Goal: Task Accomplishment & Management: Complete application form

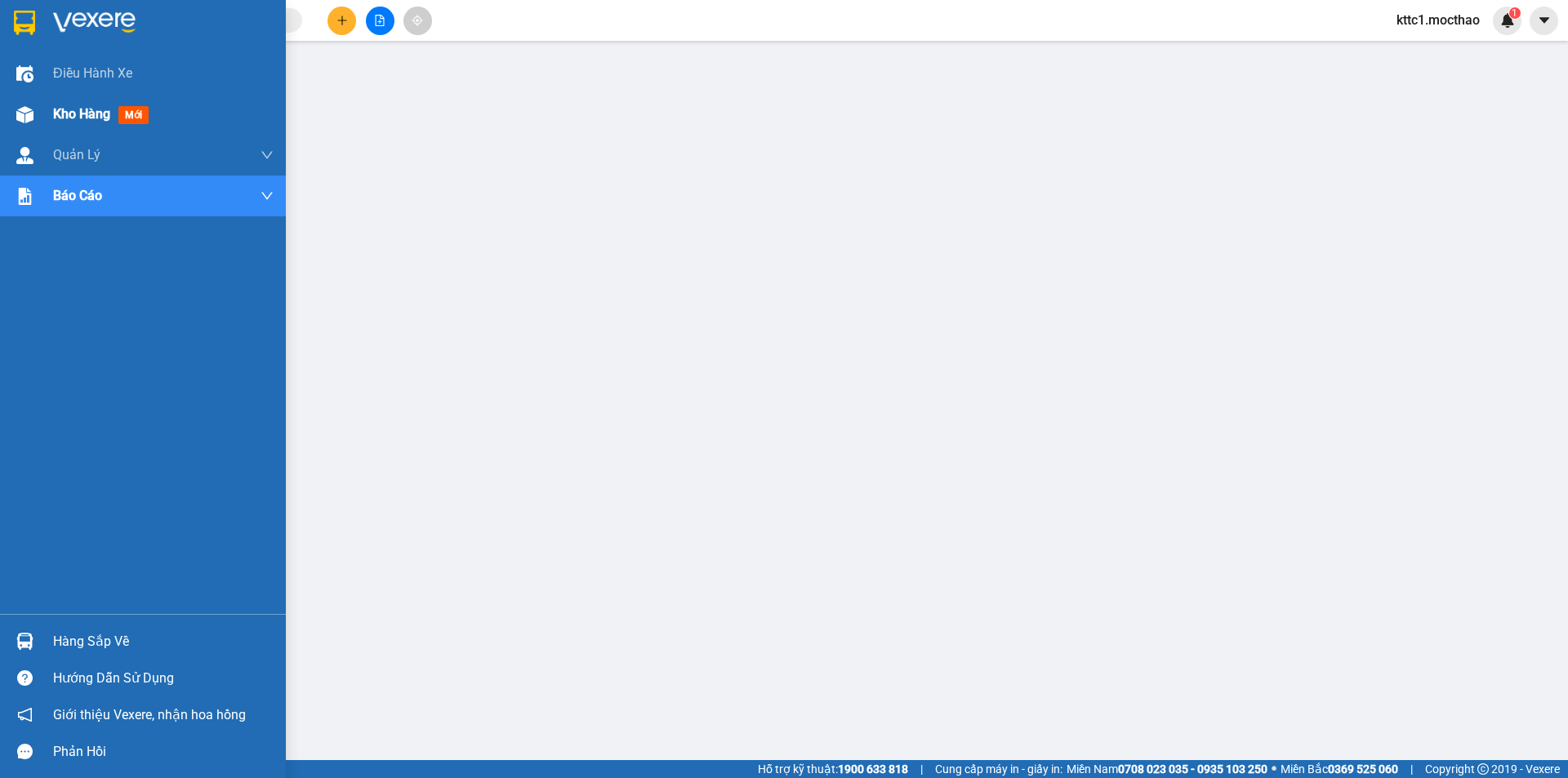
click at [58, 107] on span "Kho hàng" at bounding box center [81, 114] width 57 height 16
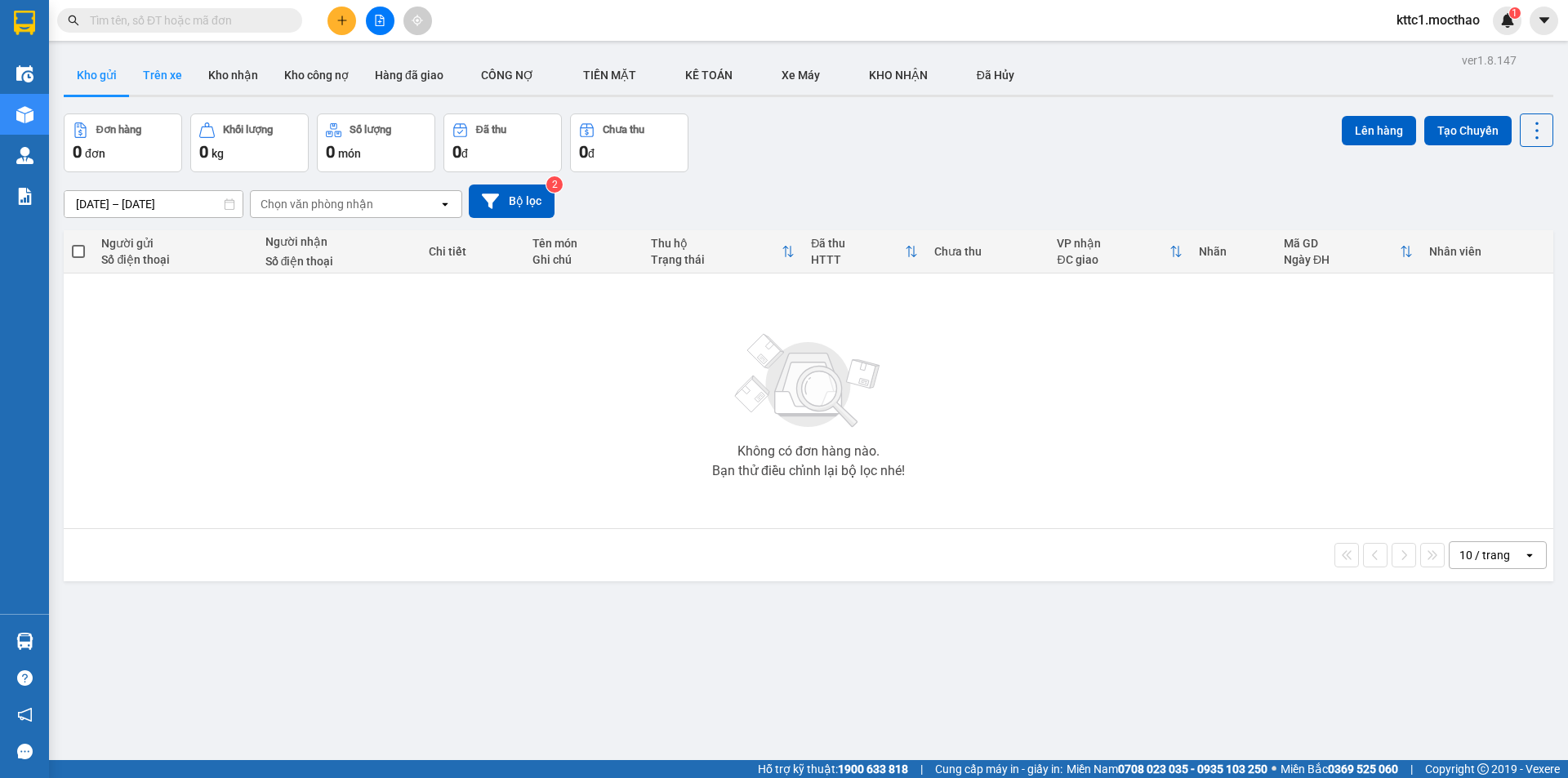
click at [172, 68] on button "Trên xe" at bounding box center [163, 74] width 66 height 39
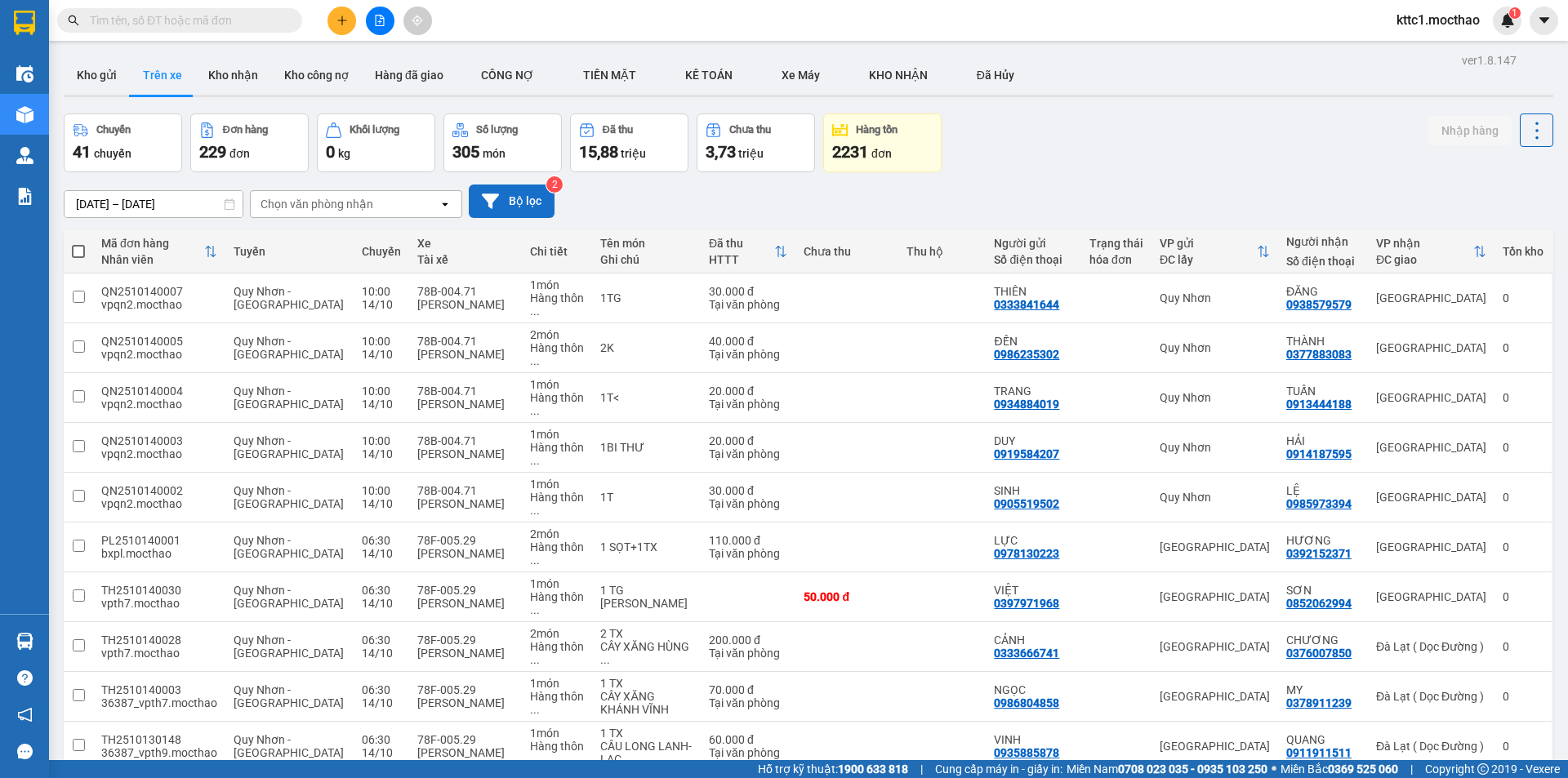
click at [520, 199] on button "Bộ lọc" at bounding box center [511, 201] width 86 height 34
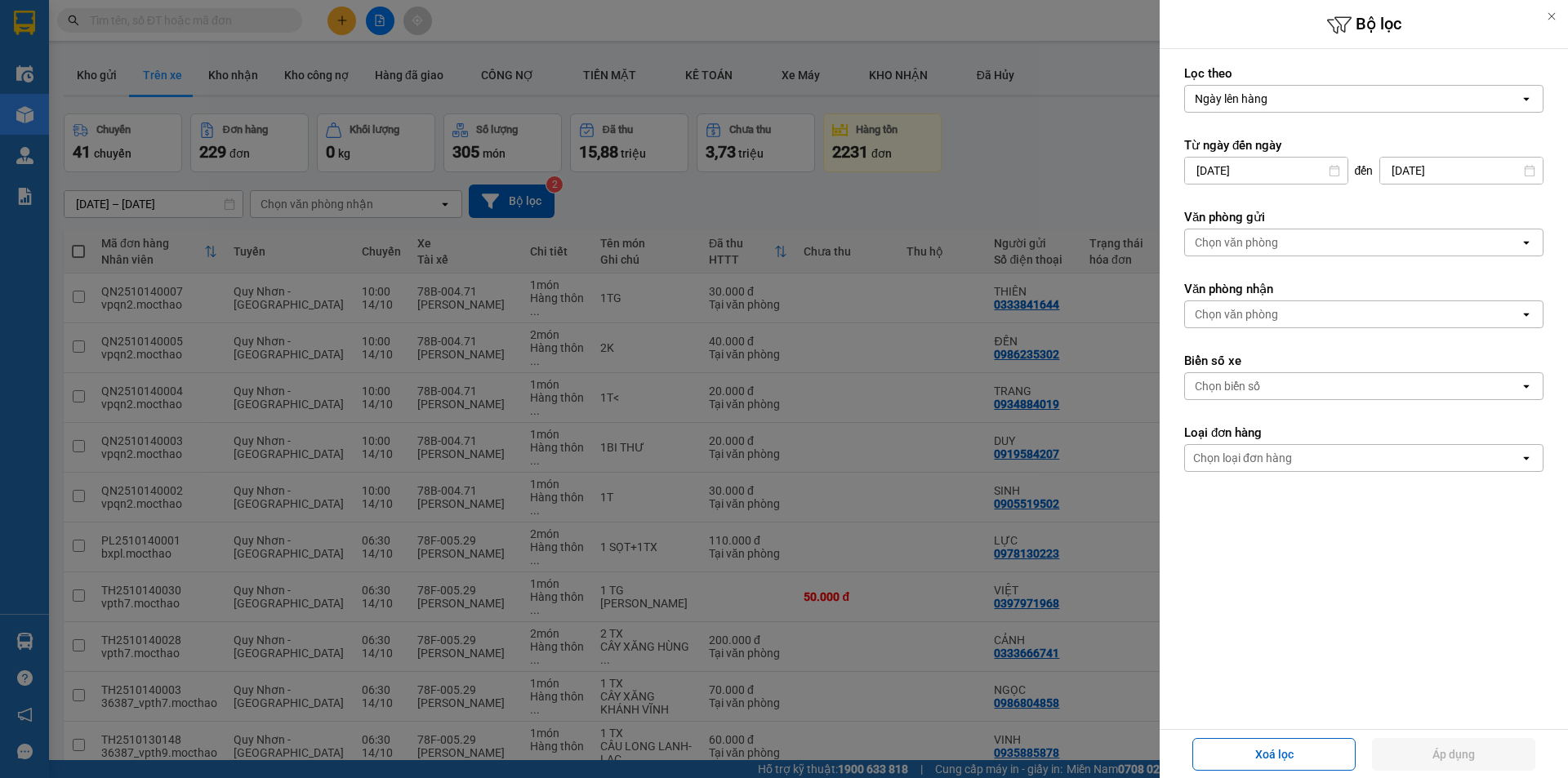
click at [1264, 176] on input "[DATE]" at bounding box center [1266, 170] width 163 height 26
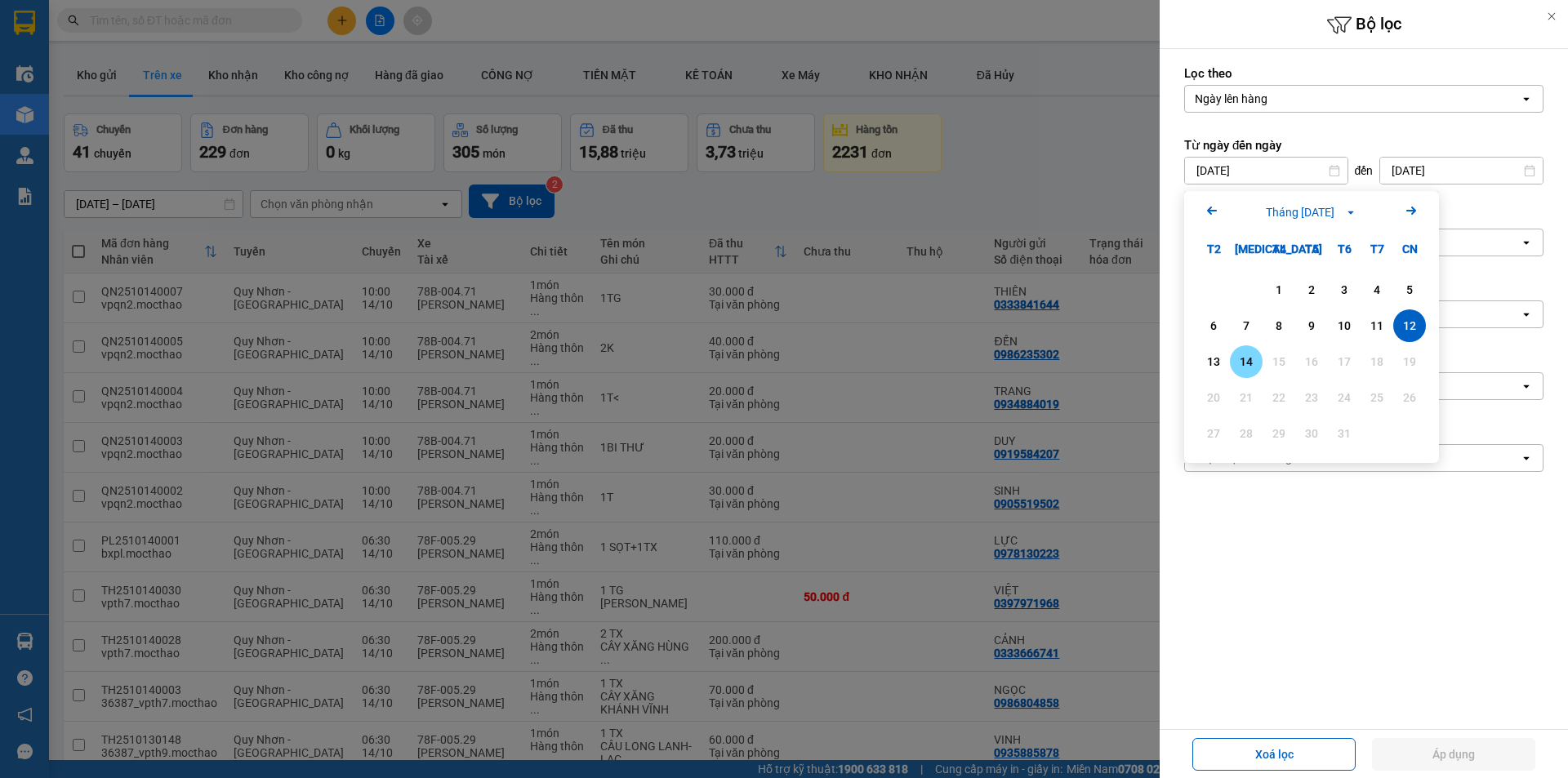
click at [1241, 356] on div "14" at bounding box center [1246, 361] width 22 height 20
type input "[DATE]"
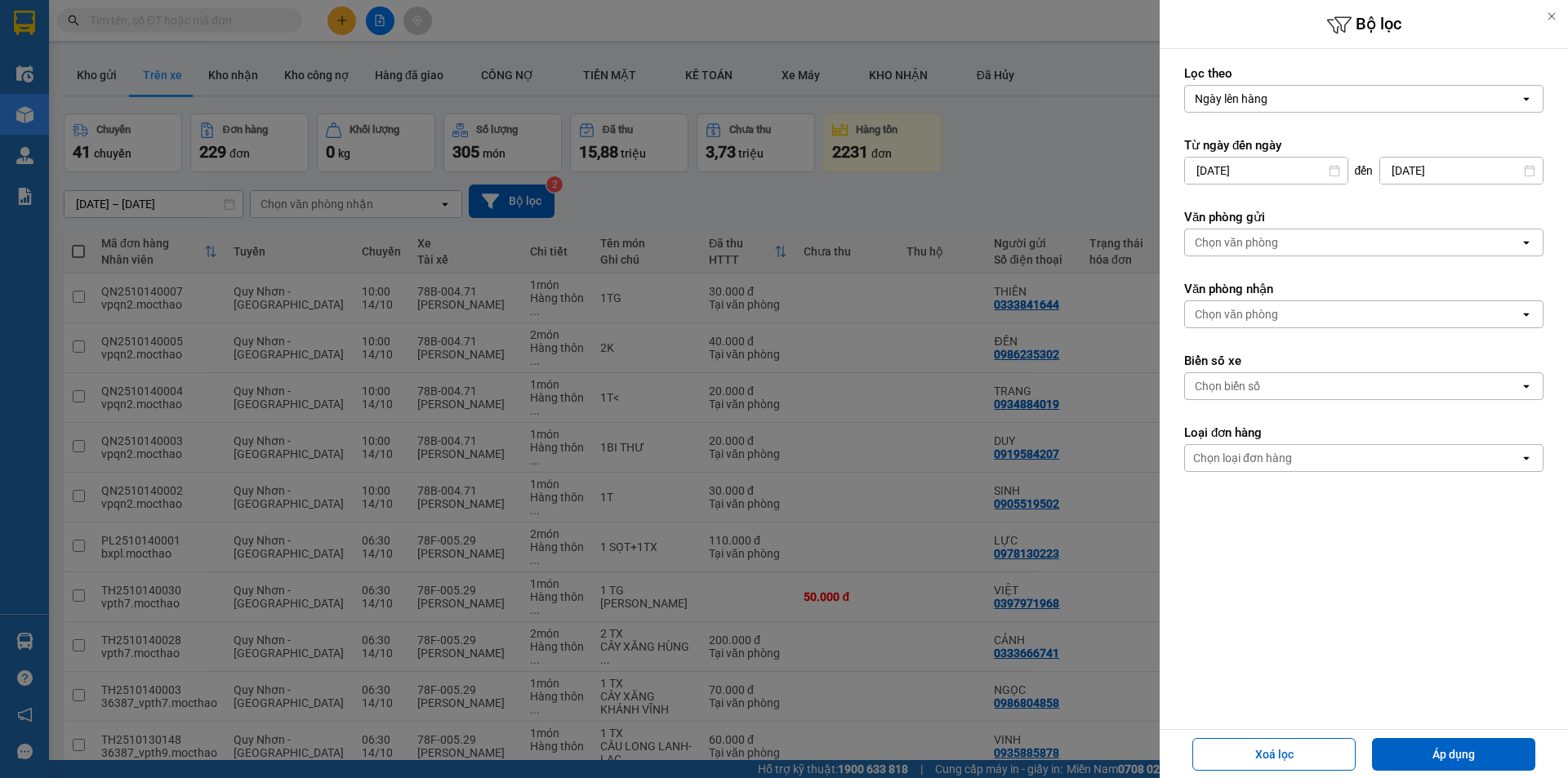
click at [1249, 233] on div "Chọn văn phòng" at bounding box center [1352, 242] width 335 height 26
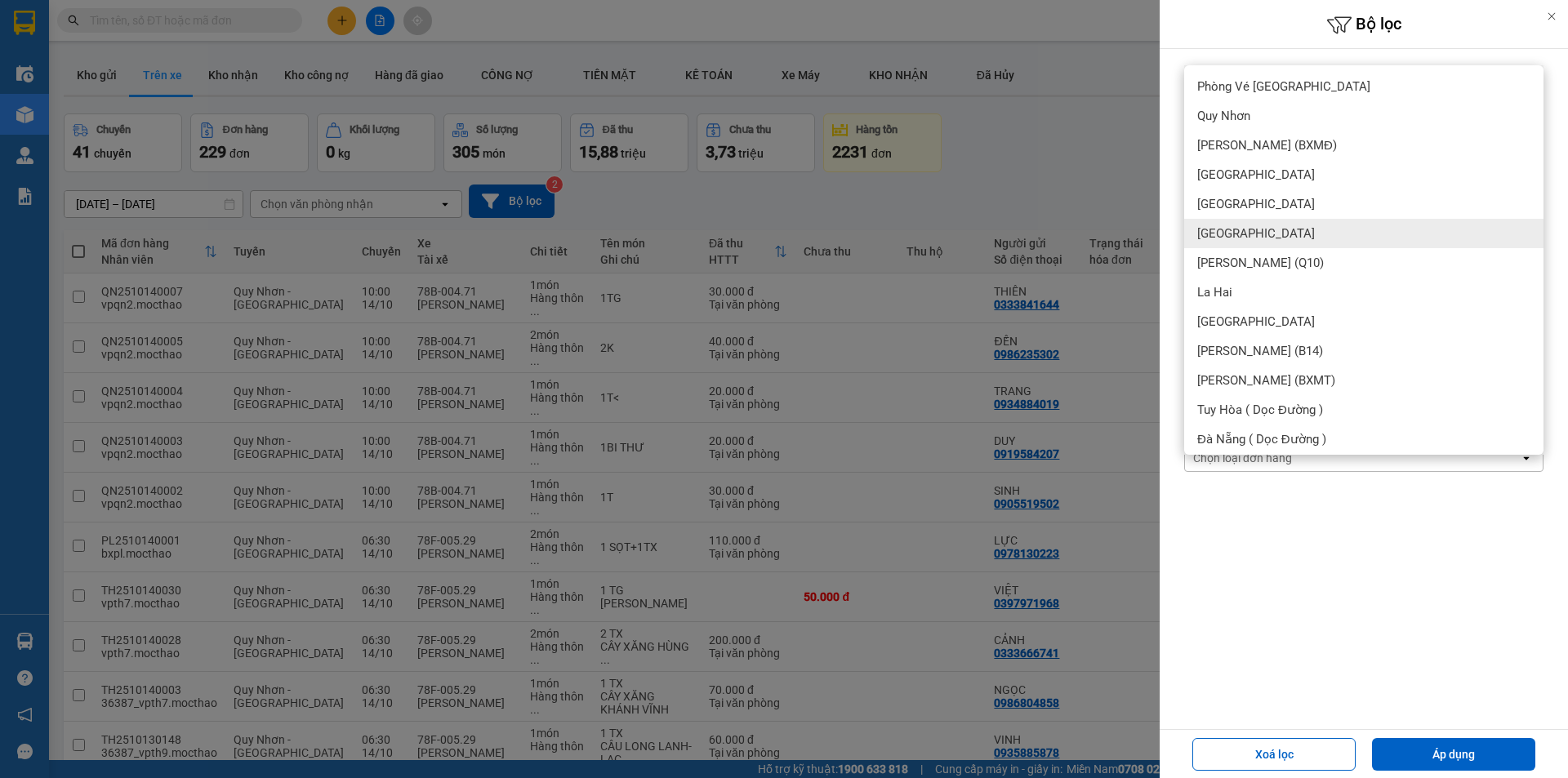
click at [1233, 228] on span "[GEOGRAPHIC_DATA]" at bounding box center [1256, 233] width 118 height 16
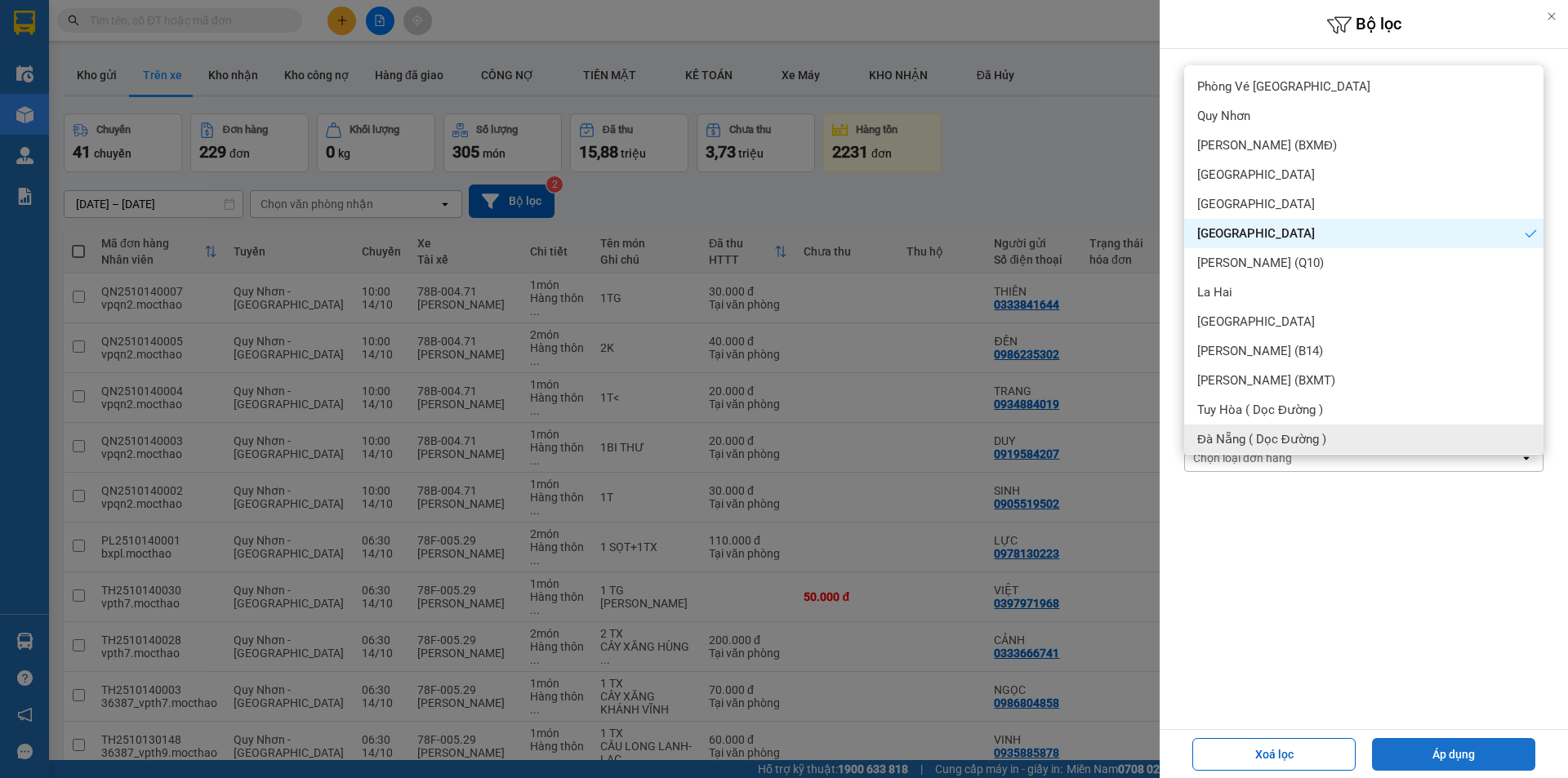
click at [1411, 749] on button "Áp dụng" at bounding box center [1453, 755] width 163 height 33
type input "[DATE] – [DATE]"
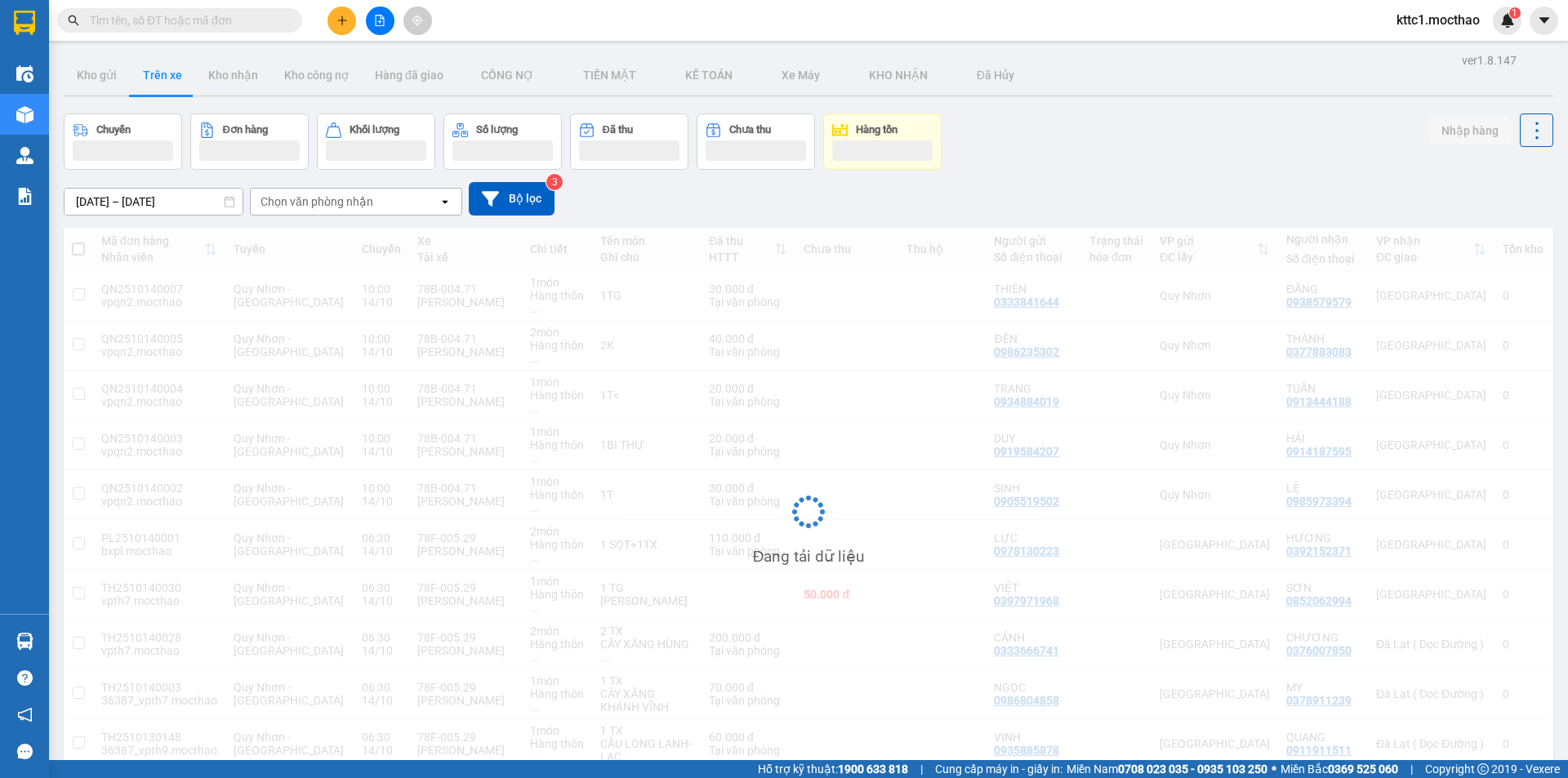
scroll to position [75, 0]
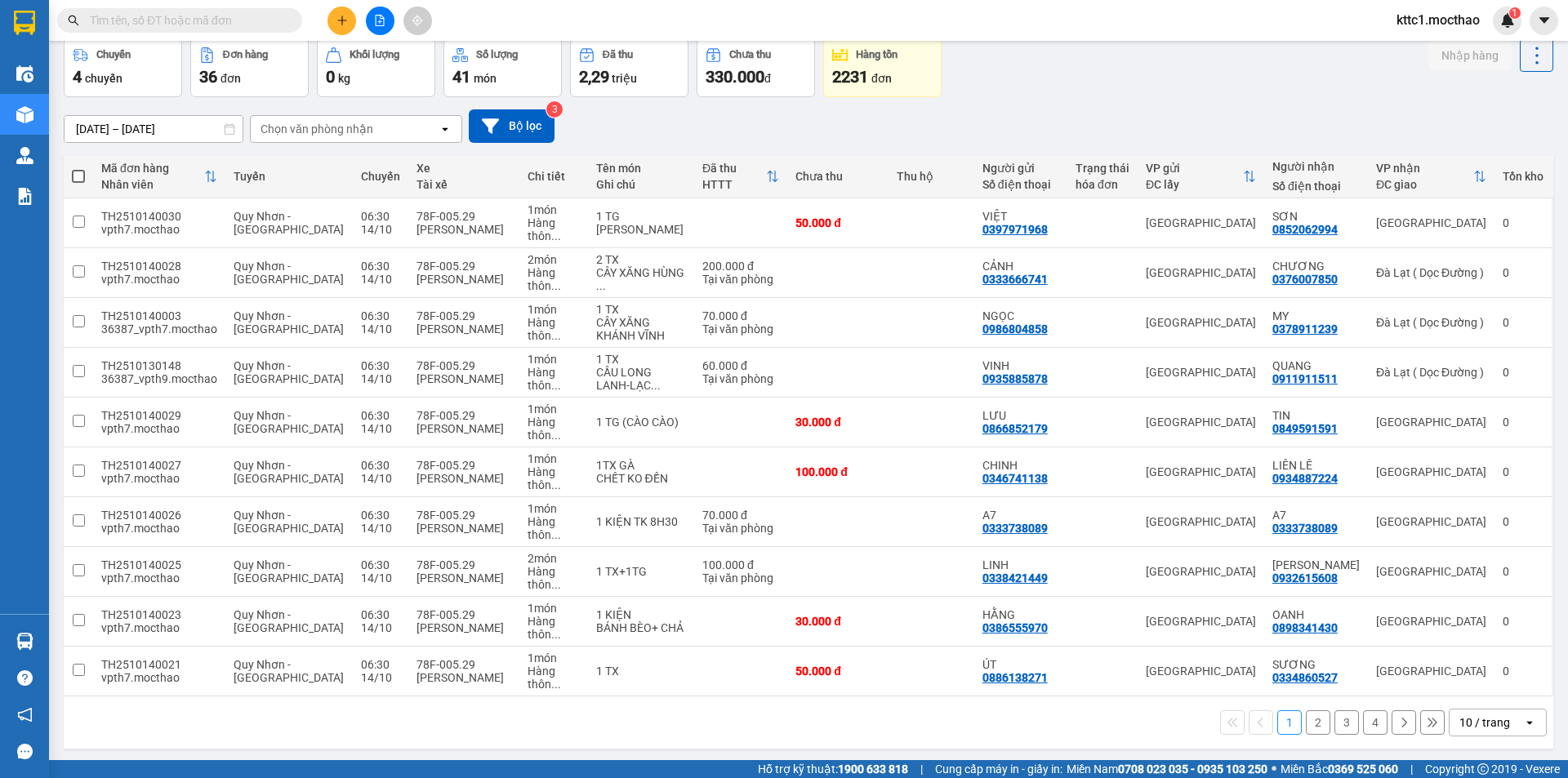
click at [1467, 710] on div "10 / trang" at bounding box center [1486, 723] width 74 height 26
click at [1460, 615] on span "100 / trang" at bounding box center [1479, 608] width 59 height 16
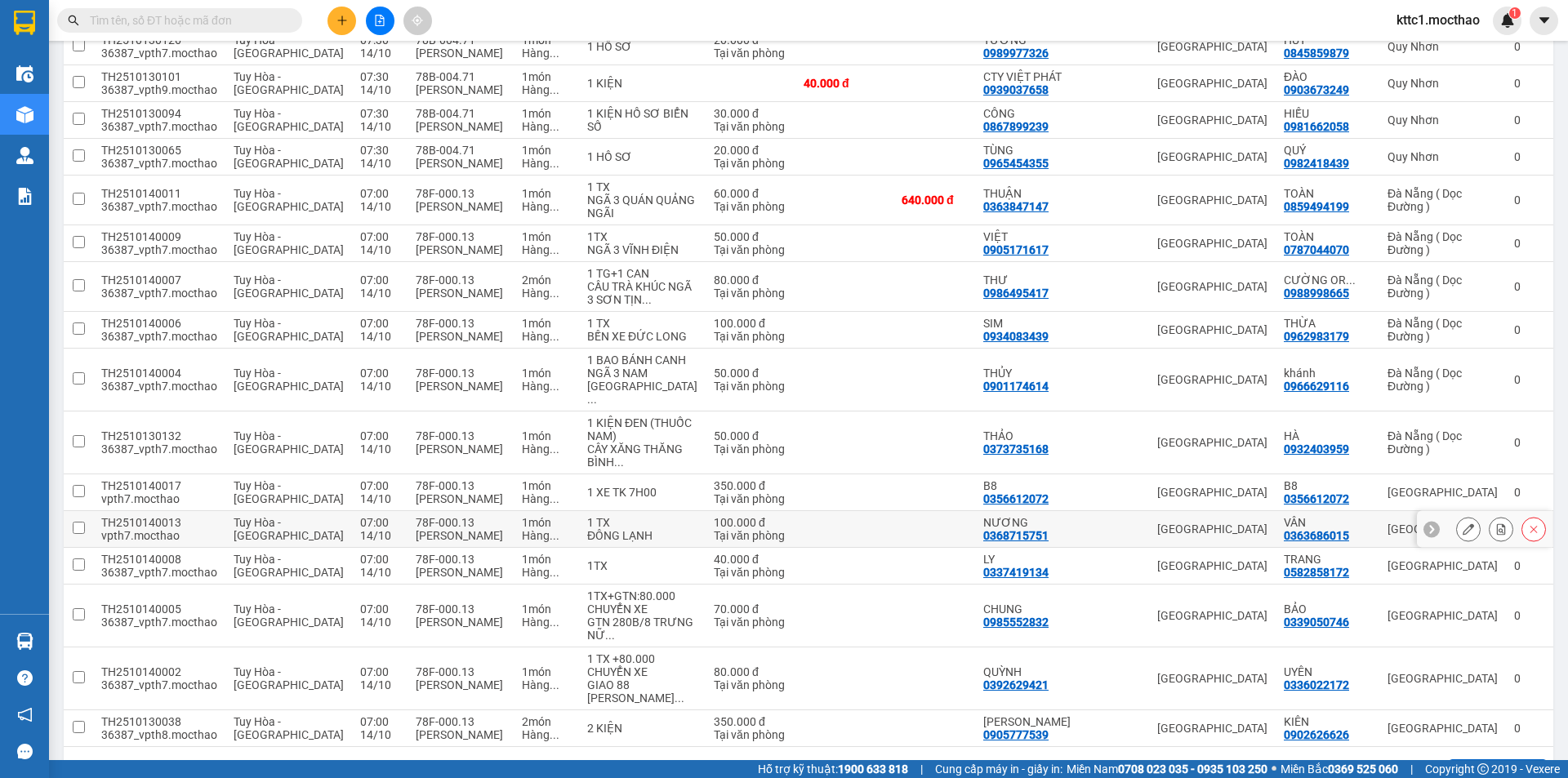
scroll to position [1190, 0]
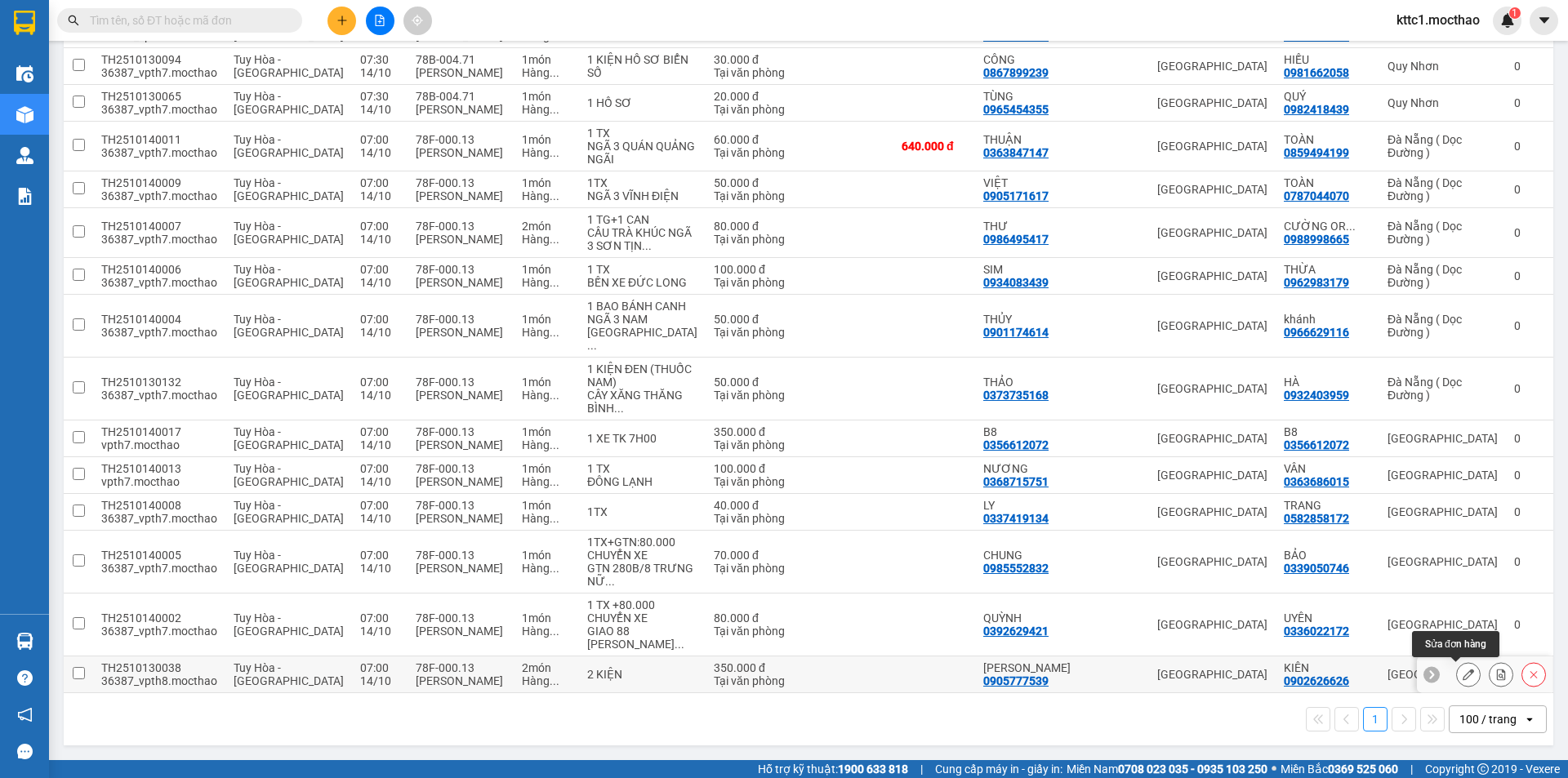
click at [1456, 675] on button at bounding box center [1468, 674] width 22 height 29
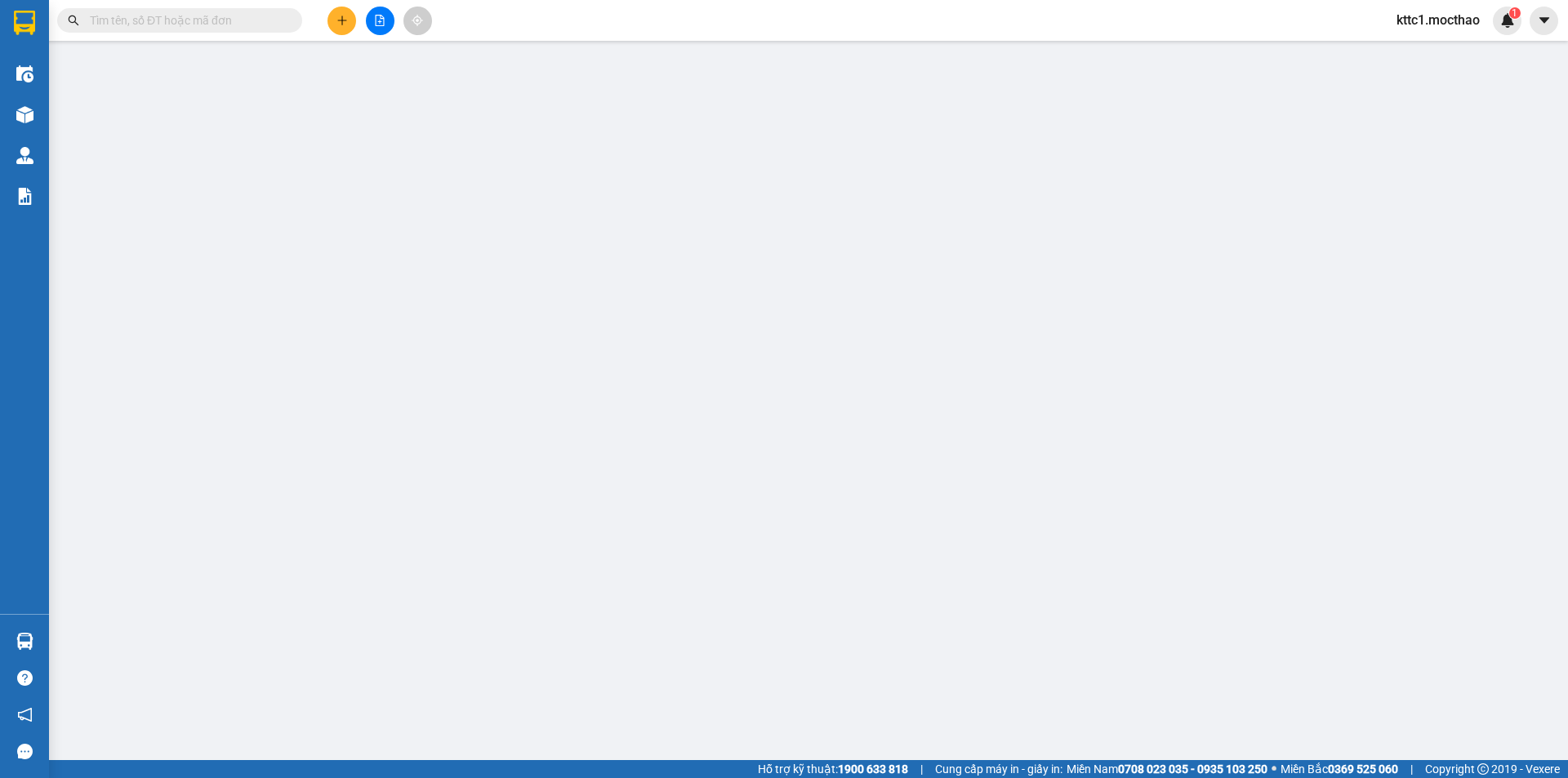
type input "0905777539"
type input "[PERSON_NAME]"
type input "0902626626"
type input "KIÊN"
type input "1"
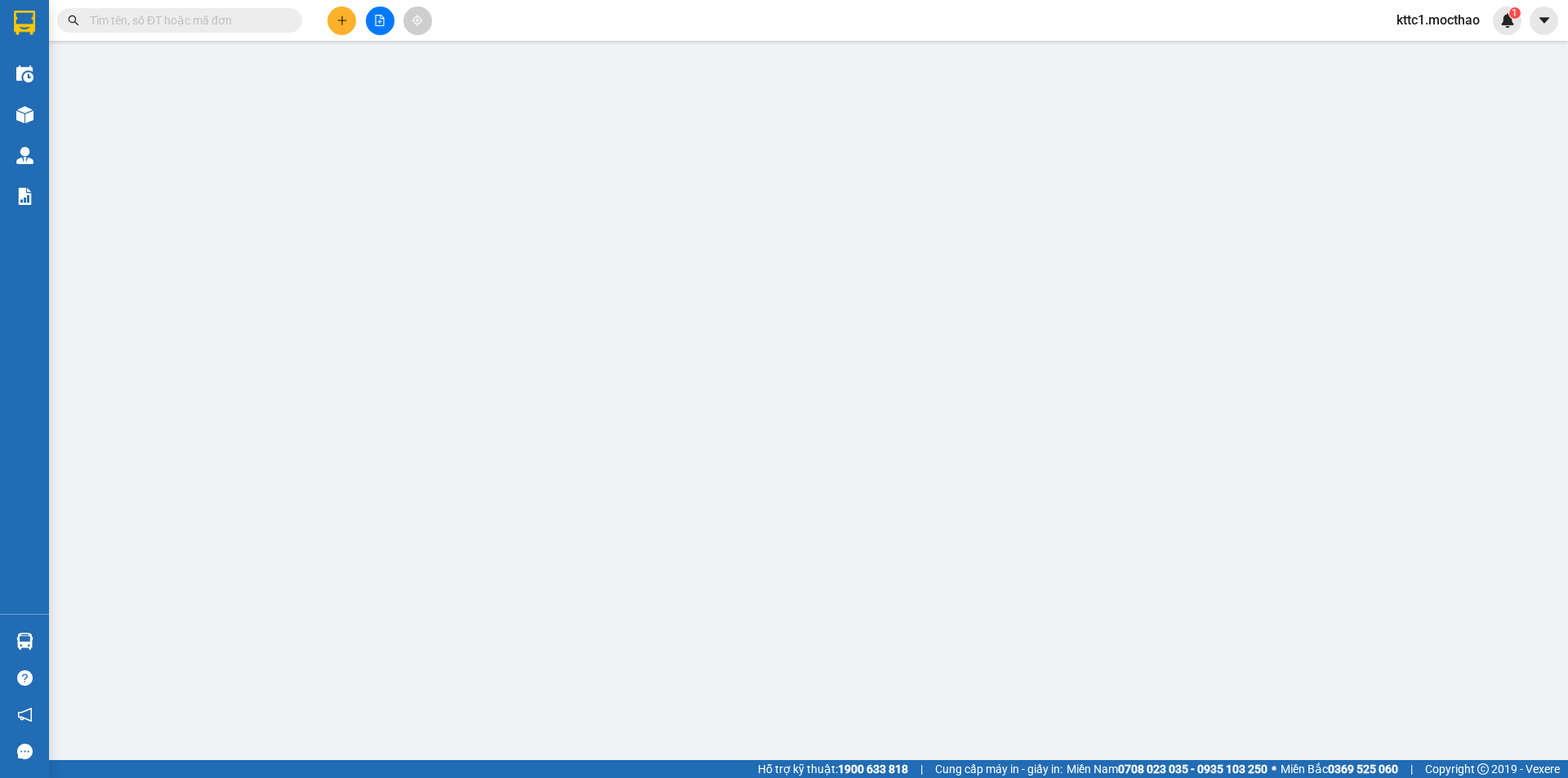
type input "0"
type input "350.000"
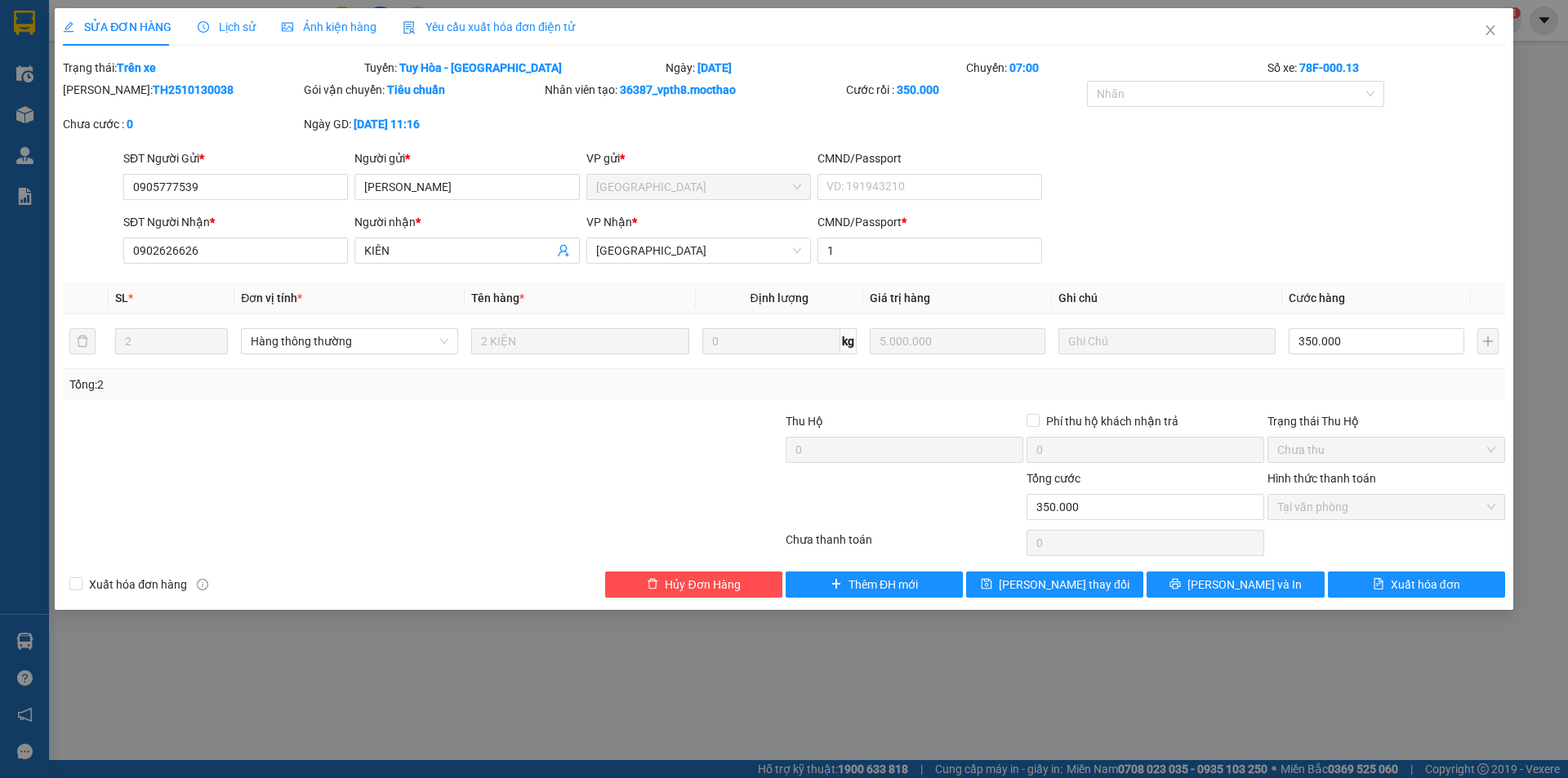
click at [498, 30] on span "Yêu cầu xuất hóa đơn điện tử" at bounding box center [489, 27] width 172 height 13
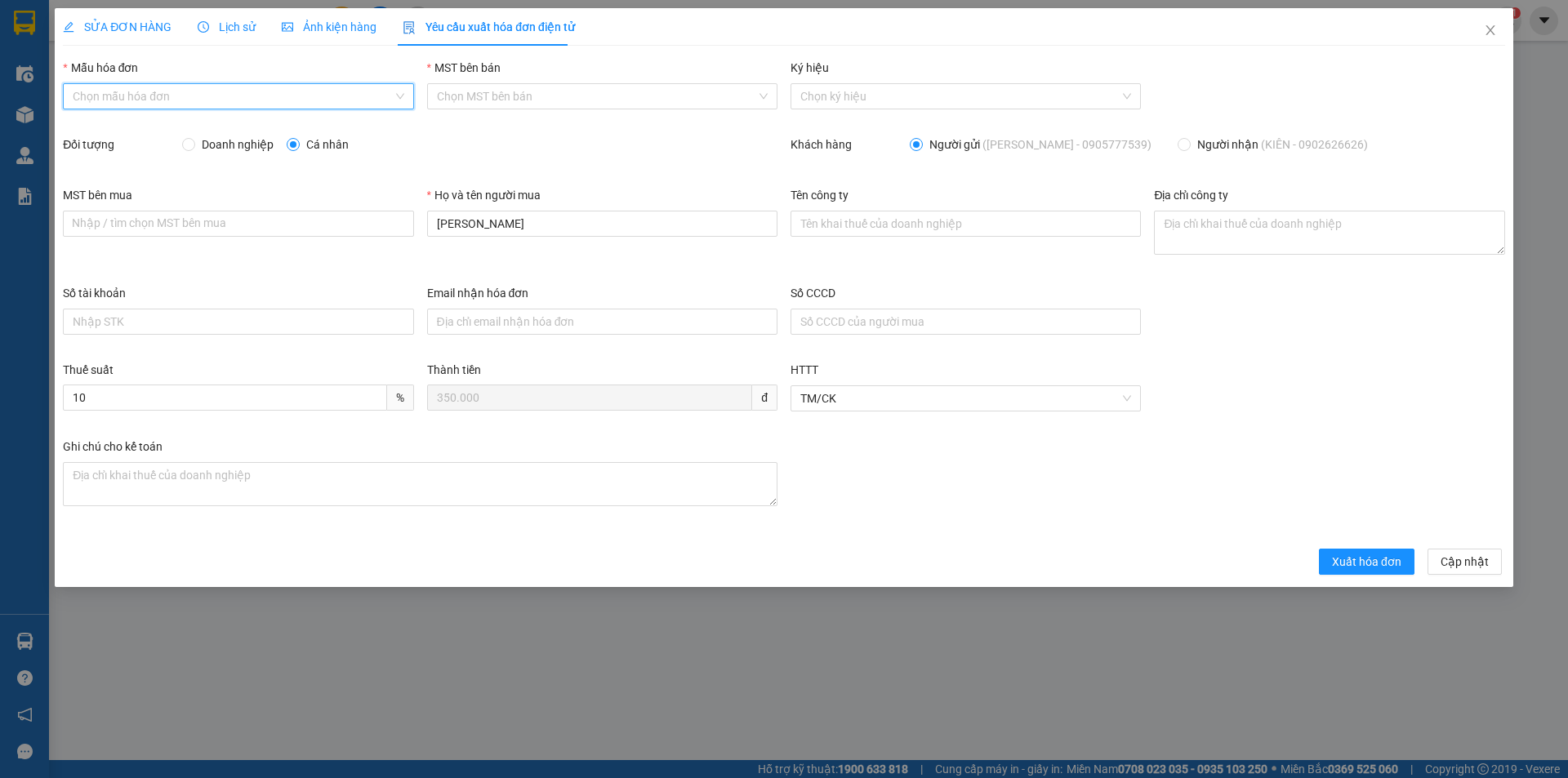
click at [223, 92] on input "Mẫu hóa đơn" at bounding box center [232, 96] width 319 height 24
click at [198, 131] on div "HĐH" at bounding box center [238, 129] width 330 height 18
type input "8"
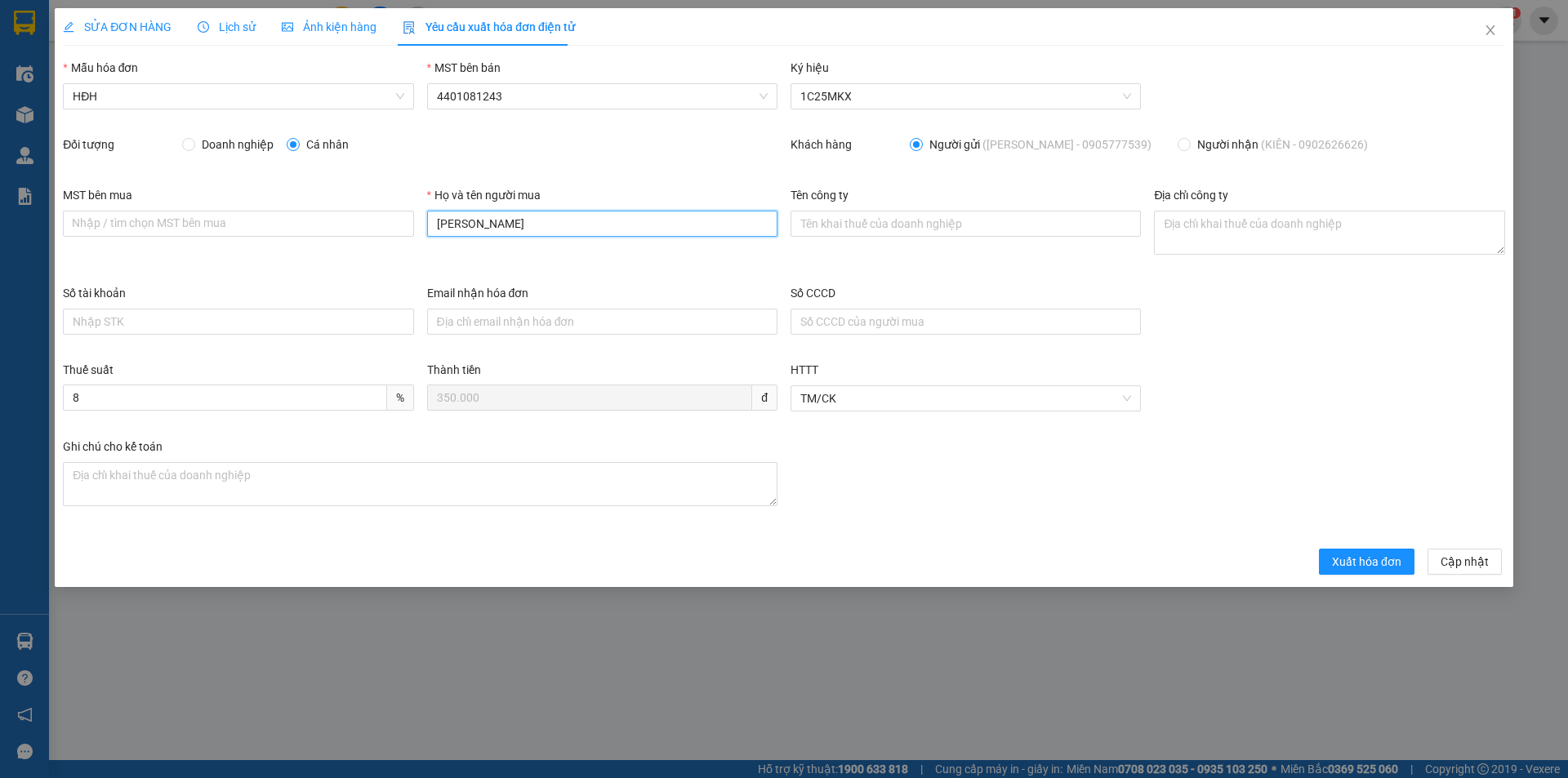
drag, startPoint x: 464, startPoint y: 225, endPoint x: 442, endPoint y: 220, distance: 22.6
click at [442, 220] on input "[PERSON_NAME]" at bounding box center [602, 224] width 350 height 26
type input "T"
type input "Người mua không lấy hóa đơn"
click at [1354, 564] on span "Xuất hóa đơn" at bounding box center [1366, 561] width 69 height 18
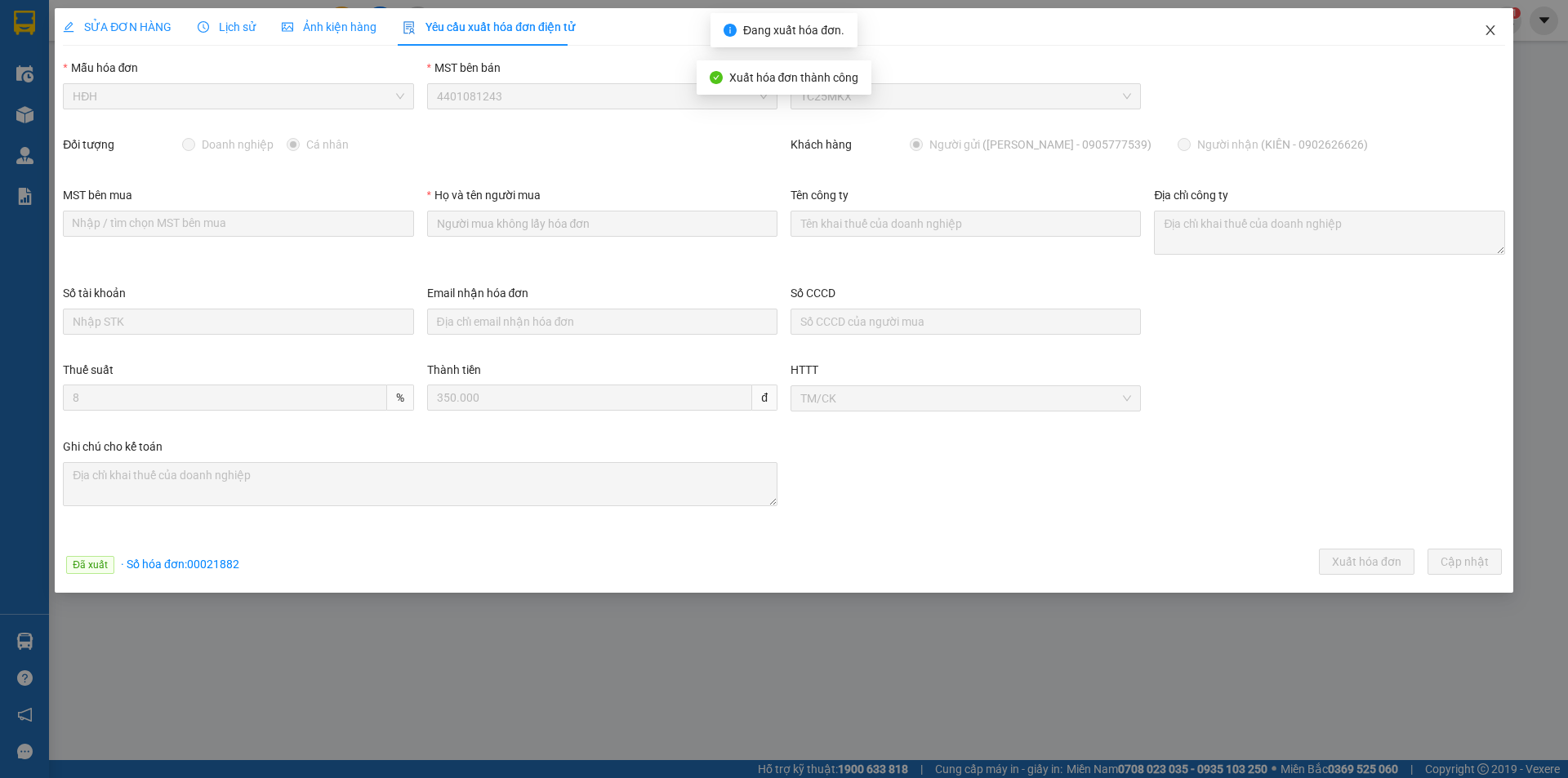
click at [1489, 22] on span "Close" at bounding box center [1490, 30] width 46 height 46
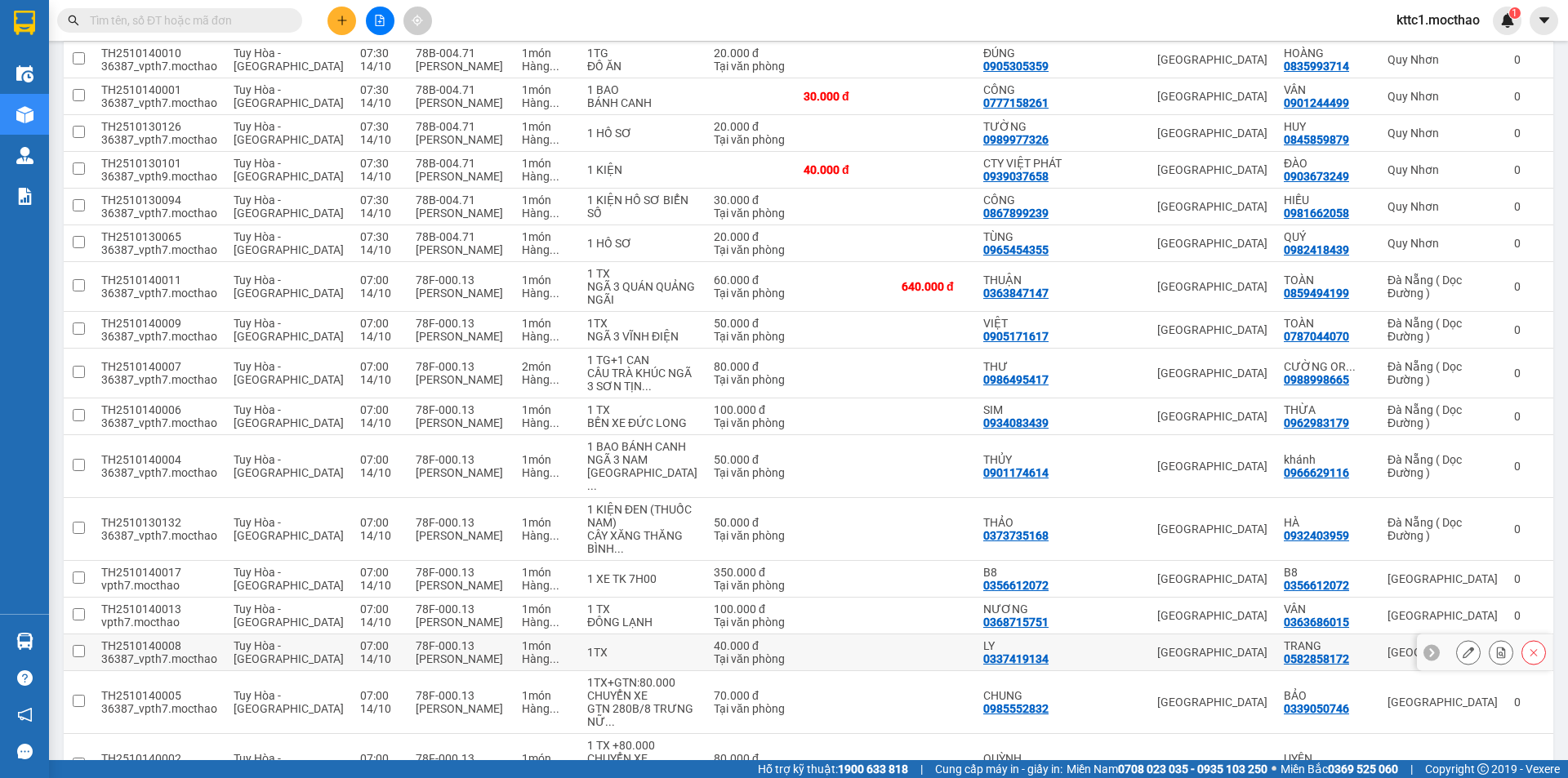
scroll to position [1099, 0]
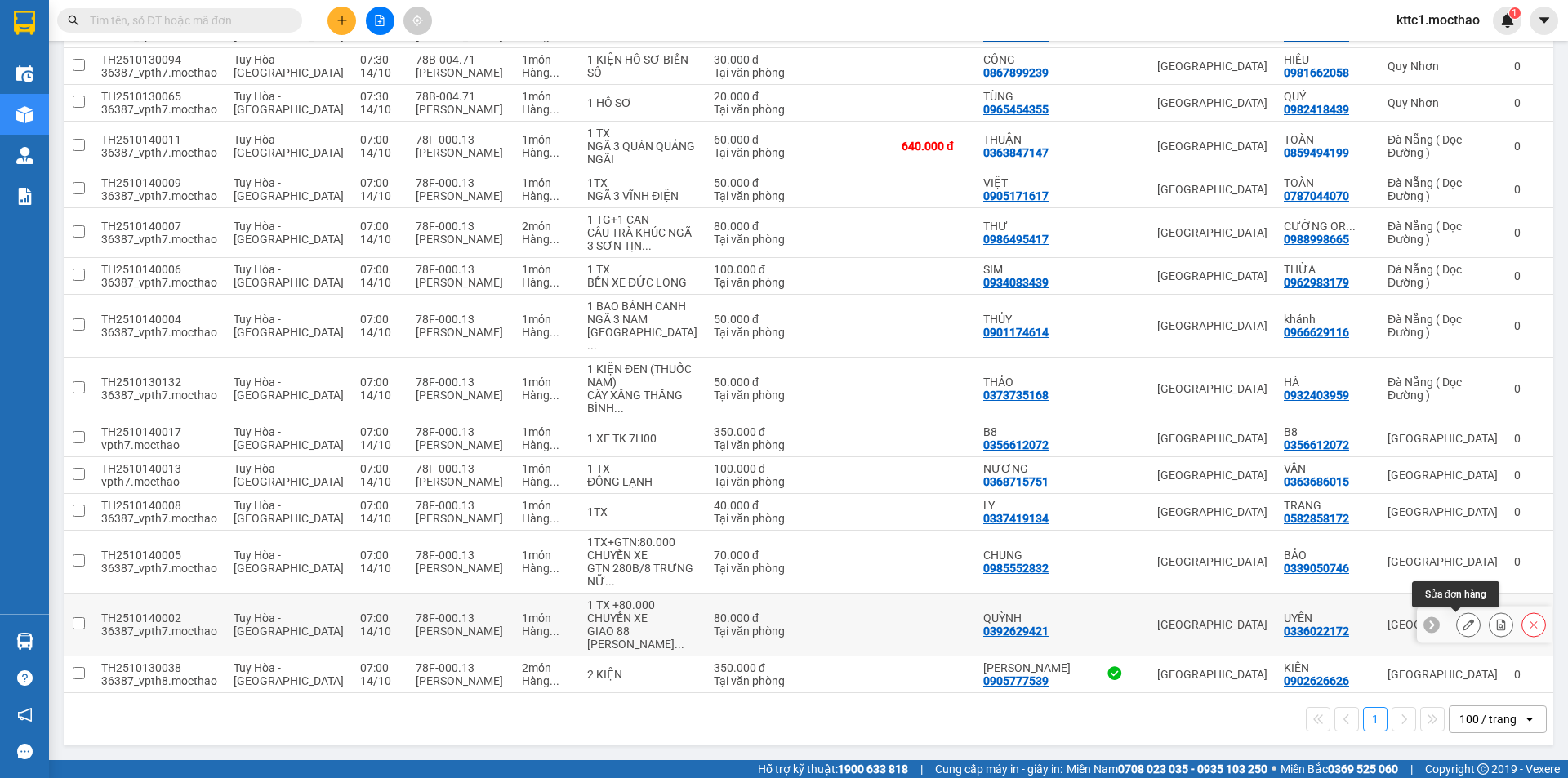
click at [1462, 628] on icon at bounding box center [1468, 624] width 11 height 11
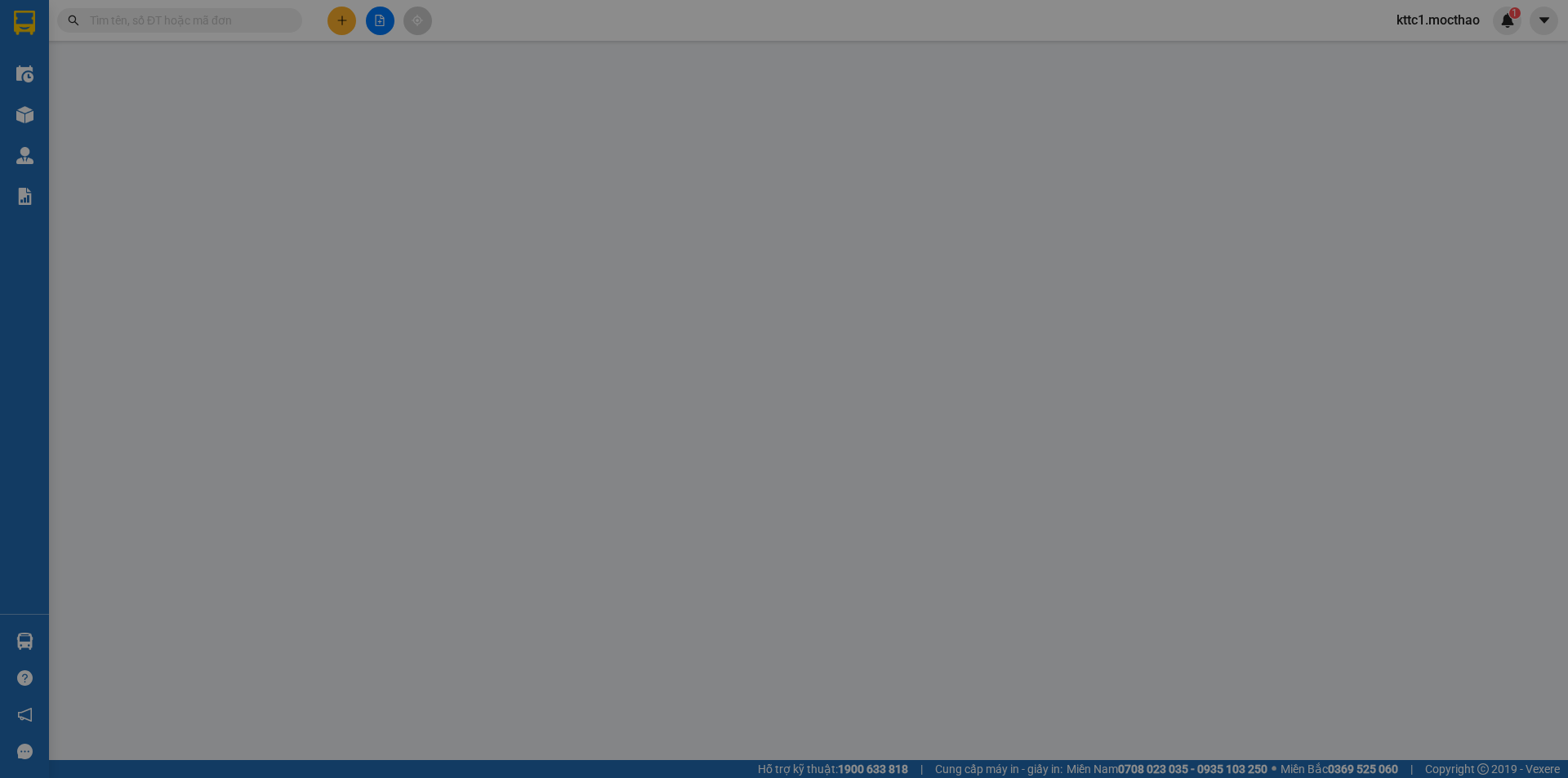
type input "0392629421"
type input "QUỲNH"
type input "0336022172"
type input "UYÊN"
type input "1"
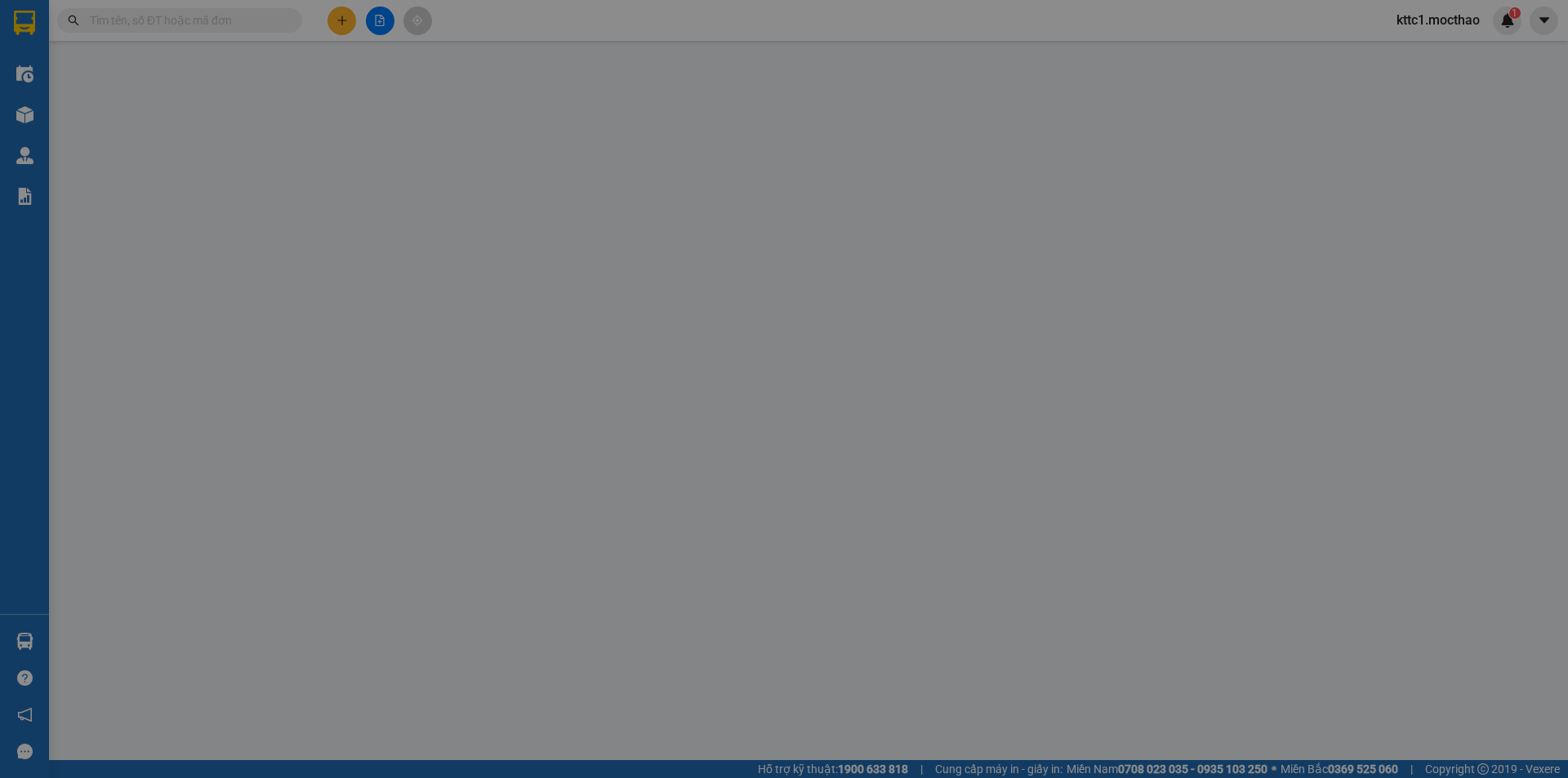
type input "0"
type input "80.000"
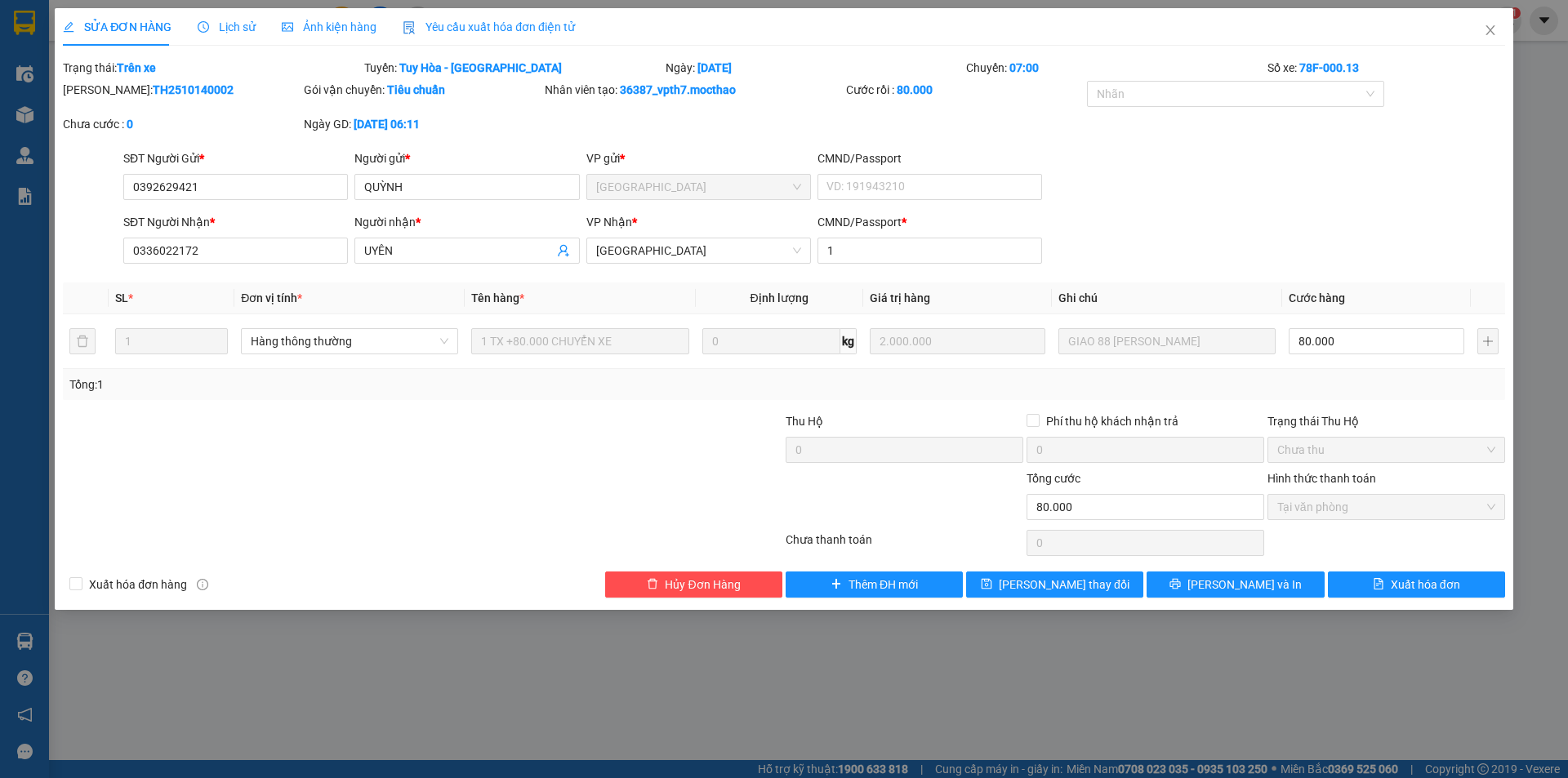
click at [549, 22] on span "Yêu cầu xuất hóa đơn điện tử" at bounding box center [489, 27] width 172 height 13
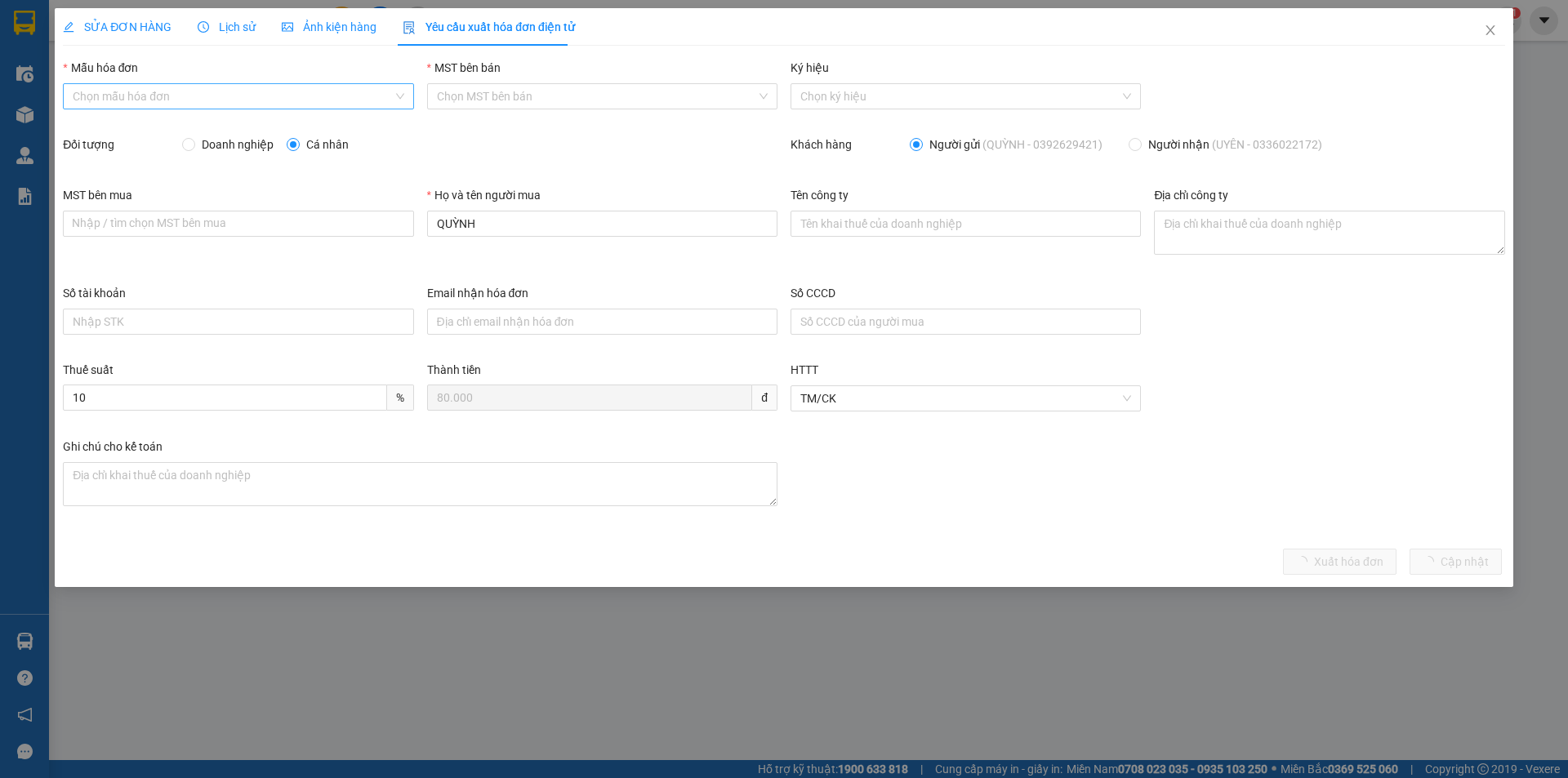
click at [299, 99] on input "Mẫu hóa đơn" at bounding box center [232, 96] width 319 height 24
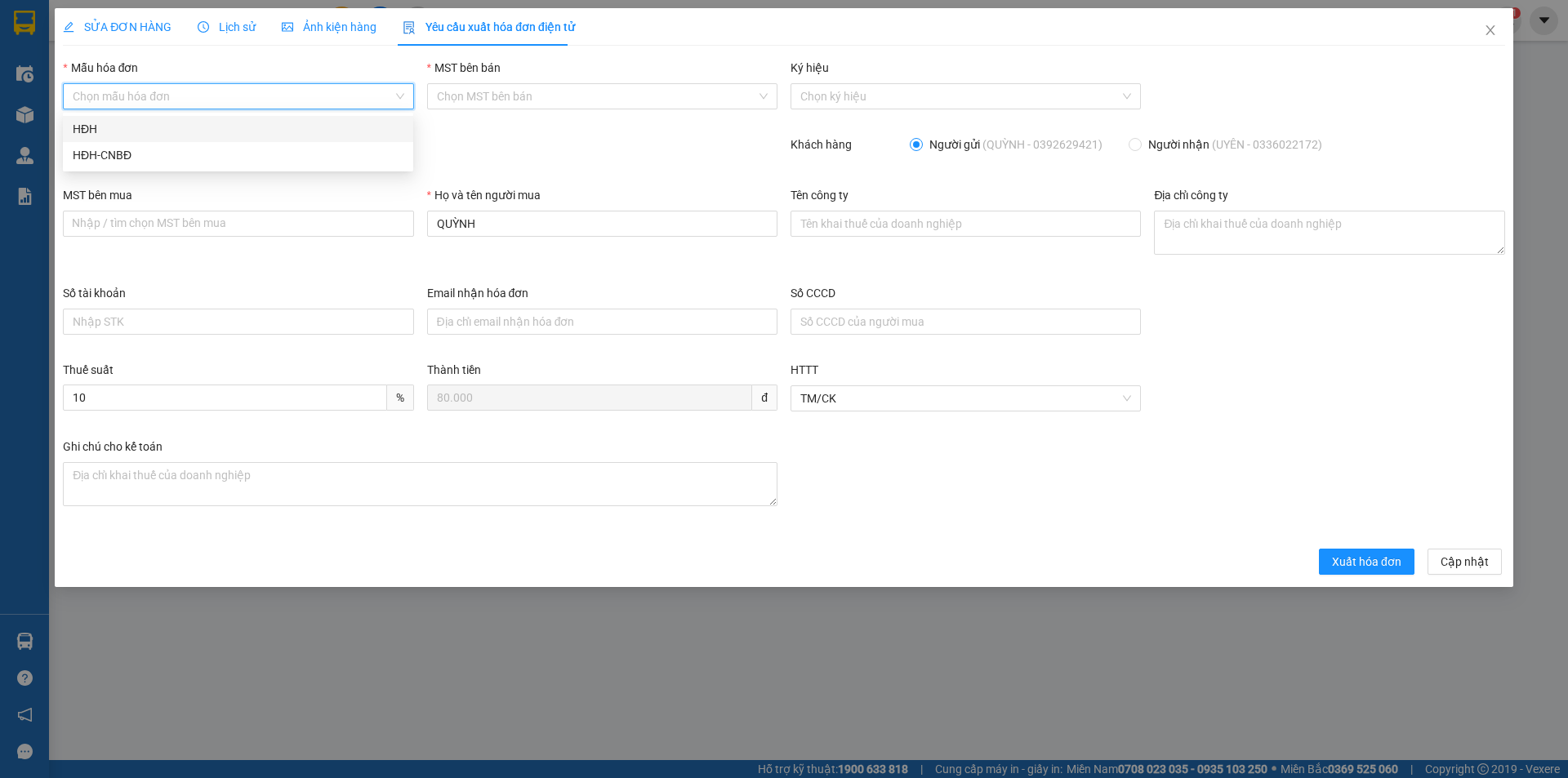
click at [275, 125] on div "HĐH" at bounding box center [238, 129] width 330 height 18
type input "8"
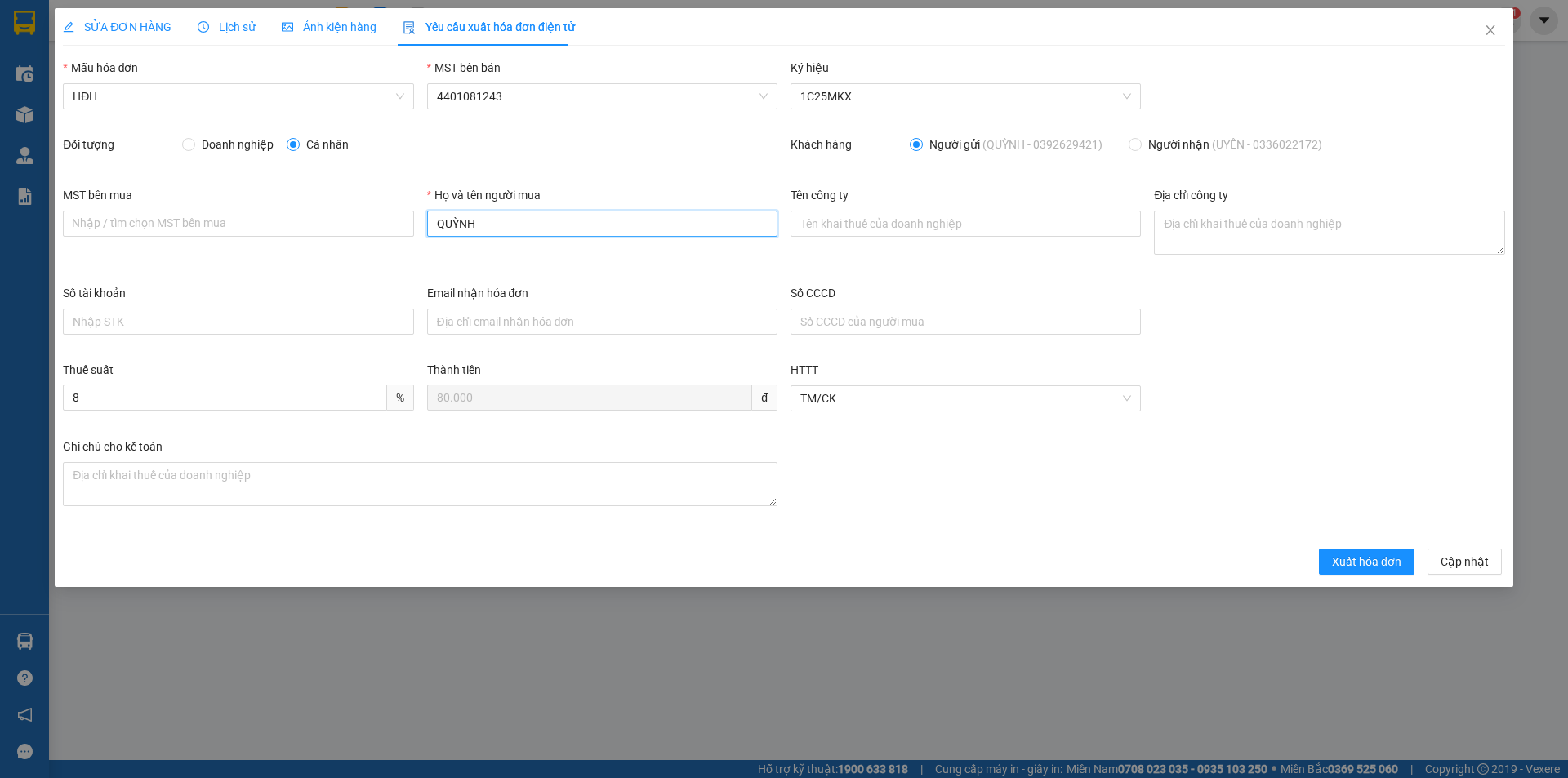
drag, startPoint x: 473, startPoint y: 225, endPoint x: 438, endPoint y: 220, distance: 35.4
click at [438, 220] on input "QUỲNH" at bounding box center [602, 224] width 350 height 26
type input "Người mua không lấy hóa đơn"
click at [1324, 558] on button "Xuất hóa đơn" at bounding box center [1366, 562] width 95 height 26
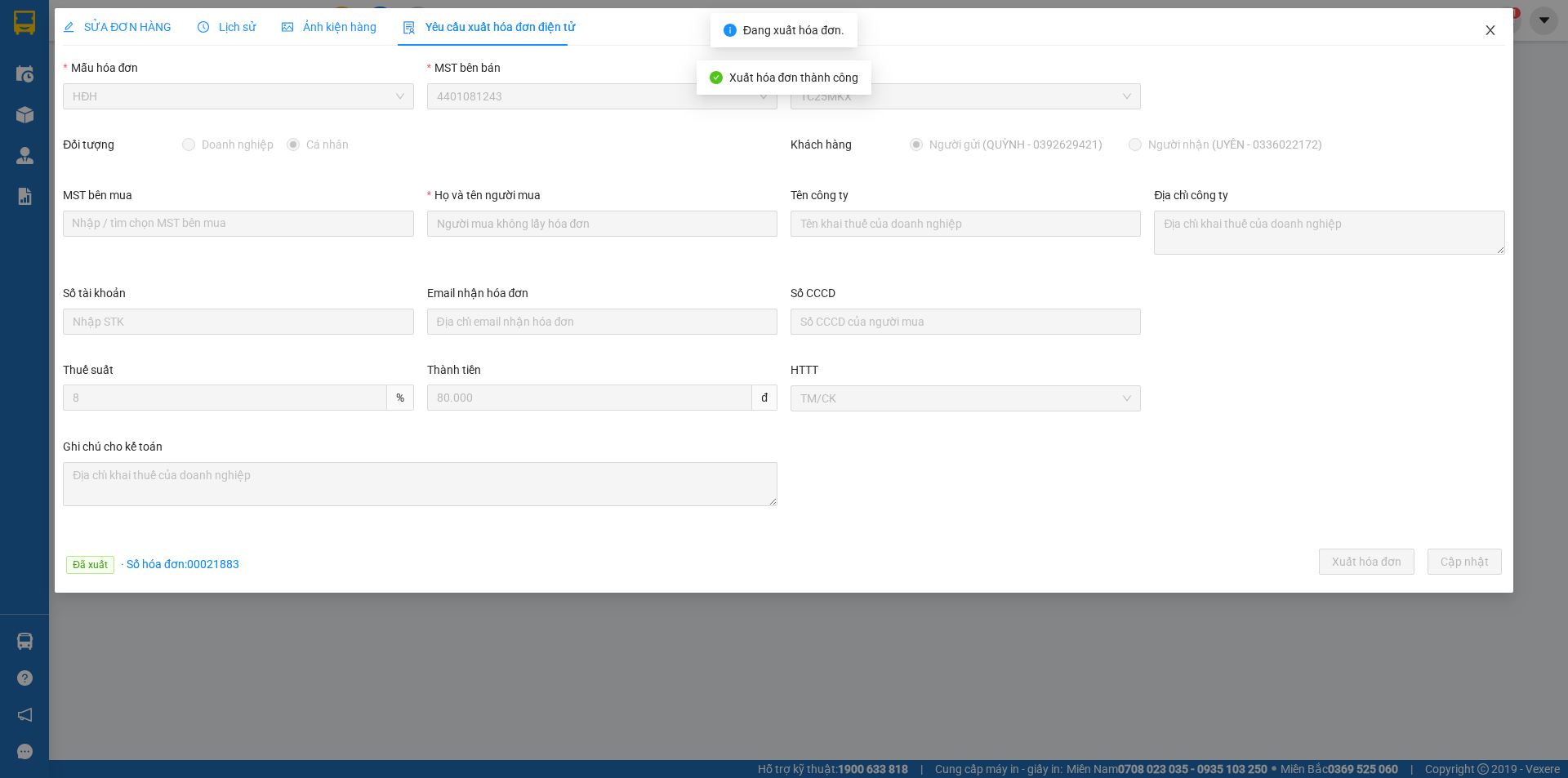
click at [1501, 32] on span "Close" at bounding box center [1490, 30] width 46 height 46
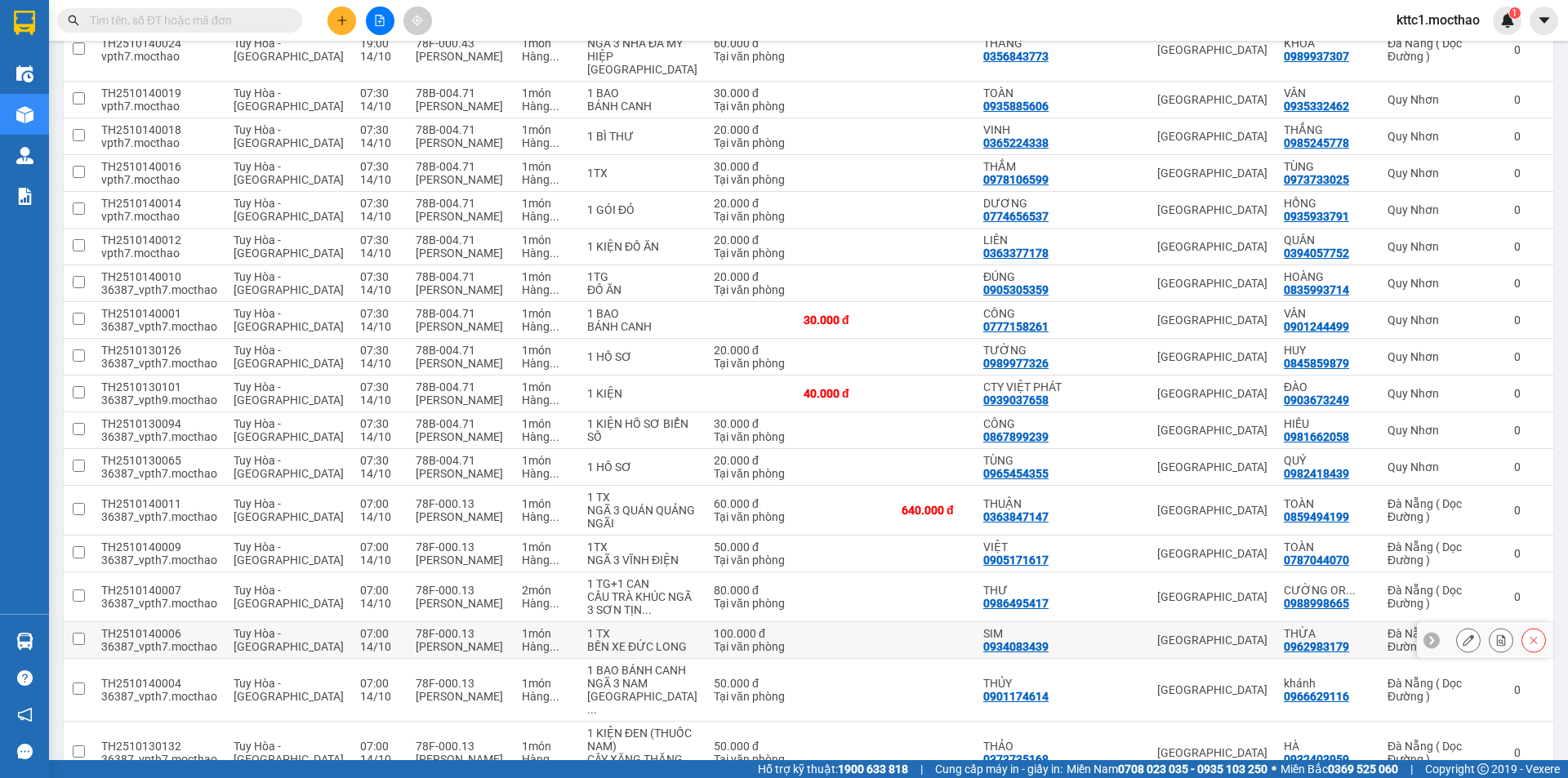
scroll to position [1099, 0]
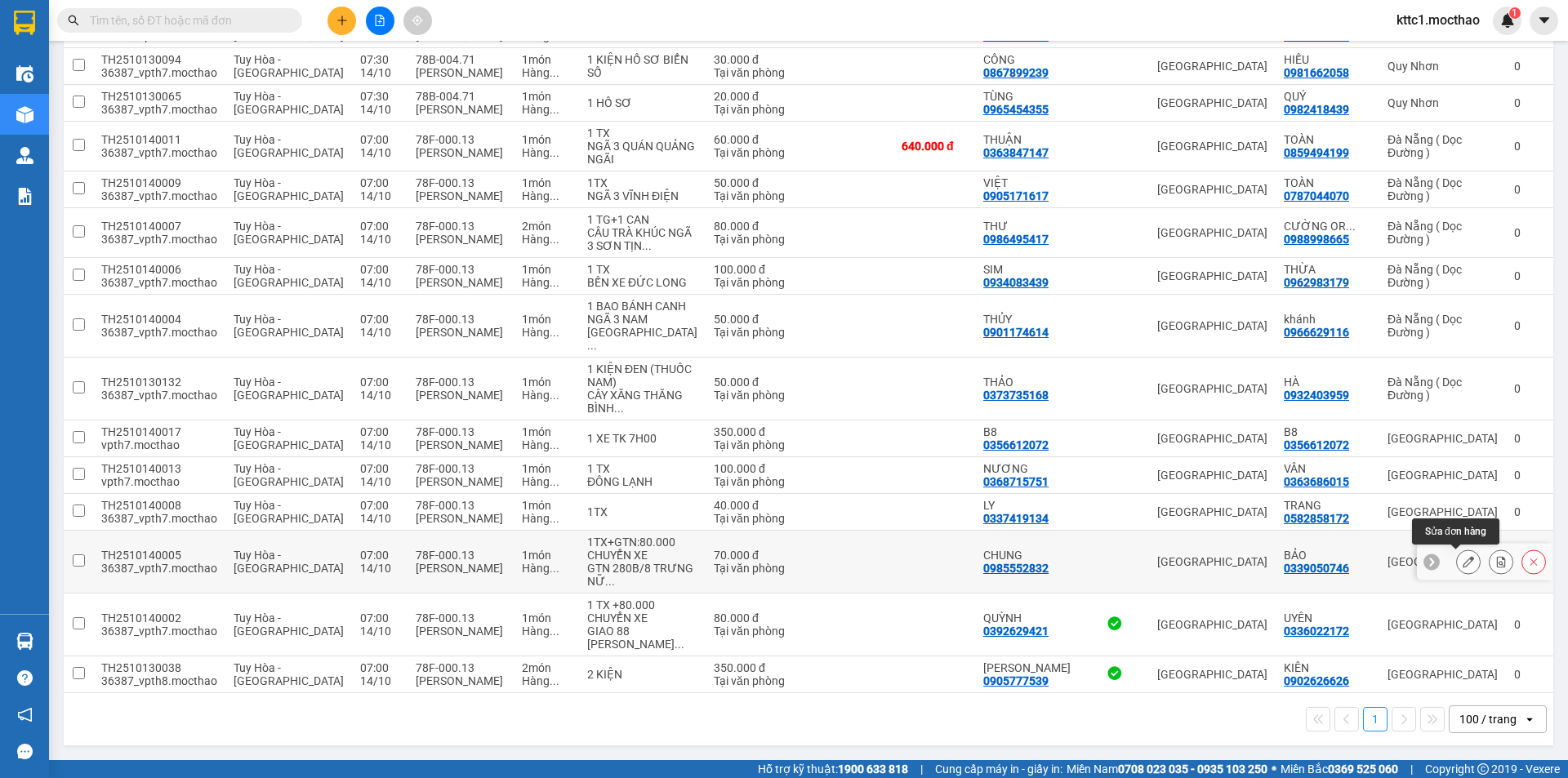
click at [1462, 558] on icon at bounding box center [1468, 561] width 11 height 11
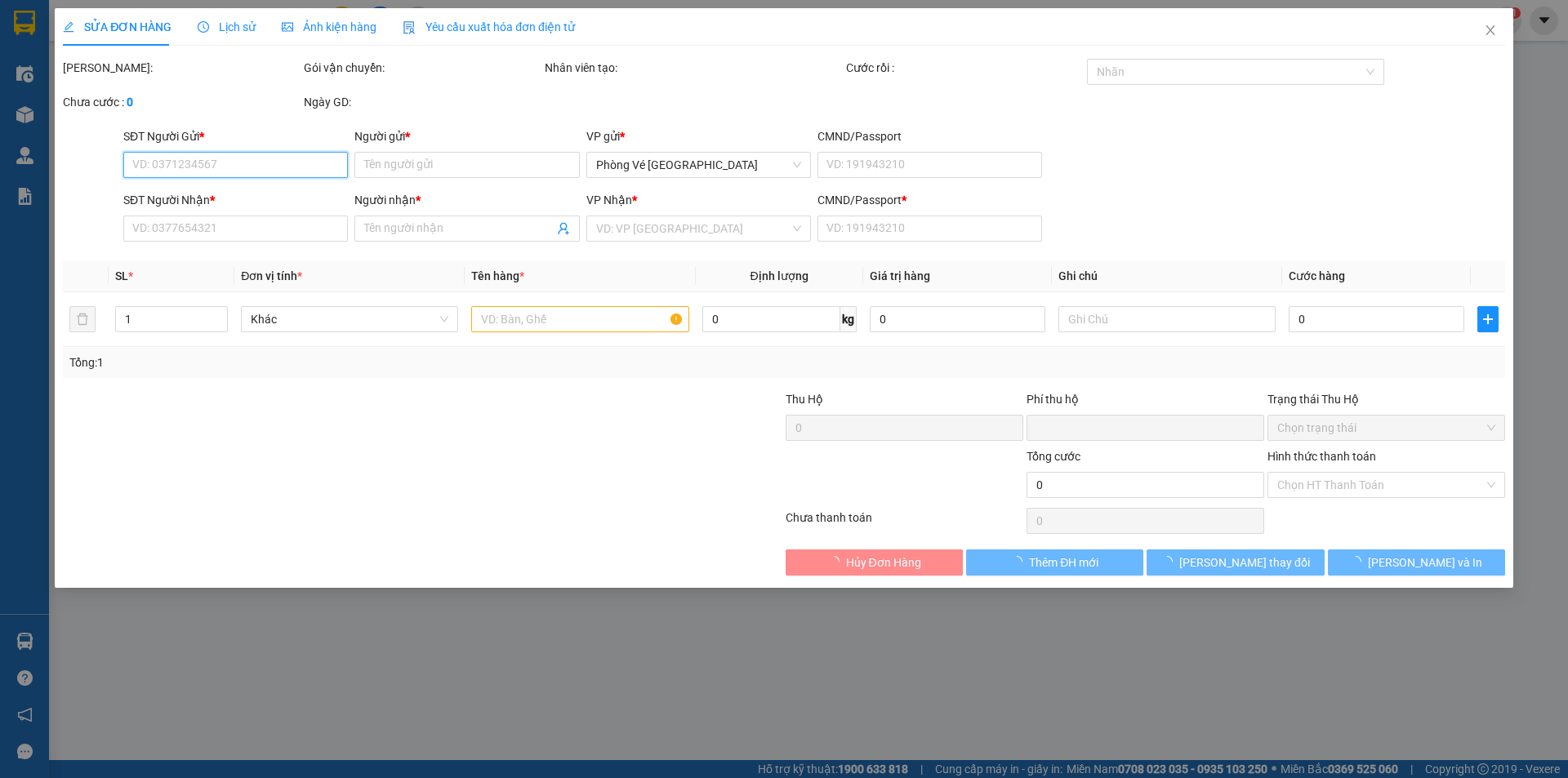
type input "0985552832"
type input "CHUNG"
type input "0339050746"
type input "BẢO"
type input "1"
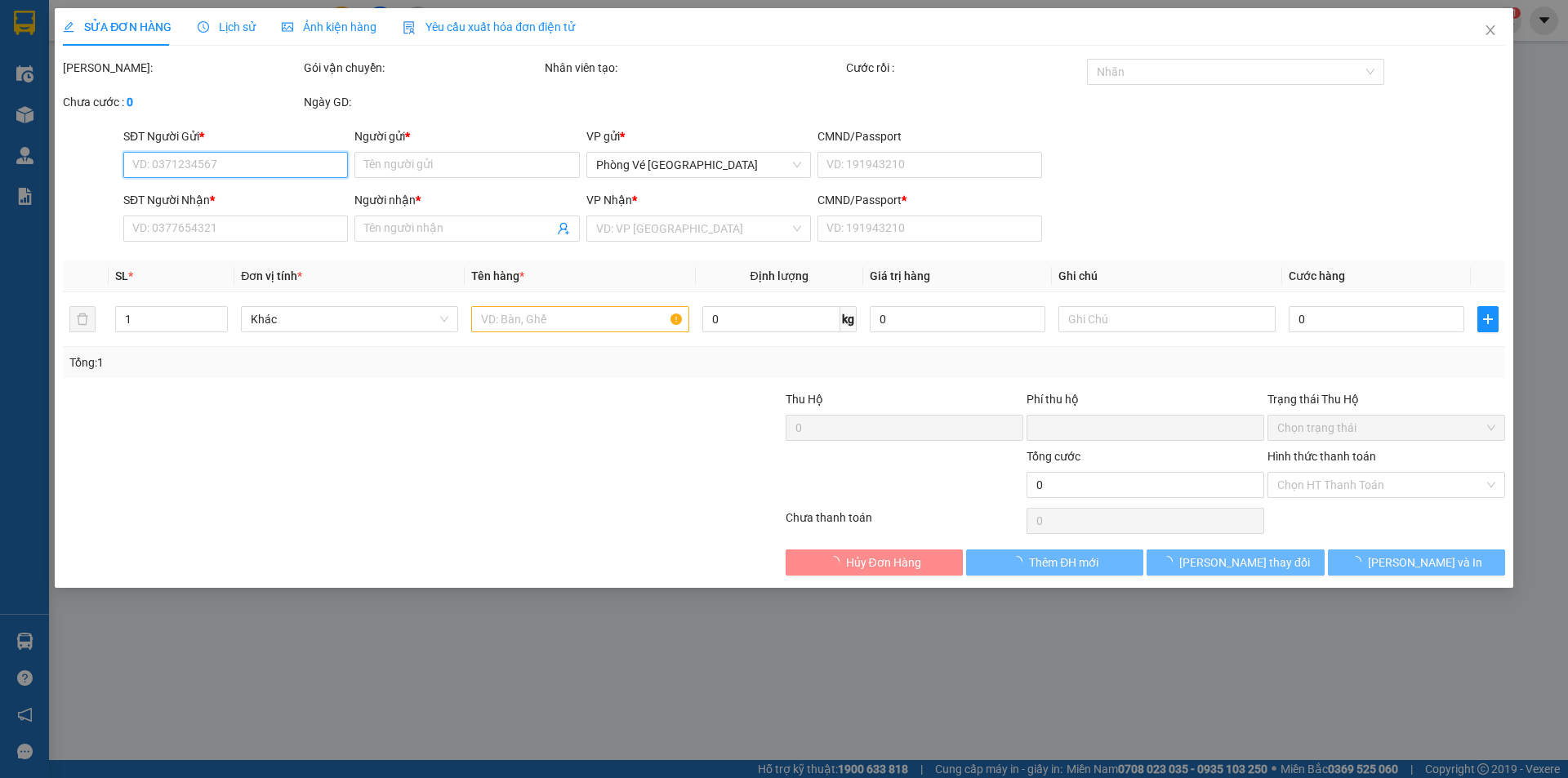
type input "0"
type input "70.000"
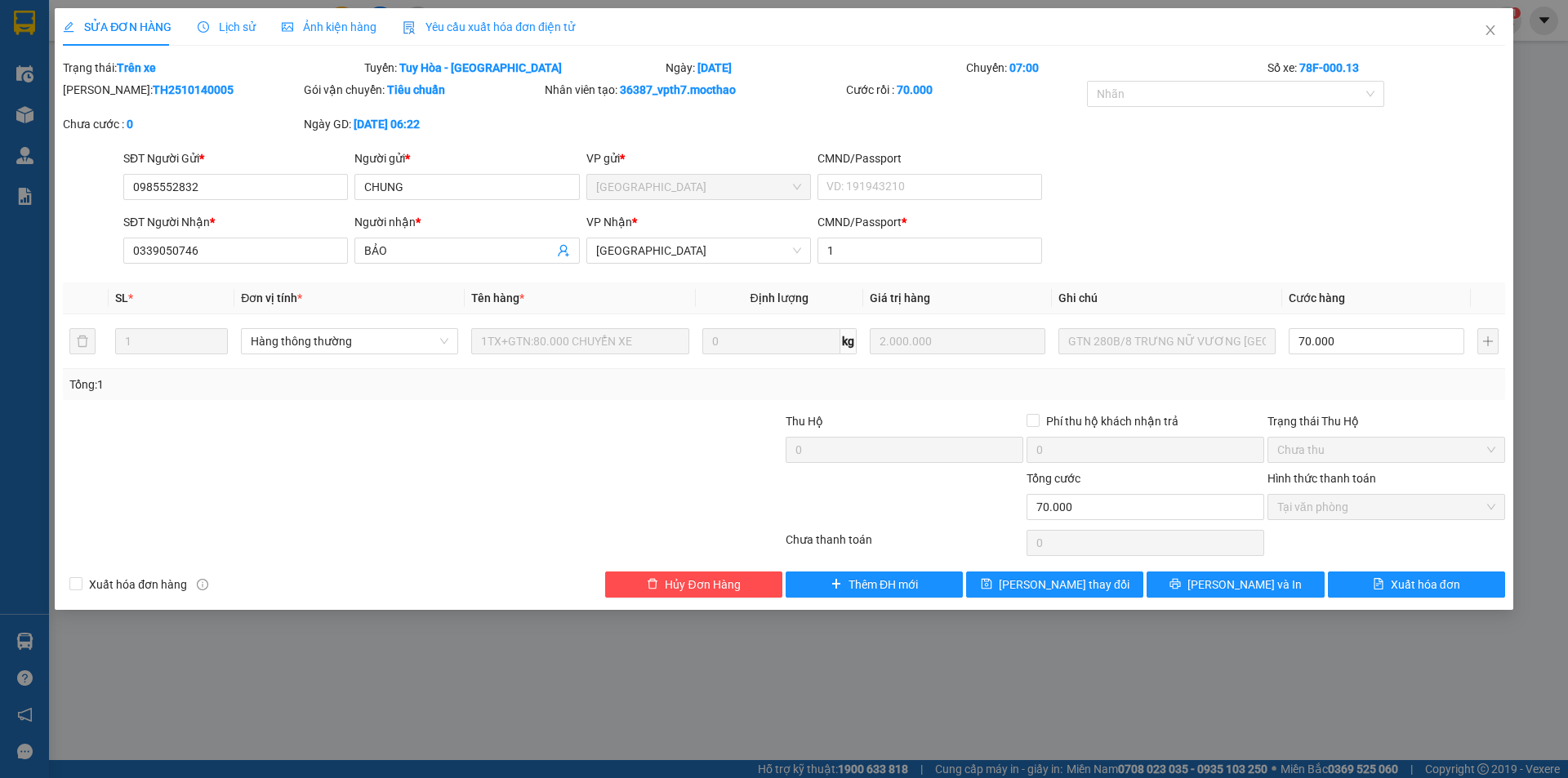
drag, startPoint x: 455, startPoint y: 25, endPoint x: 445, endPoint y: 26, distance: 10.0
click at [452, 26] on span "Yêu cầu xuất hóa đơn điện tử" at bounding box center [489, 27] width 172 height 13
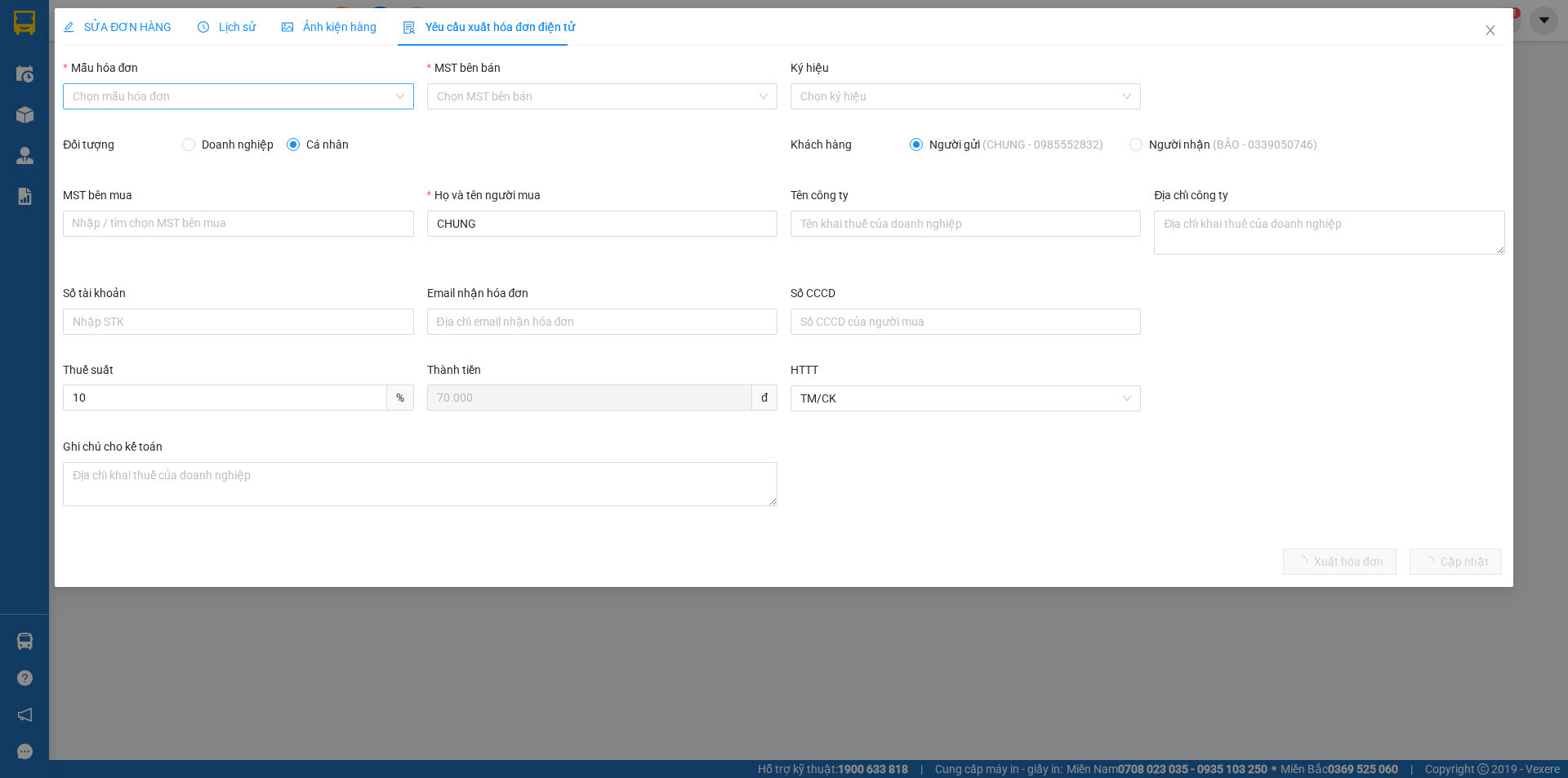
click at [208, 92] on input "Mẫu hóa đơn" at bounding box center [232, 96] width 319 height 24
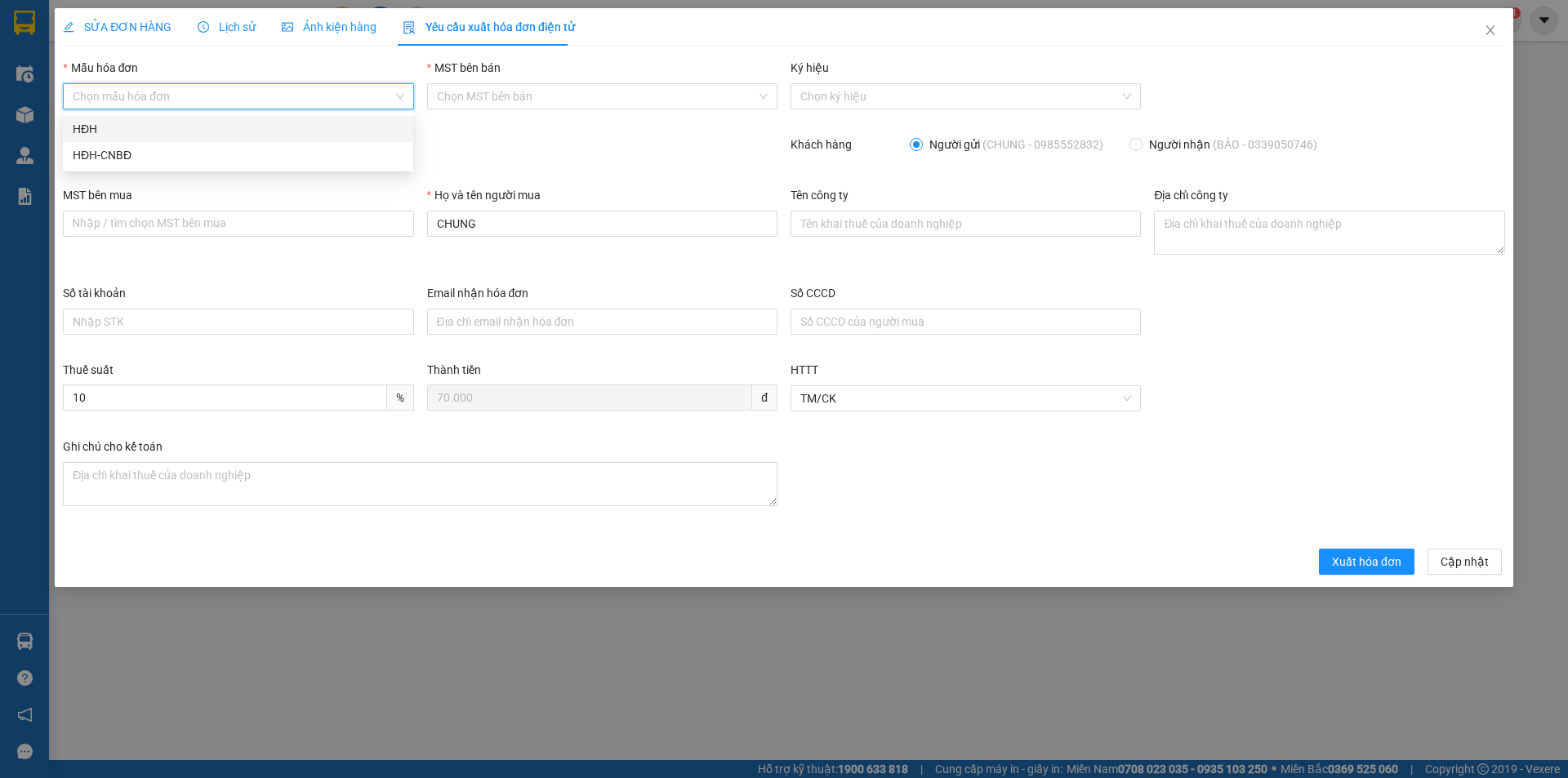
click at [193, 124] on div "HĐH" at bounding box center [238, 129] width 330 height 18
type input "8"
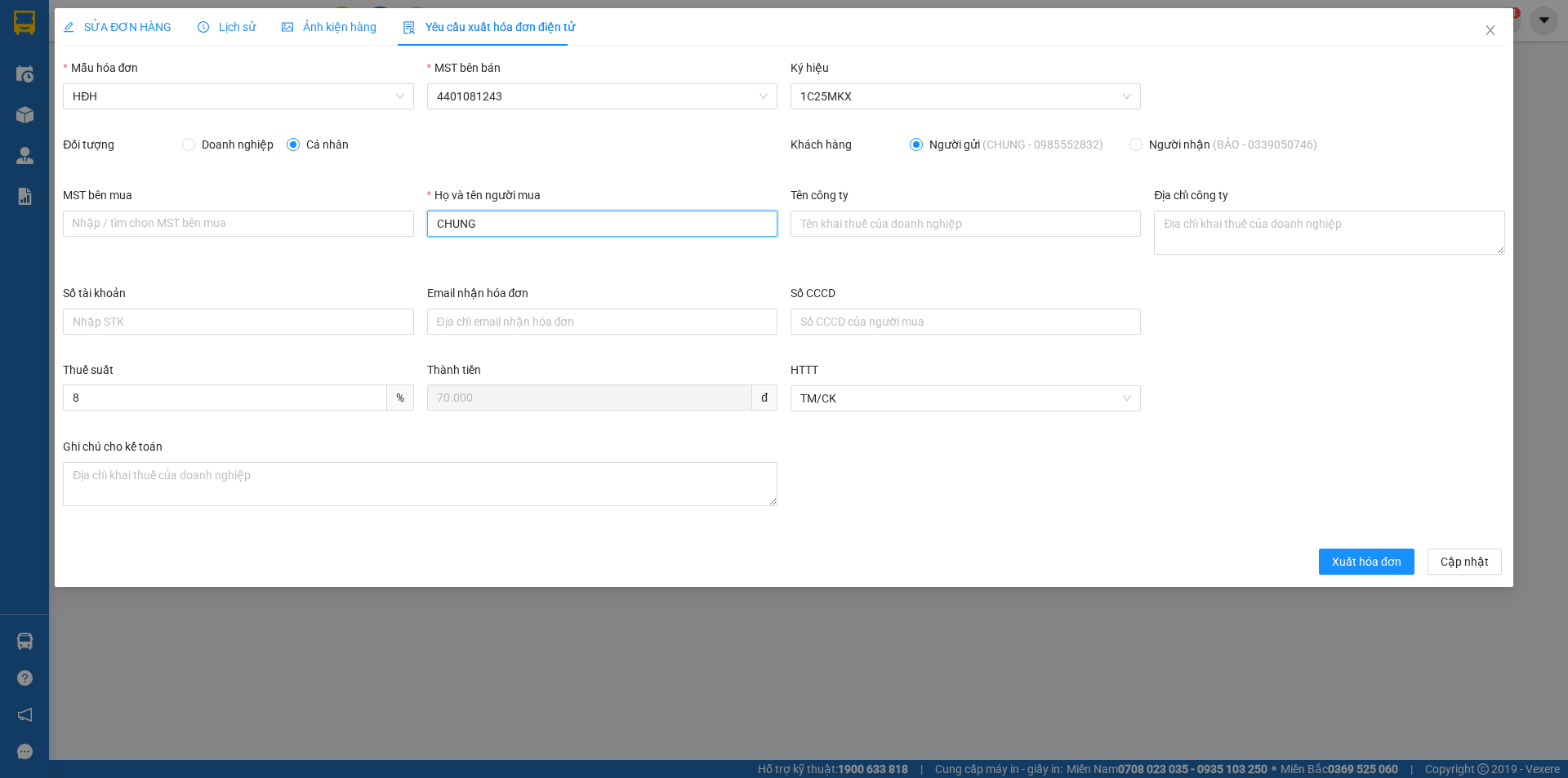
drag, startPoint x: 470, startPoint y: 229, endPoint x: 423, endPoint y: 225, distance: 47.2
click at [423, 225] on div "Họ và tên người mua CHUNG" at bounding box center [602, 234] width 363 height 98
drag, startPoint x: 510, startPoint y: 219, endPoint x: 429, endPoint y: 226, distance: 81.3
click at [429, 226] on input "CHUNG" at bounding box center [602, 224] width 350 height 26
type input "Người mua không lấy hóa đơn"
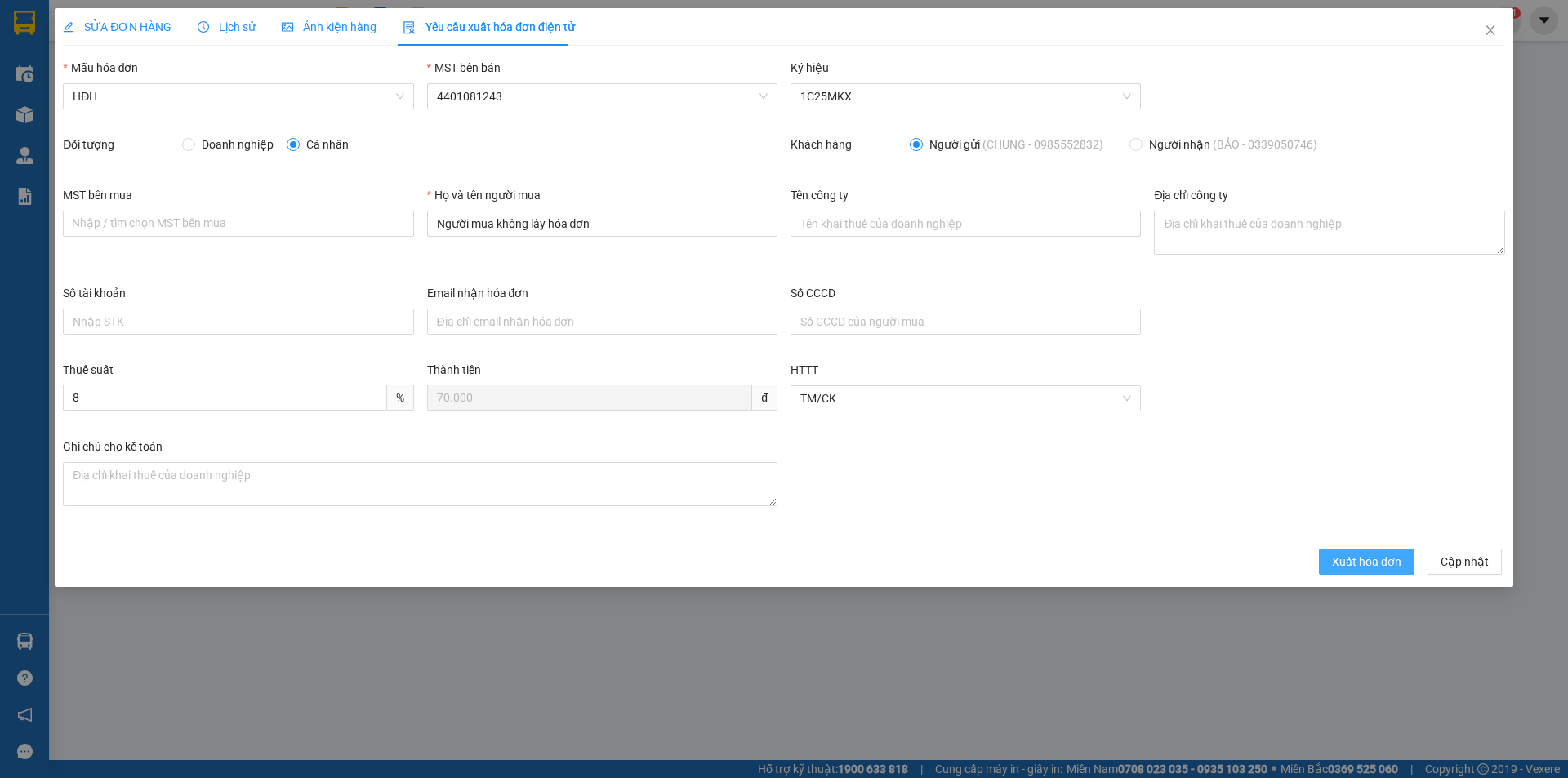
click at [1366, 562] on span "Xuất hóa đơn" at bounding box center [1366, 561] width 69 height 18
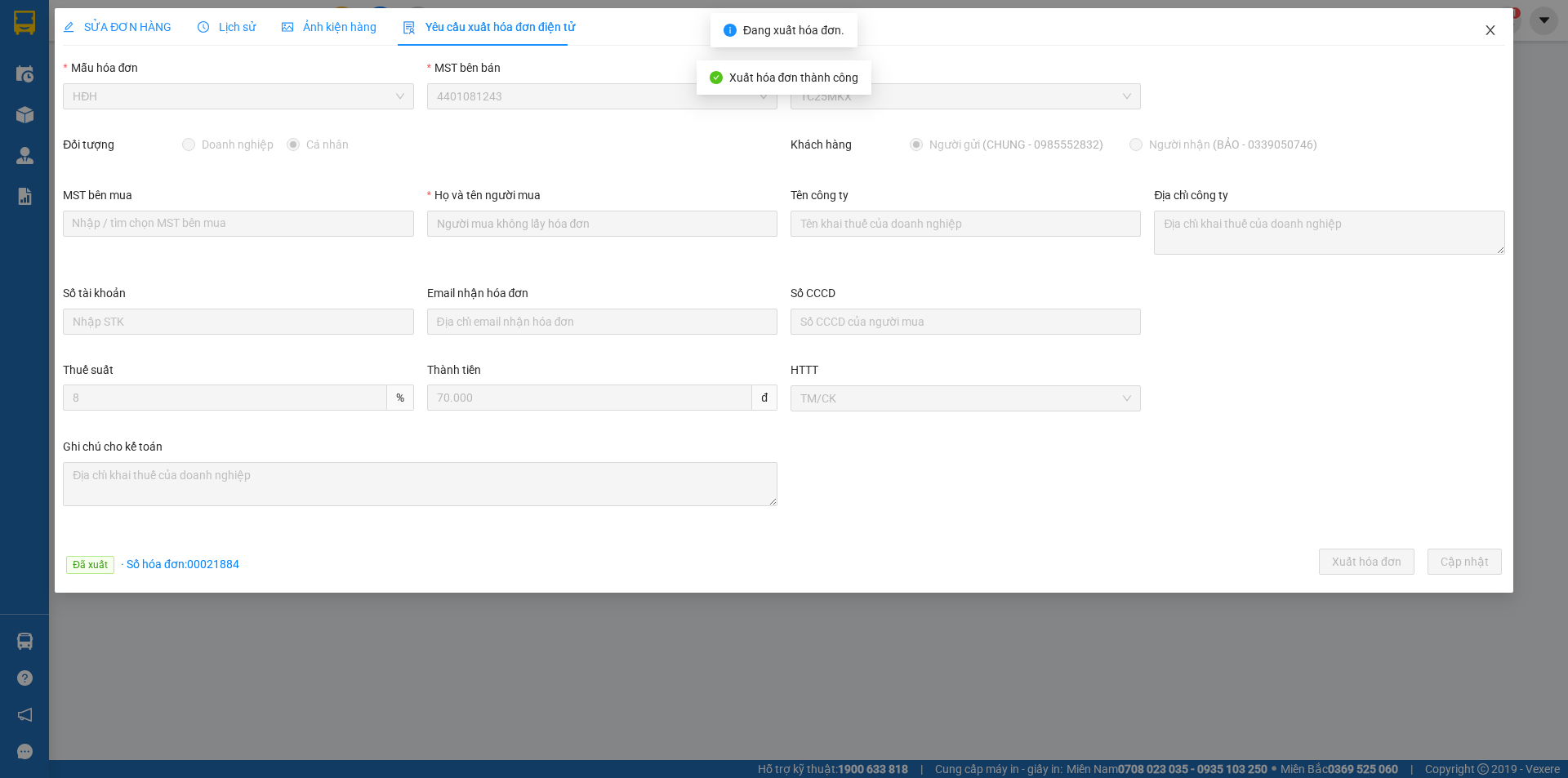
click at [1491, 29] on icon "close" at bounding box center [1490, 29] width 13 height 13
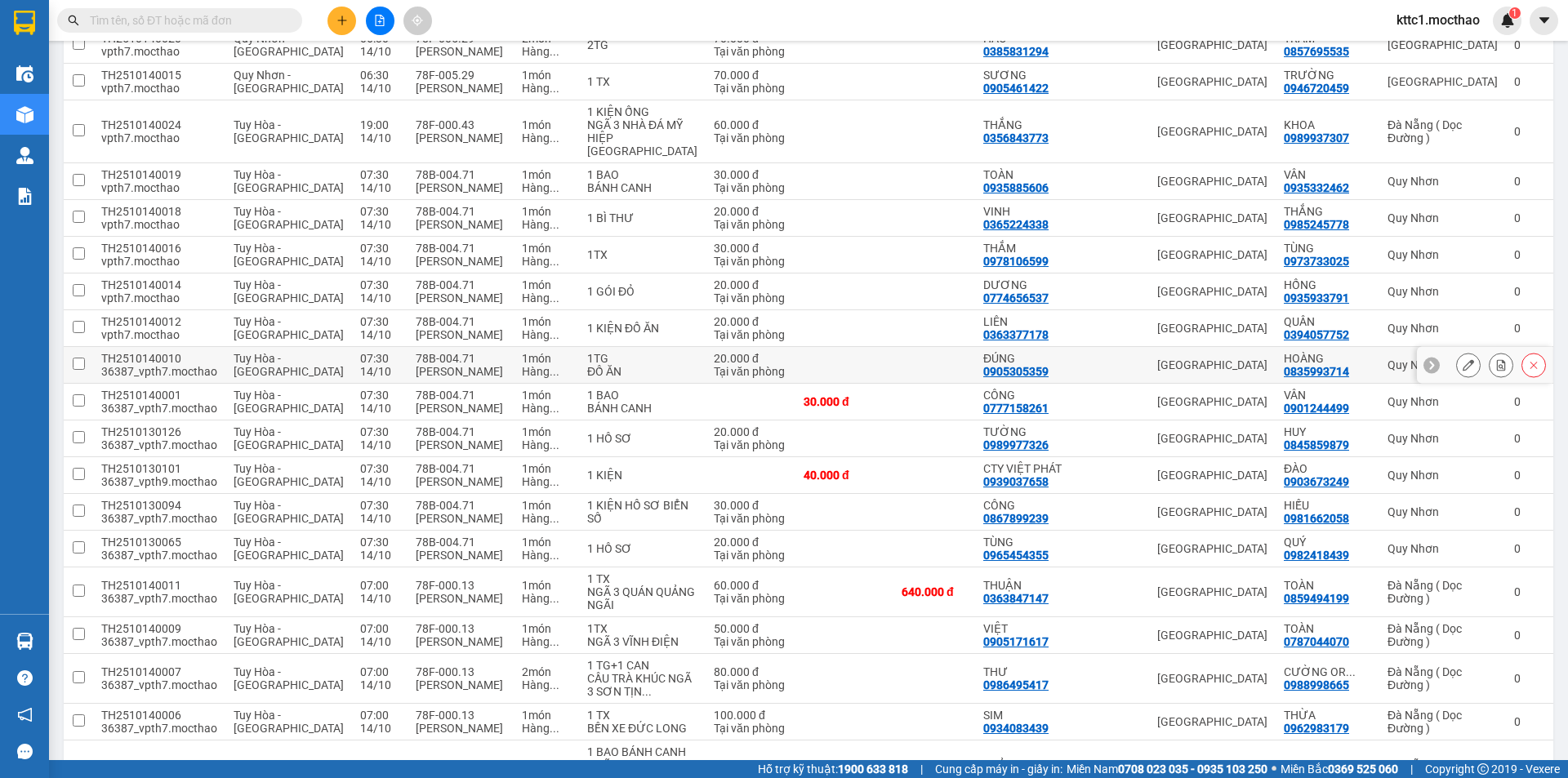
scroll to position [1099, 0]
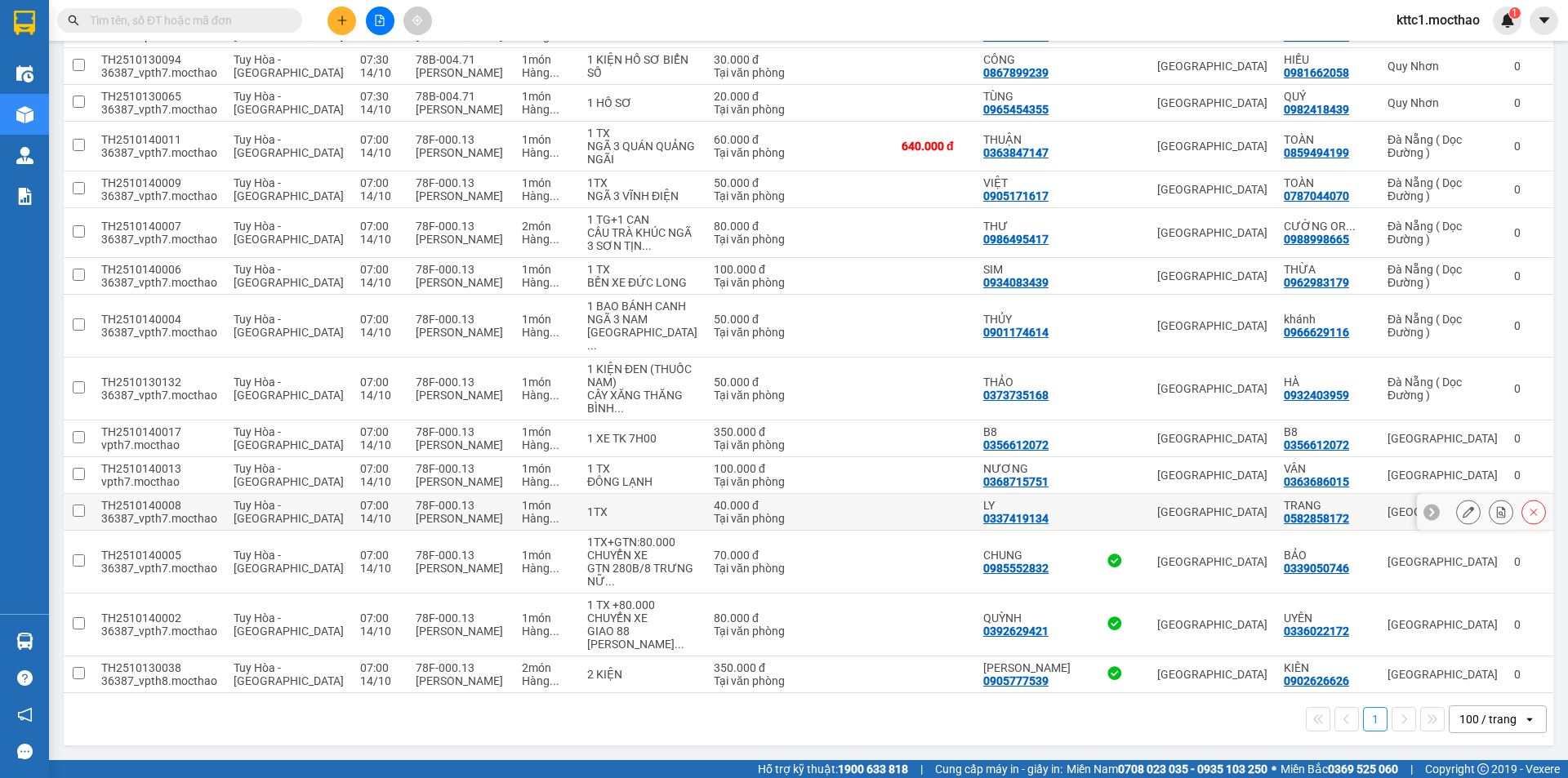
click at [1456, 510] on button at bounding box center [1468, 512] width 22 height 29
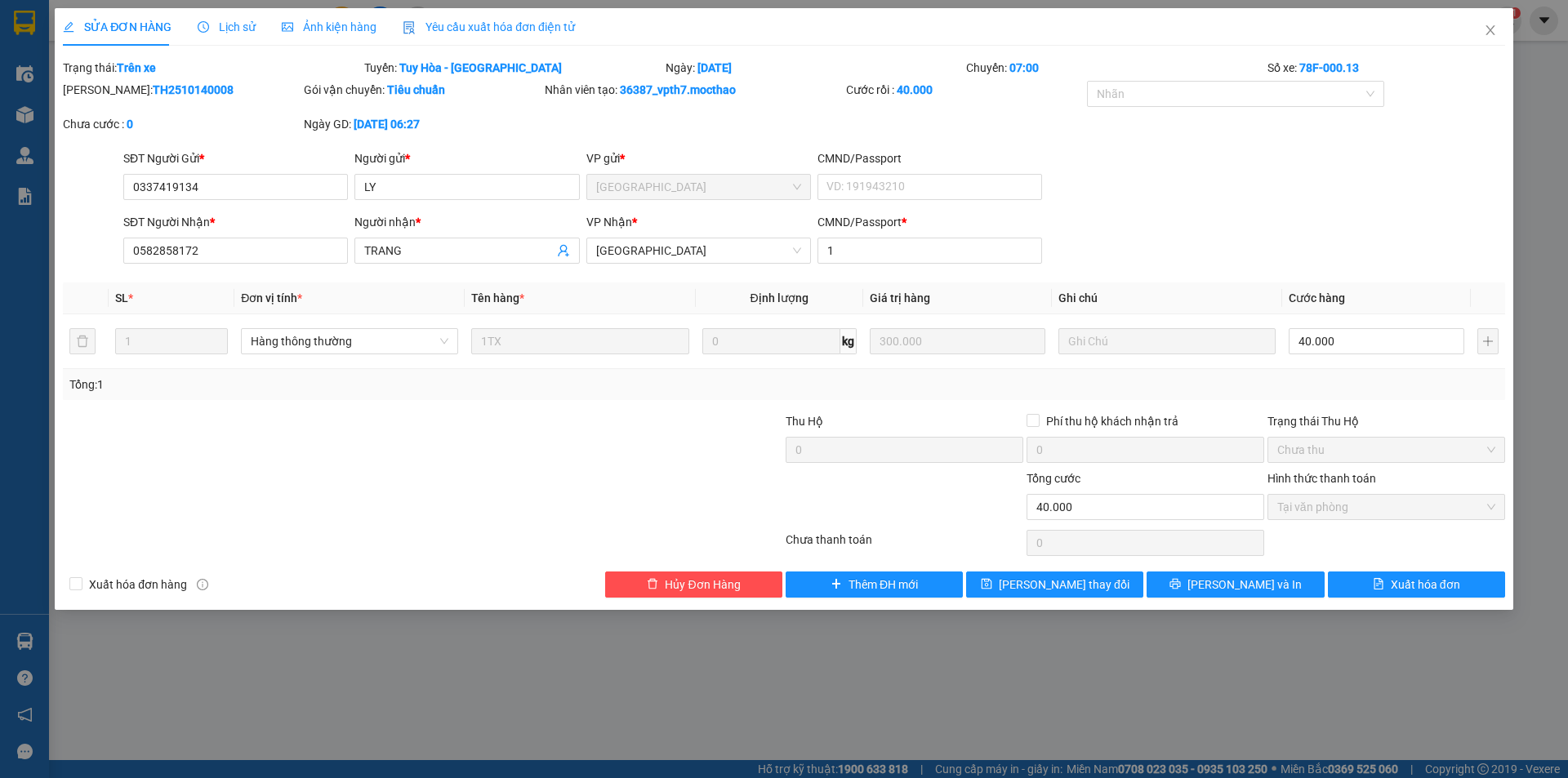
click at [468, 26] on span "Yêu cầu xuất hóa đơn điện tử" at bounding box center [489, 27] width 172 height 13
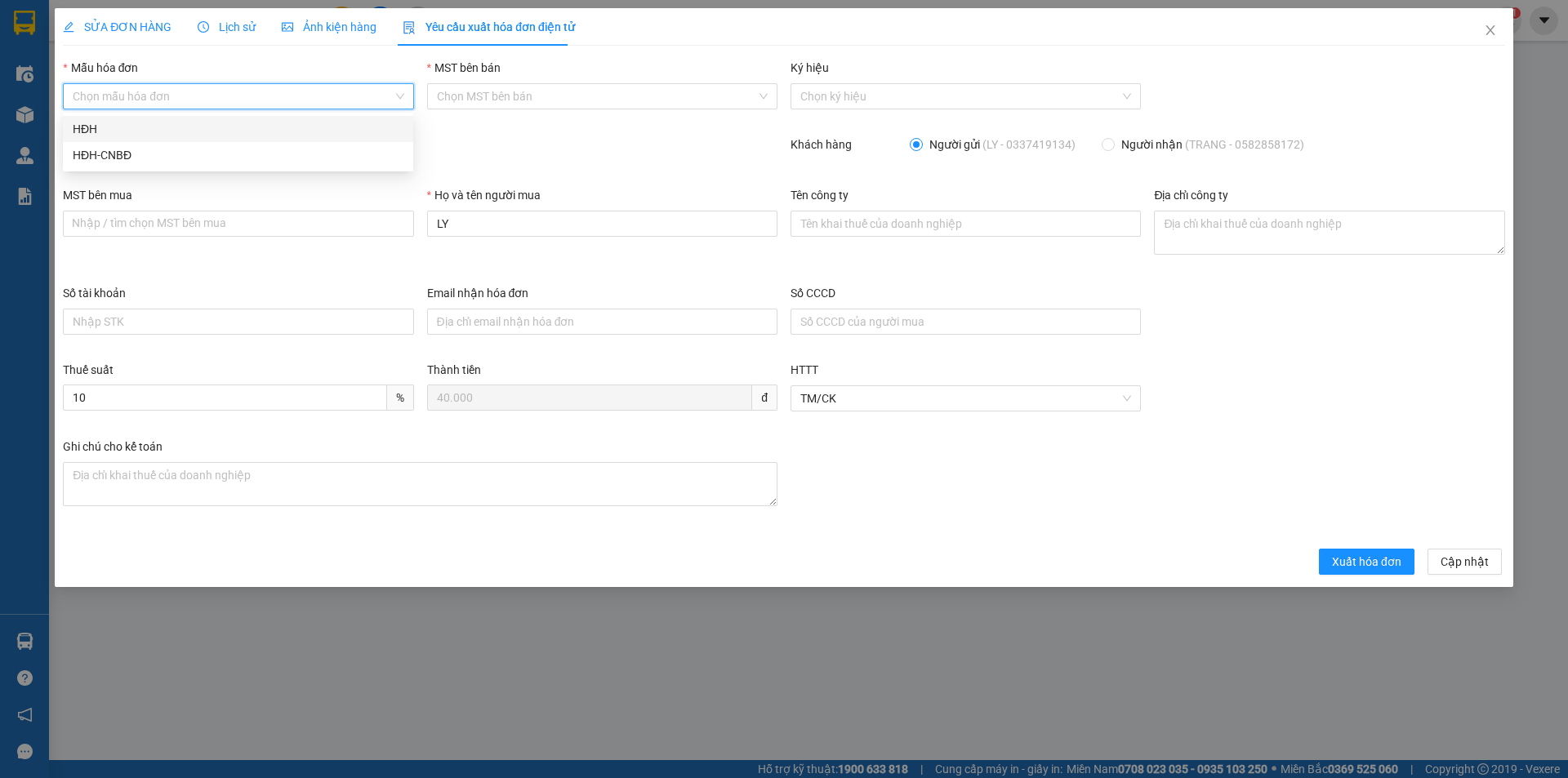
click at [309, 96] on input "Mẫu hóa đơn" at bounding box center [232, 96] width 319 height 24
click at [277, 127] on div "HĐH" at bounding box center [238, 129] width 330 height 18
type input "8"
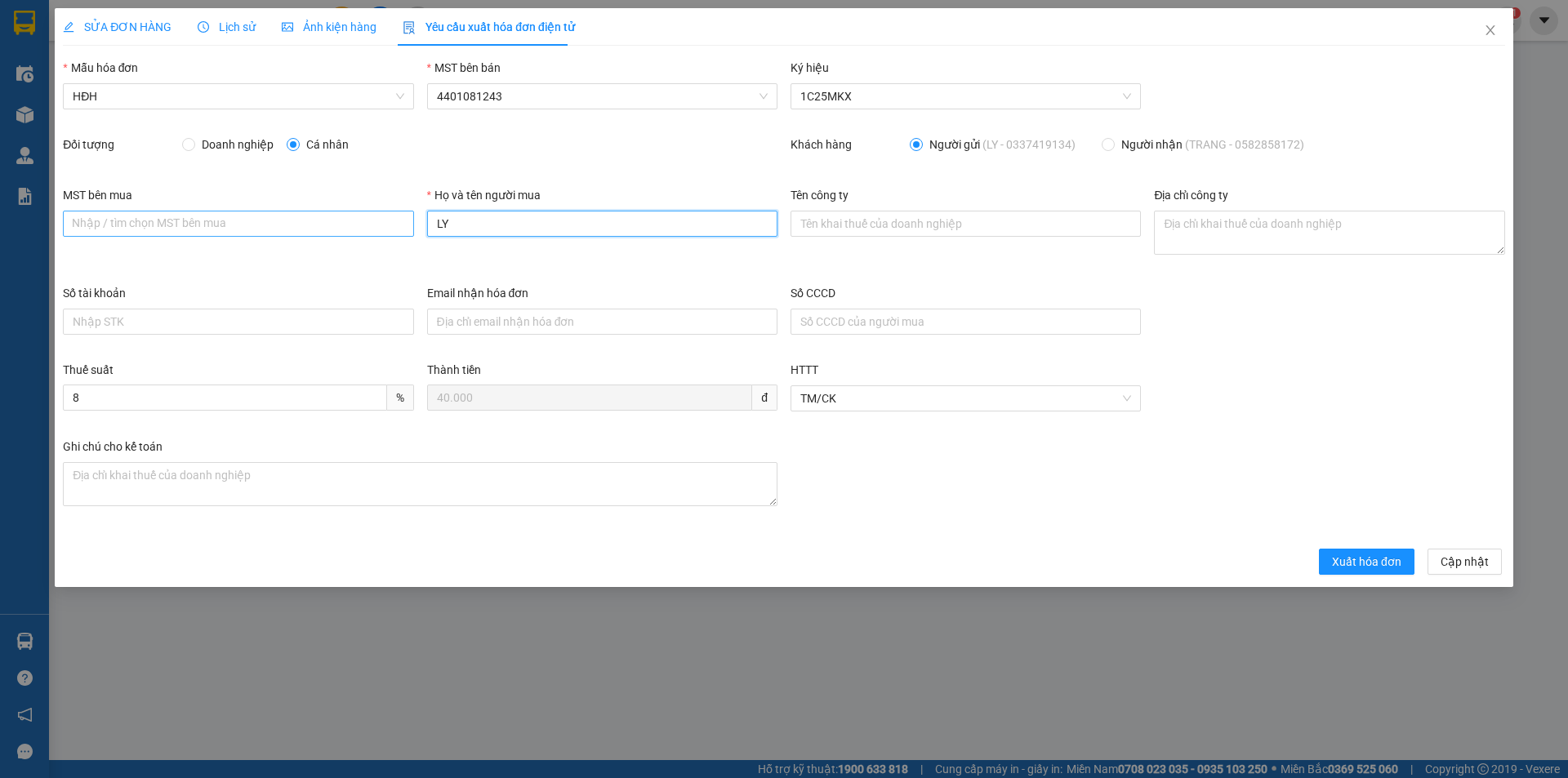
drag, startPoint x: 534, startPoint y: 217, endPoint x: 403, endPoint y: 220, distance: 131.0
click at [403, 220] on div "MST bên mua Nhập / tìm chọn MST bên mua Họ và tên người mua LY Tên công ty Địa …" at bounding box center [784, 234] width 1456 height 98
type input "Người mua không lấy hóa đơn"
click at [1325, 550] on button "Xuất hóa đơn" at bounding box center [1366, 562] width 95 height 26
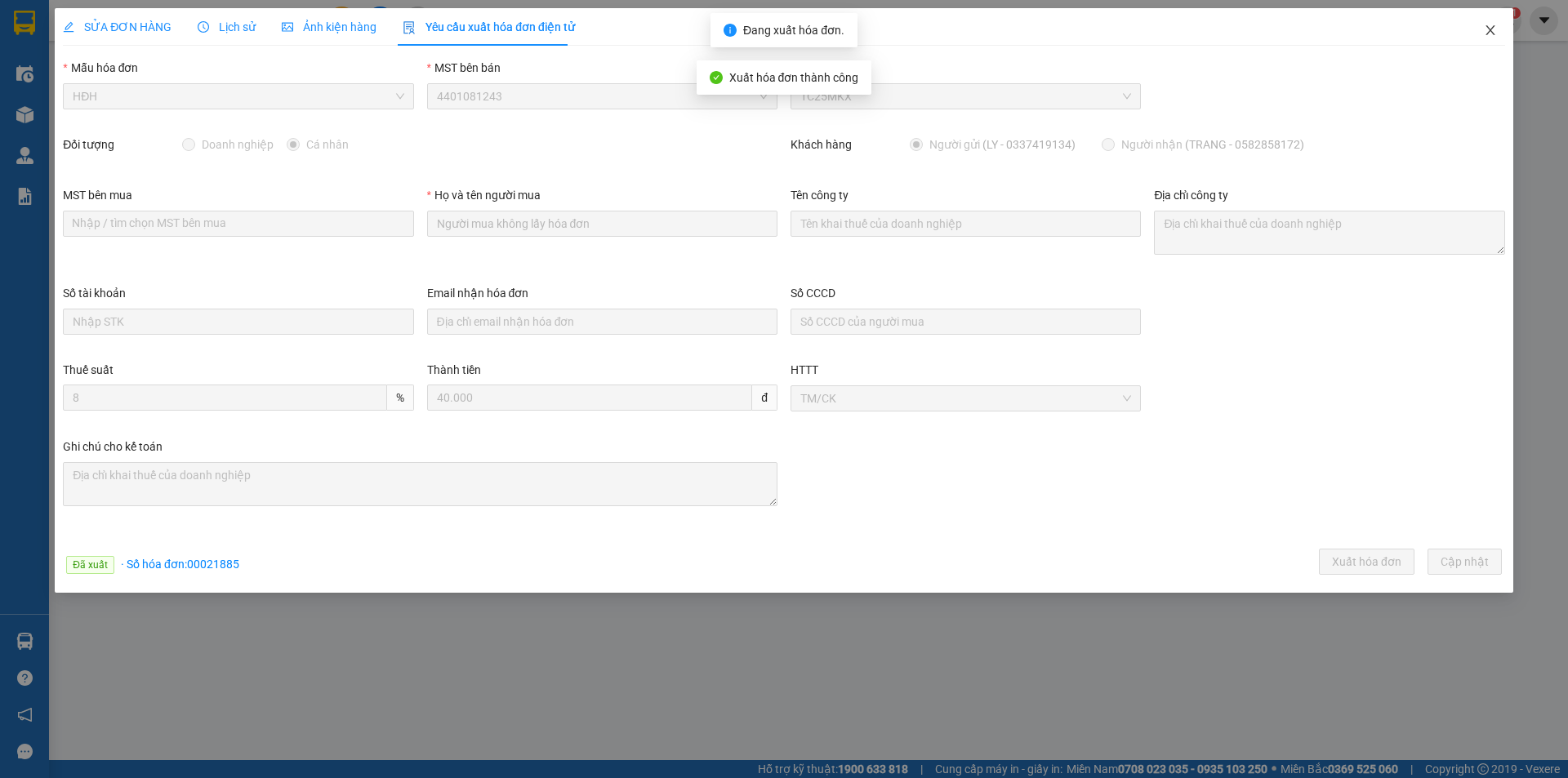
click at [1490, 27] on icon "close" at bounding box center [1490, 29] width 13 height 13
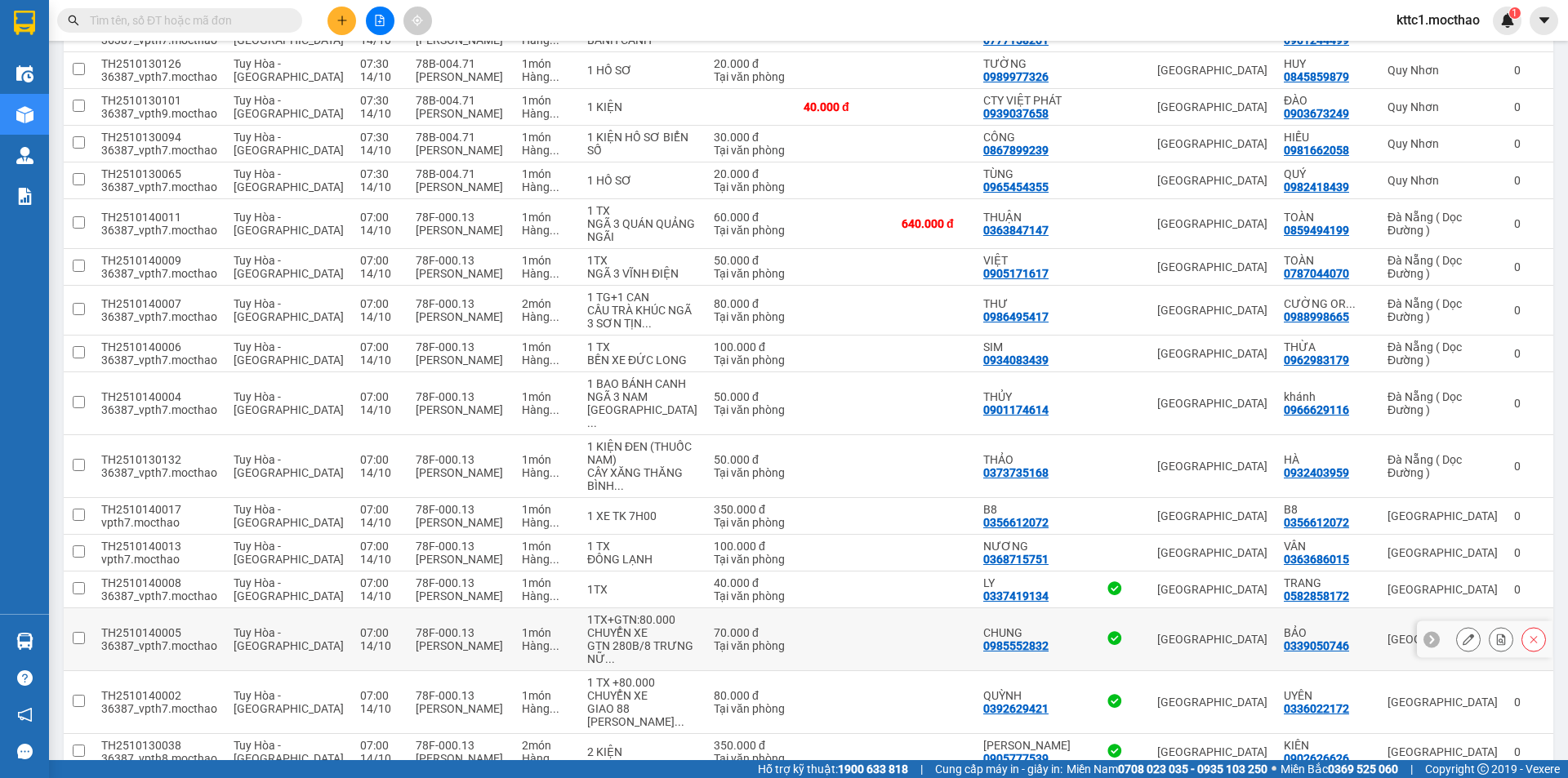
scroll to position [1099, 0]
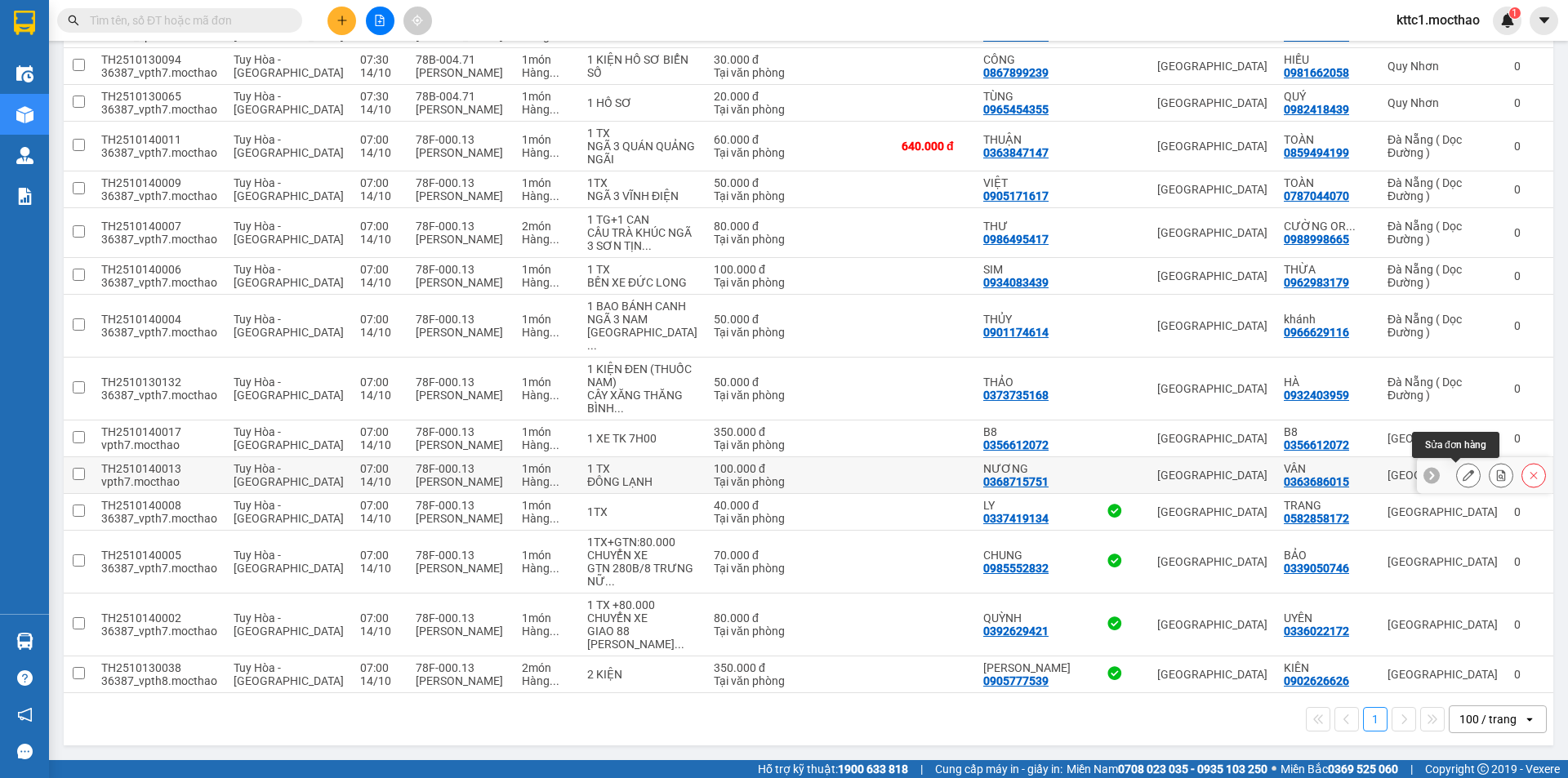
click at [1462, 479] on icon at bounding box center [1468, 475] width 11 height 11
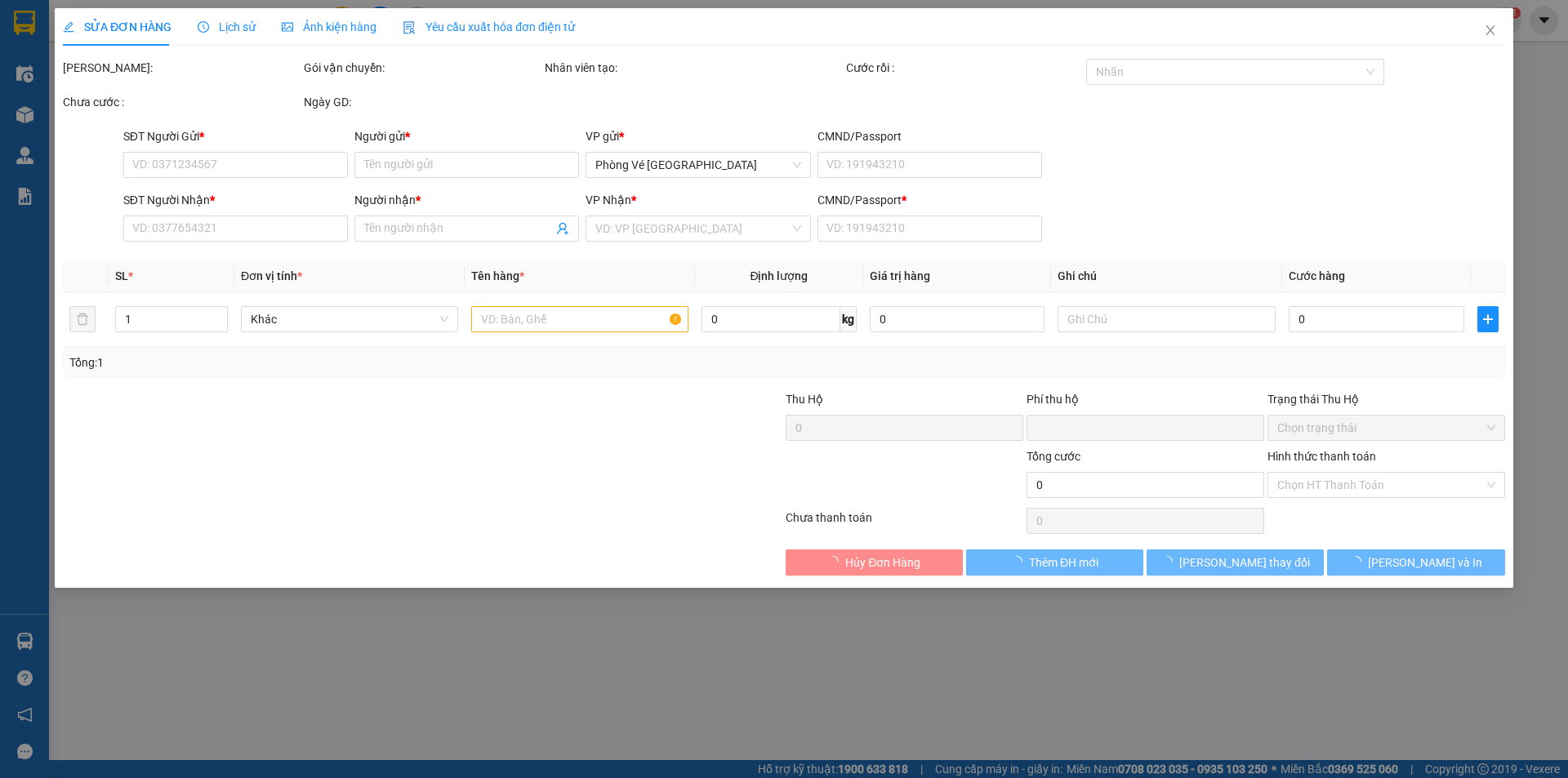
type input "0368715751"
type input "NƯƠNG"
type input "0363686015"
type input "VÂN"
type input "1"
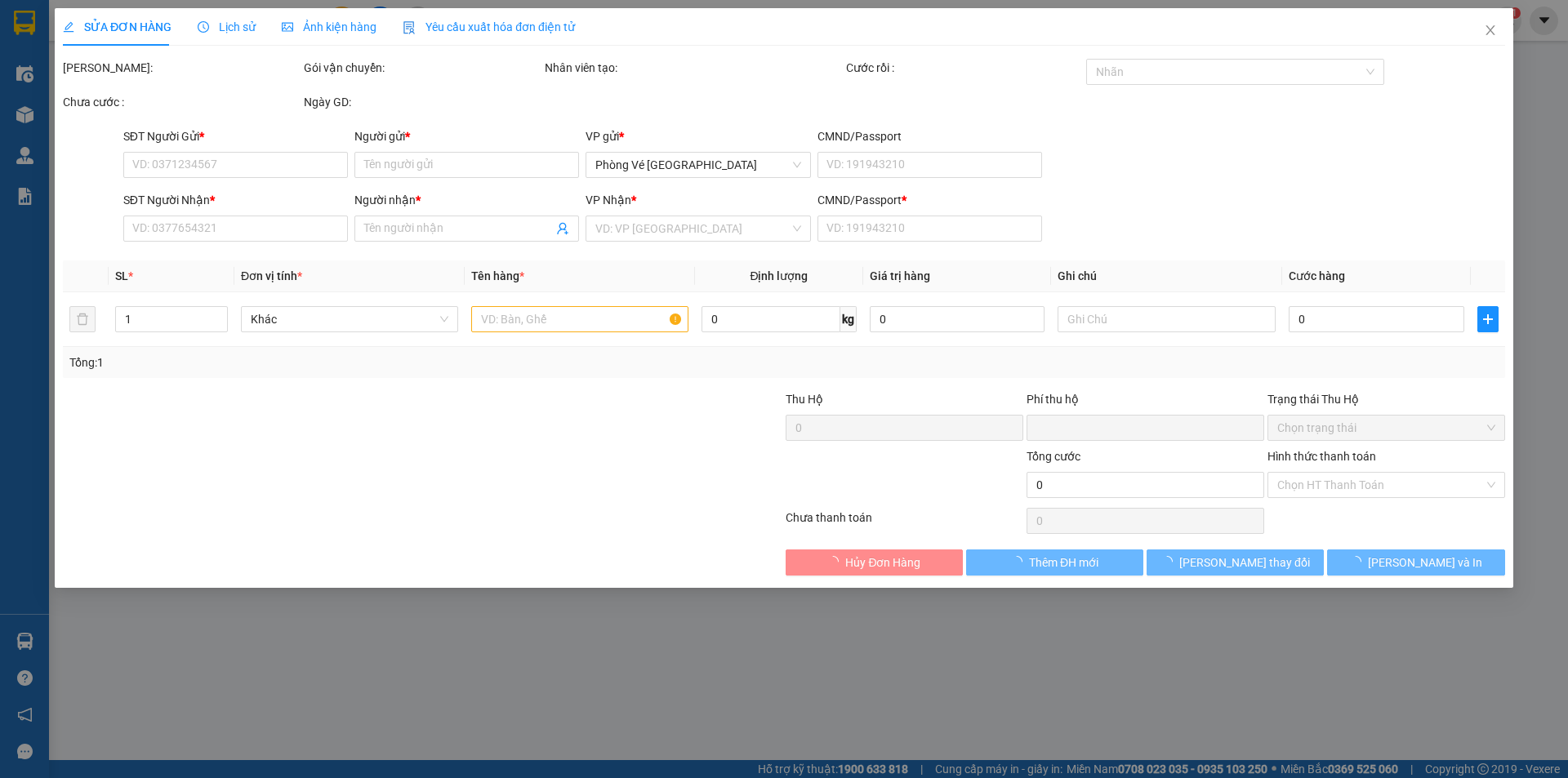
type input "0"
type input "100.000"
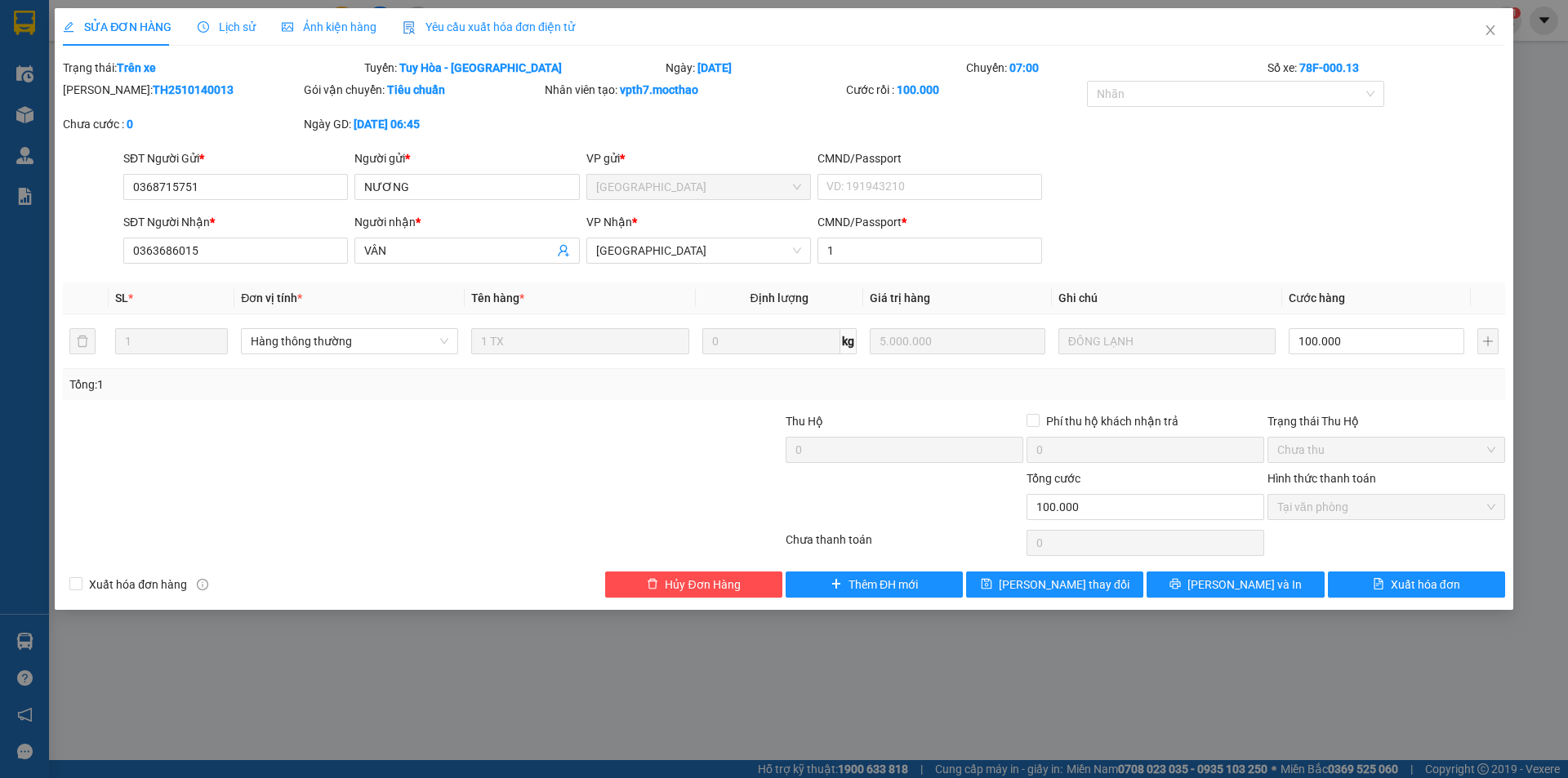
drag, startPoint x: 535, startPoint y: 13, endPoint x: 518, endPoint y: 28, distance: 22.7
click at [534, 13] on div "Yêu cầu xuất hóa đơn điện tử" at bounding box center [489, 26] width 172 height 37
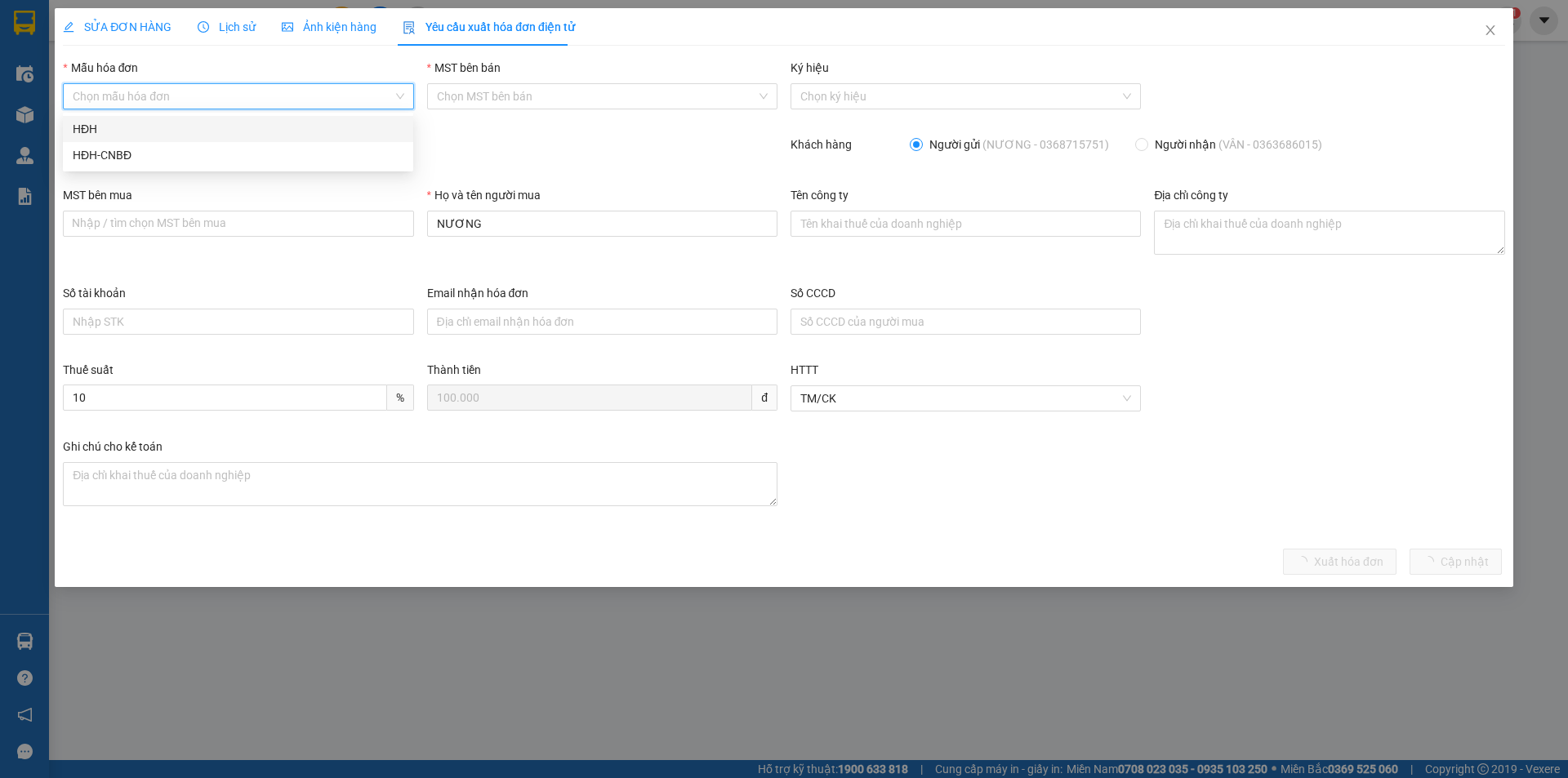
click at [213, 104] on input "Mẫu hóa đơn" at bounding box center [232, 96] width 319 height 24
click at [198, 128] on div "HĐH" at bounding box center [238, 129] width 330 height 18
type input "8"
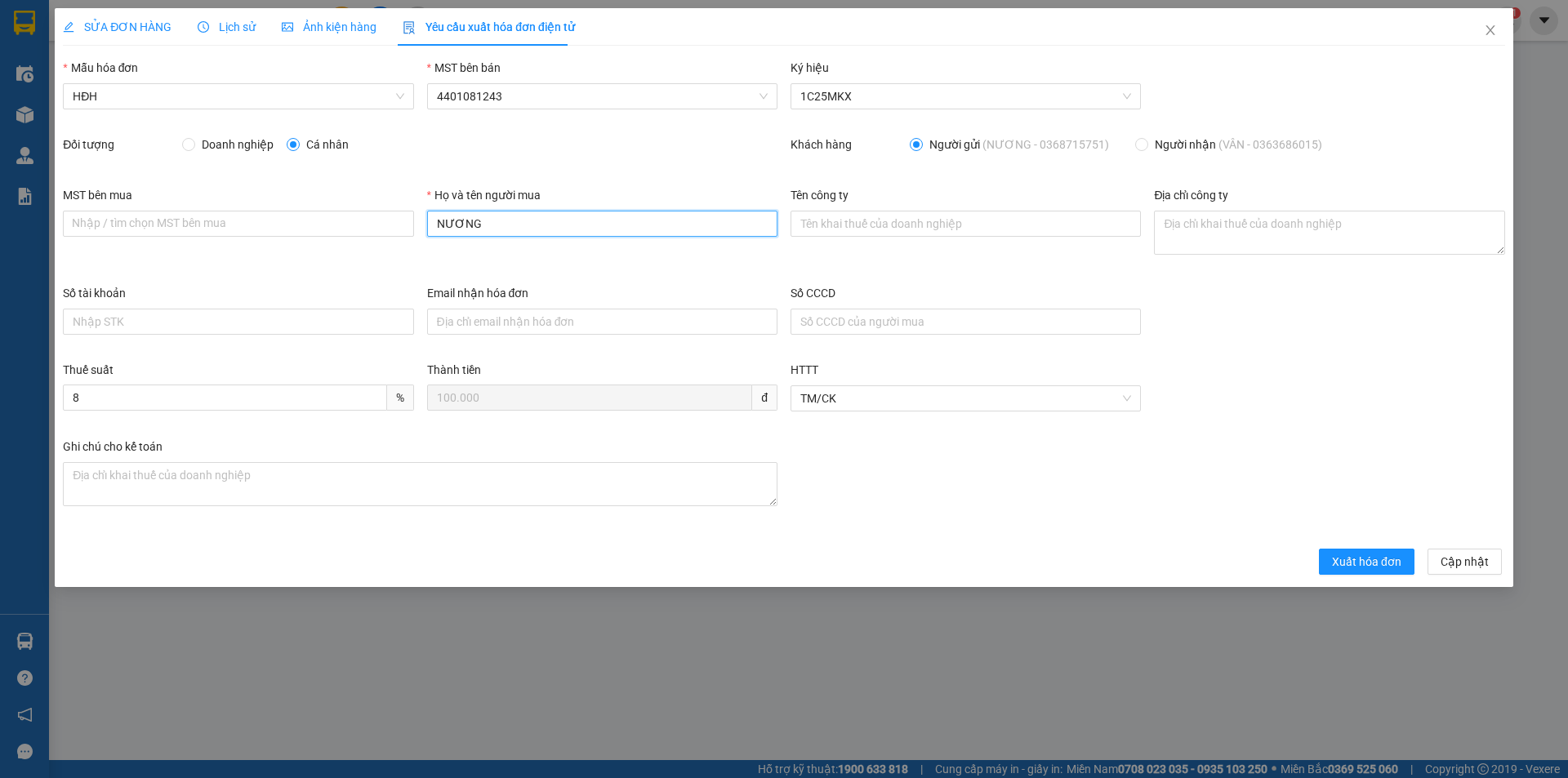
drag, startPoint x: 492, startPoint y: 232, endPoint x: 419, endPoint y: 233, distance: 73.0
click at [420, 233] on div "Họ và tên người mua NƯƠNG" at bounding box center [602, 234] width 363 height 98
type input "Người mua không lấy hóa đơn"
click at [1386, 563] on span "Xuất hóa đơn" at bounding box center [1366, 561] width 69 height 18
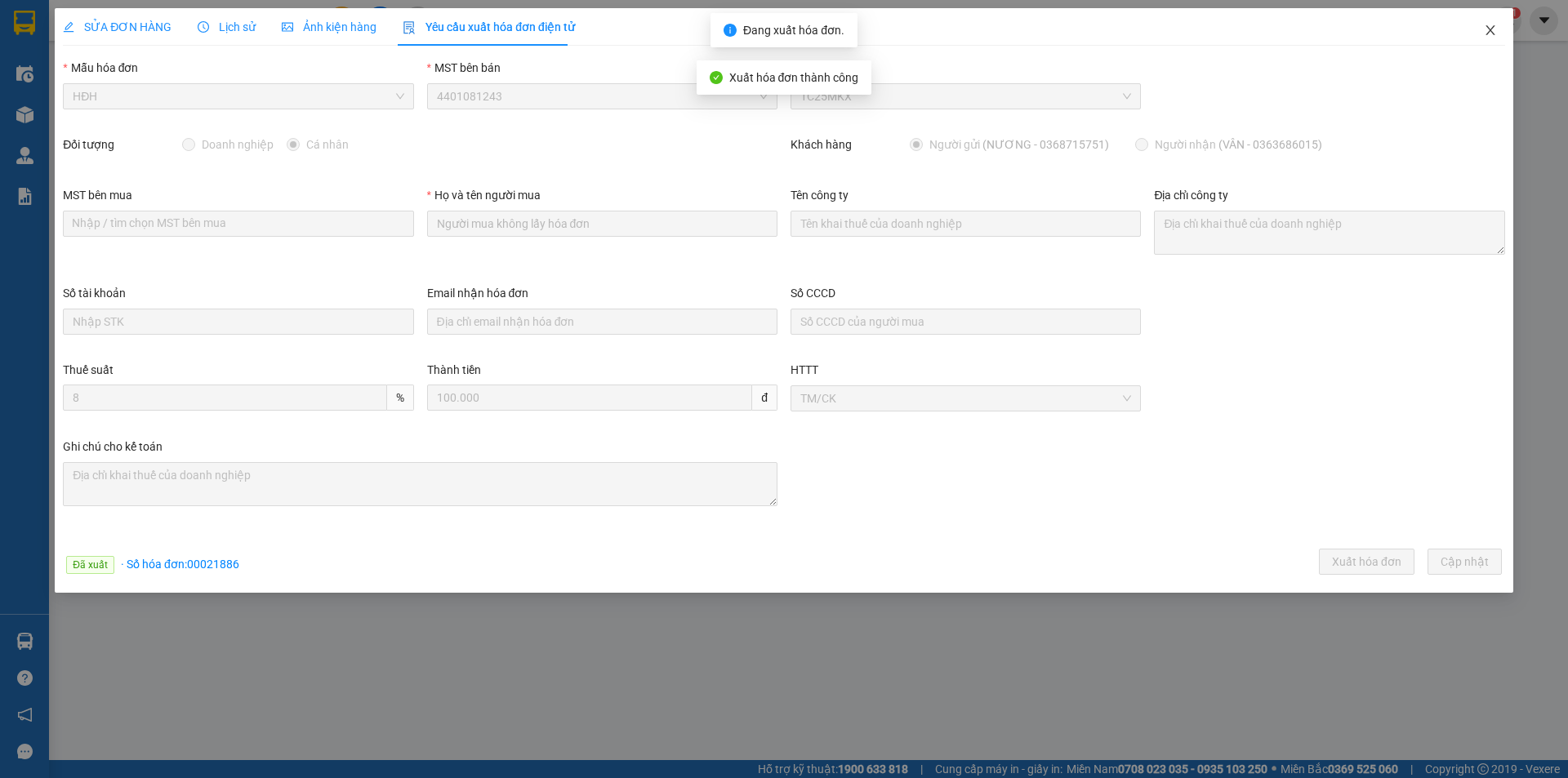
click at [1492, 35] on icon "close" at bounding box center [1490, 29] width 13 height 13
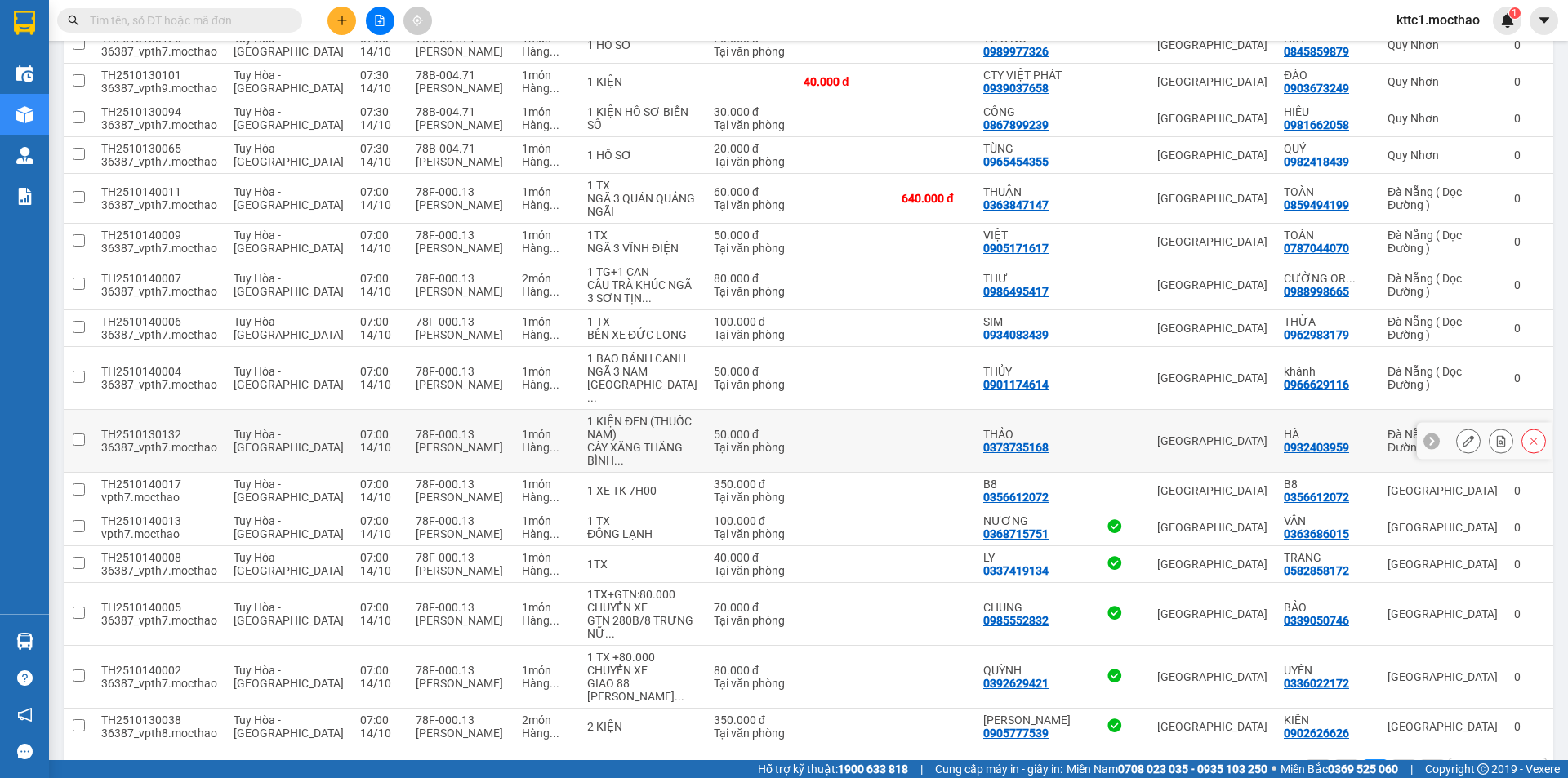
scroll to position [1017, 0]
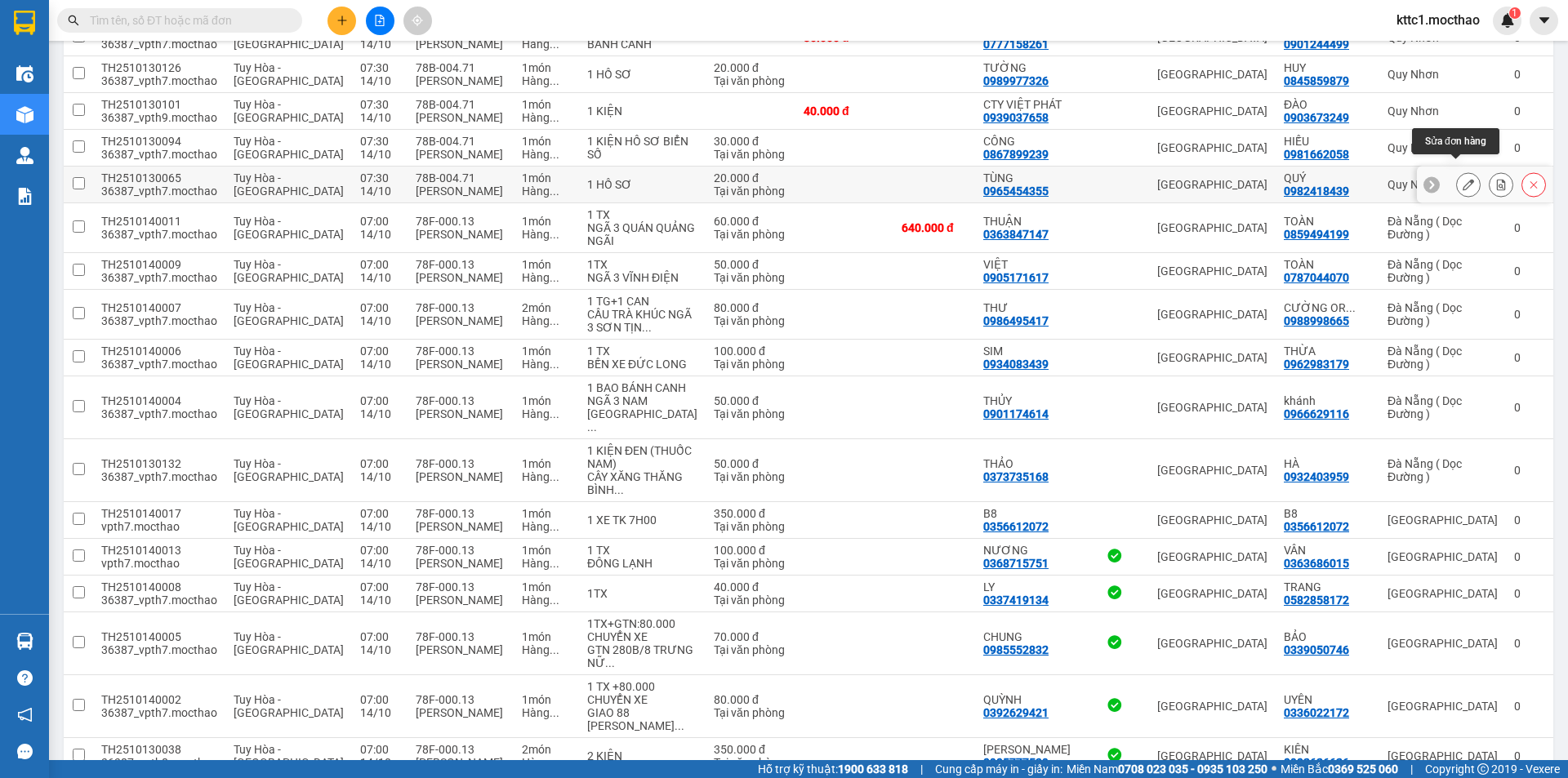
click at [1462, 179] on icon at bounding box center [1468, 184] width 11 height 11
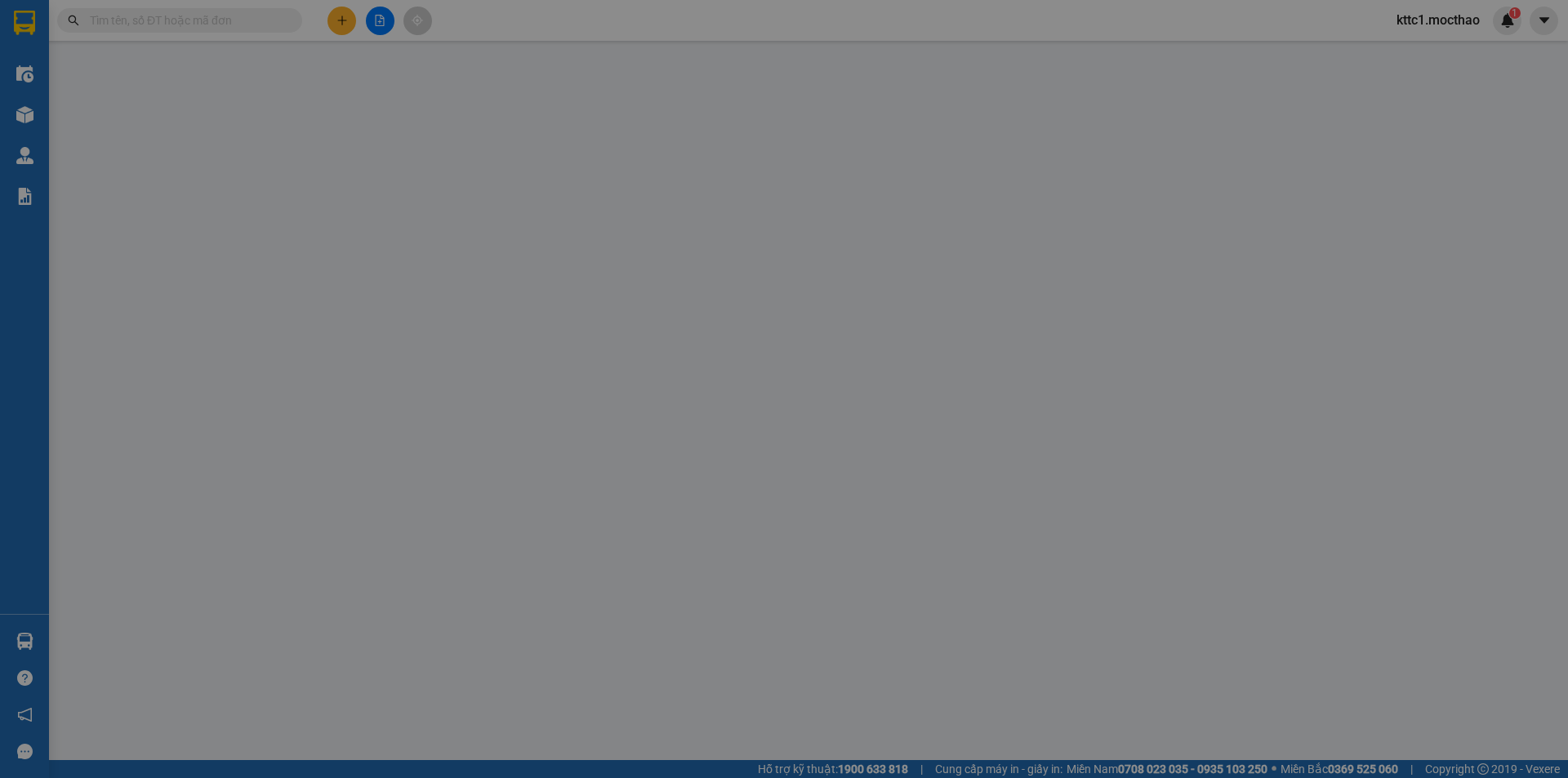
type input "0965454355"
type input "TÙNG"
type input "0982418439"
type input "QUÝ"
type input "1"
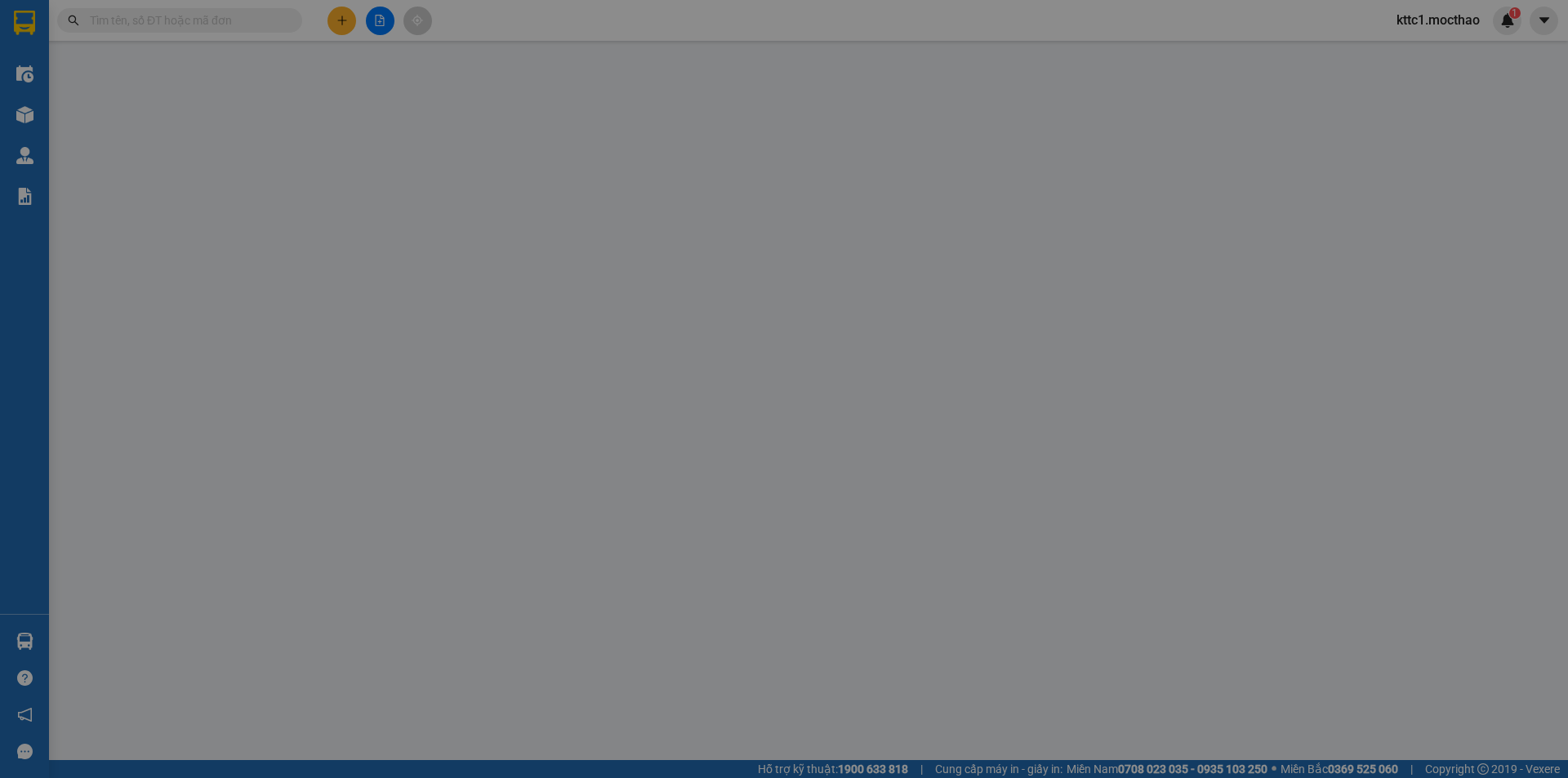
type input "0"
type input "20.000"
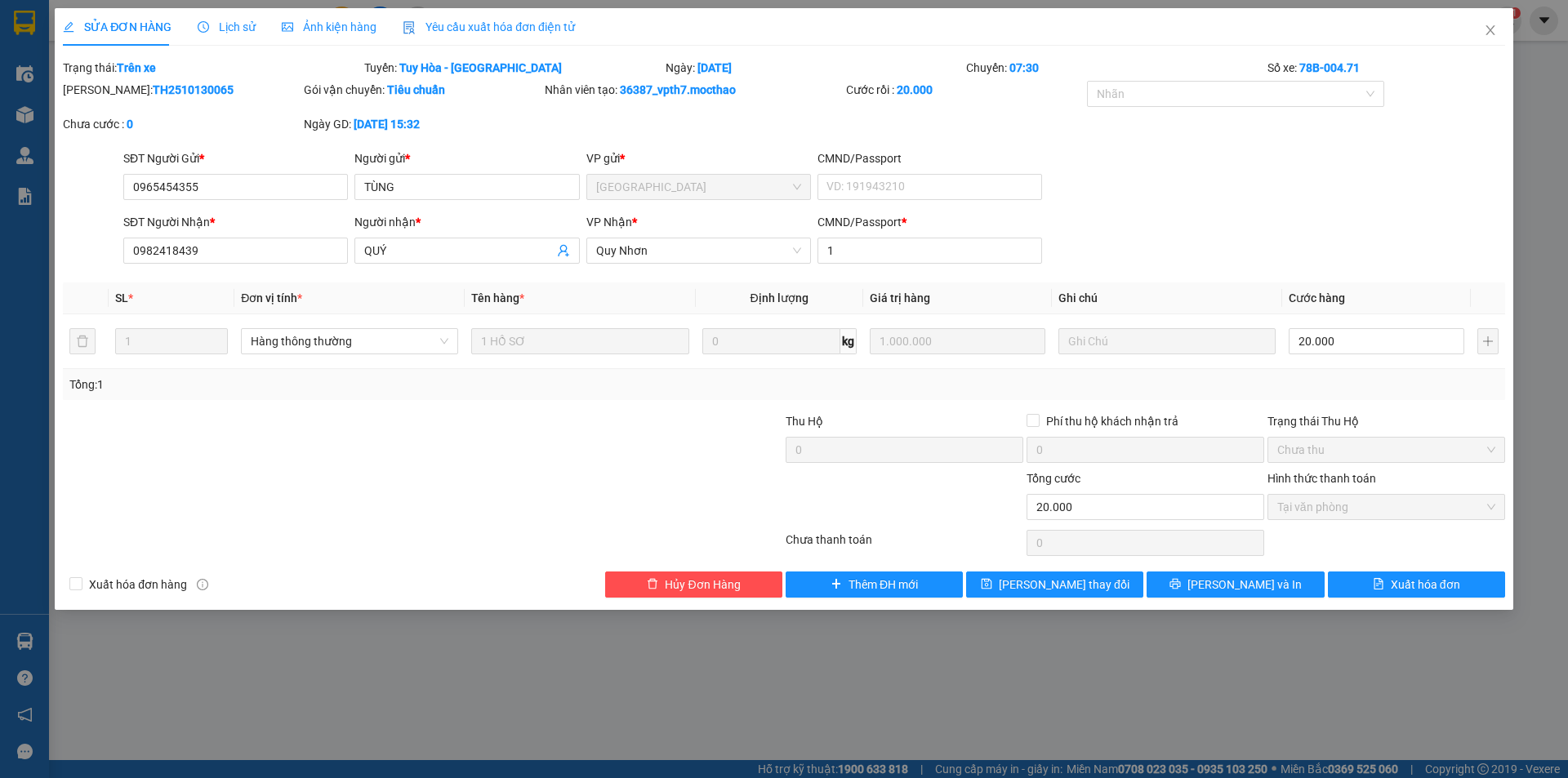
click at [445, 24] on span "Yêu cầu xuất hóa đơn điện tử" at bounding box center [489, 27] width 172 height 13
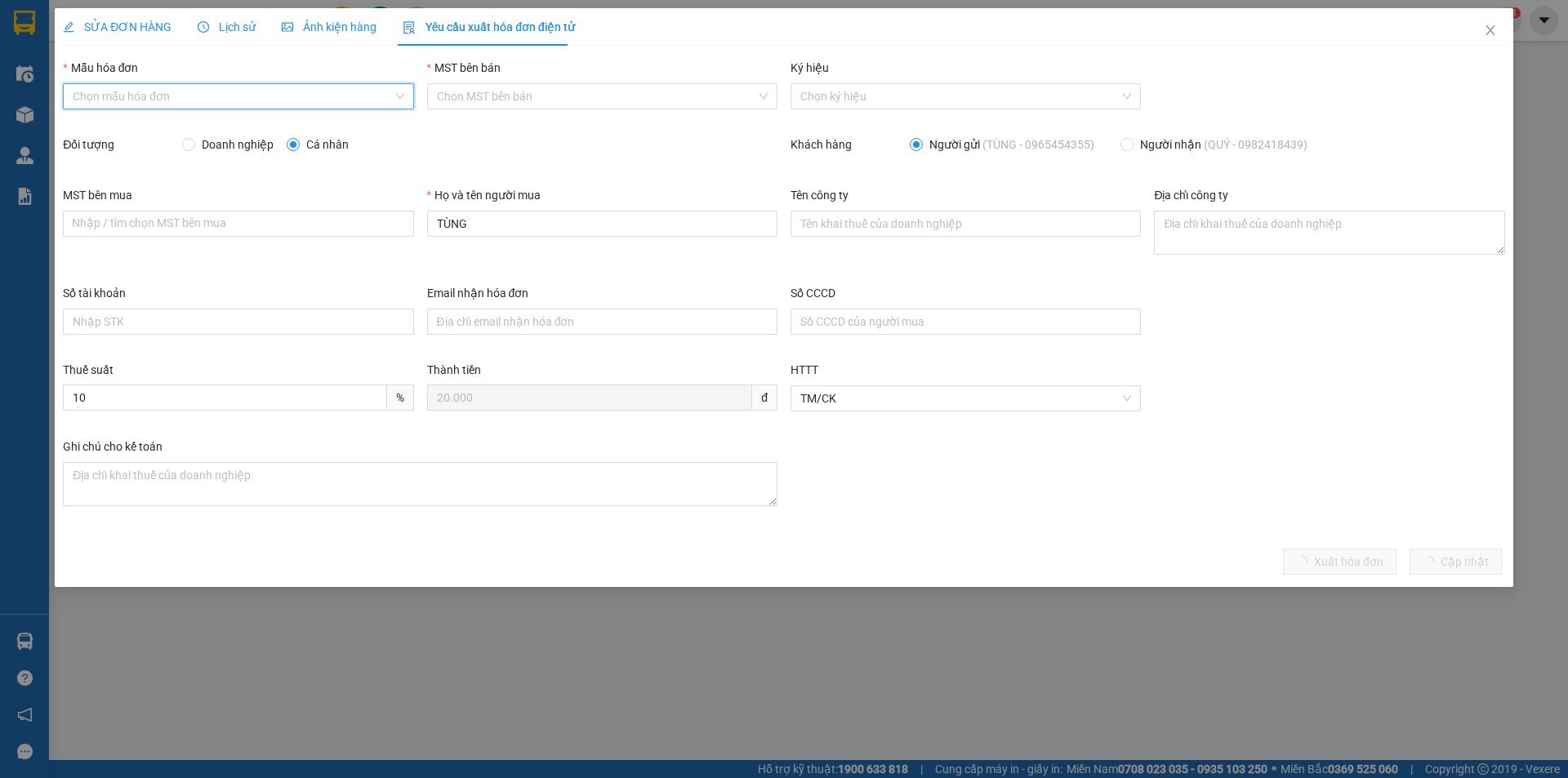
click at [273, 100] on input "Mẫu hóa đơn" at bounding box center [232, 96] width 319 height 24
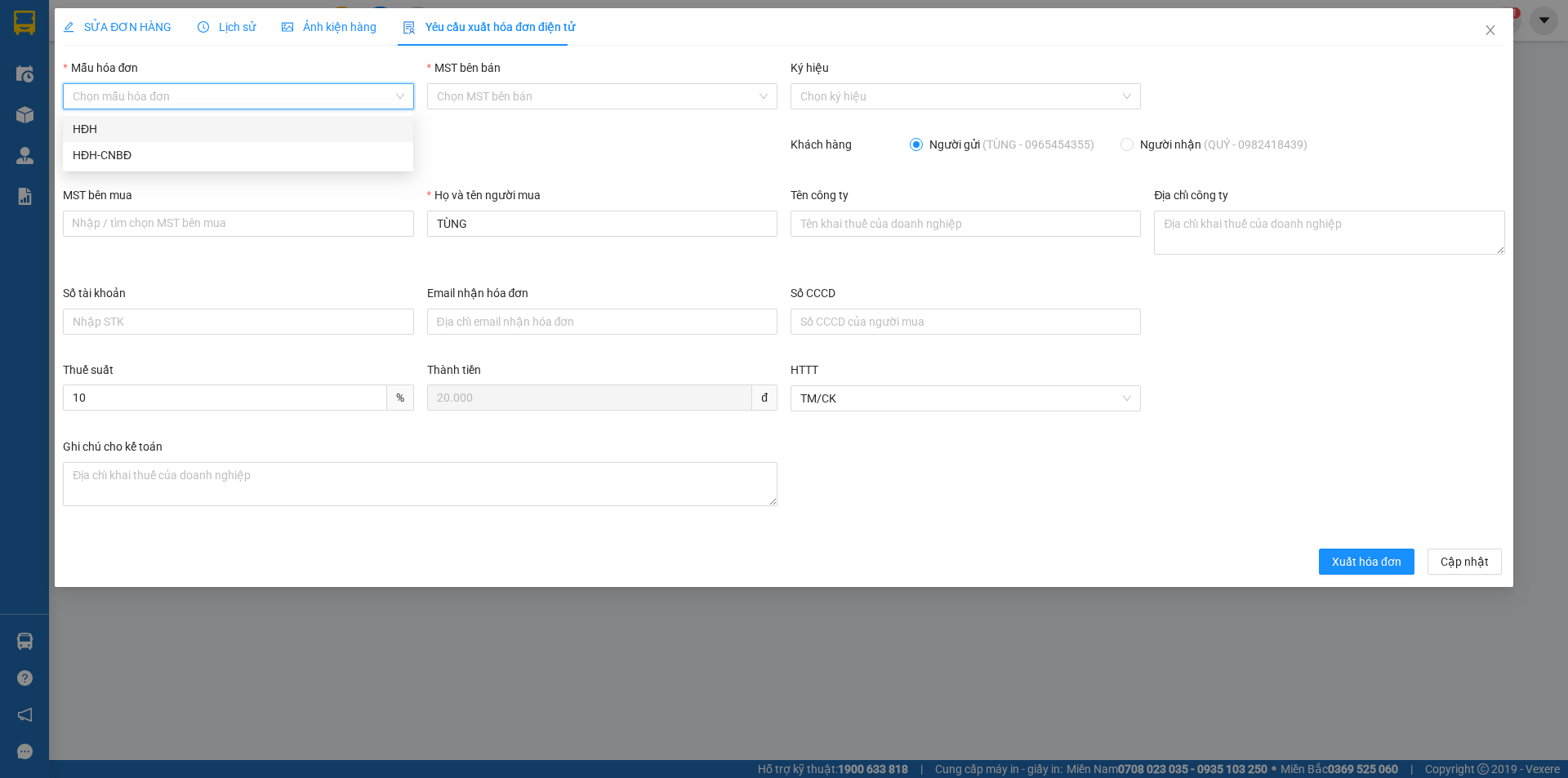
click at [204, 130] on div "HĐH" at bounding box center [238, 129] width 330 height 18
type input "8"
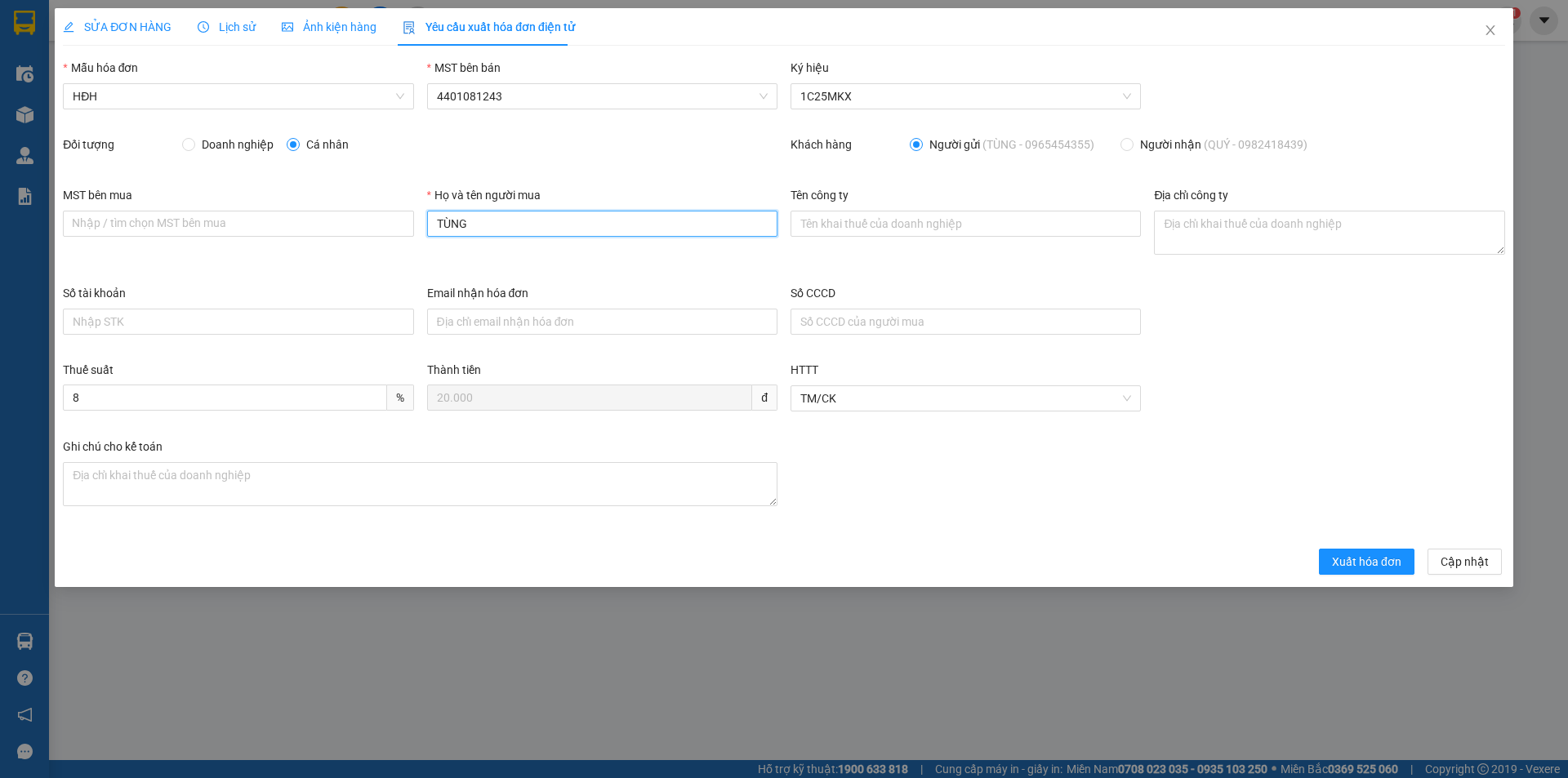
drag, startPoint x: 490, startPoint y: 218, endPoint x: 417, endPoint y: 227, distance: 73.6
click at [419, 227] on div "MST bên mua Nhập / tìm chọn MST bên mua Họ và tên người mua TÙNG Tên công ty Đị…" at bounding box center [784, 234] width 1456 height 98
type input "Người mua không lấy hóa đơn"
click at [1365, 574] on button "Xuất hóa đơn" at bounding box center [1366, 562] width 95 height 26
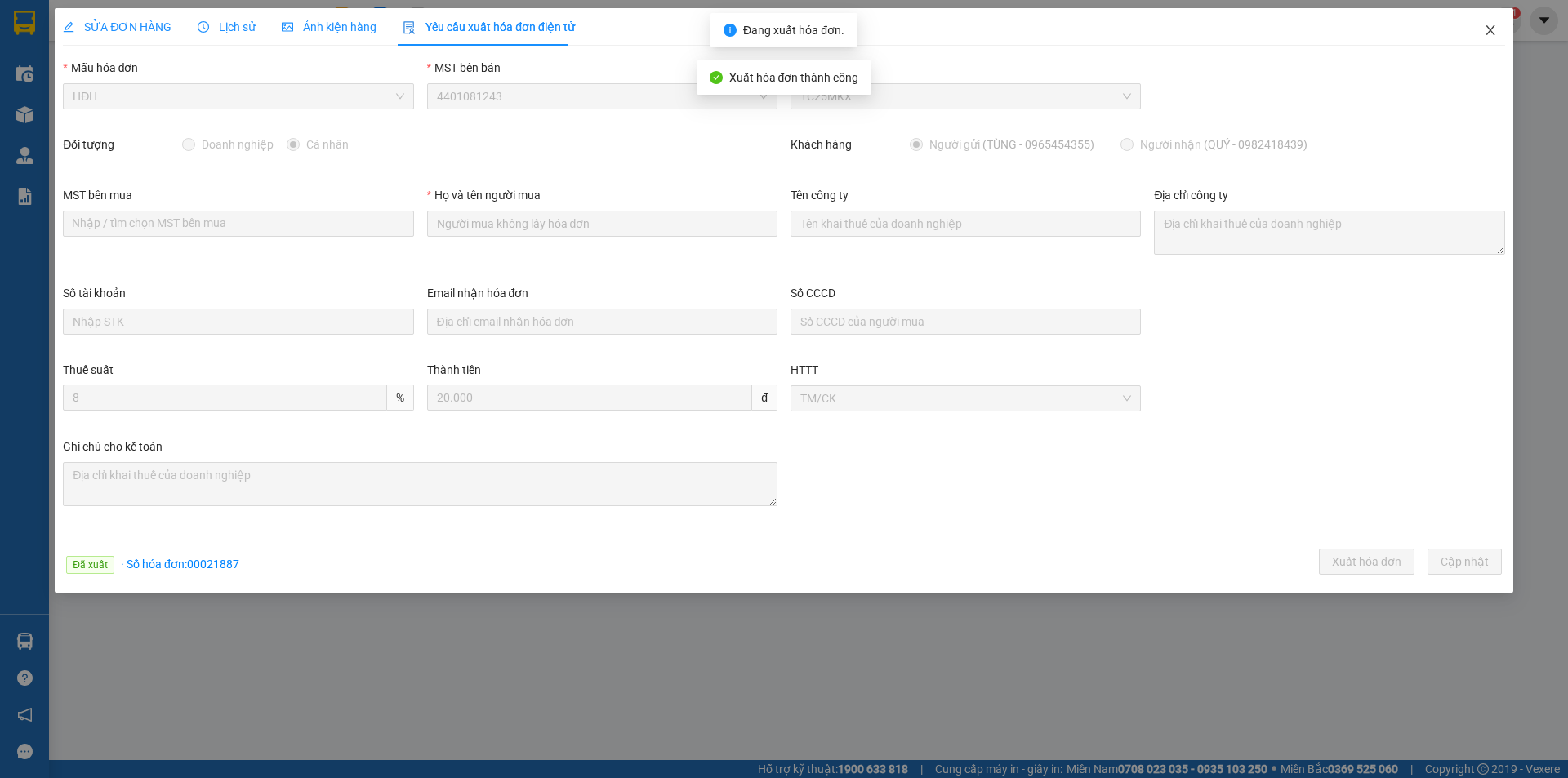
click at [1490, 33] on icon "close" at bounding box center [1490, 29] width 13 height 13
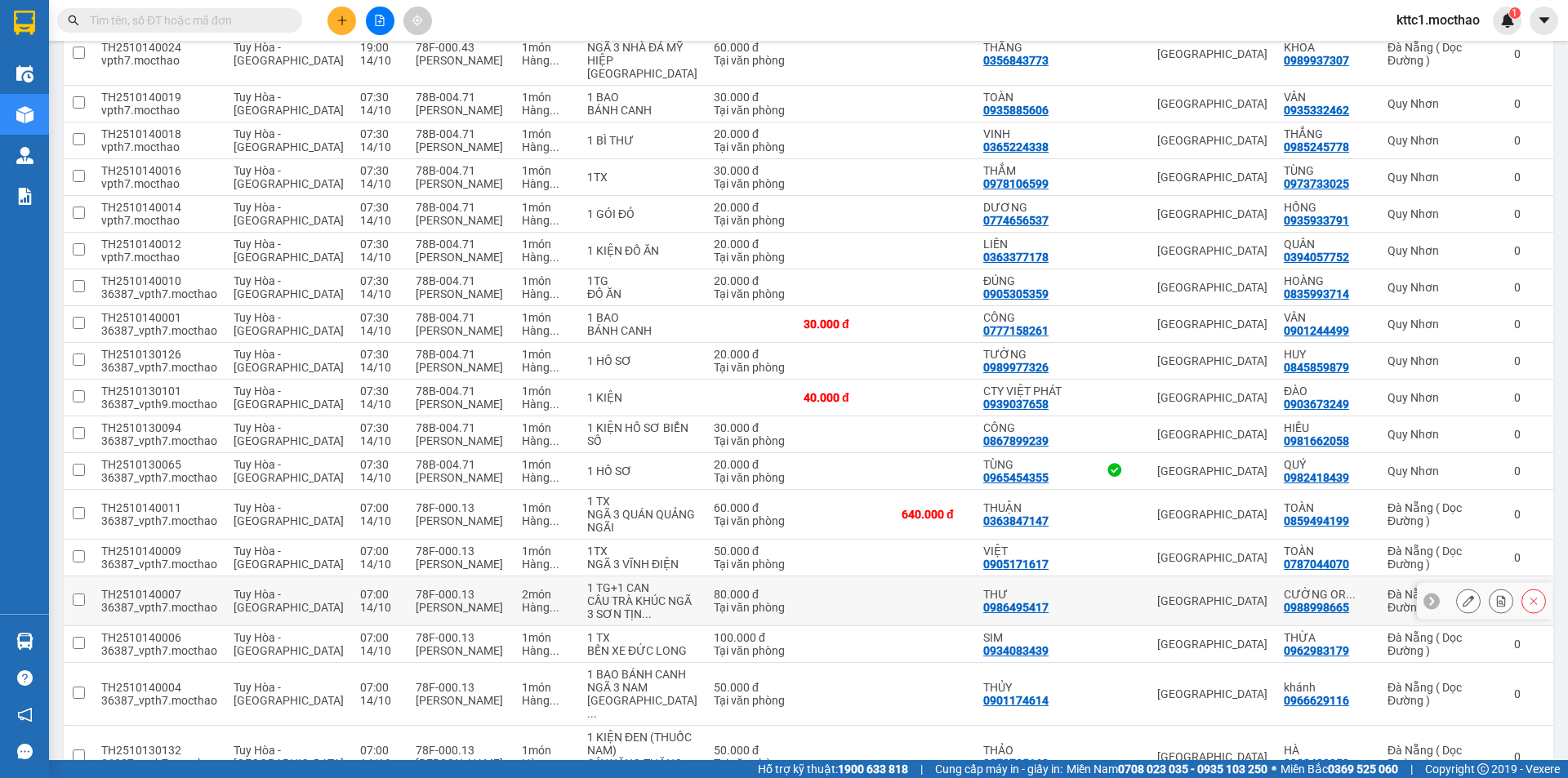
scroll to position [898, 0]
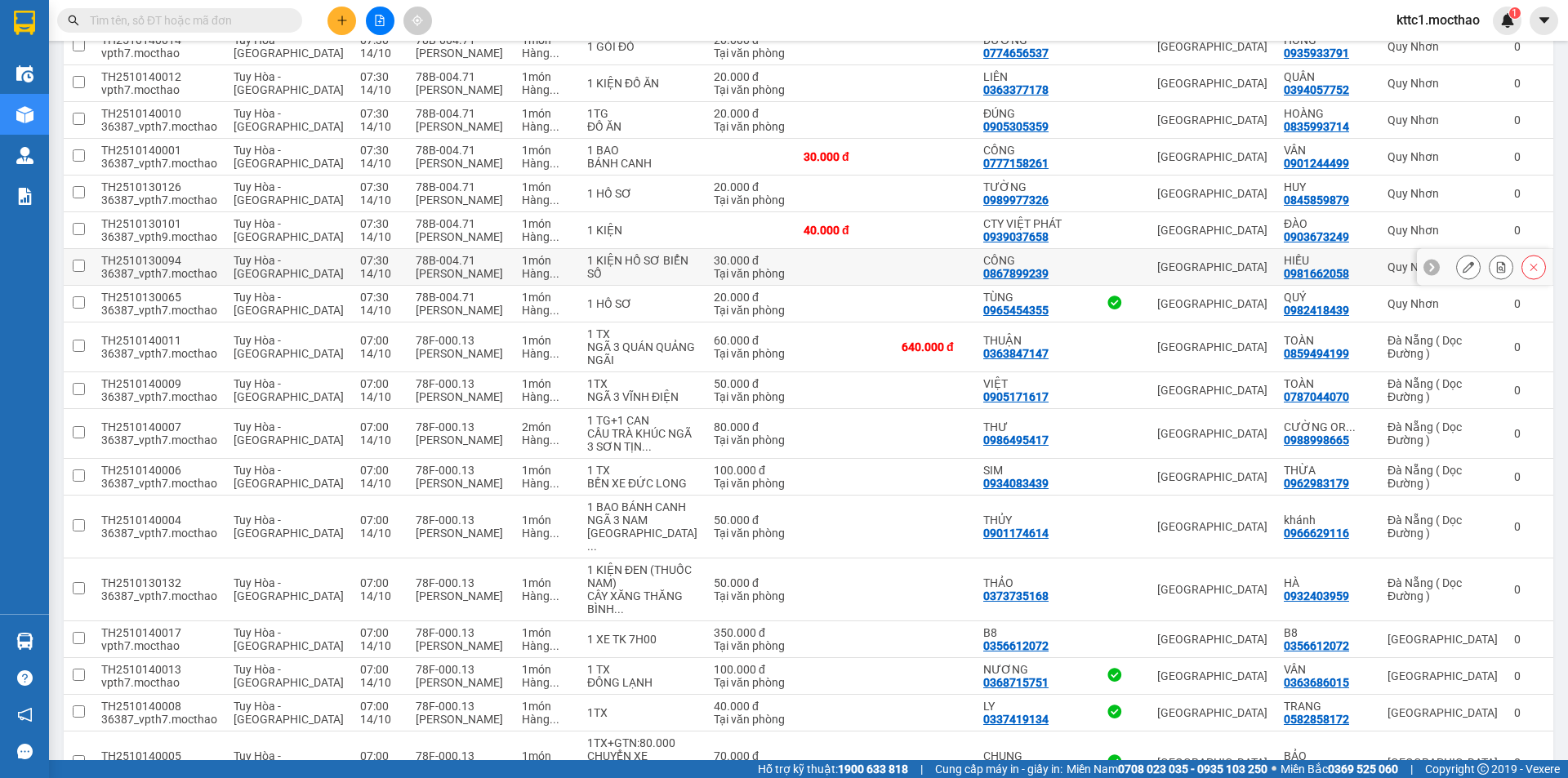
click at [1456, 253] on button at bounding box center [1468, 267] width 22 height 29
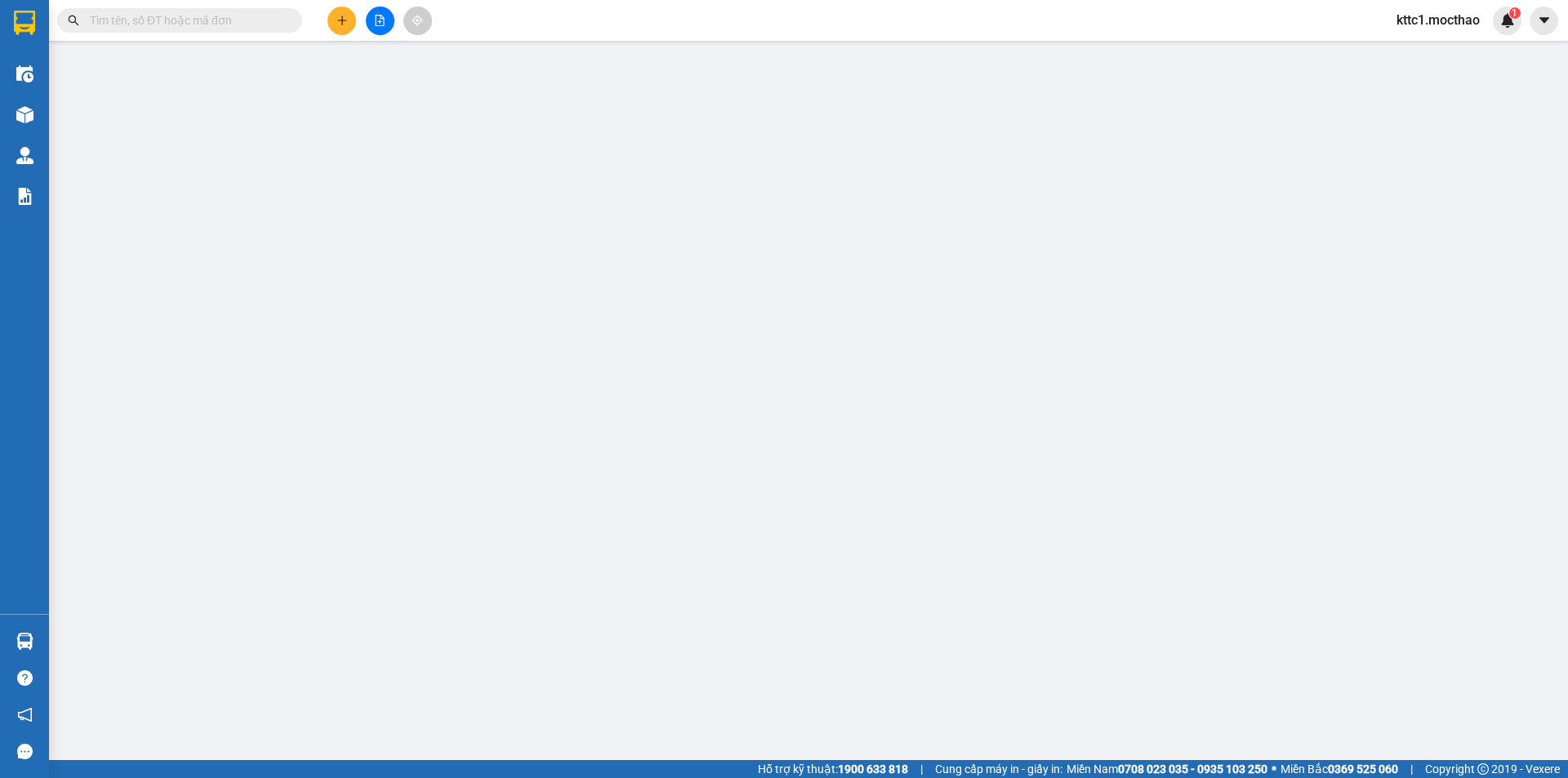
type input "0867899239"
type input "CÔNG"
type input "0981662058"
type input "HIẾU"
type input "1"
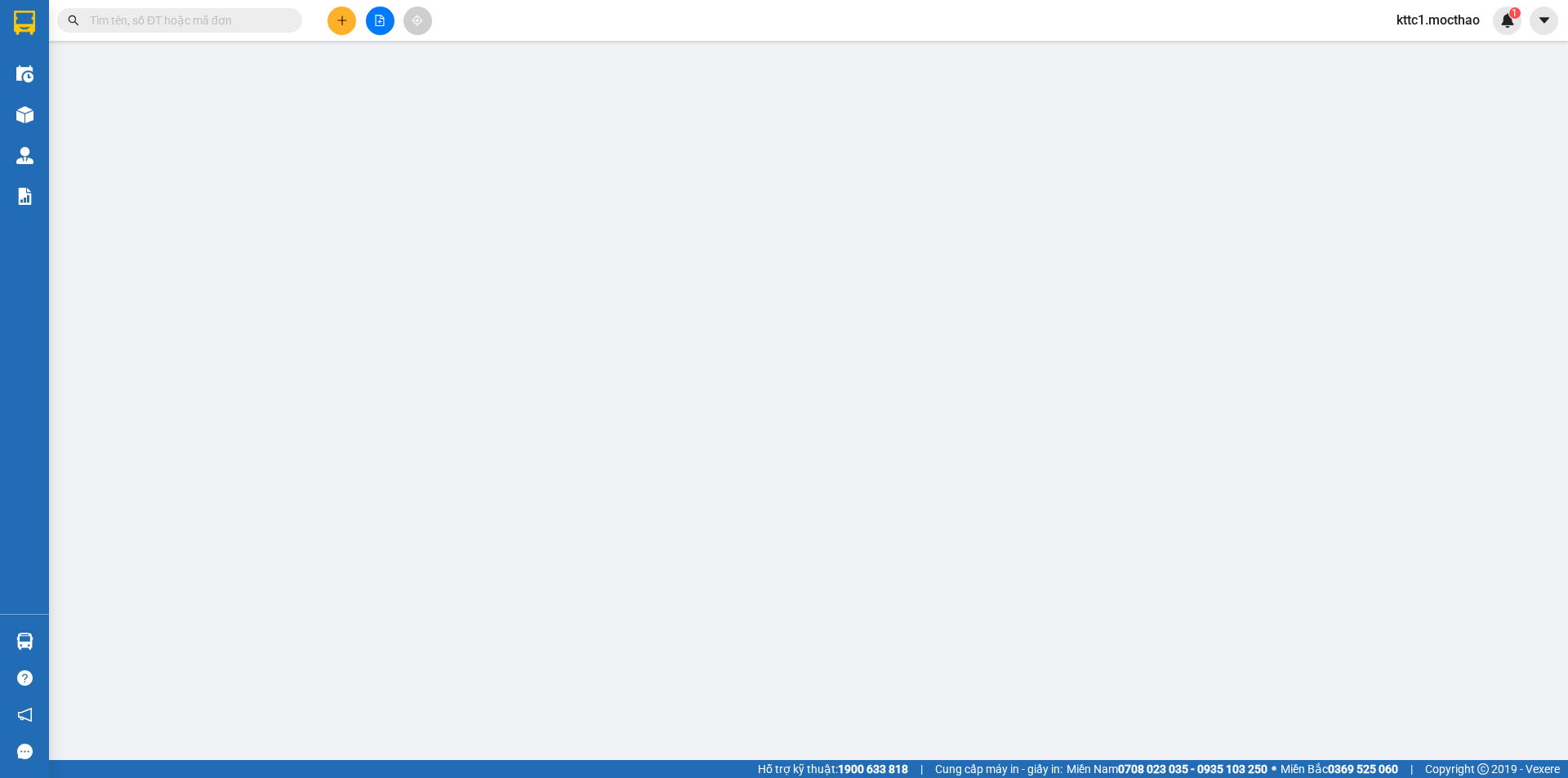
type input "0"
type input "30.000"
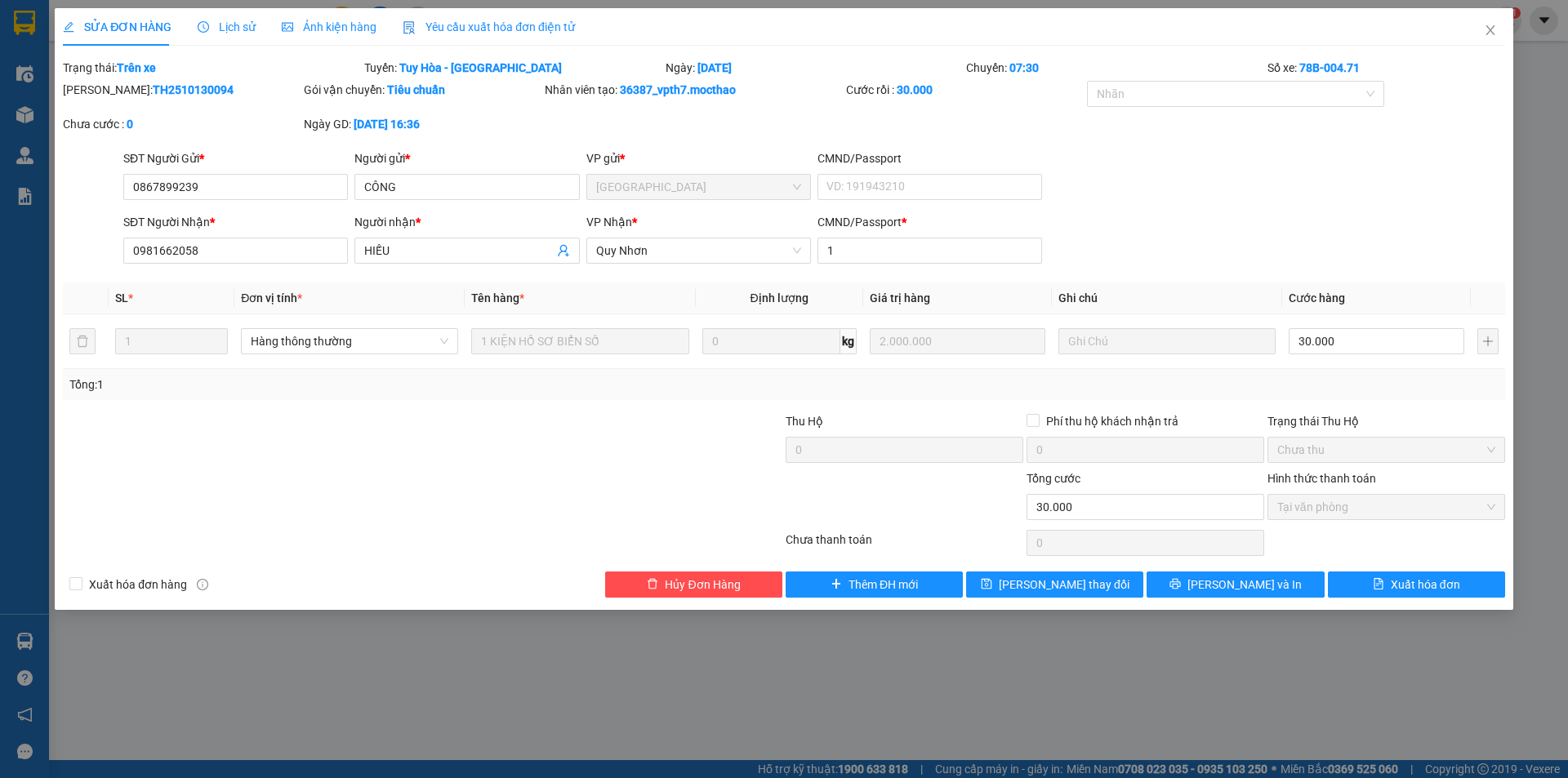
click at [470, 34] on span "Yêu cầu xuất hóa đơn điện tử" at bounding box center [489, 27] width 172 height 13
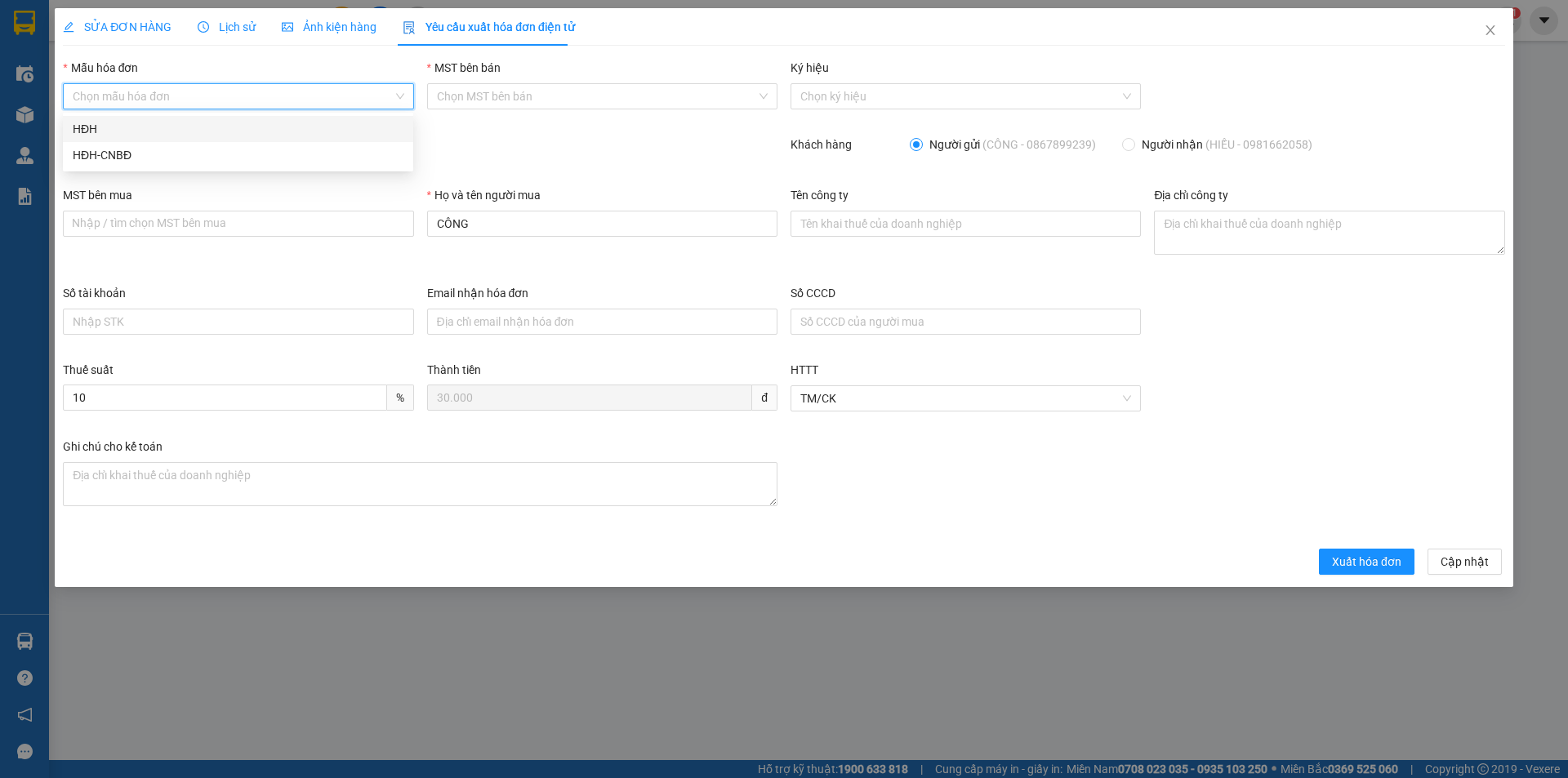
click at [228, 101] on input "Mẫu hóa đơn" at bounding box center [232, 96] width 319 height 24
click at [214, 124] on div "HĐH" at bounding box center [238, 129] width 330 height 18
type input "8"
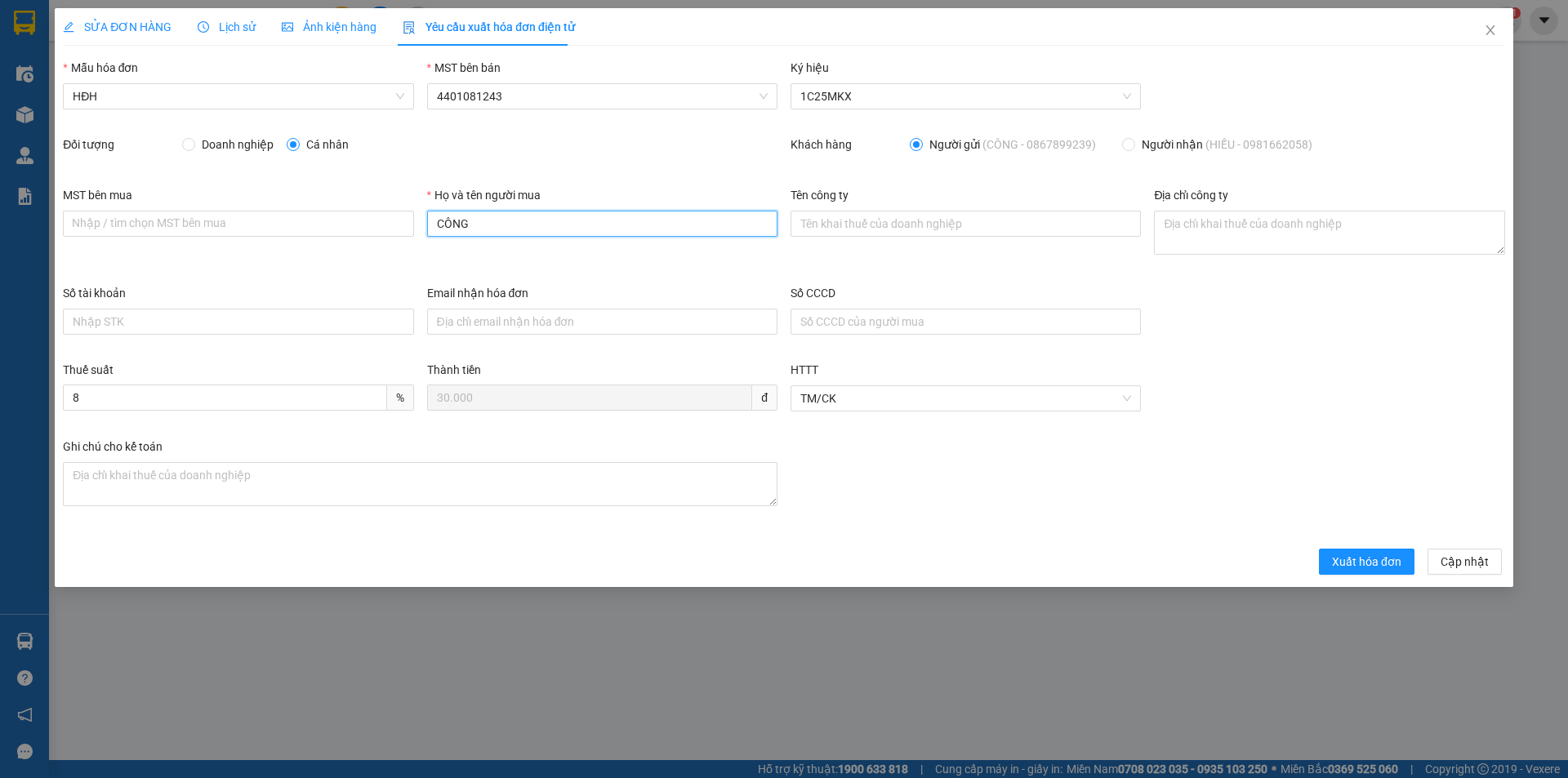
drag, startPoint x: 490, startPoint y: 223, endPoint x: 425, endPoint y: 226, distance: 65.1
click at [425, 226] on div "Họ và tên người mua CÔNG" at bounding box center [602, 234] width 363 height 98
type input "Người mua không lấy hóa đơn"
click at [1331, 553] on button "Xuất hóa đơn" at bounding box center [1366, 562] width 95 height 26
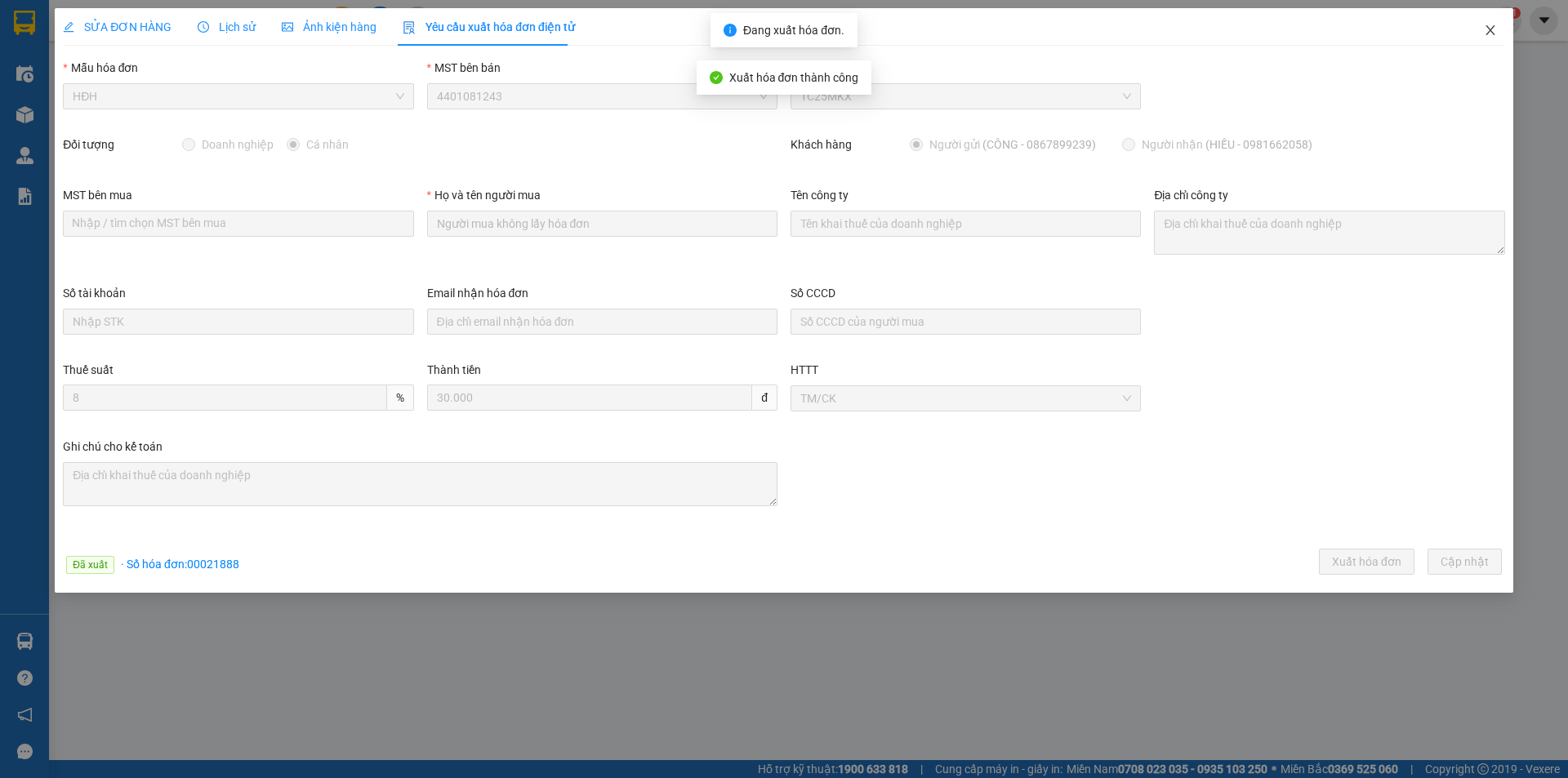
click at [1490, 36] on icon "close" at bounding box center [1490, 29] width 13 height 13
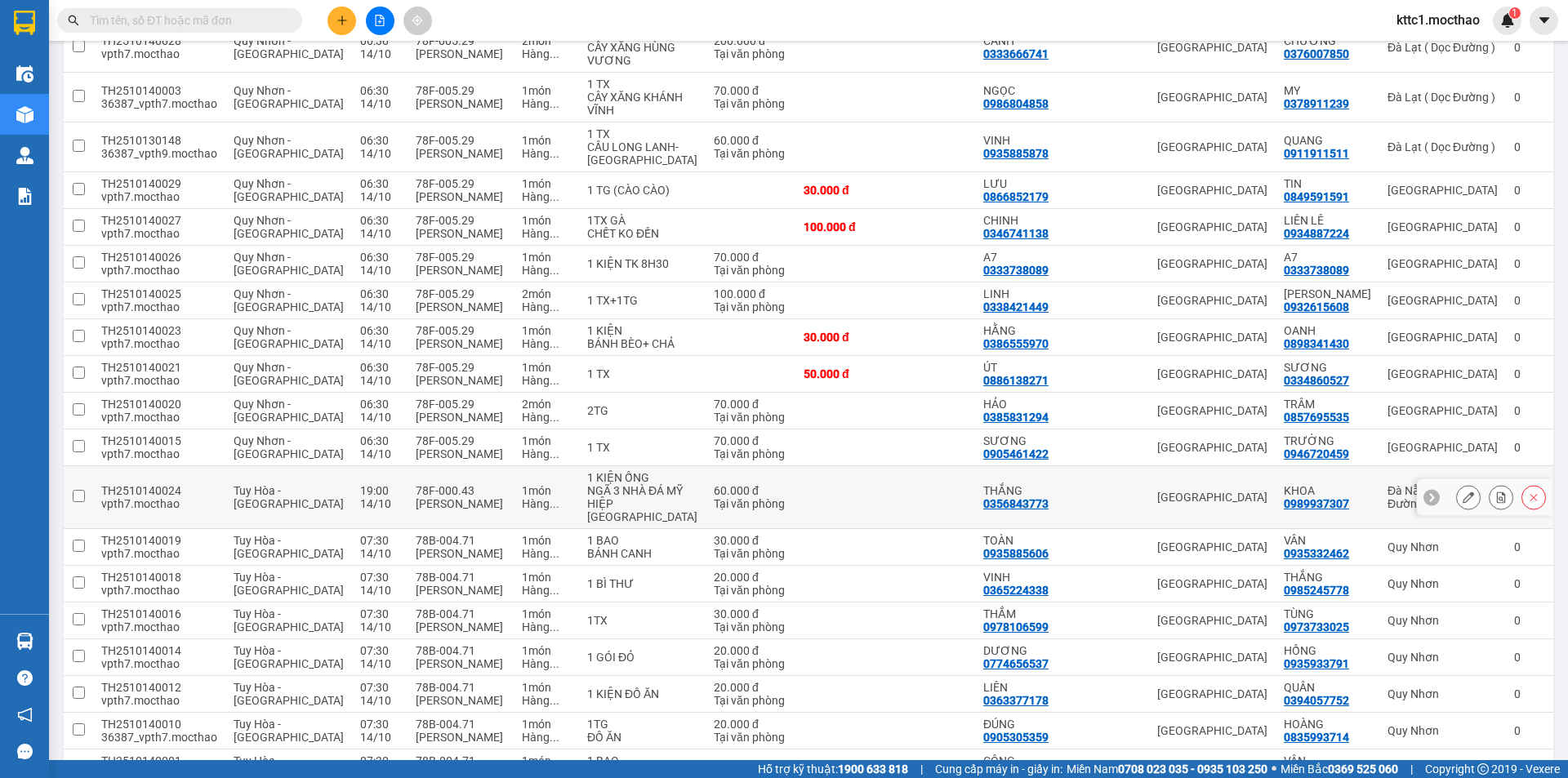
scroll to position [653, 0]
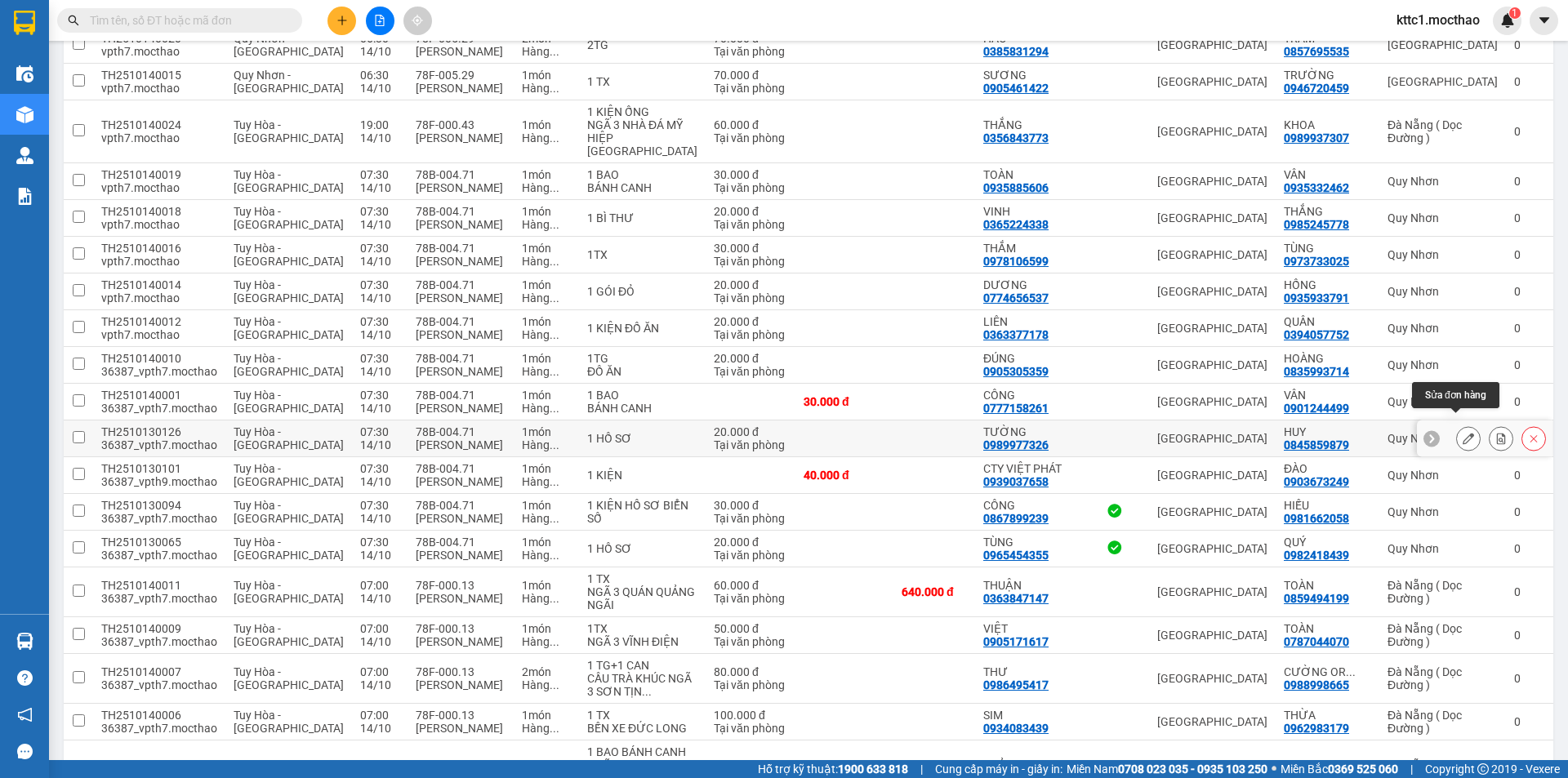
click at [1462, 432] on icon at bounding box center [1468, 437] width 11 height 11
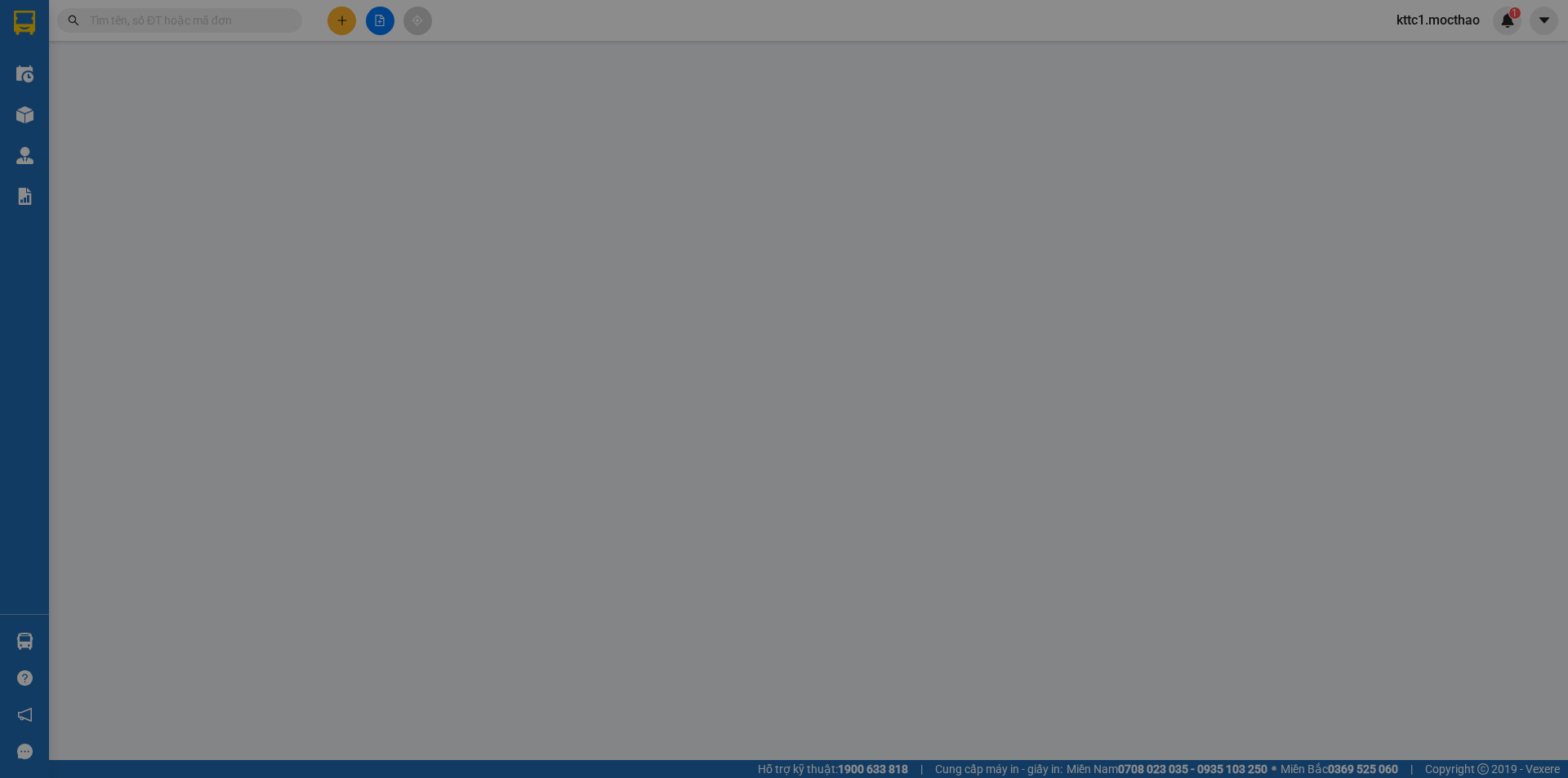
type input "0989977326"
type input "TƯỜNG"
type input "0845859879"
type input "HUY"
type input "1"
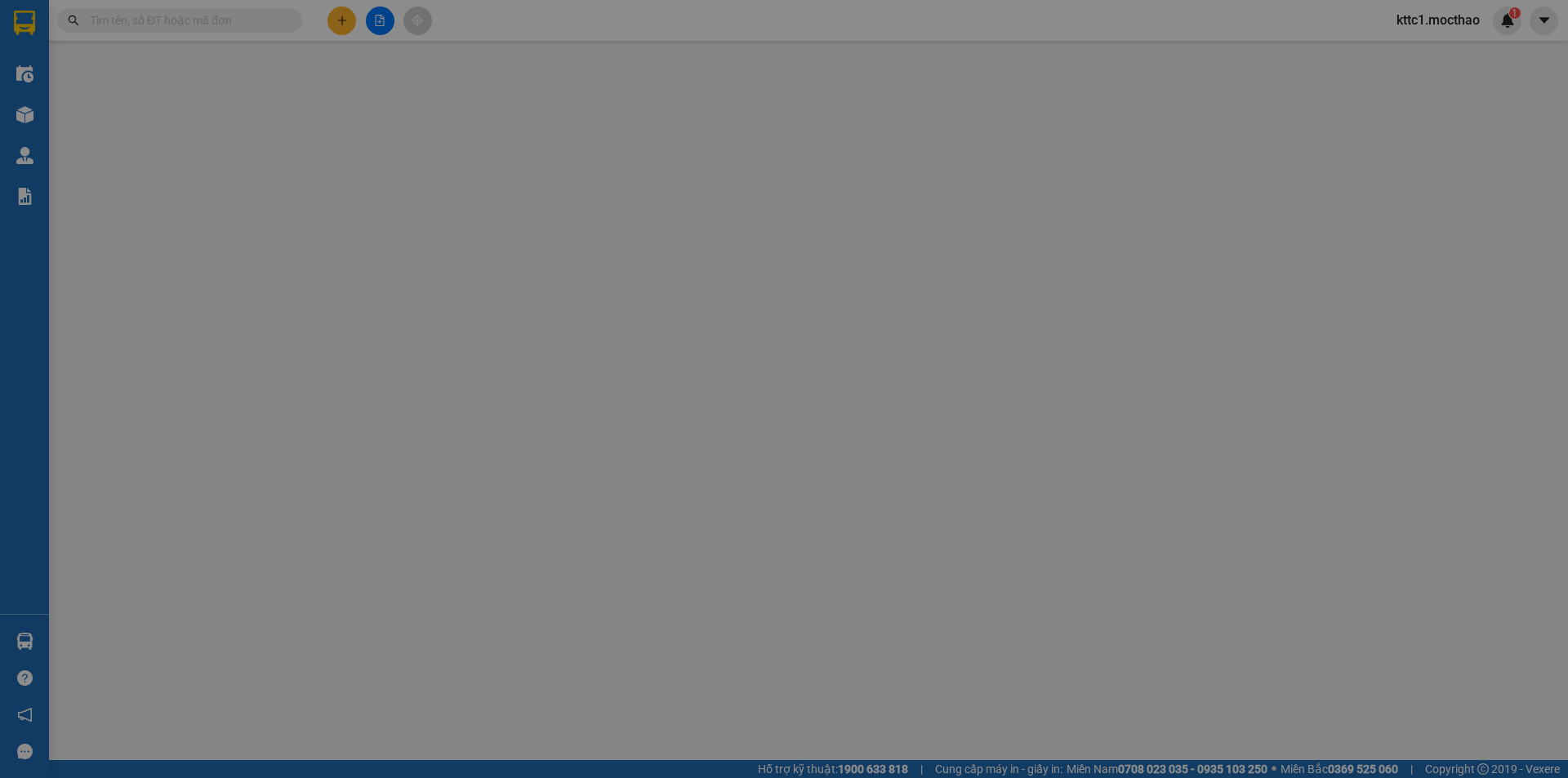
type input "0"
type input "20.000"
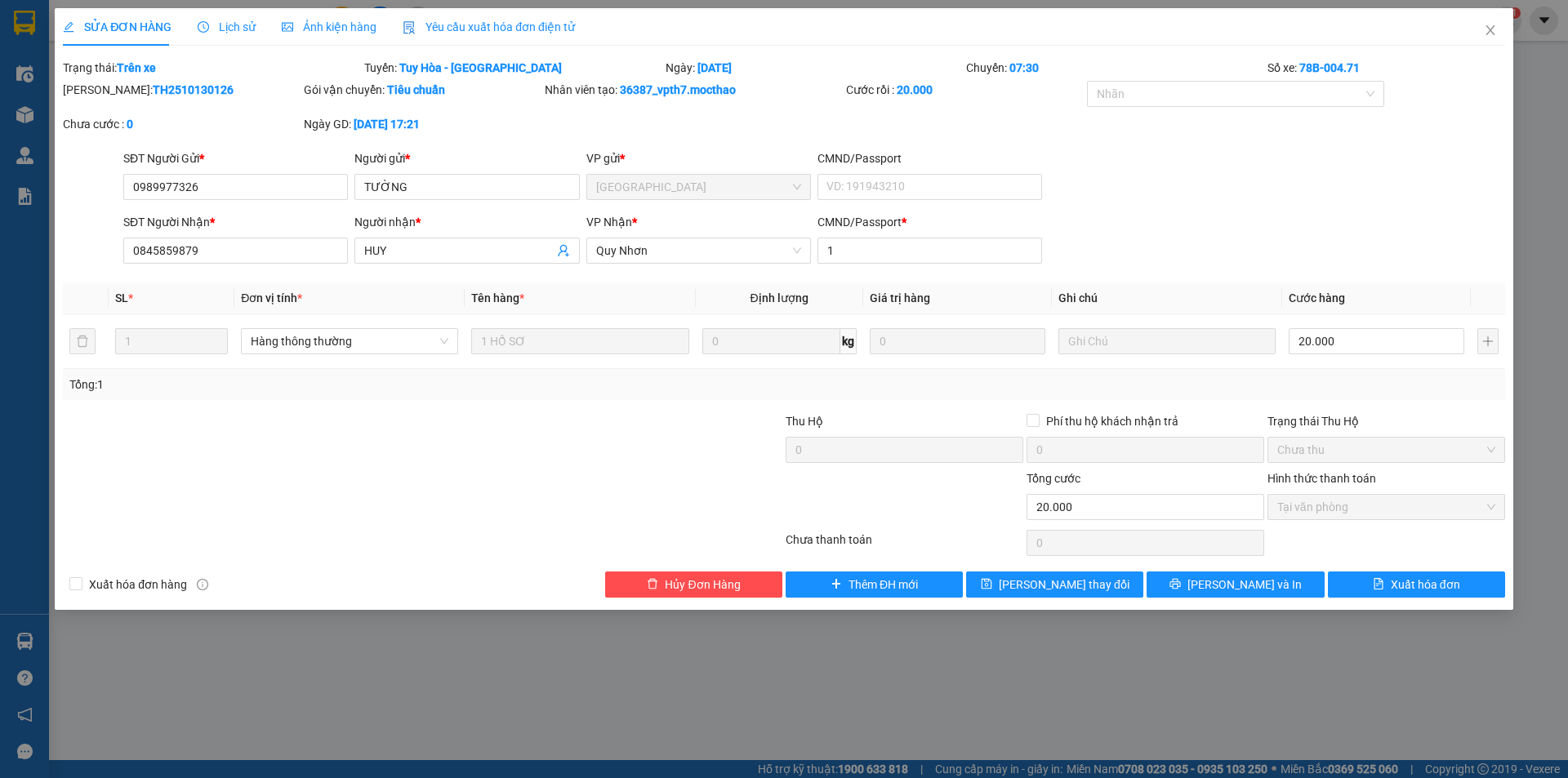
click at [486, 27] on span "Yêu cầu xuất hóa đơn điện tử" at bounding box center [489, 27] width 172 height 13
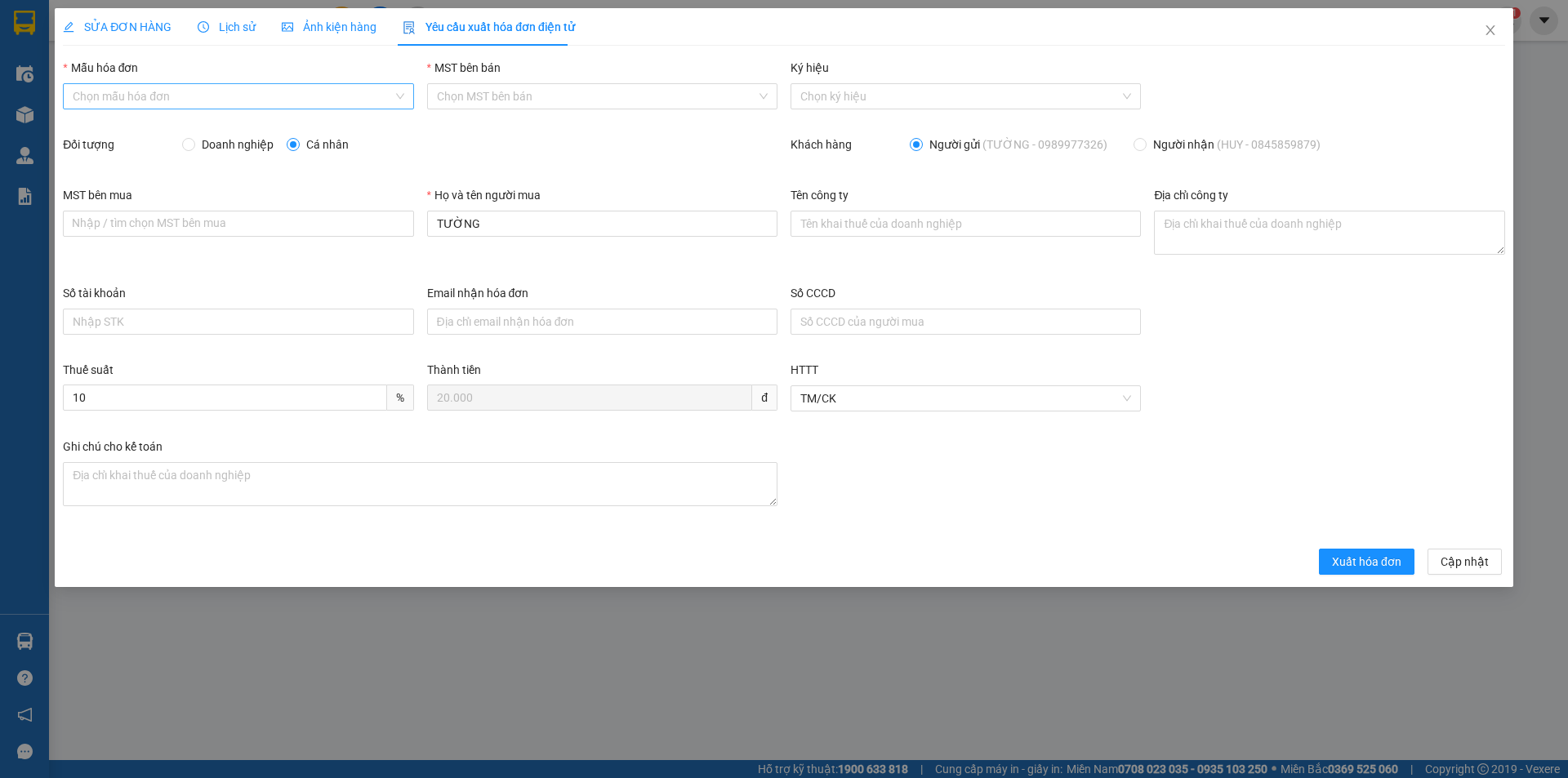
click at [176, 106] on input "Mẫu hóa đơn" at bounding box center [232, 96] width 319 height 24
click at [162, 128] on div "HĐH" at bounding box center [238, 129] width 330 height 18
type input "8"
drag, startPoint x: 490, startPoint y: 226, endPoint x: 415, endPoint y: 223, distance: 75.1
click at [419, 223] on div "MST bên mua Nhập / tìm chọn MST bên mua Họ và tên người mua TƯỜNG Tên công ty Đ…" at bounding box center [784, 234] width 1456 height 98
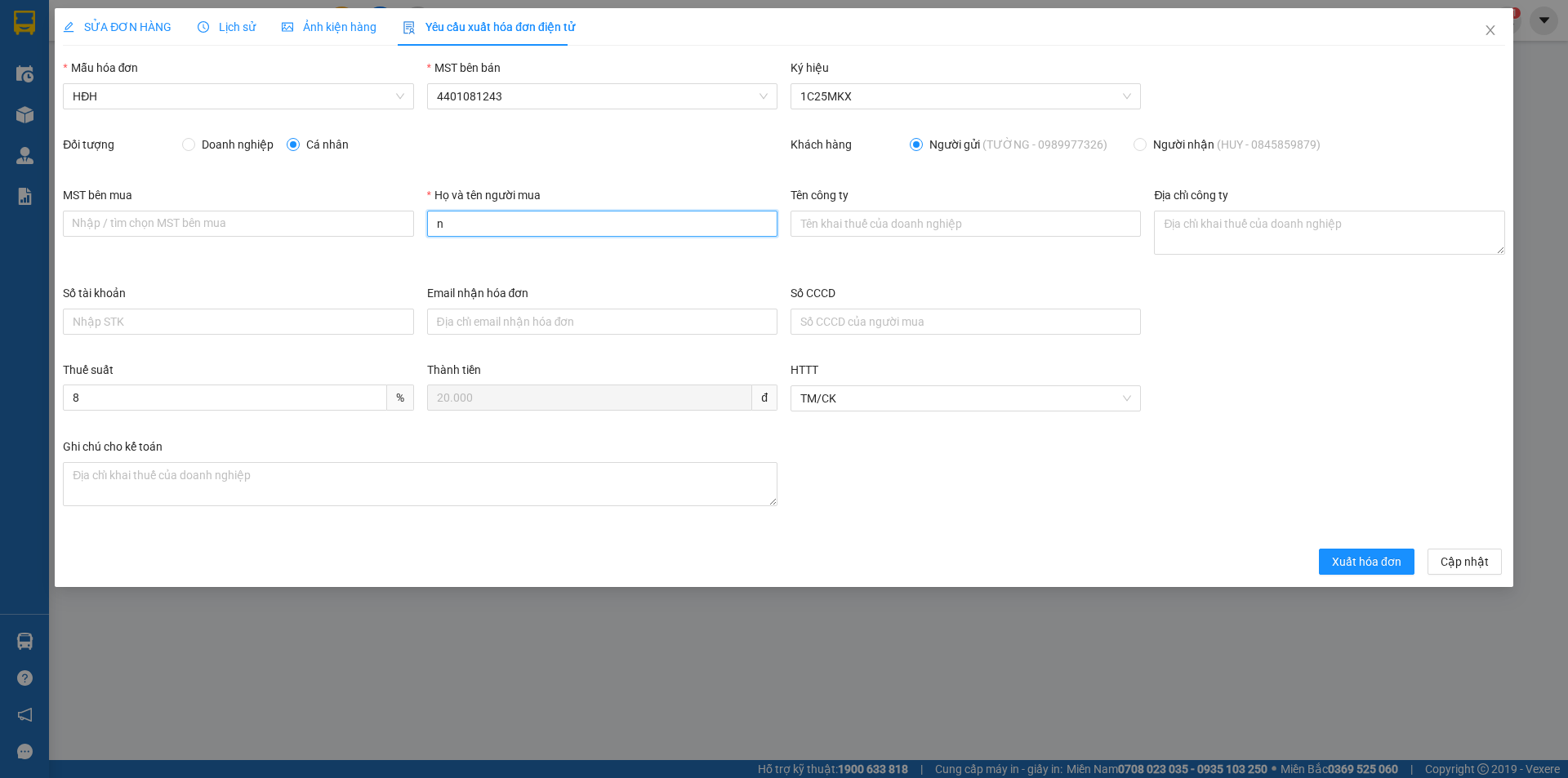
type input "Người mua không lấy hóa đơn"
click at [1362, 564] on span "Xuất hóa đơn" at bounding box center [1366, 561] width 69 height 18
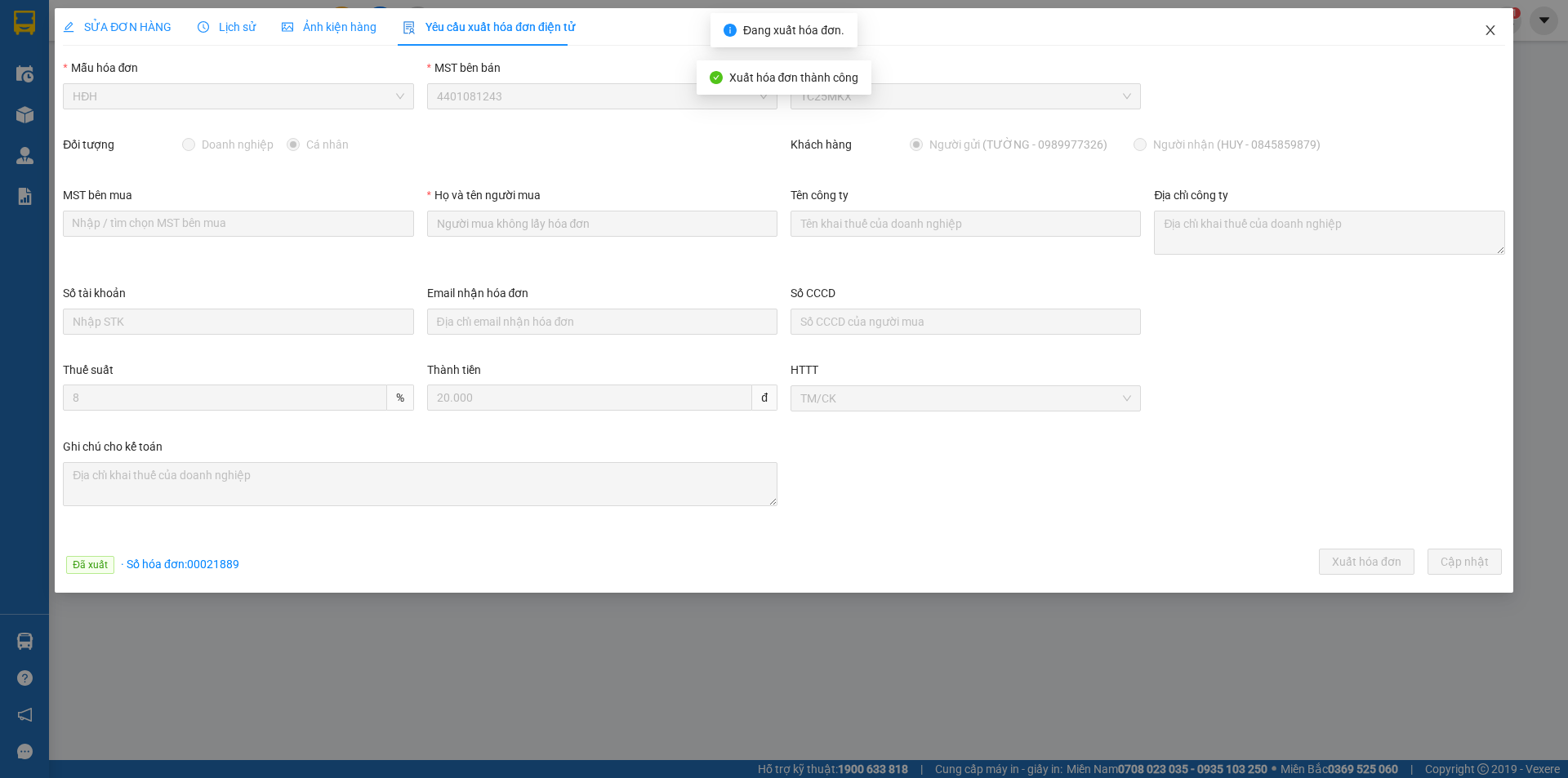
click at [1492, 29] on icon "close" at bounding box center [1490, 29] width 9 height 10
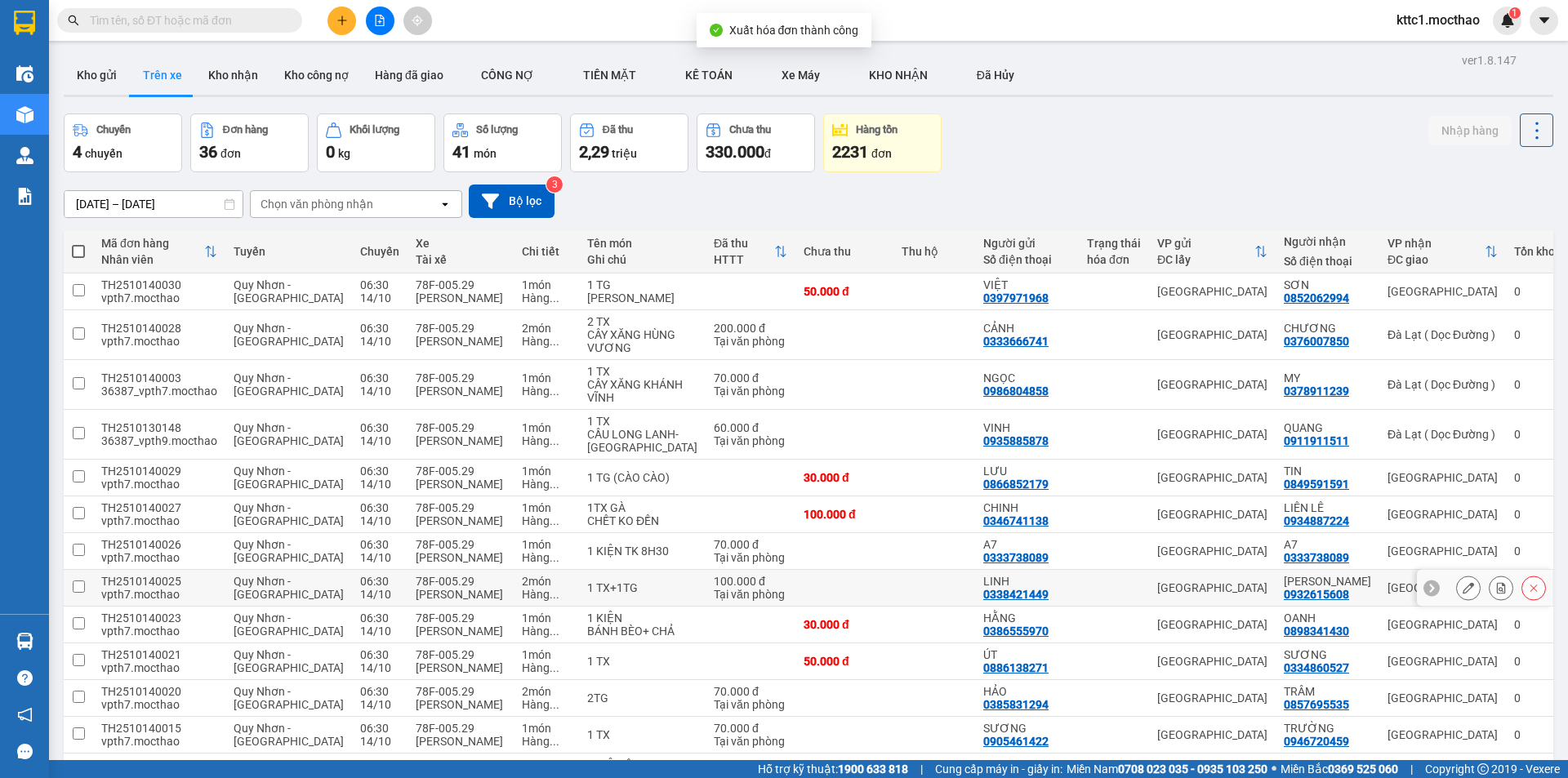
scroll to position [490, 0]
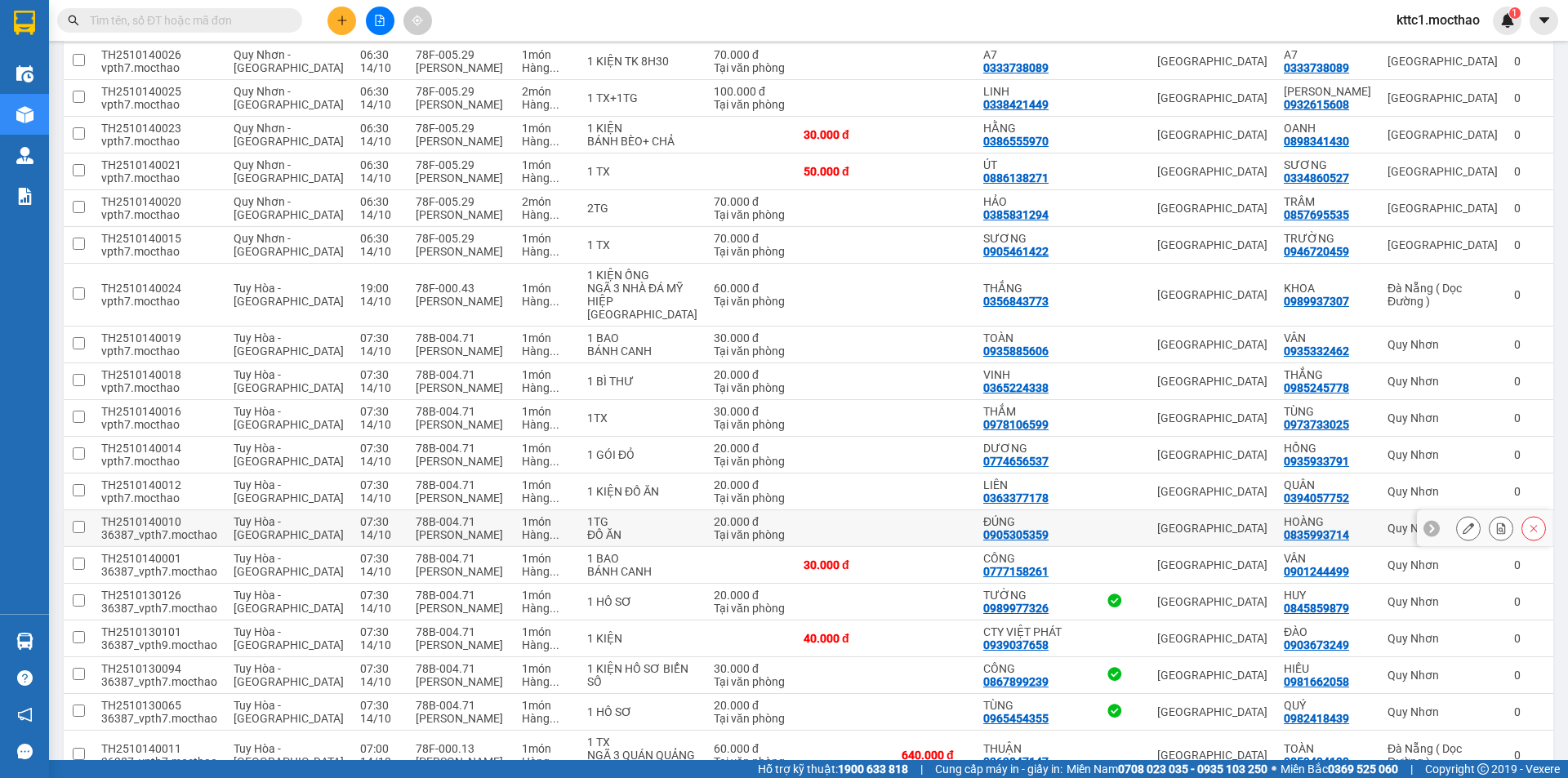
click at [1456, 514] on button at bounding box center [1468, 528] width 22 height 29
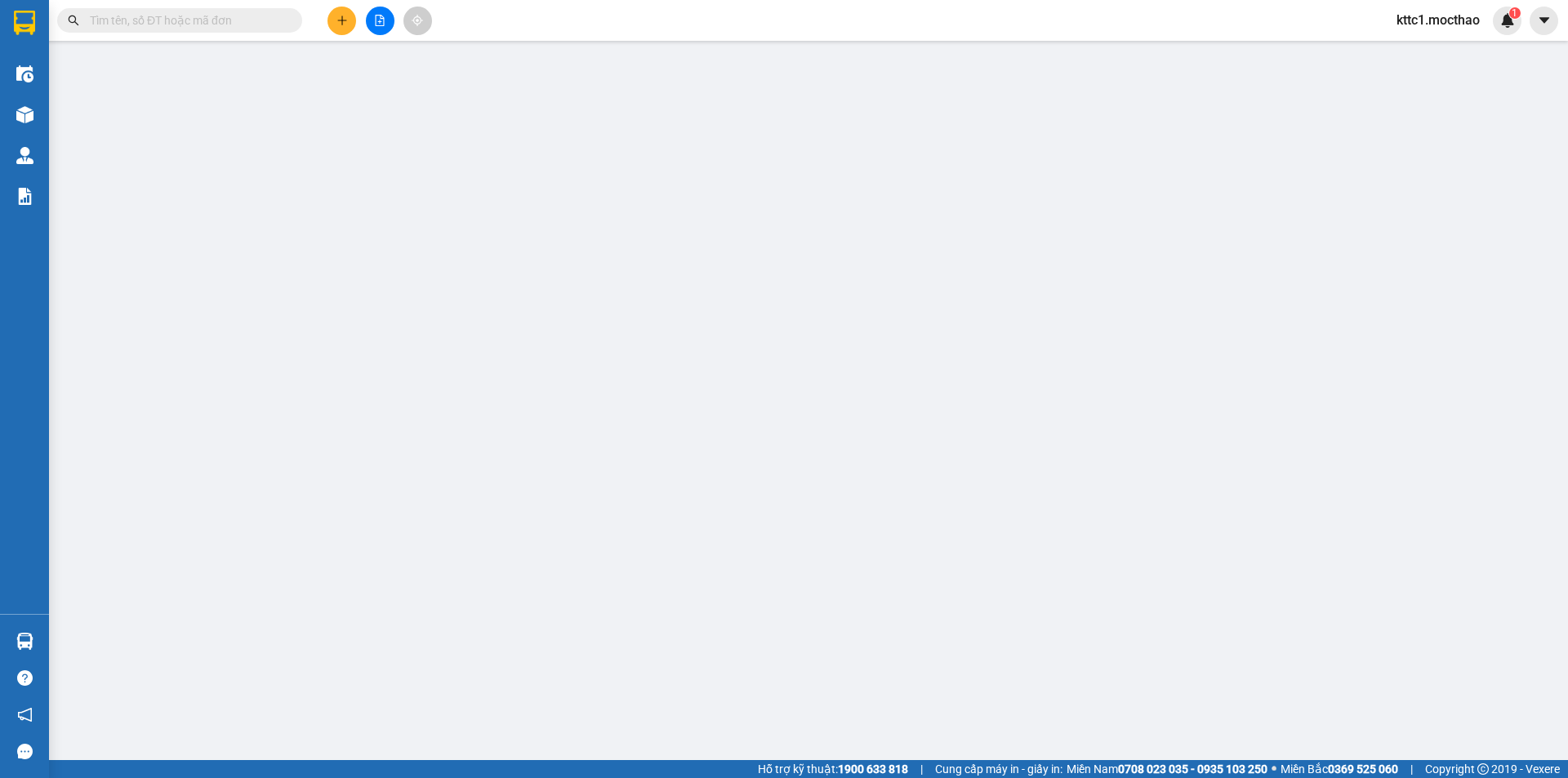
type input "0905305359"
type input "ĐÚNG"
type input "0835993714"
type input "HOÀNG"
type input "1"
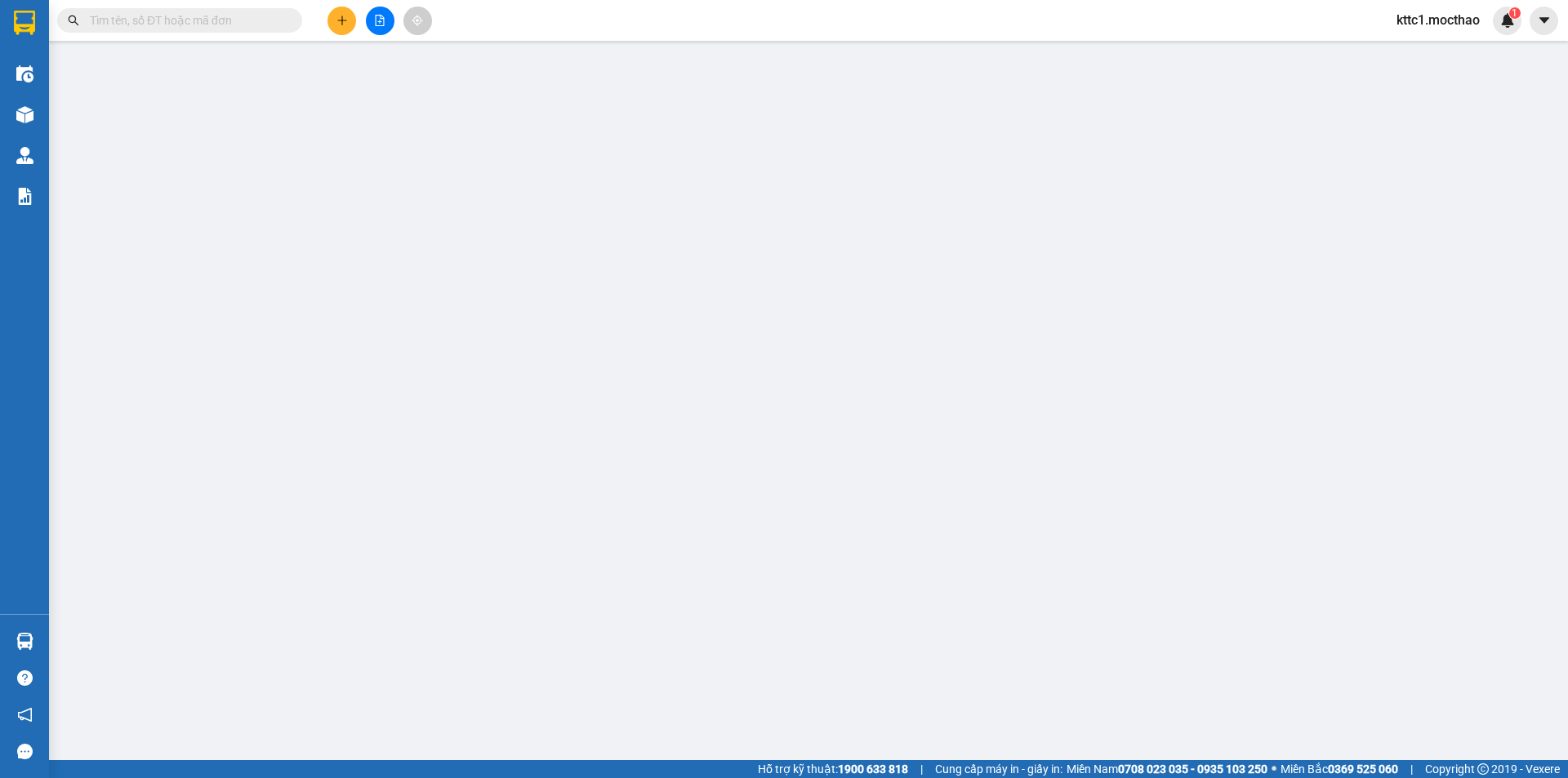
type input "0"
type input "20.000"
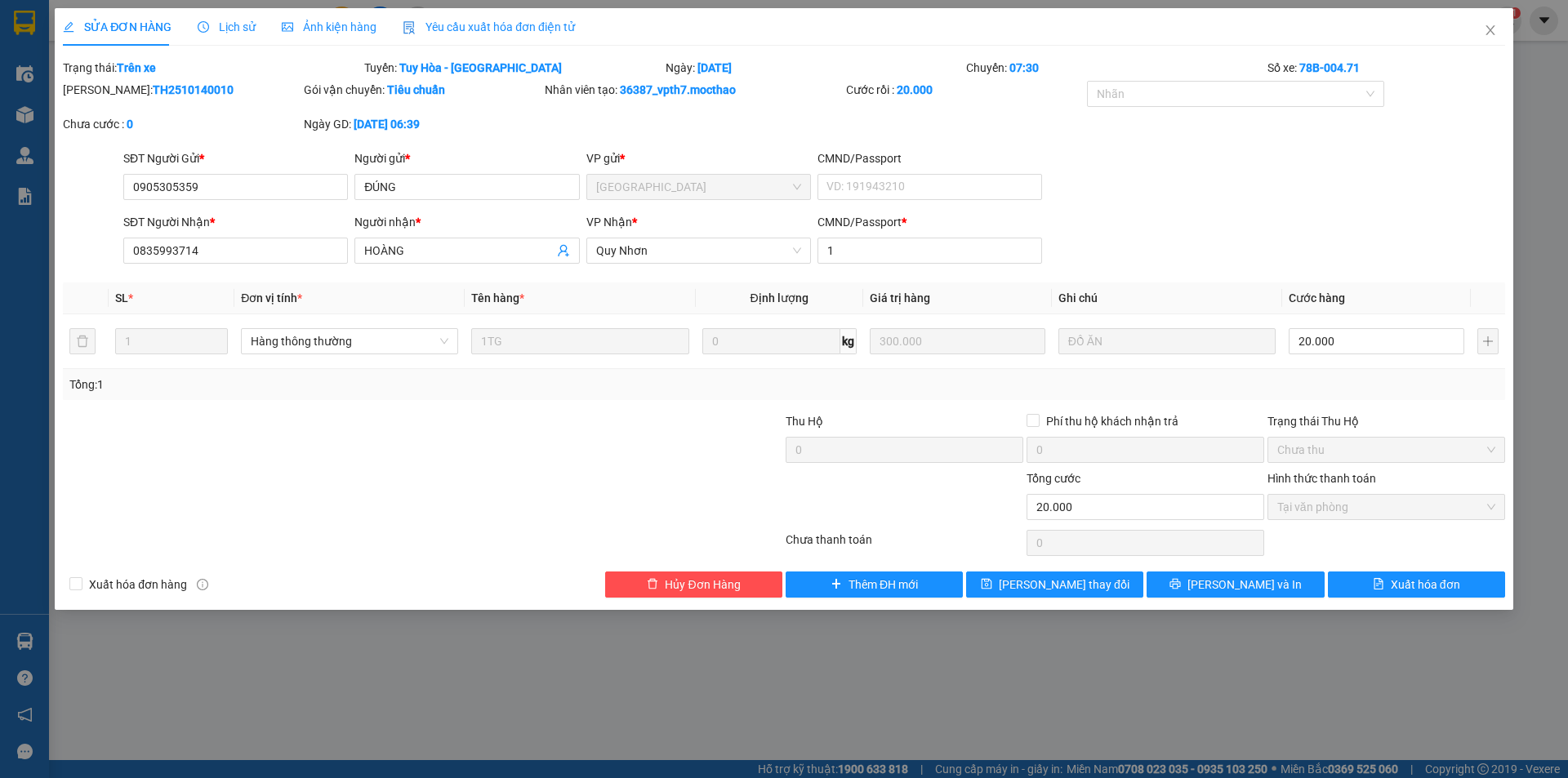
click at [505, 29] on span "Yêu cầu xuất hóa đơn điện tử" at bounding box center [489, 27] width 172 height 13
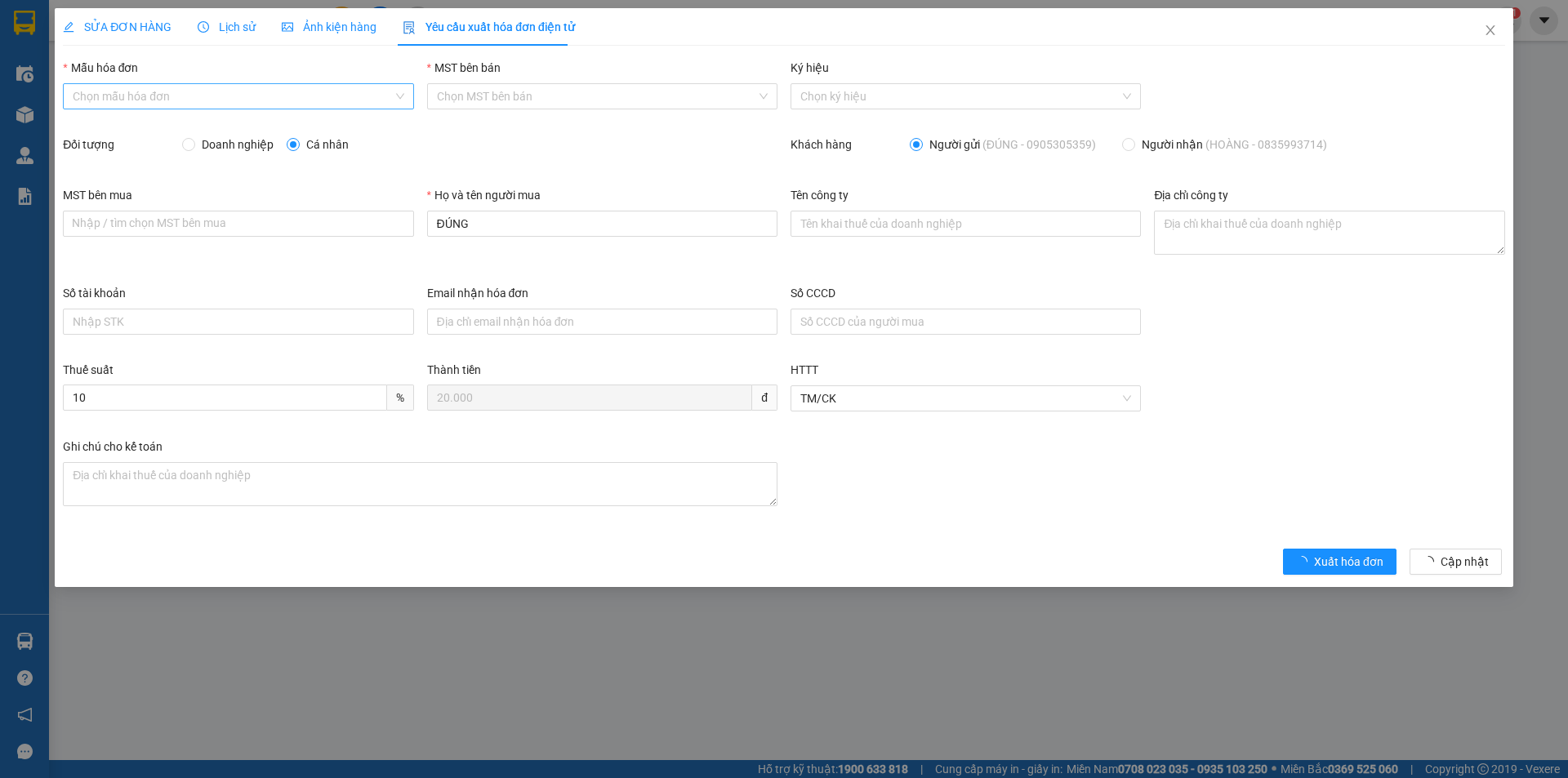
click at [224, 92] on input "Mẫu hóa đơn" at bounding box center [232, 96] width 319 height 24
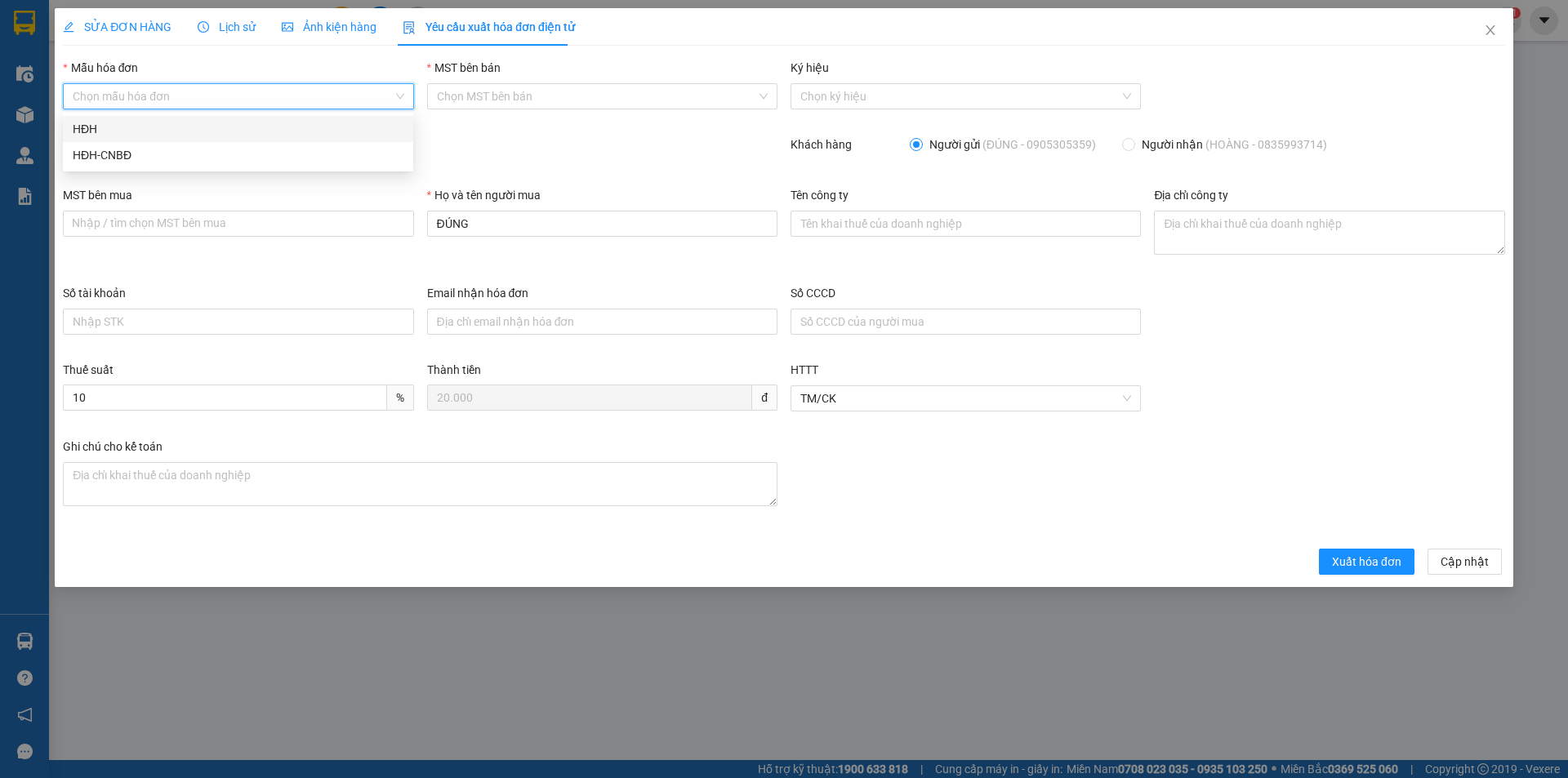
click at [202, 131] on div "HĐH" at bounding box center [238, 129] width 330 height 18
type input "8"
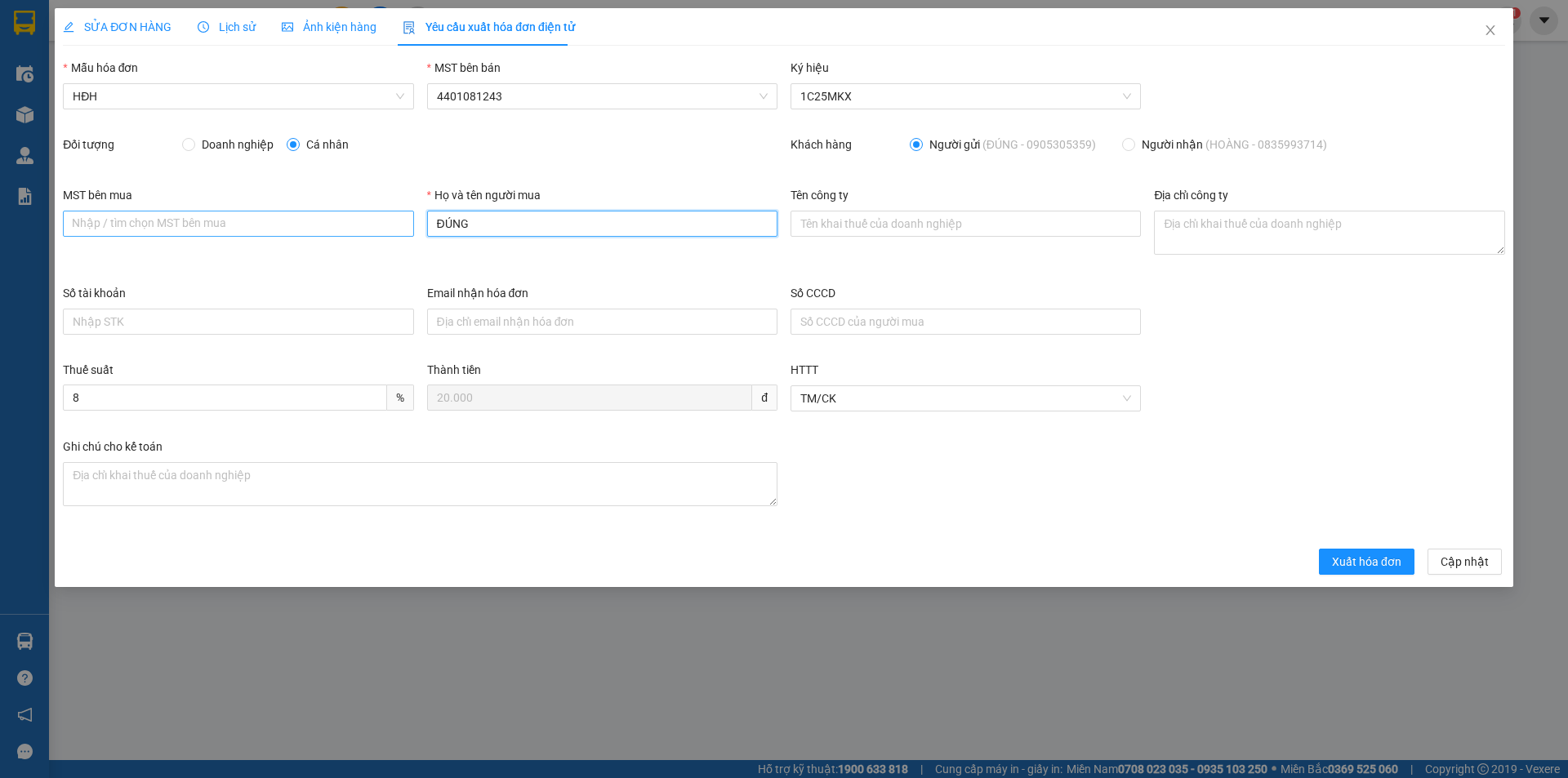
drag, startPoint x: 489, startPoint y: 220, endPoint x: 379, endPoint y: 225, distance: 110.1
click at [379, 225] on div "MST bên mua Nhập / tìm chọn MST bên mua Họ và tên người mua ĐÚNG Tên công ty Đị…" at bounding box center [784, 234] width 1456 height 98
type input "b"
type input "Người mua không lấy hóa đơn"
click at [1400, 564] on span "Xuất hóa đơn" at bounding box center [1366, 561] width 69 height 18
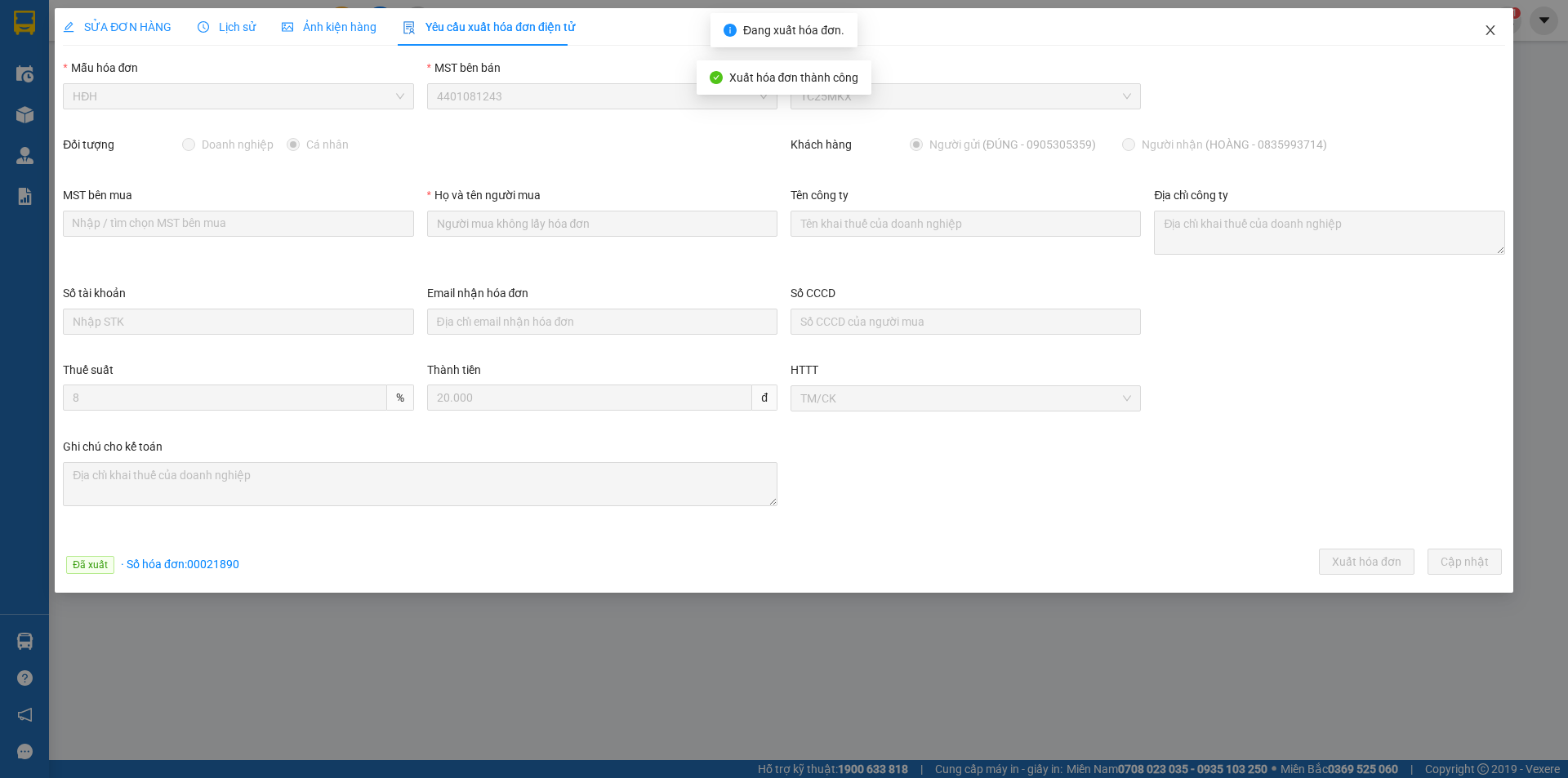
click at [1492, 34] on icon "close" at bounding box center [1490, 29] width 9 height 10
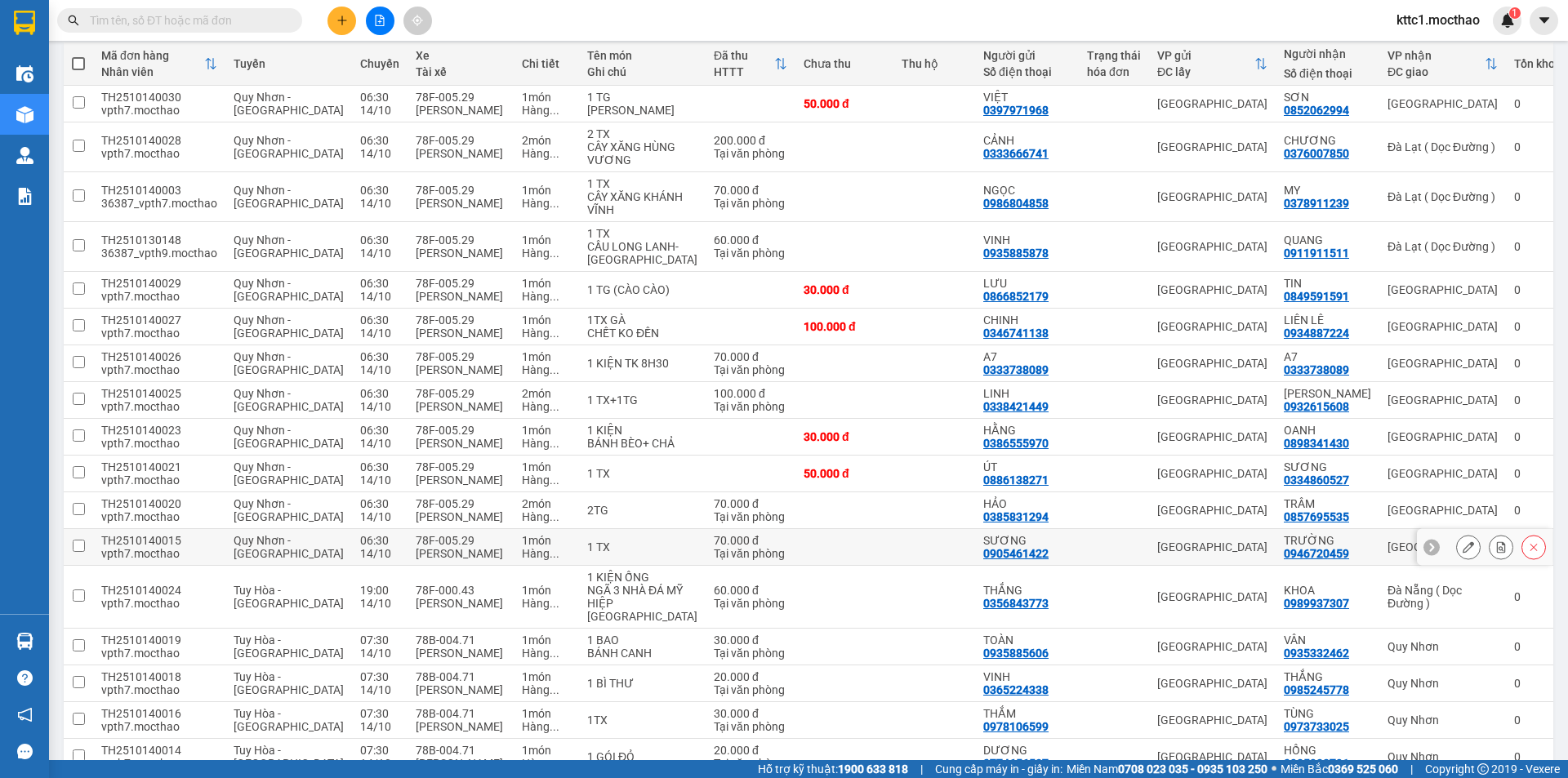
scroll to position [490, 0]
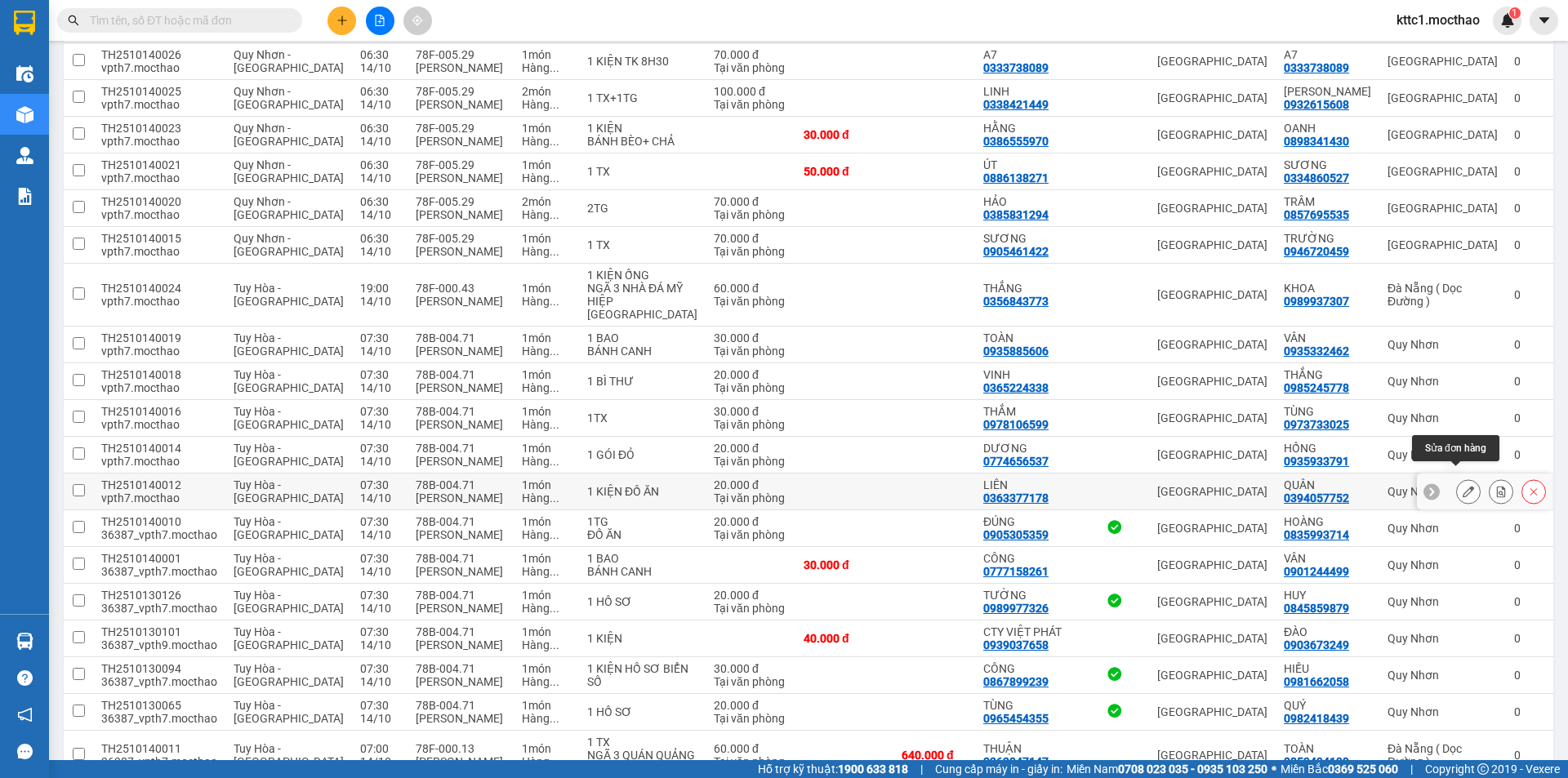
click at [1462, 486] on icon at bounding box center [1468, 491] width 11 height 11
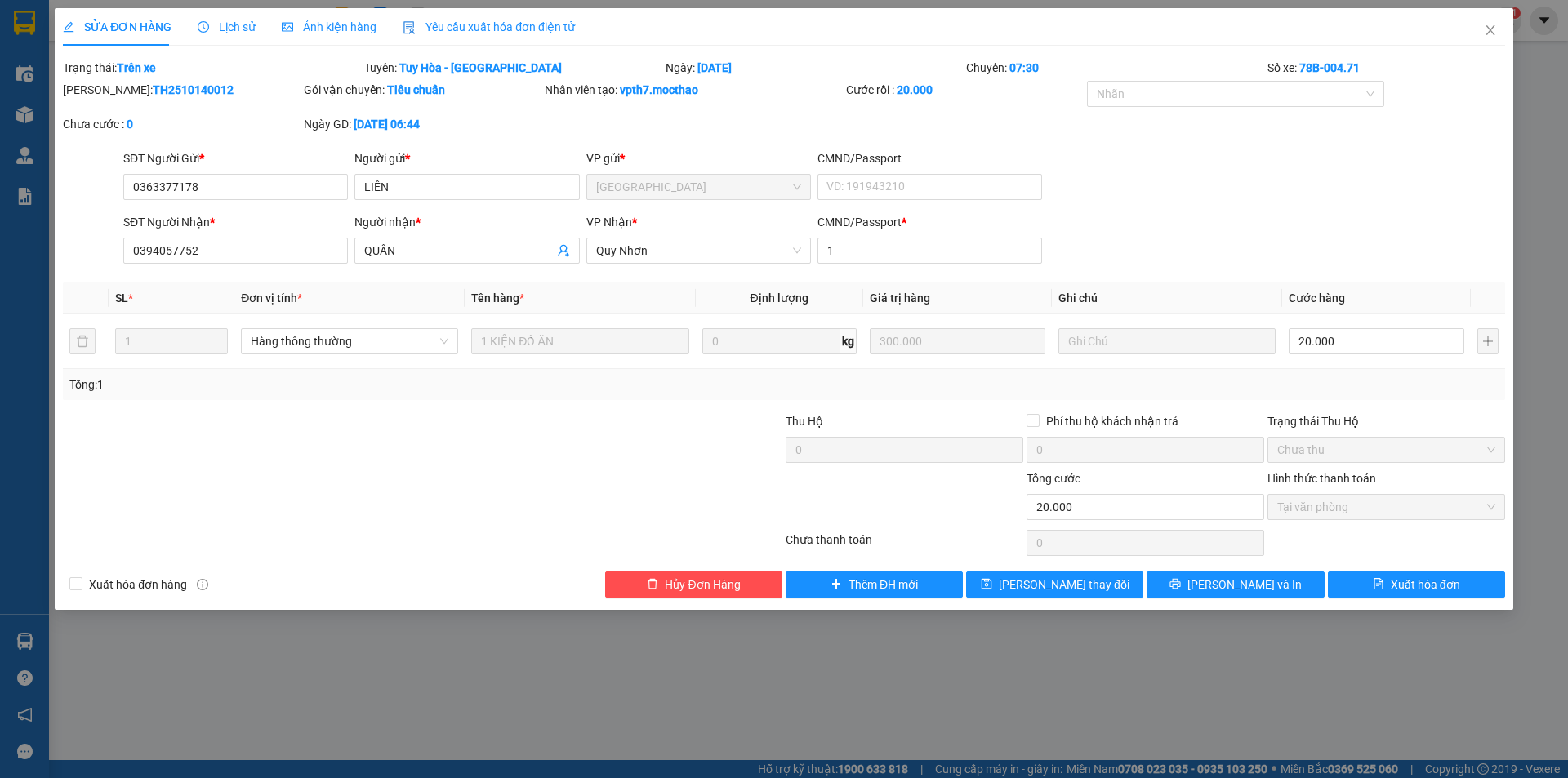
click at [485, 16] on div "Yêu cầu xuất hóa đơn điện tử" at bounding box center [489, 26] width 172 height 37
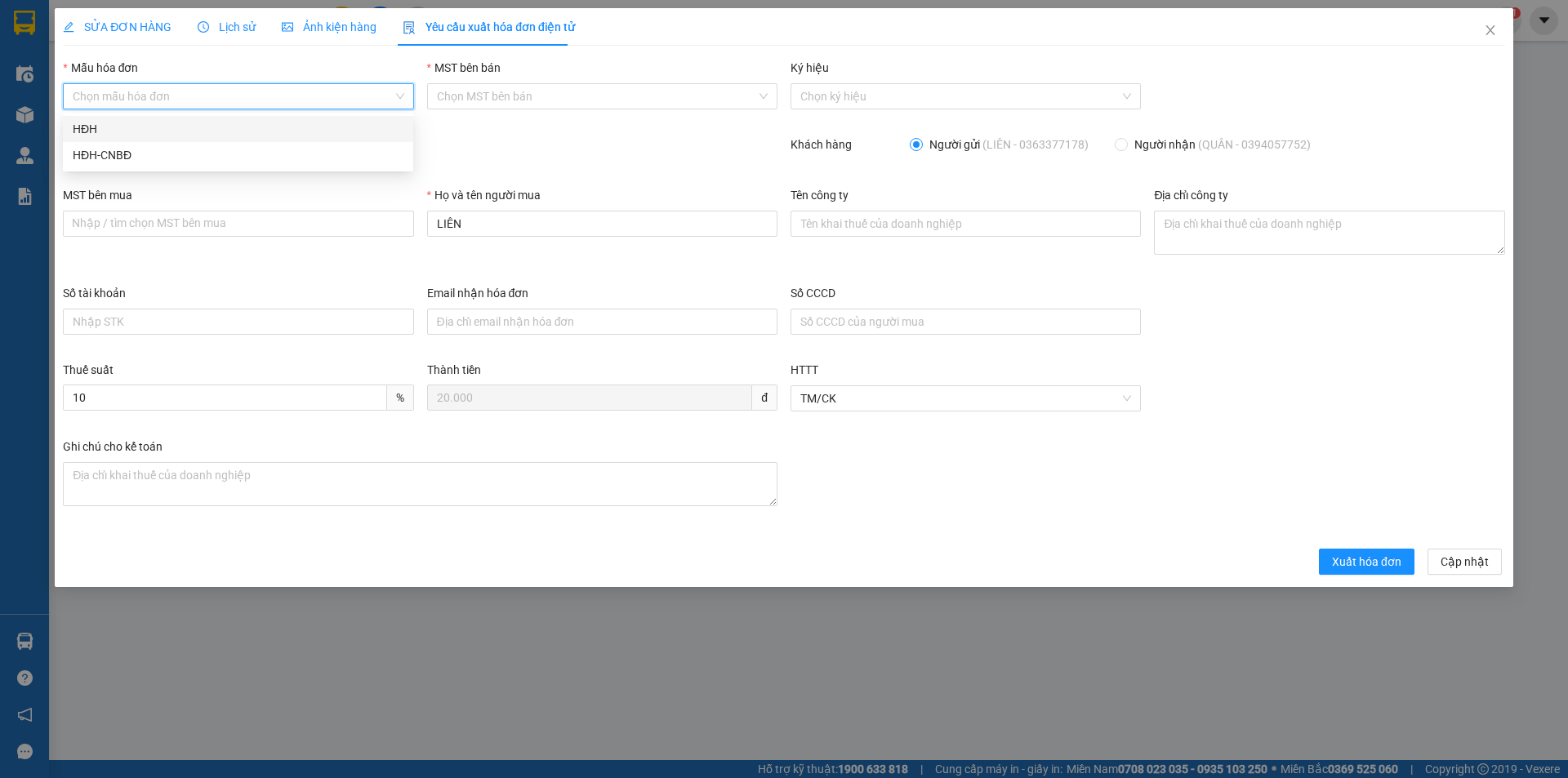
click at [195, 85] on input "Mẫu hóa đơn" at bounding box center [232, 96] width 319 height 24
click at [163, 128] on div "HĐH" at bounding box center [238, 129] width 330 height 18
type input "8"
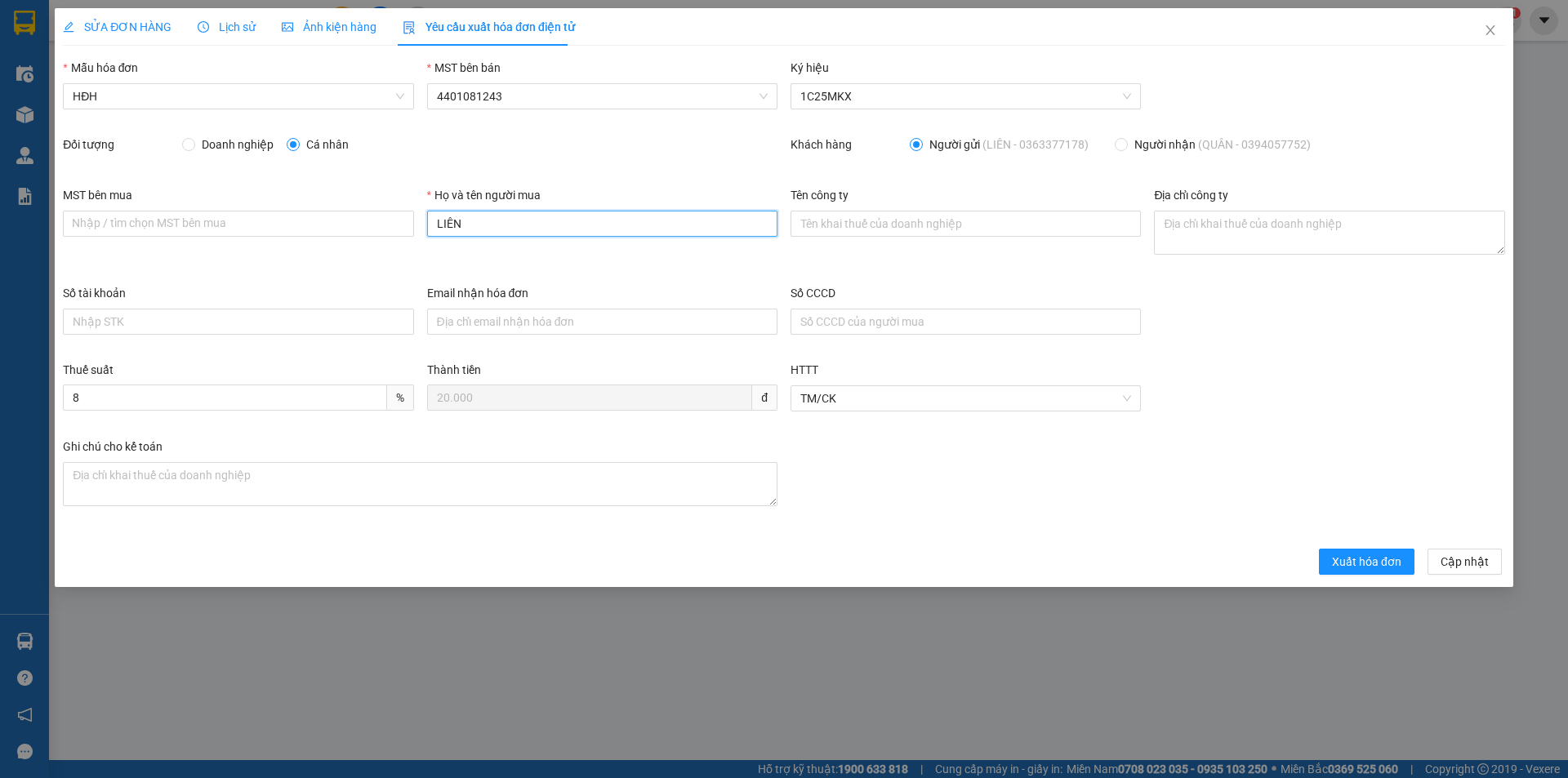
drag, startPoint x: 457, startPoint y: 213, endPoint x: 379, endPoint y: 208, distance: 78.2
click at [380, 208] on div "MST bên mua Nhập / tìm chọn MST bên mua Họ và tên người mua LIÊN Tên công ty Đị…" at bounding box center [784, 234] width 1456 height 98
type input "Người mua không lấy hóa đơn"
click at [1340, 553] on span "Xuất hóa đơn" at bounding box center [1366, 561] width 69 height 18
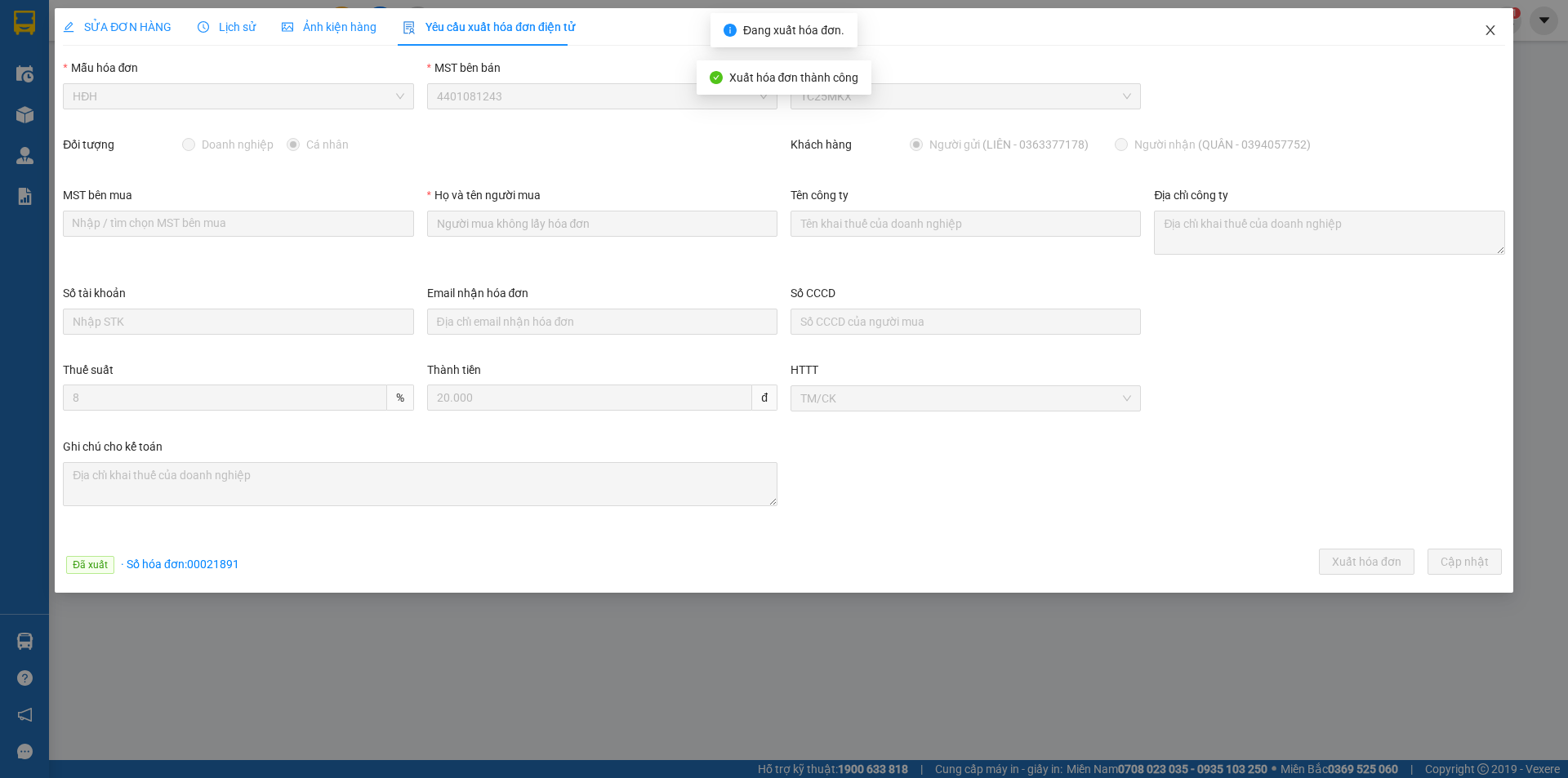
click at [1491, 34] on icon "close" at bounding box center [1490, 29] width 13 height 13
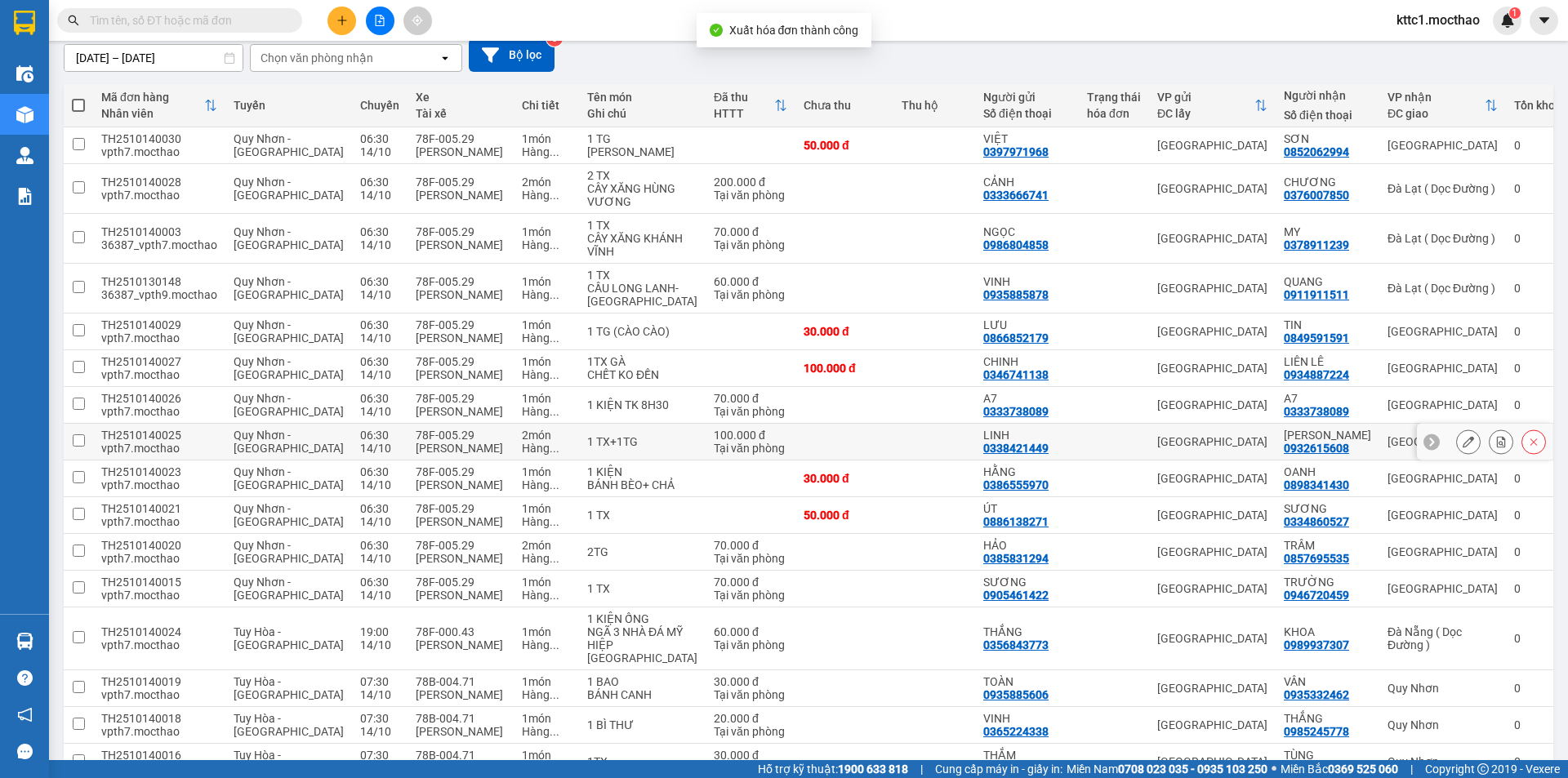
scroll to position [408, 0]
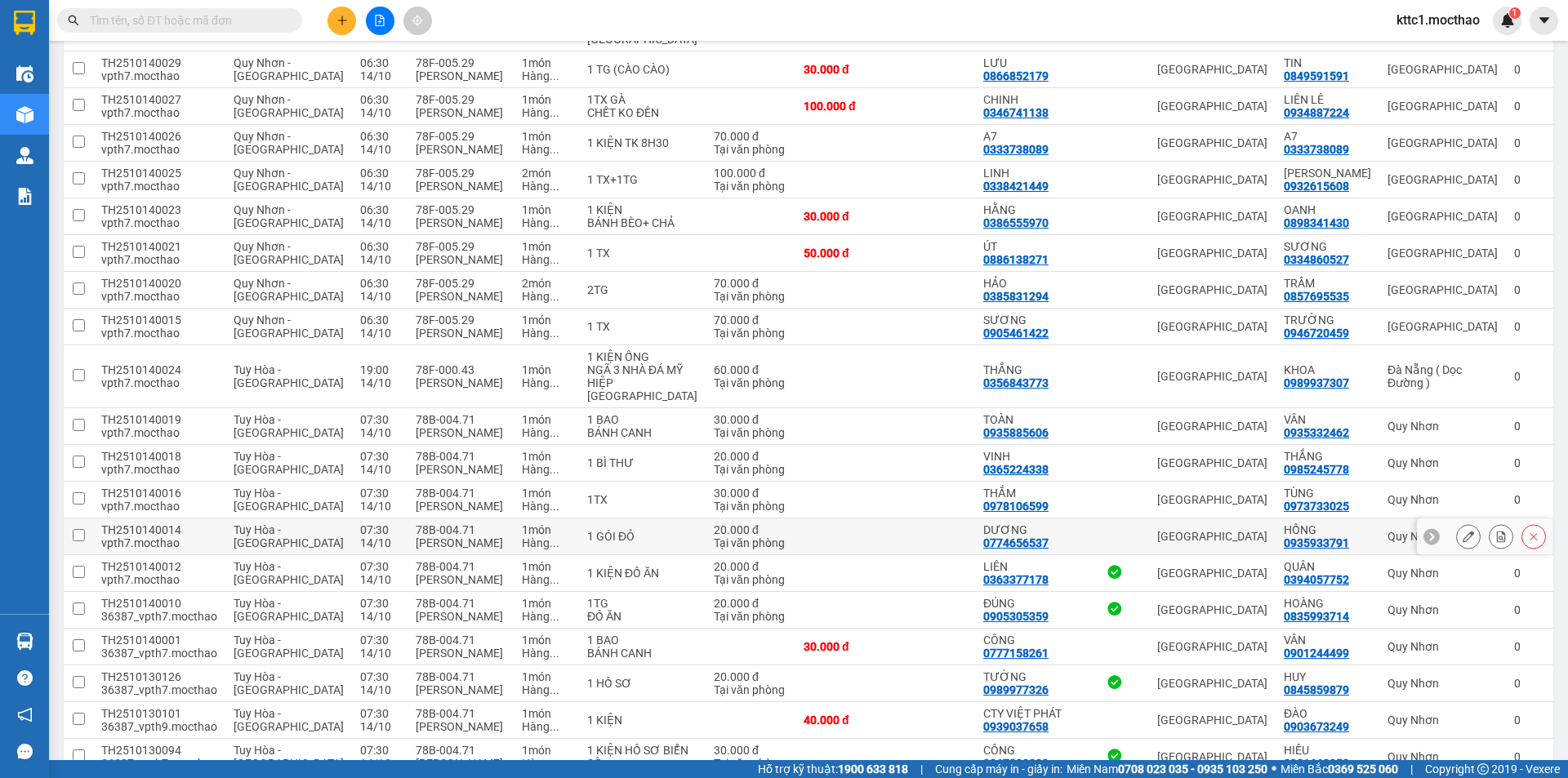
click at [1462, 531] on icon at bounding box center [1468, 536] width 11 height 11
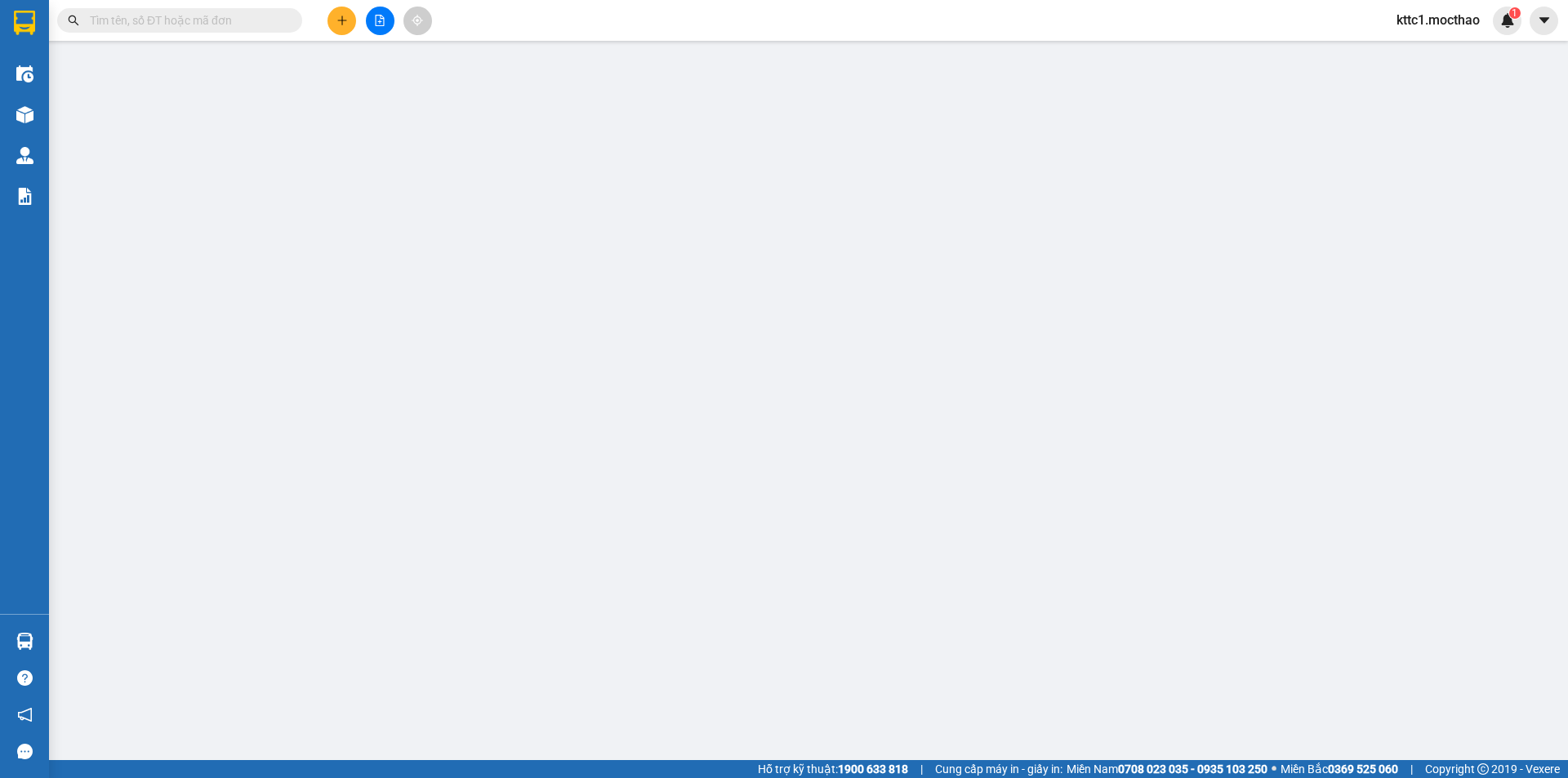
type input "0774656537"
type input "DƯƠNG"
type input "0935933791"
type input "HỒNG"
type input "1"
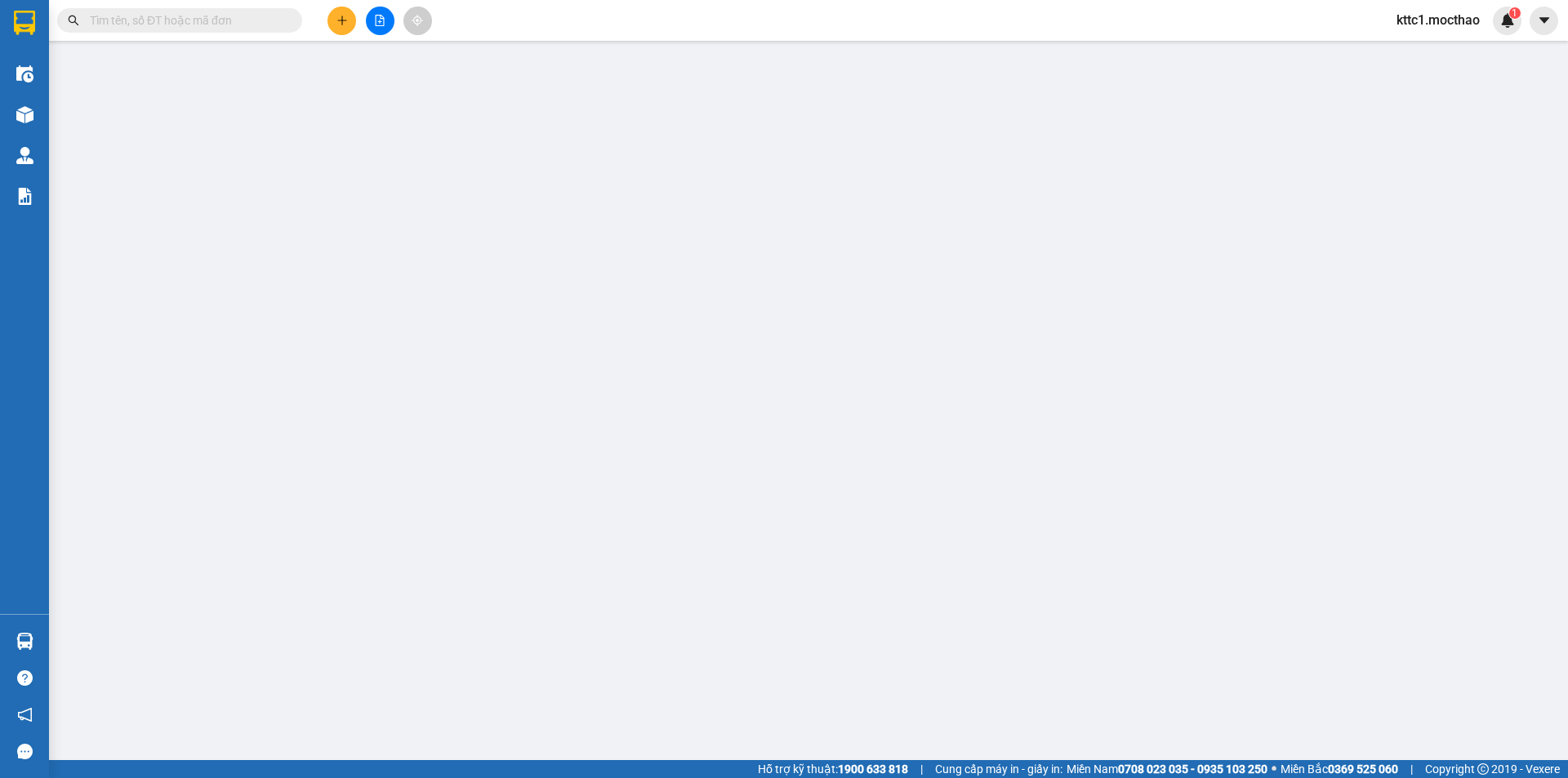
type input "0"
type input "20.000"
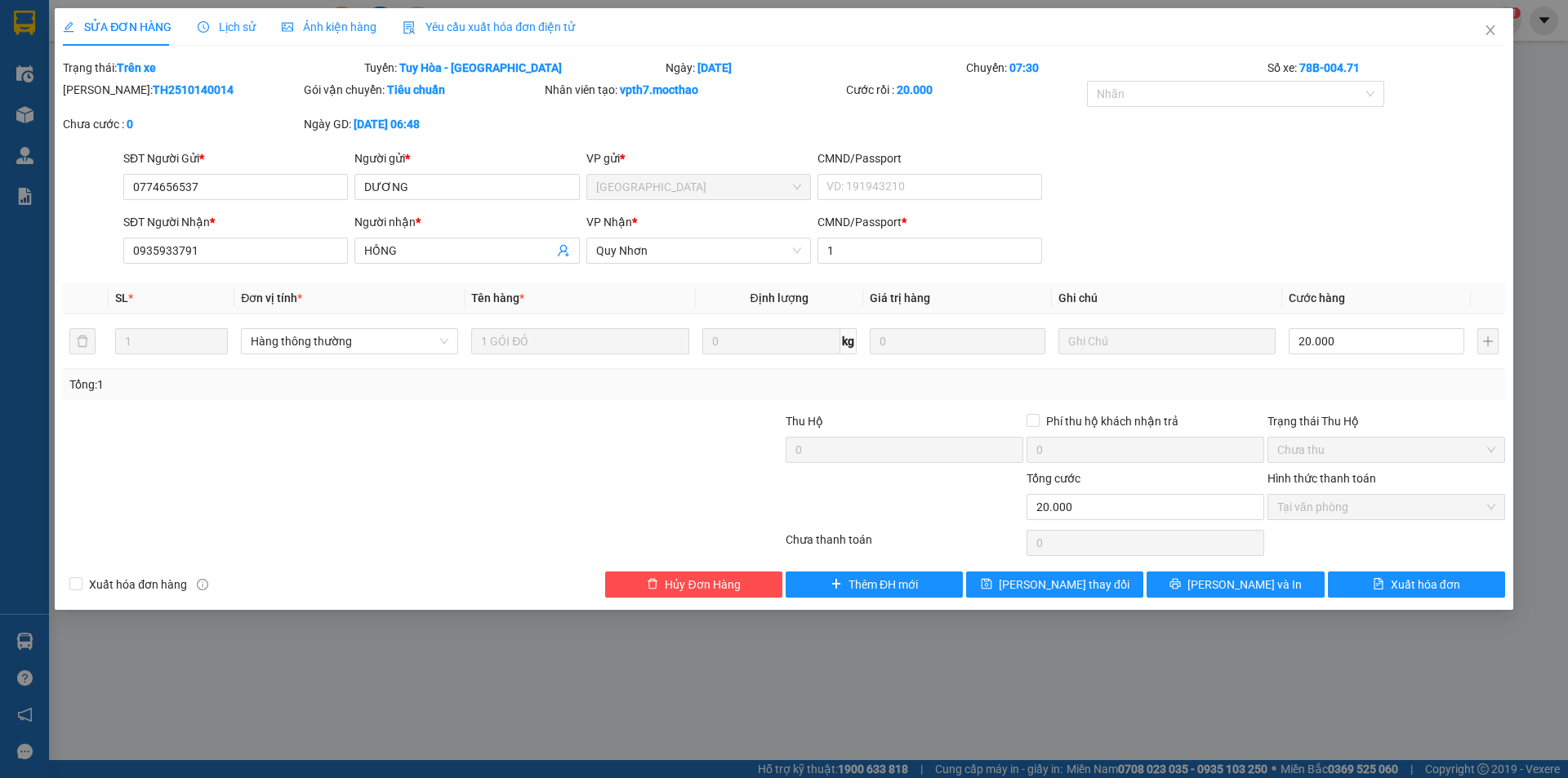
click at [500, 23] on span "Yêu cầu xuất hóa đơn điện tử" at bounding box center [489, 27] width 172 height 13
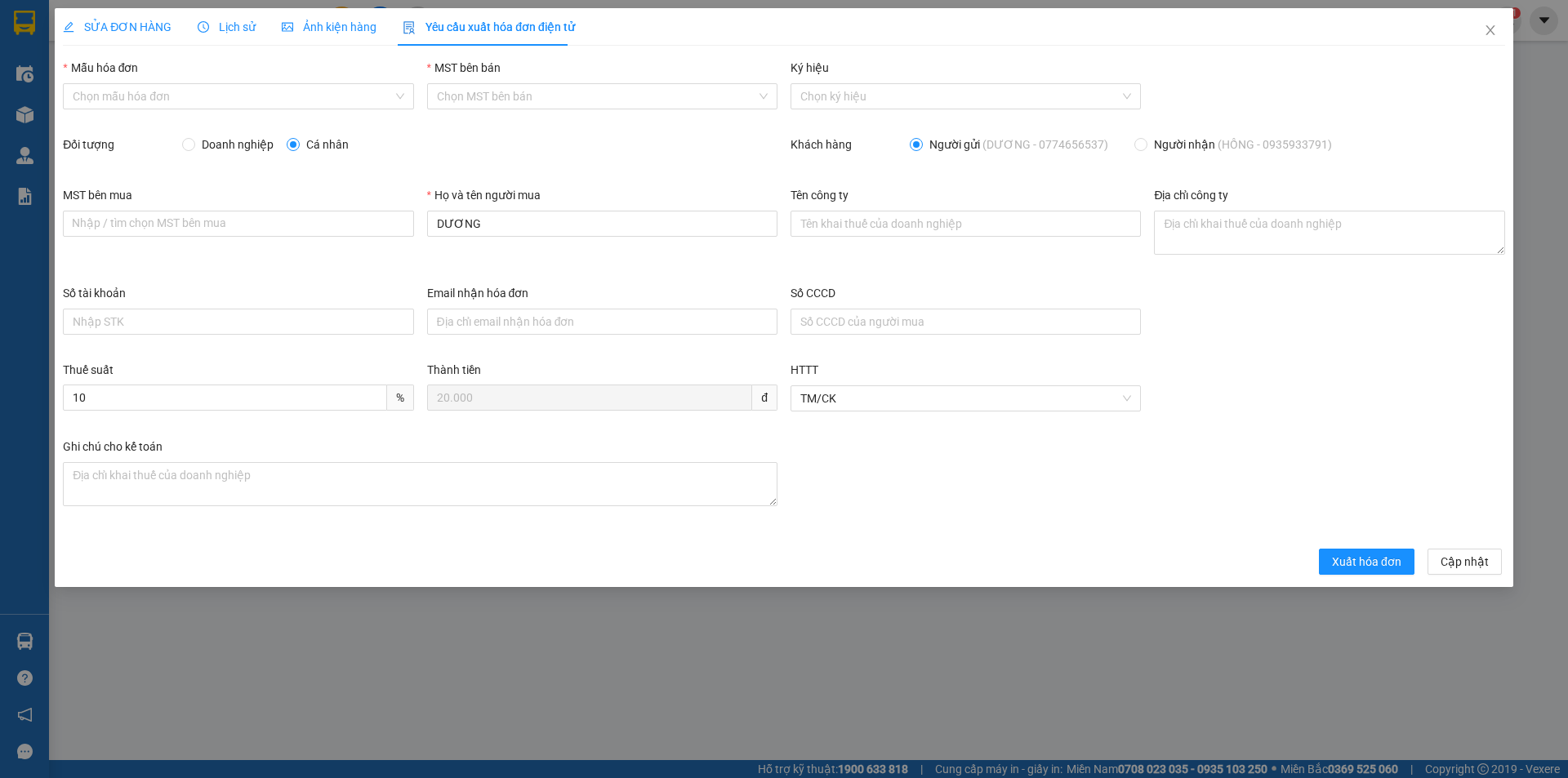
drag, startPoint x: 236, startPoint y: 95, endPoint x: 223, endPoint y: 112, distance: 21.4
click at [236, 96] on input "Mẫu hóa đơn" at bounding box center [232, 96] width 319 height 24
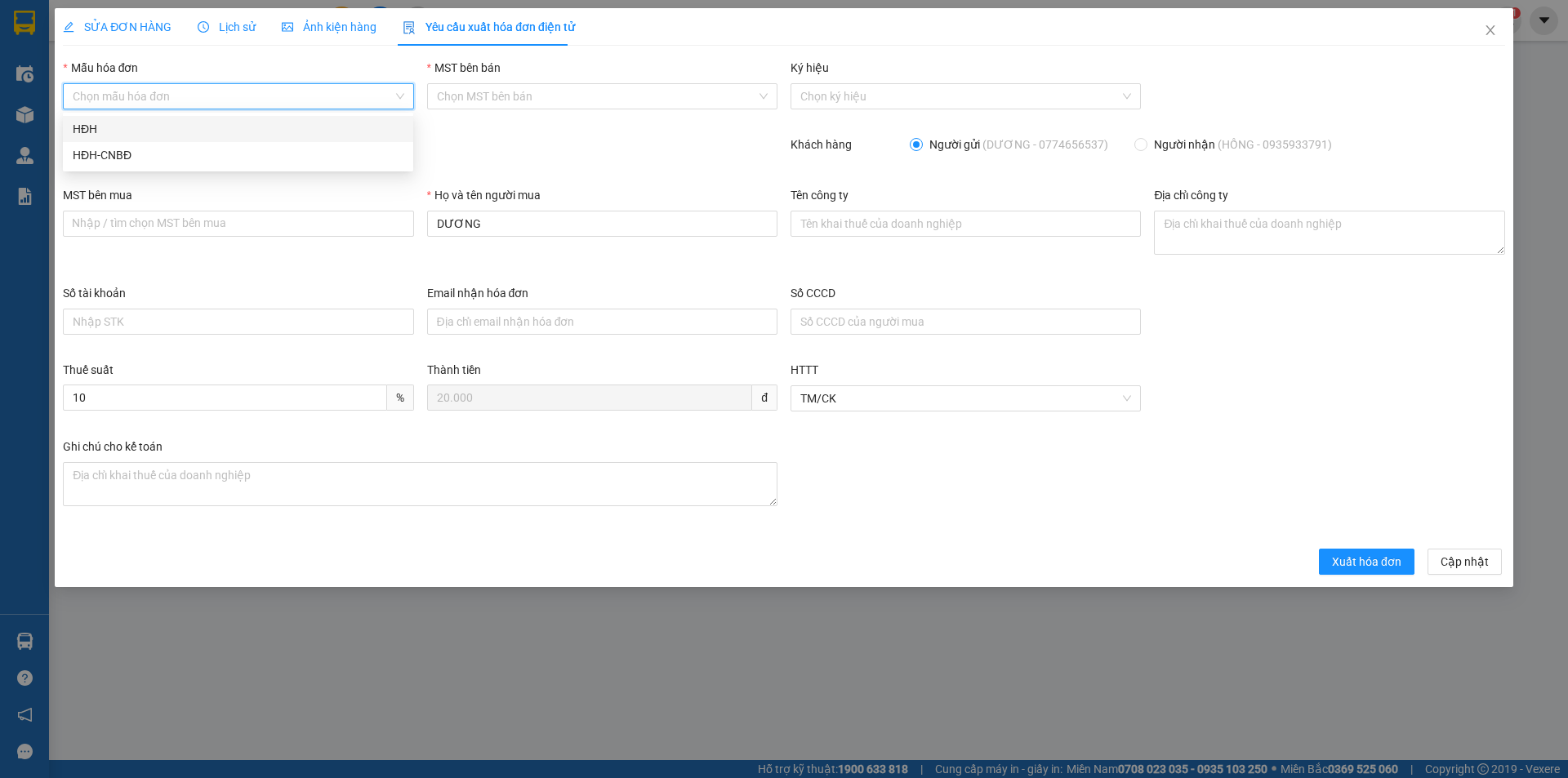
click at [211, 126] on div "HĐH" at bounding box center [238, 129] width 330 height 18
type input "8"
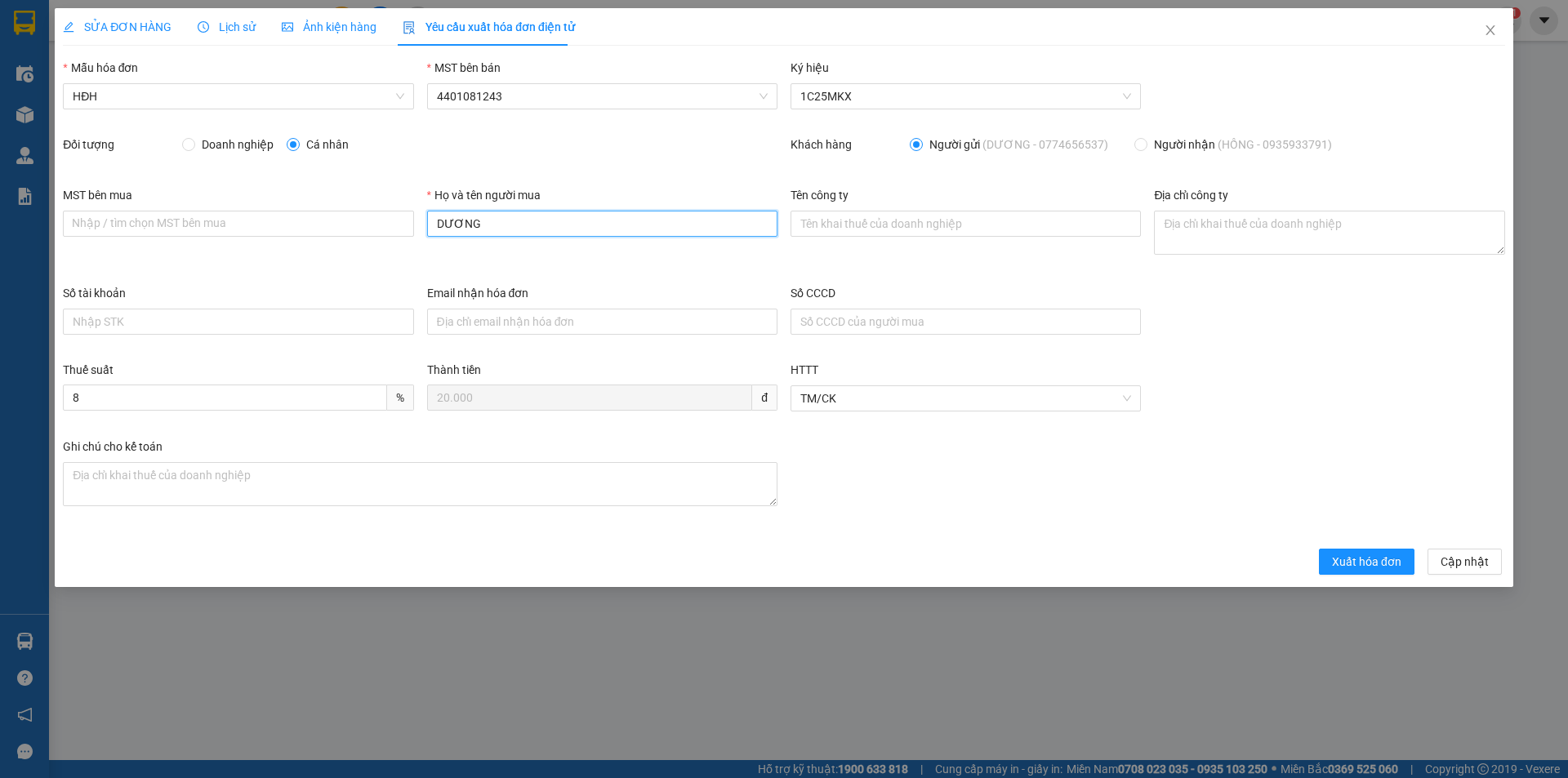
drag, startPoint x: 494, startPoint y: 226, endPoint x: 418, endPoint y: 223, distance: 76.1
click at [418, 223] on div "MST bên mua Nhập / tìm chọn MST bên mua Họ và tên người mua DƯƠNG Tên công ty Đ…" at bounding box center [784, 234] width 1456 height 98
type input "Người mua không lấy hóa đơn"
click at [1359, 548] on form "Mẫu hóa đơn HĐH MST bên bán 4401081243 Ký hiệu 1C25MKX Đối tượng Doanh nghiệp C…" at bounding box center [784, 316] width 1442 height 516
click at [1378, 555] on span "Xuất hóa đơn" at bounding box center [1366, 561] width 69 height 18
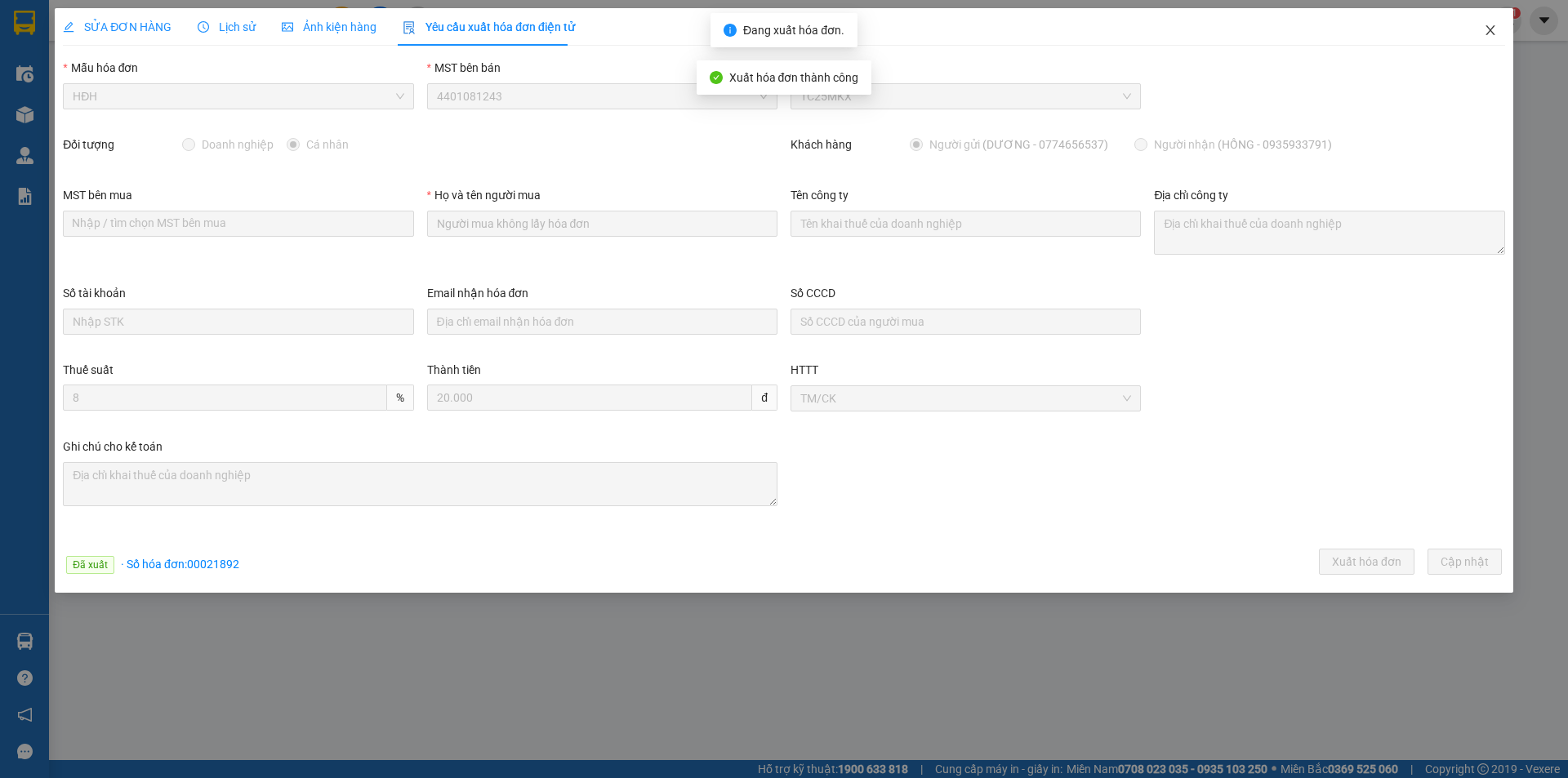
click at [1487, 25] on icon "close" at bounding box center [1490, 29] width 13 height 13
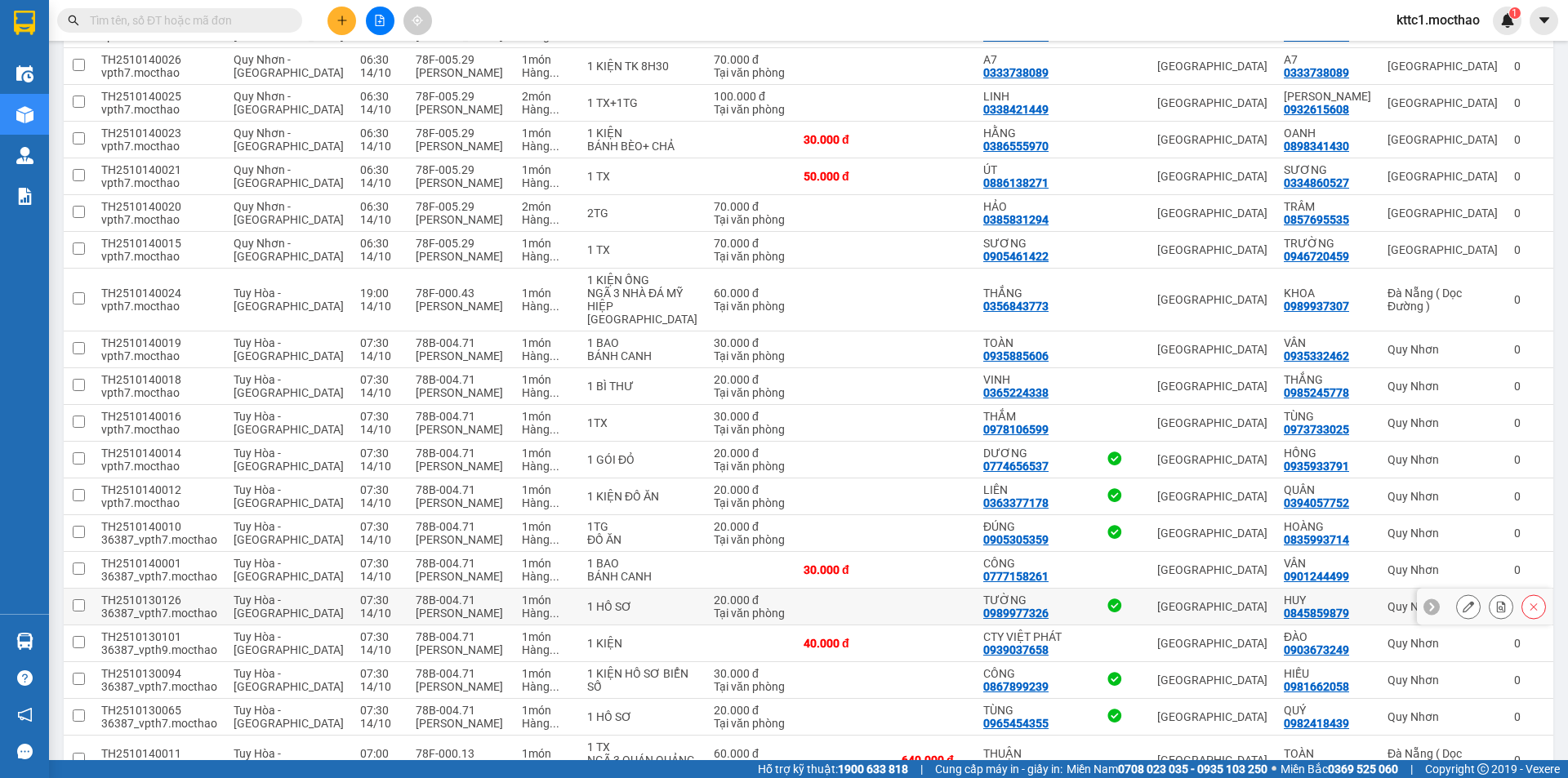
scroll to position [490, 0]
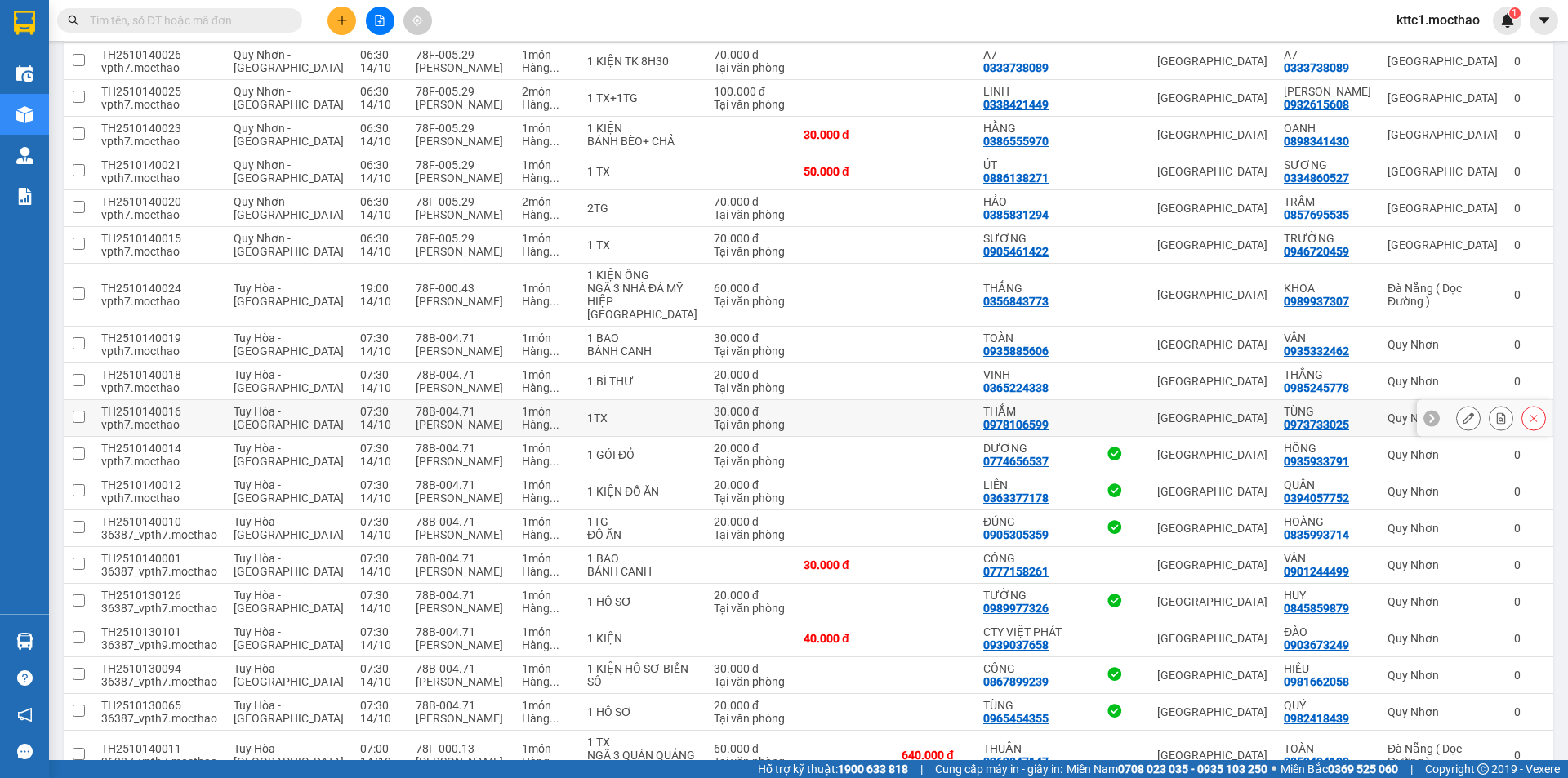
click at [1462, 412] on icon at bounding box center [1468, 418] width 11 height 11
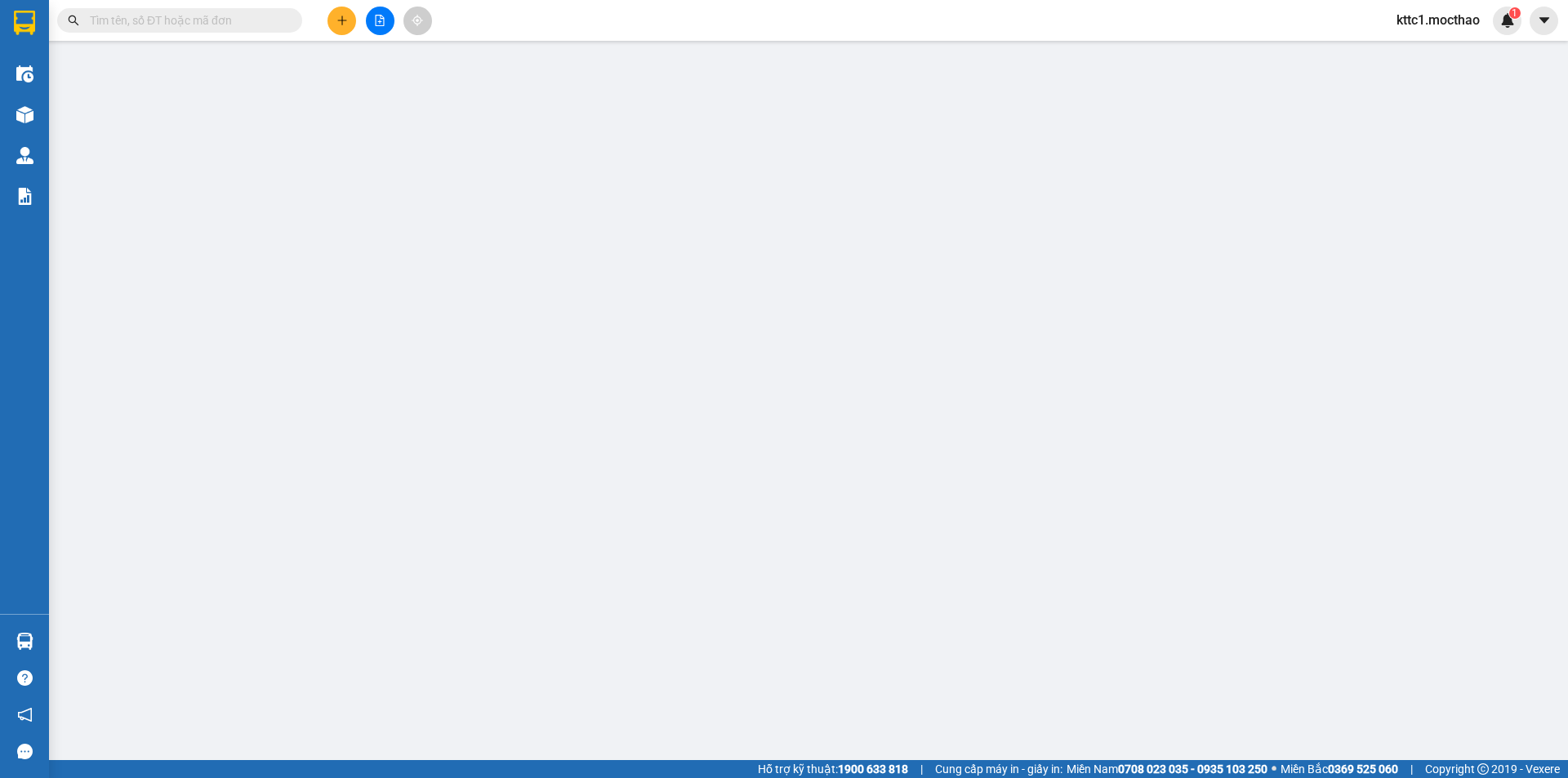
type input "0978106599"
type input "THẮM"
type input "0973733025"
type input "TÙNG"
type input "1"
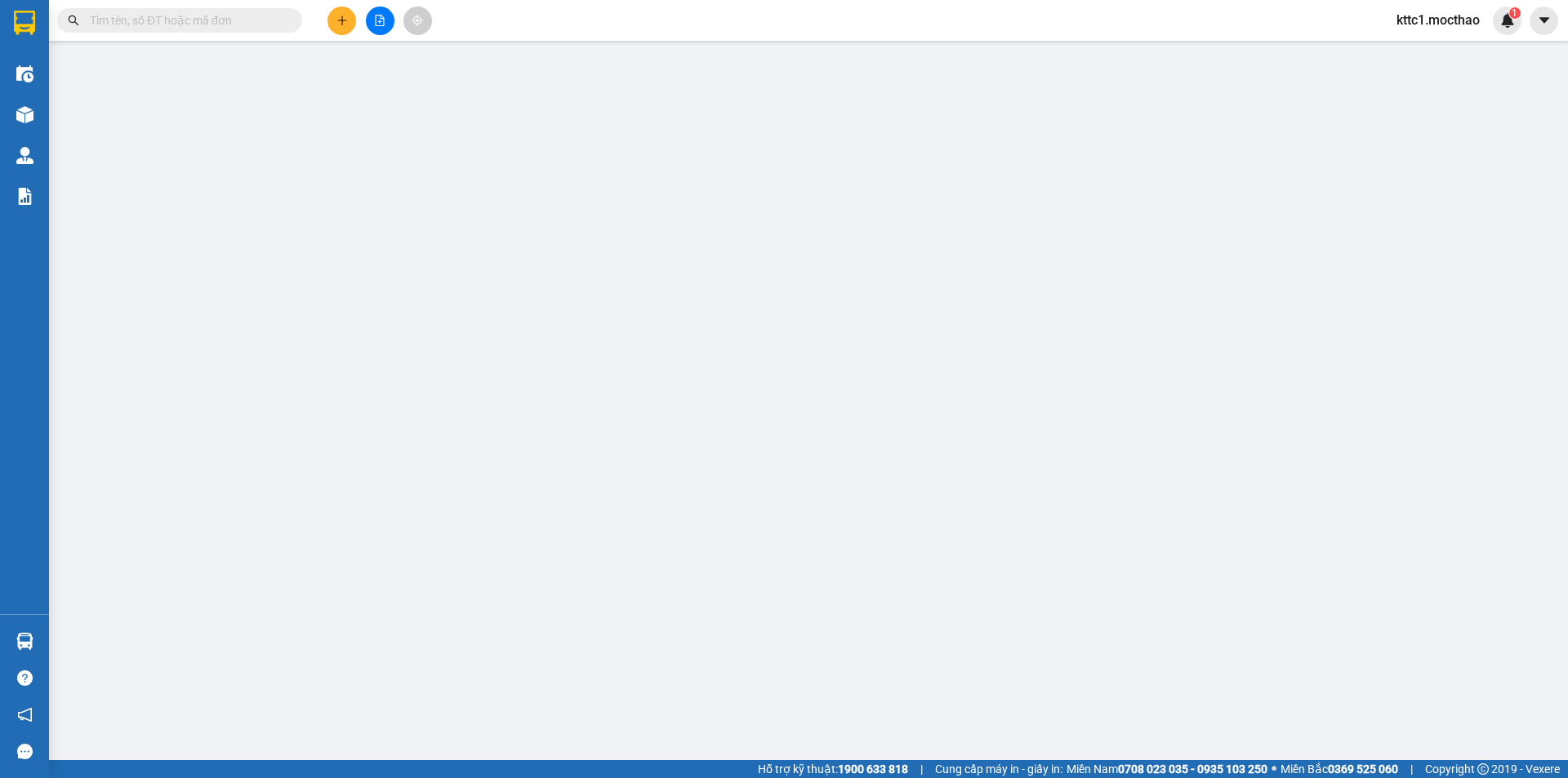
type input "0"
type input "30.000"
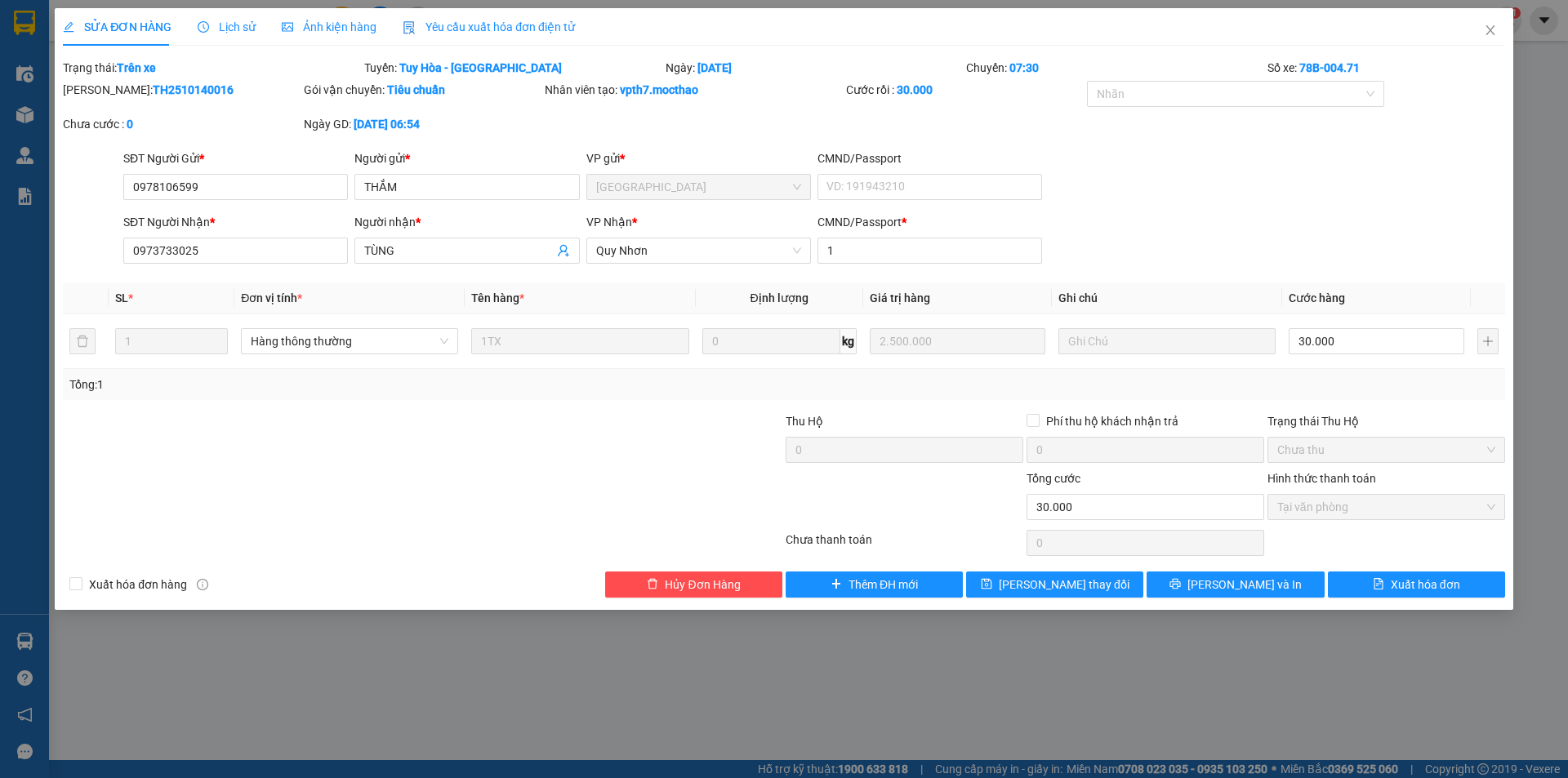
click at [453, 22] on span "Yêu cầu xuất hóa đơn điện tử" at bounding box center [489, 27] width 172 height 13
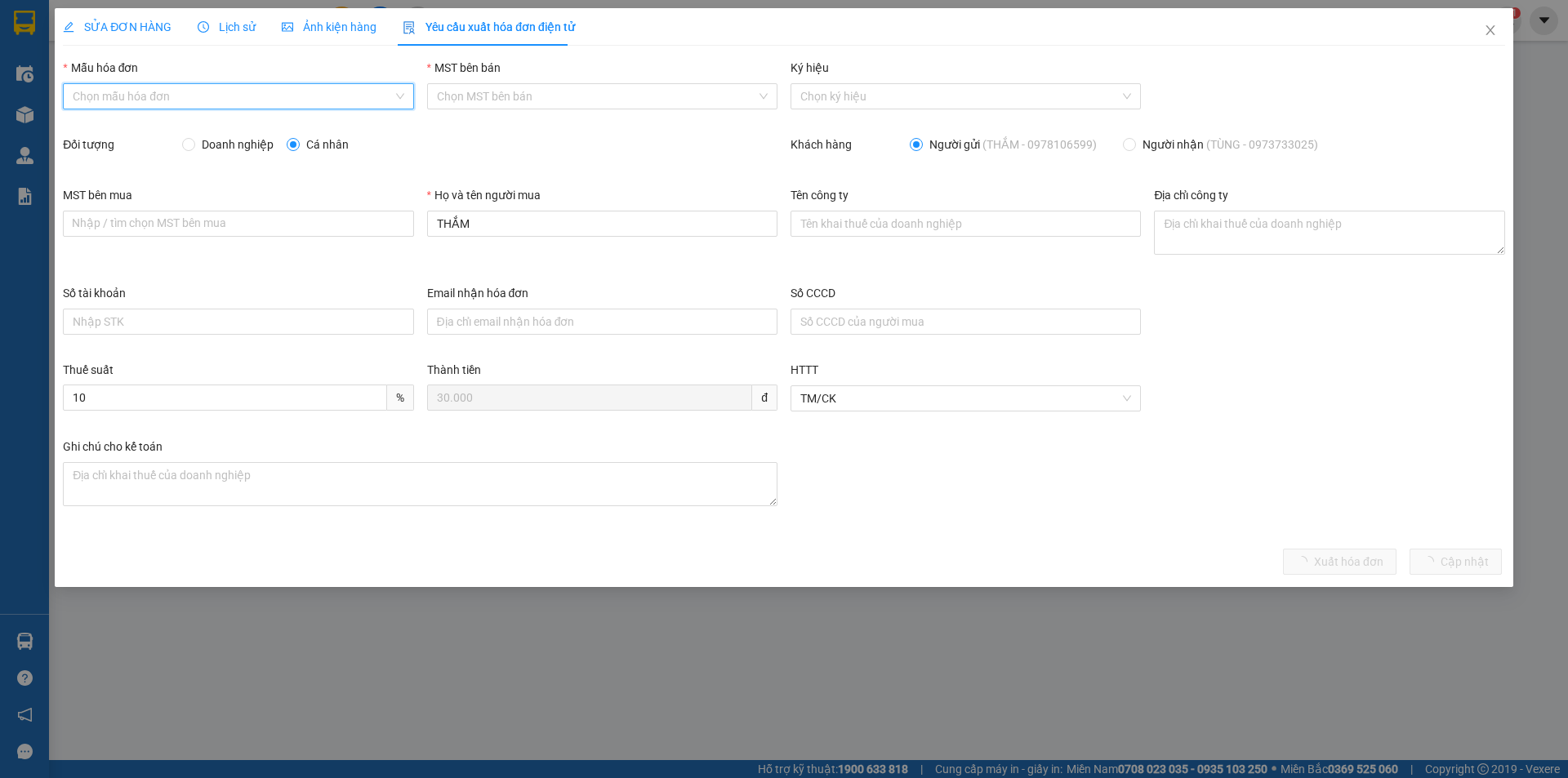
drag, startPoint x: 227, startPoint y: 100, endPoint x: 212, endPoint y: 121, distance: 25.8
click at [226, 100] on input "Mẫu hóa đơn" at bounding box center [232, 96] width 319 height 24
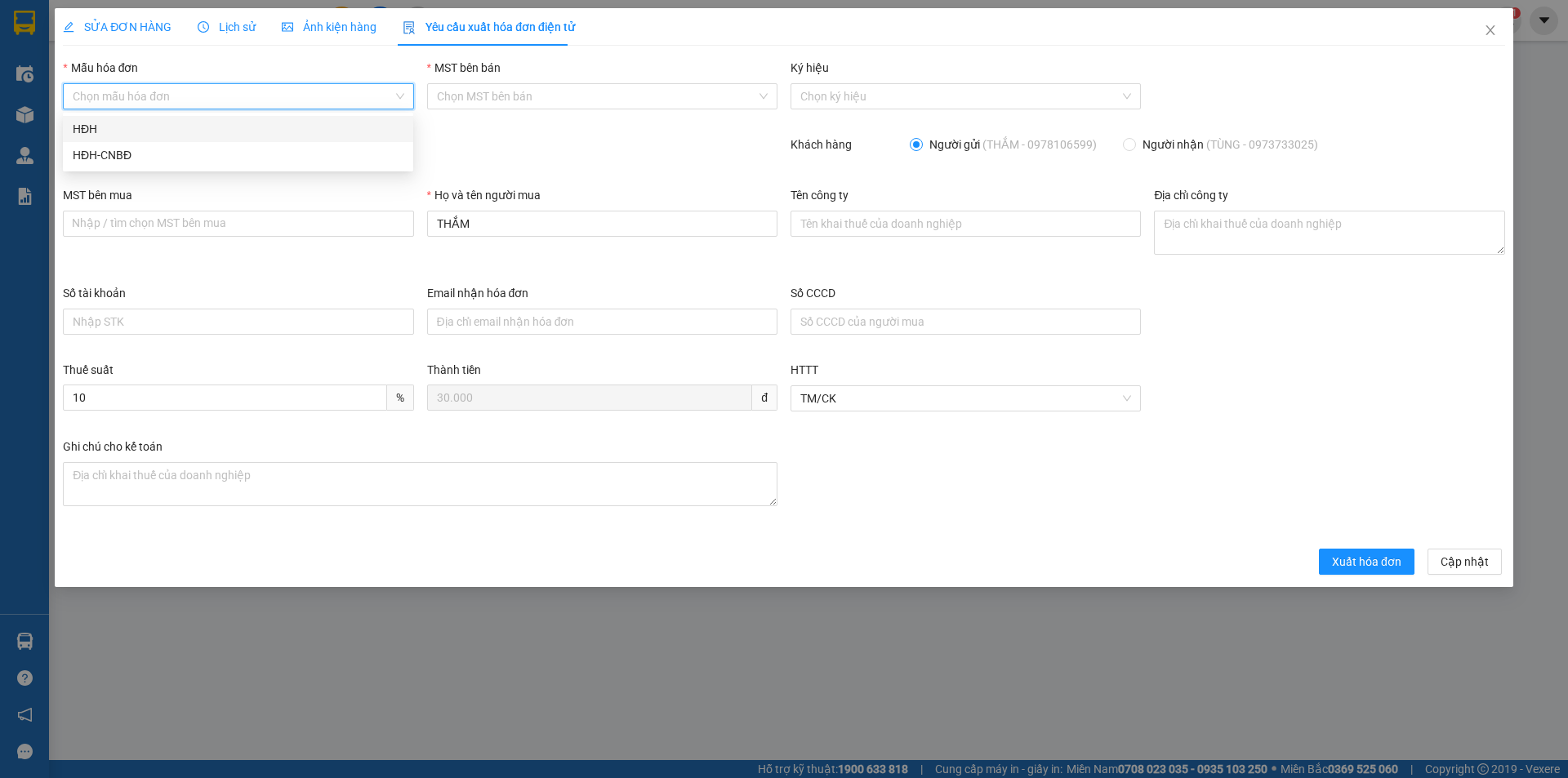
click at [209, 129] on div "HĐH" at bounding box center [238, 129] width 330 height 18
type input "8"
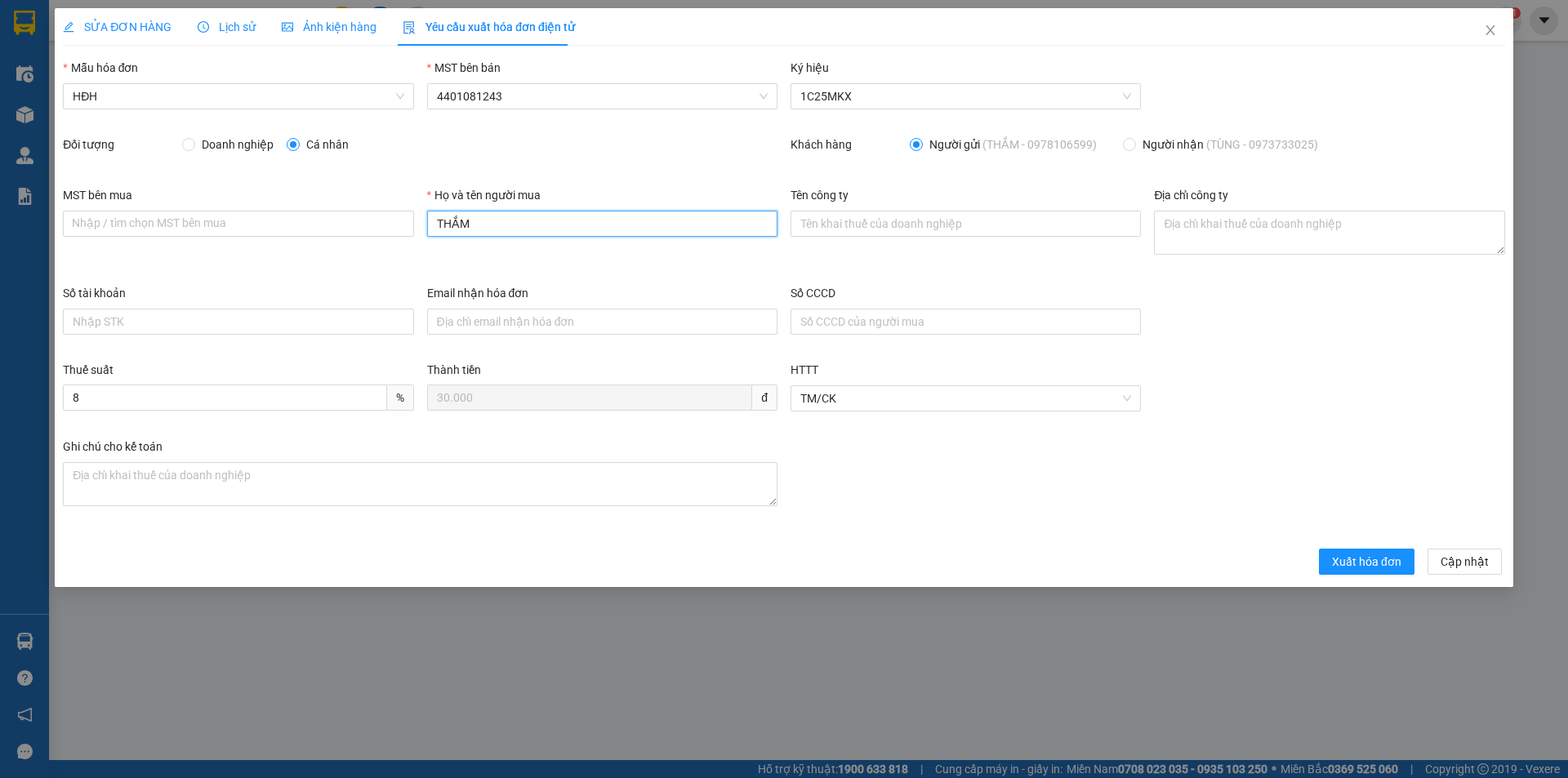
drag, startPoint x: 554, startPoint y: 233, endPoint x: 417, endPoint y: 220, distance: 137.6
click at [417, 220] on div "MST bên mua Nhập / tìm chọn MST bên mua Họ và tên người mua THẮM Tên công ty Đị…" at bounding box center [784, 234] width 1456 height 98
type input "Người mua không lấy hóa đơn"
click at [1379, 558] on span "Xuất hóa đơn" at bounding box center [1366, 561] width 69 height 18
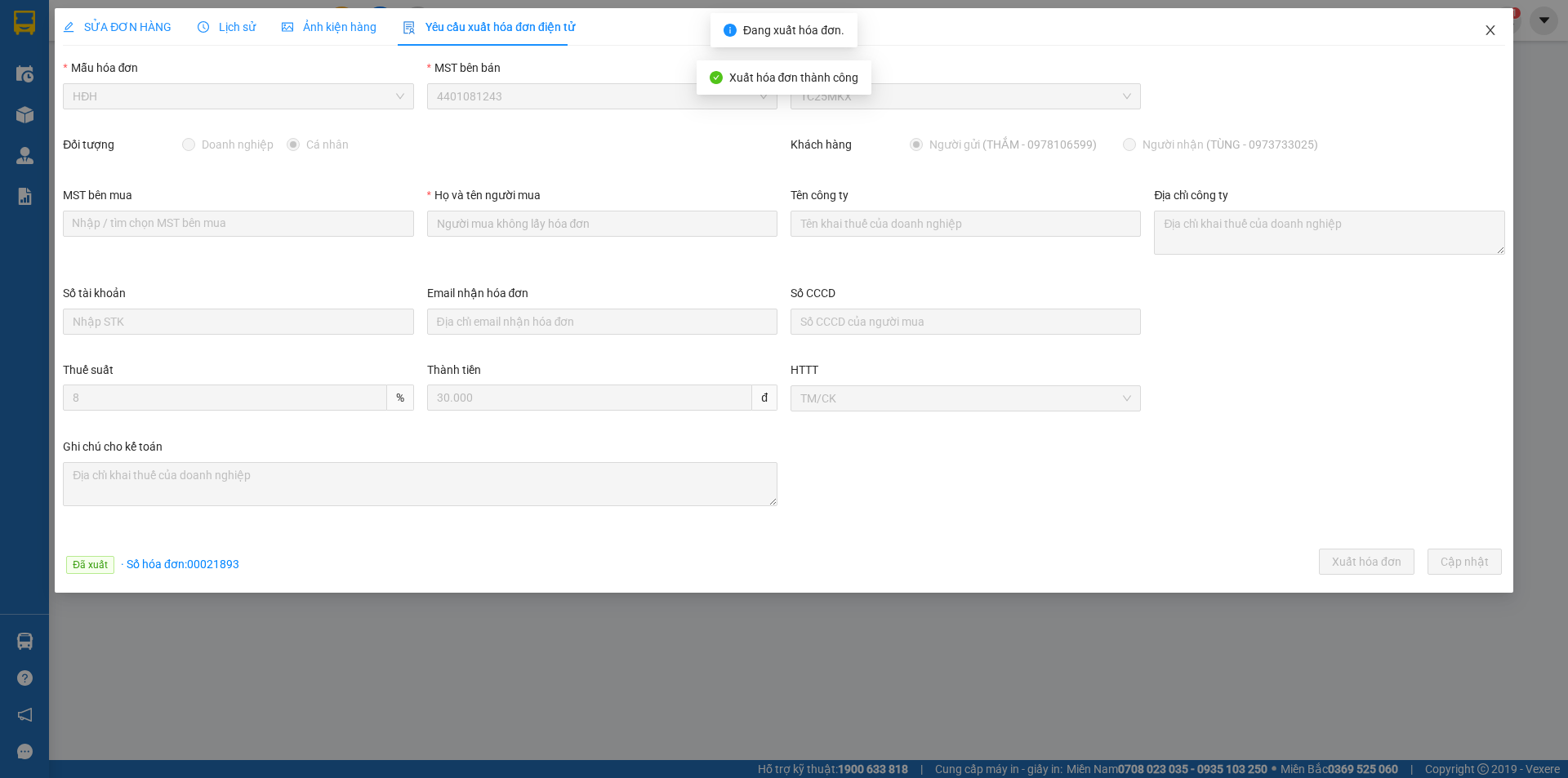
click at [1491, 25] on icon "close" at bounding box center [1490, 29] width 13 height 13
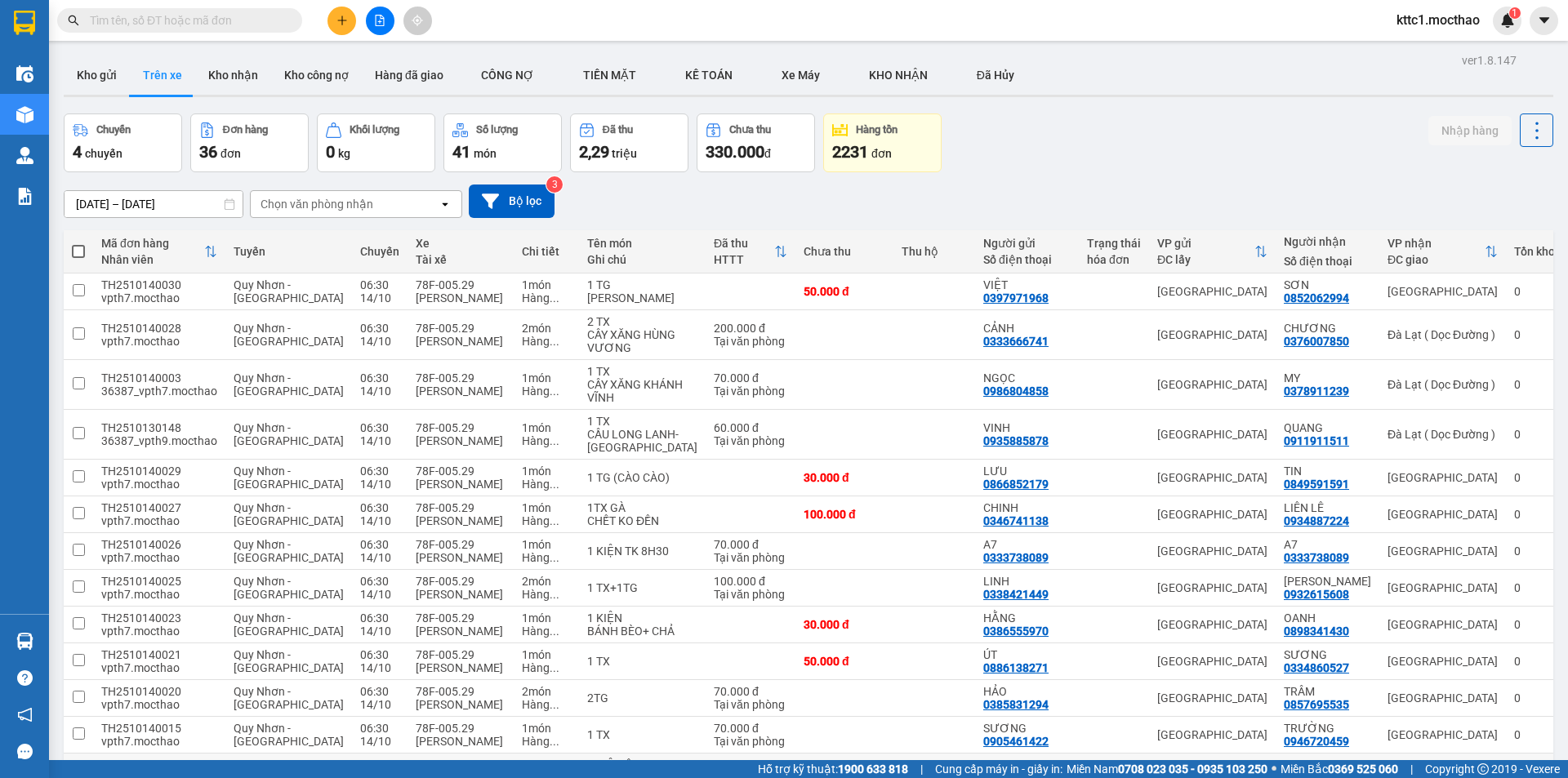
scroll to position [490, 0]
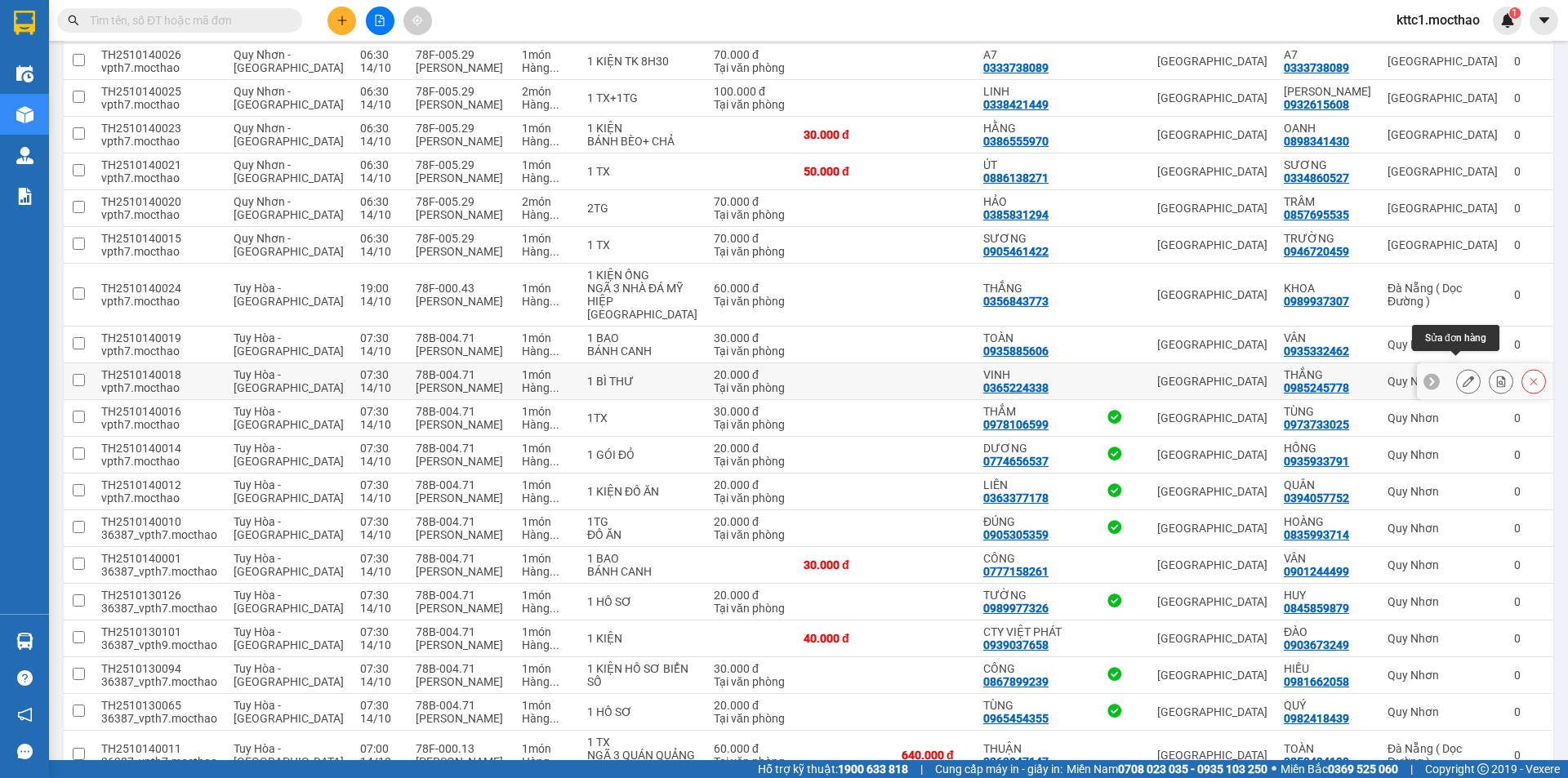
click at [1462, 375] on icon at bounding box center [1468, 380] width 11 height 11
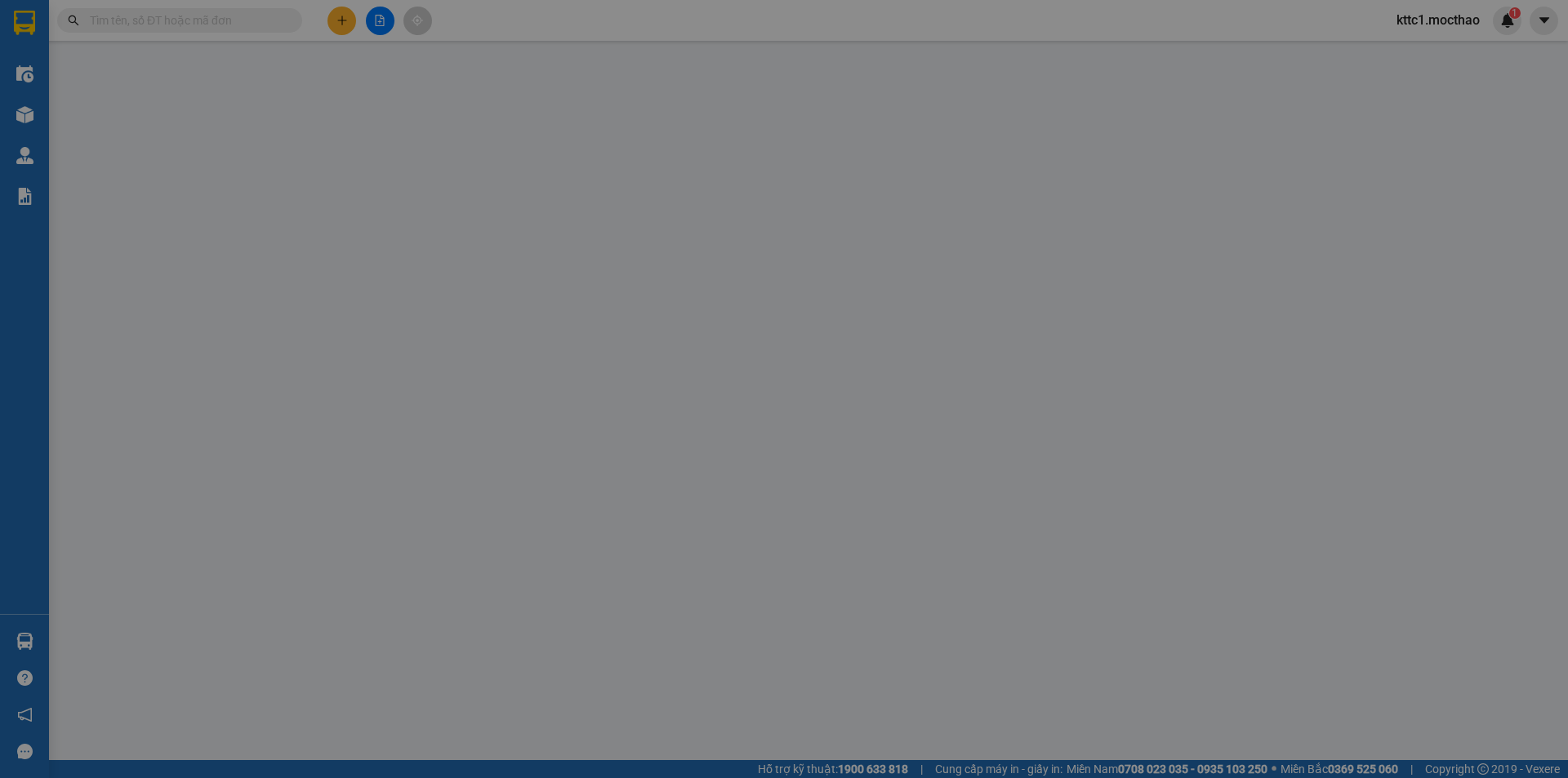
type input "0365224338"
type input "VINH"
type input "0985245778"
type input "THẮNG"
type input "1"
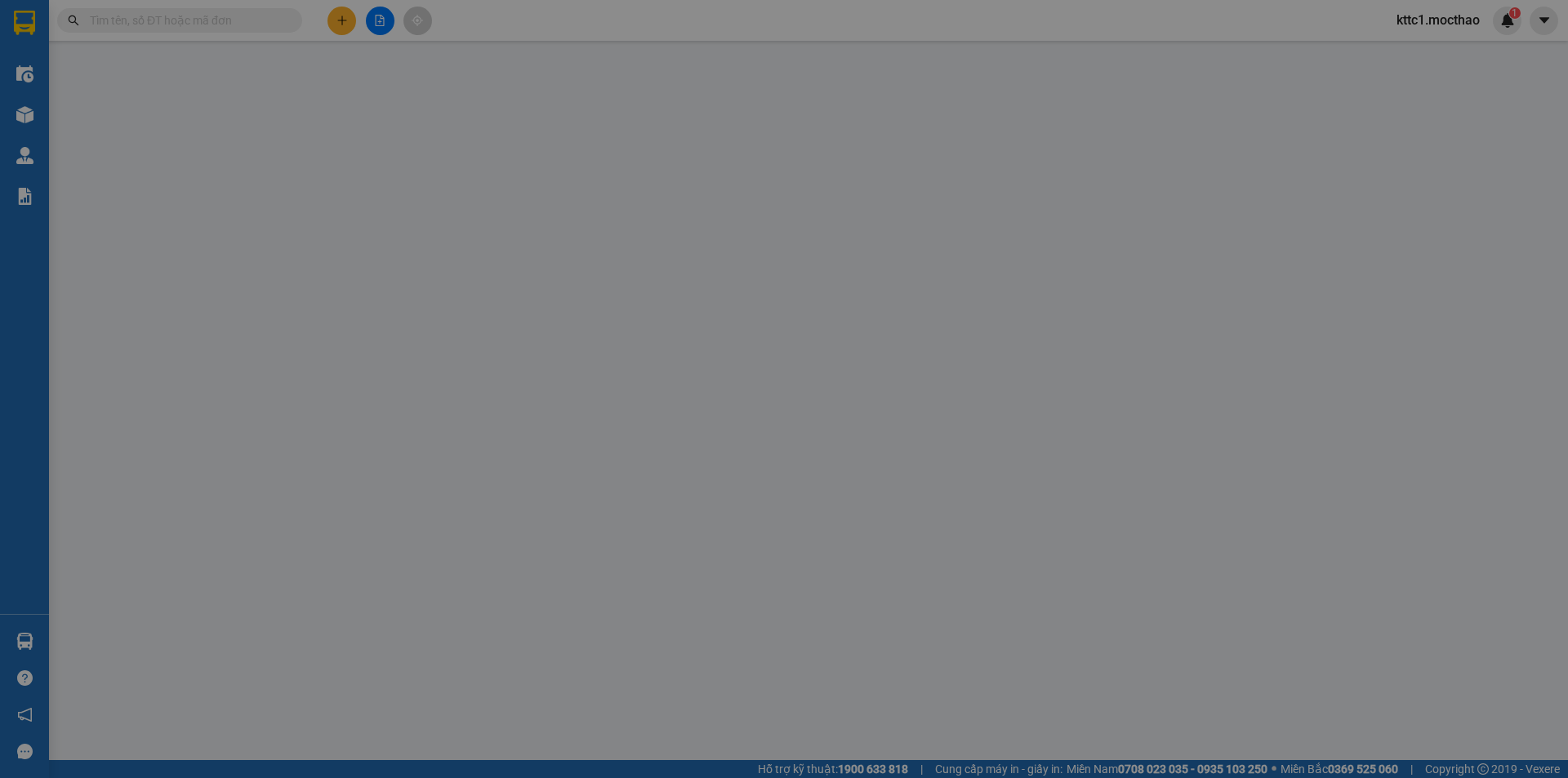
type input "0"
type input "20.000"
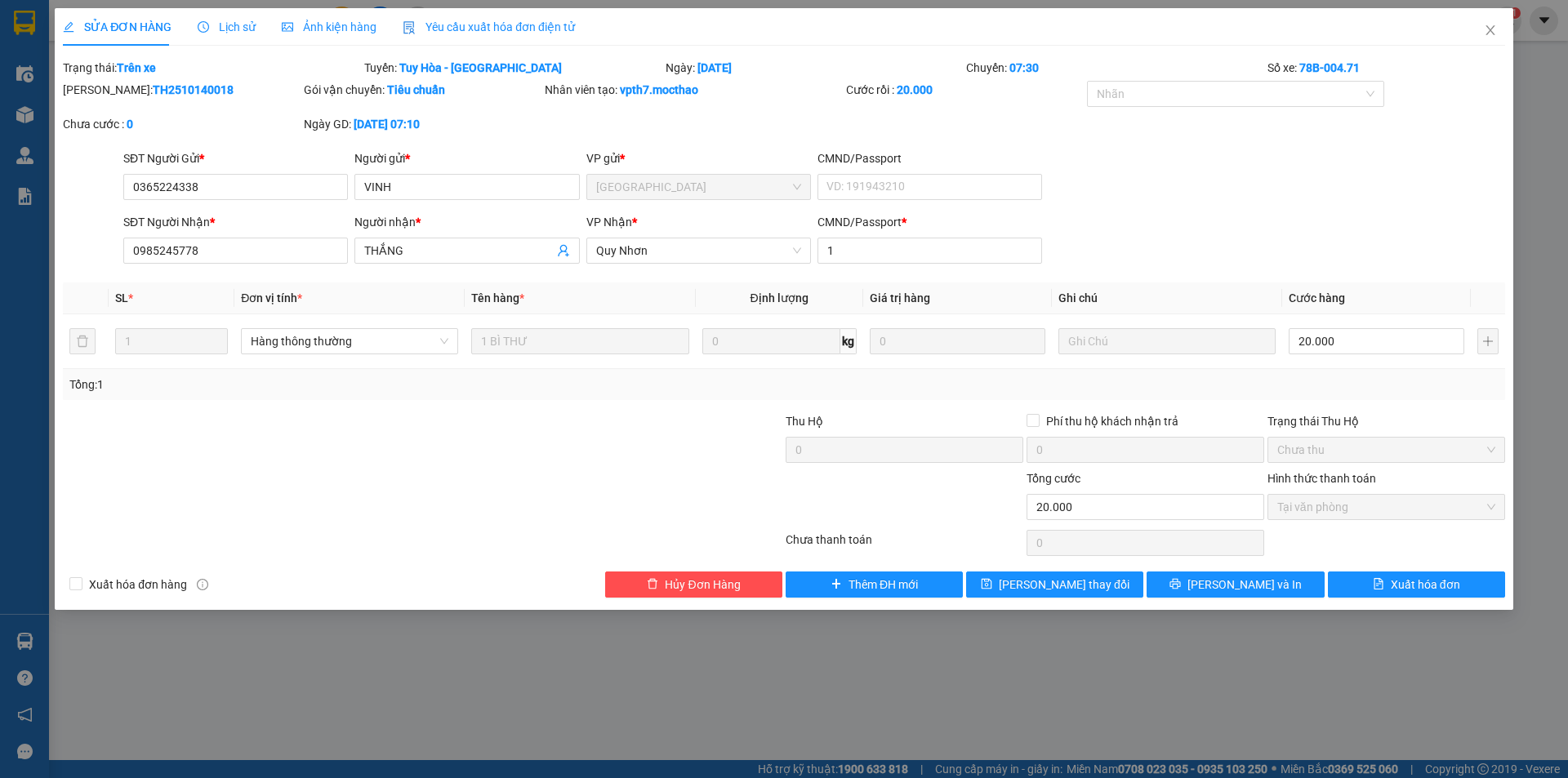
click at [505, 35] on div "Yêu cầu xuất hóa đơn điện tử" at bounding box center [489, 27] width 172 height 18
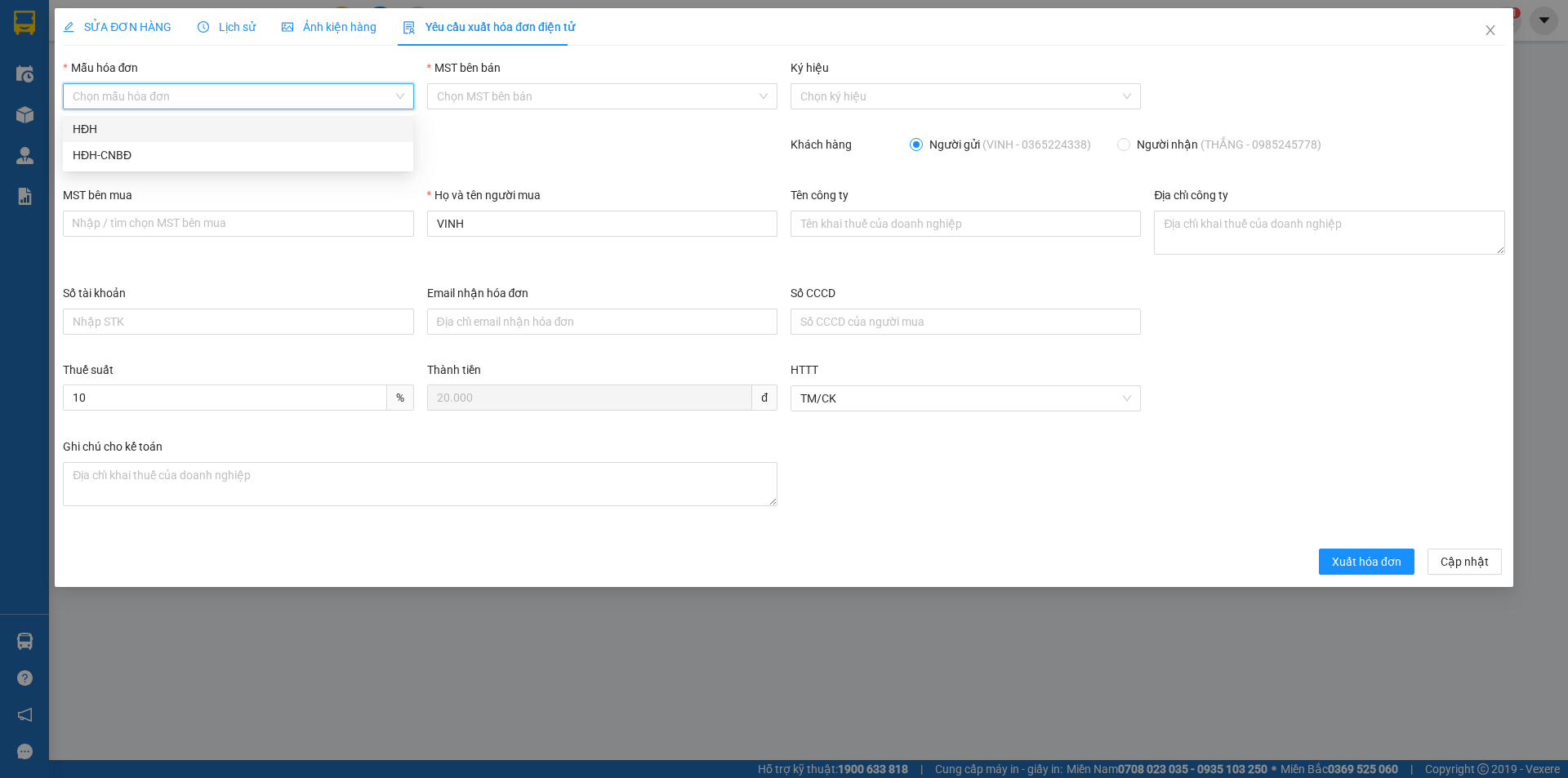
click at [150, 108] on input "Mẫu hóa đơn" at bounding box center [232, 96] width 319 height 24
click at [142, 134] on div "HĐH" at bounding box center [238, 129] width 330 height 18
type input "8"
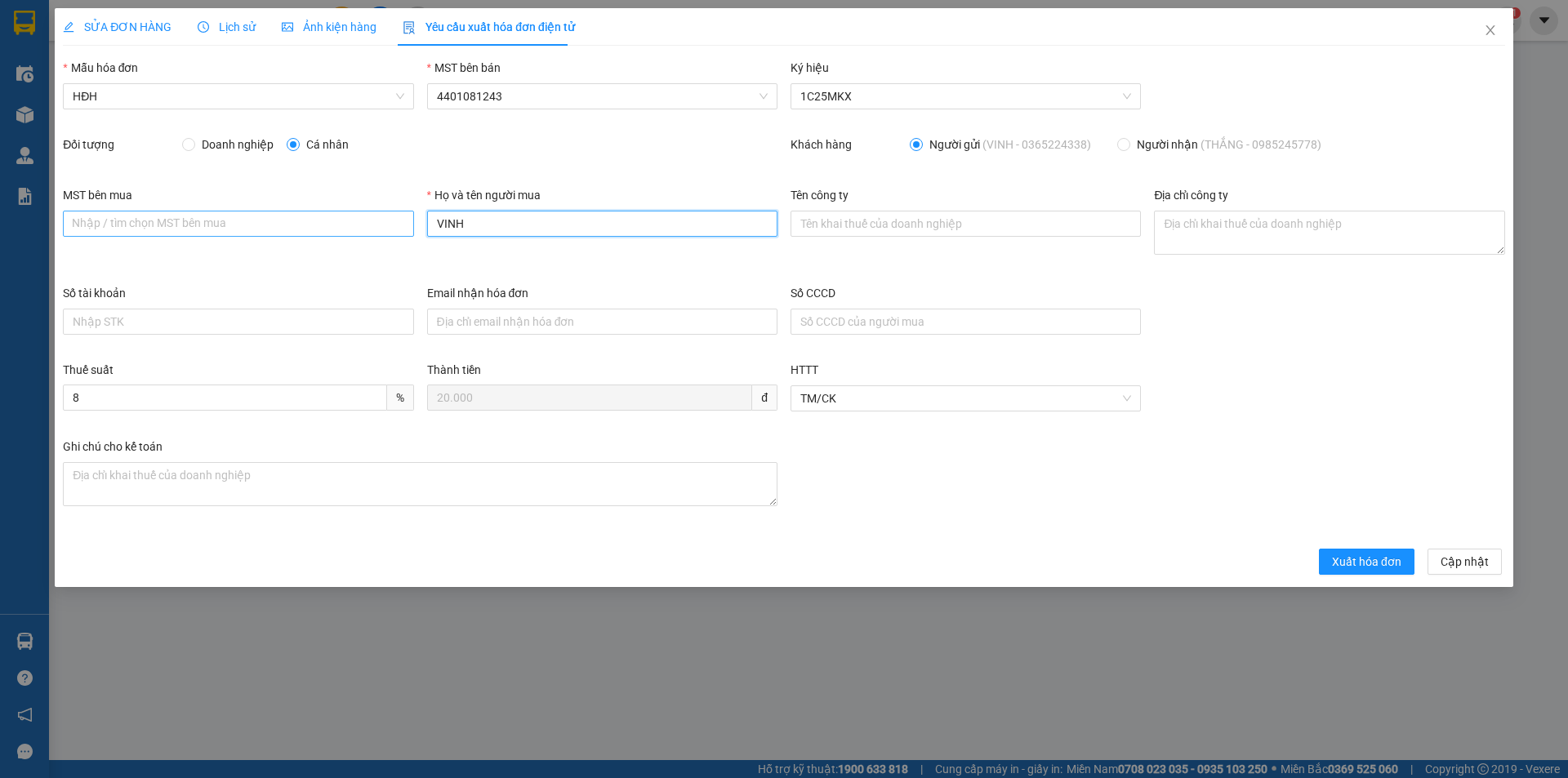
drag, startPoint x: 515, startPoint y: 232, endPoint x: 386, endPoint y: 233, distance: 129.0
click at [386, 233] on div "MST bên mua Nhập / tìm chọn MST bên mua Họ và tên người mua VINH Tên công ty Đị…" at bounding box center [784, 234] width 1456 height 98
type input "Người mua không lấy hóa đơn"
click at [1367, 549] on button "Xuất hóa đơn" at bounding box center [1366, 562] width 95 height 26
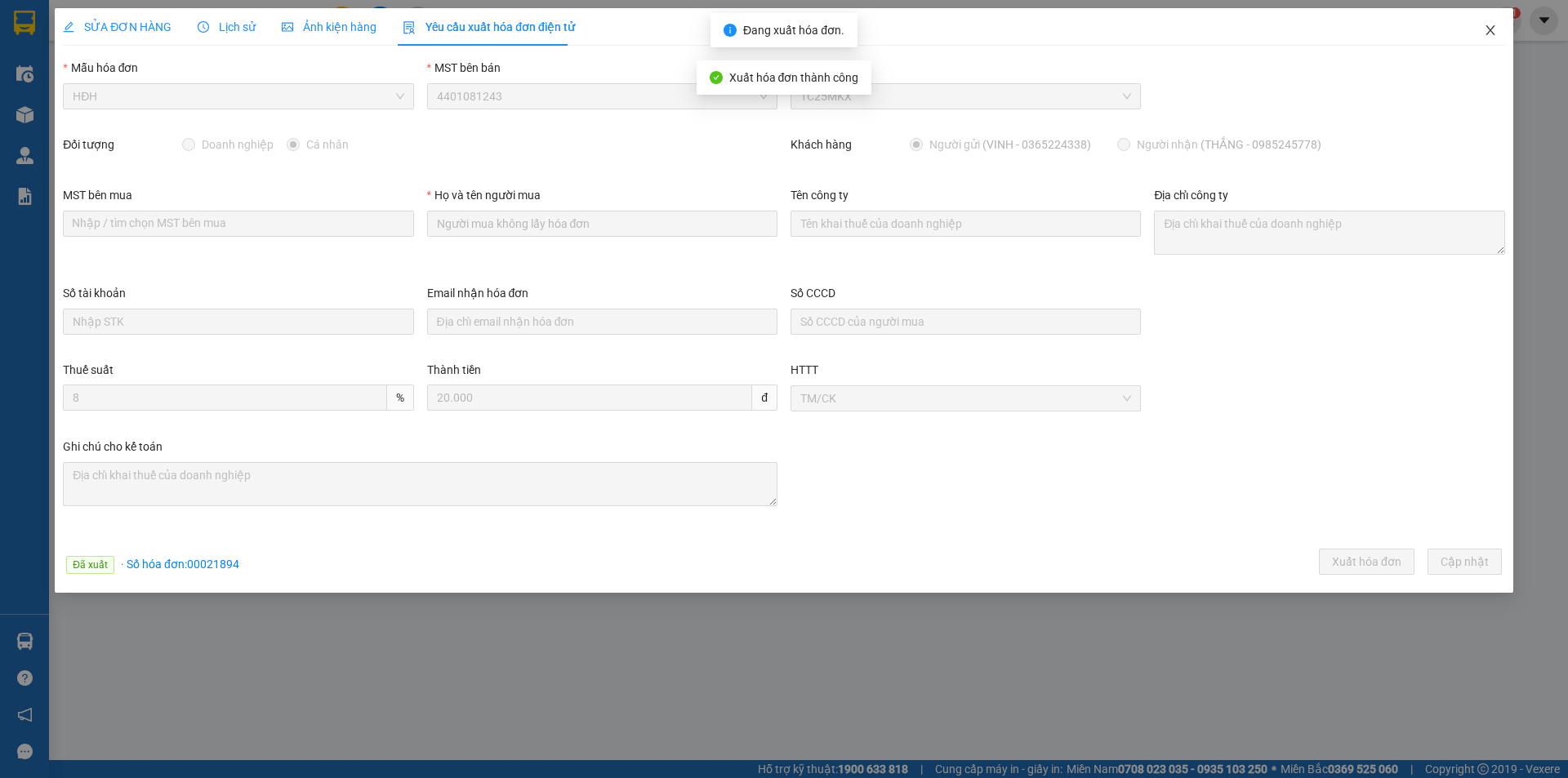
click at [1491, 30] on icon "close" at bounding box center [1490, 29] width 9 height 10
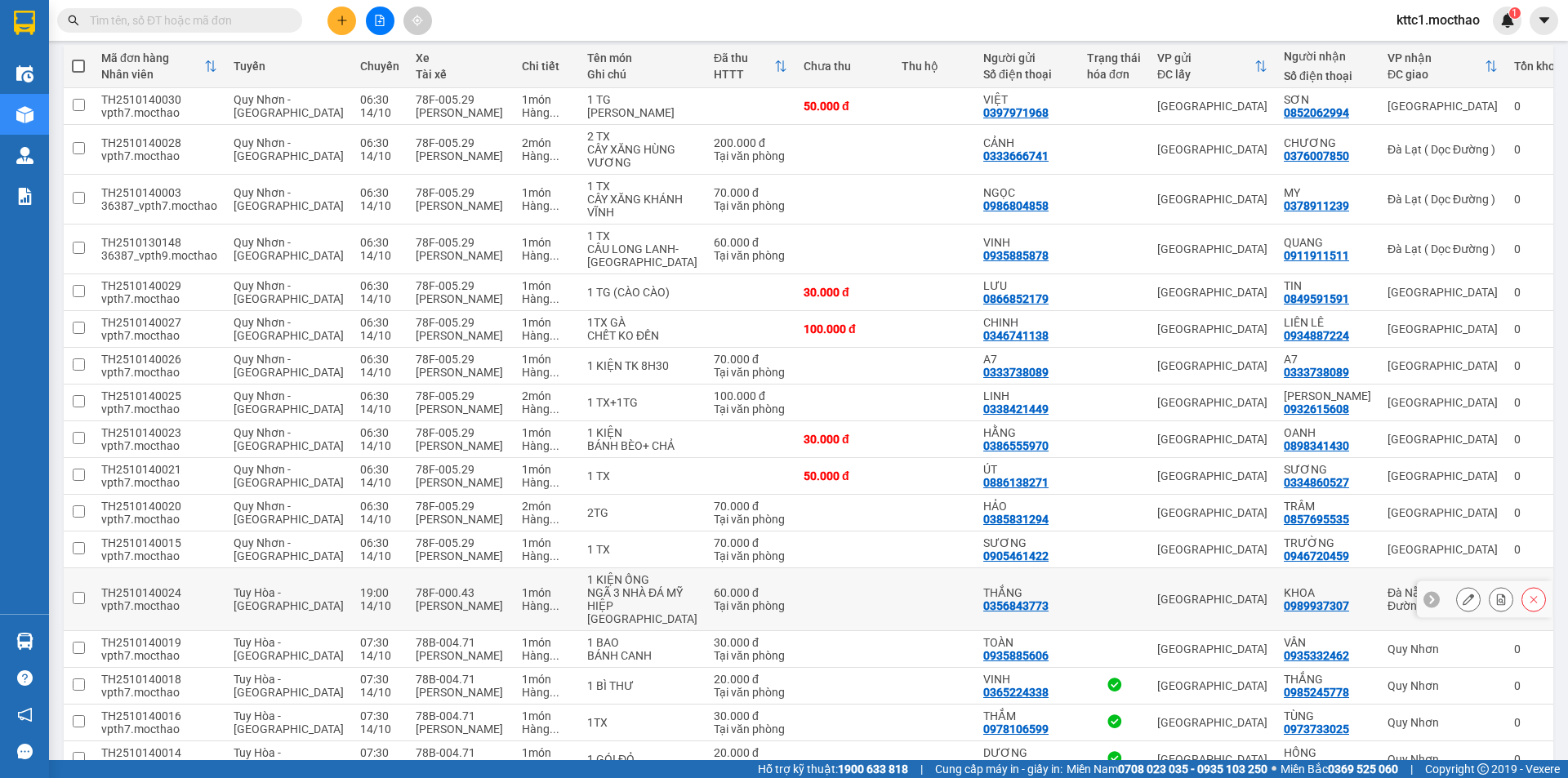
scroll to position [490, 0]
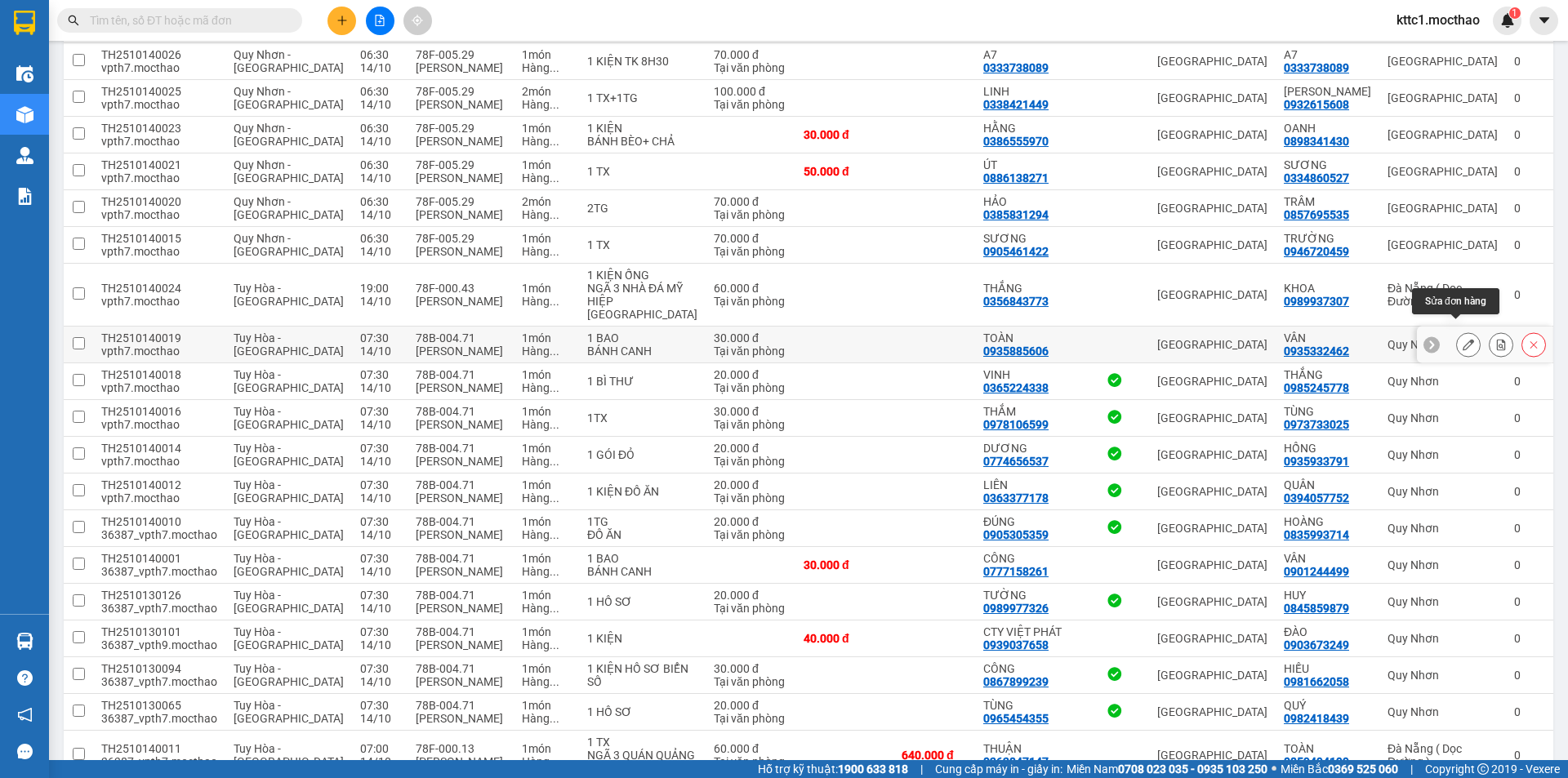
click at [1456, 330] on button at bounding box center [1468, 344] width 22 height 29
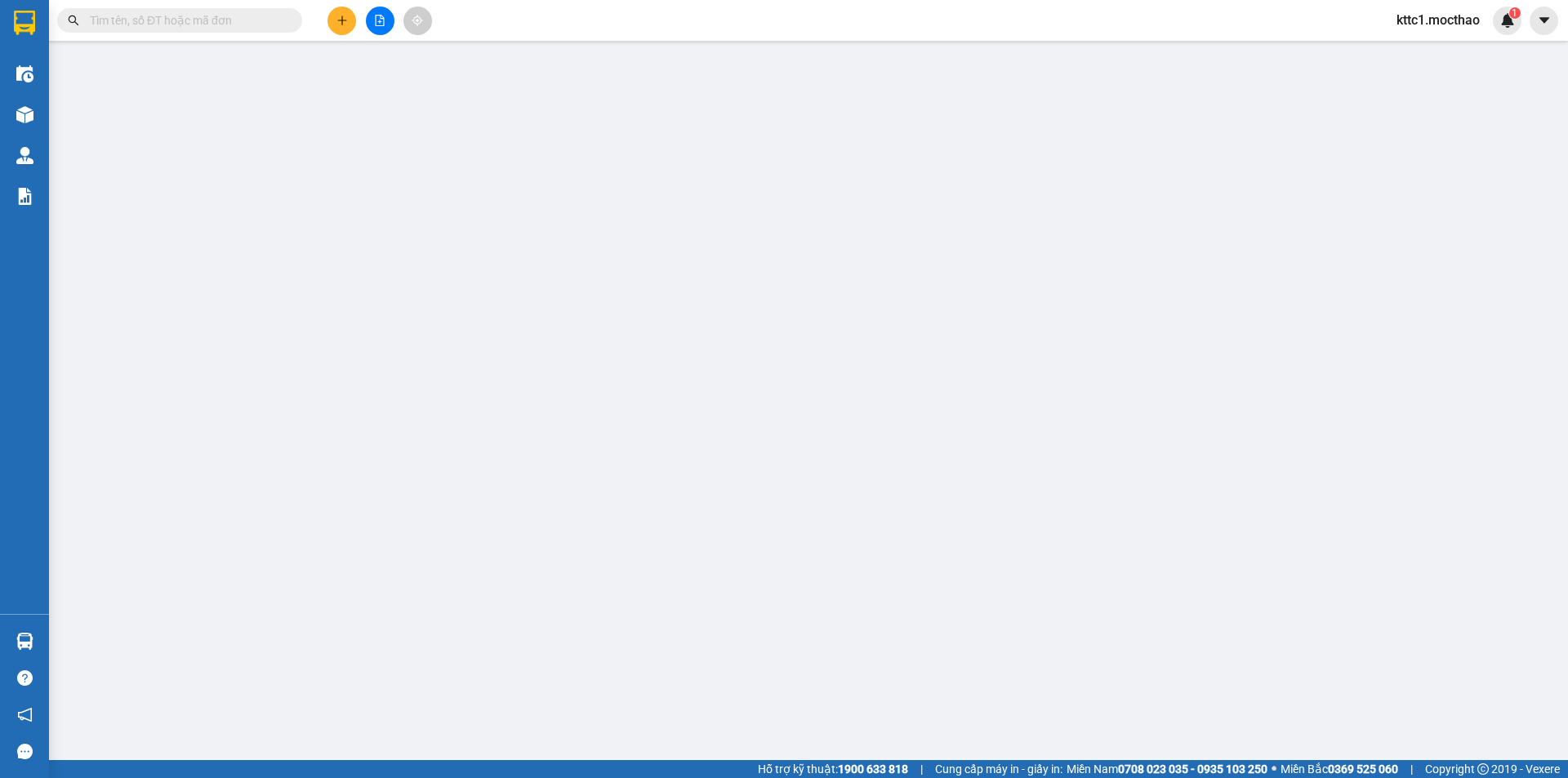
type input "0935885606"
type input "TOÀN"
type input "0935332462"
type input "VÂN"
type input "0"
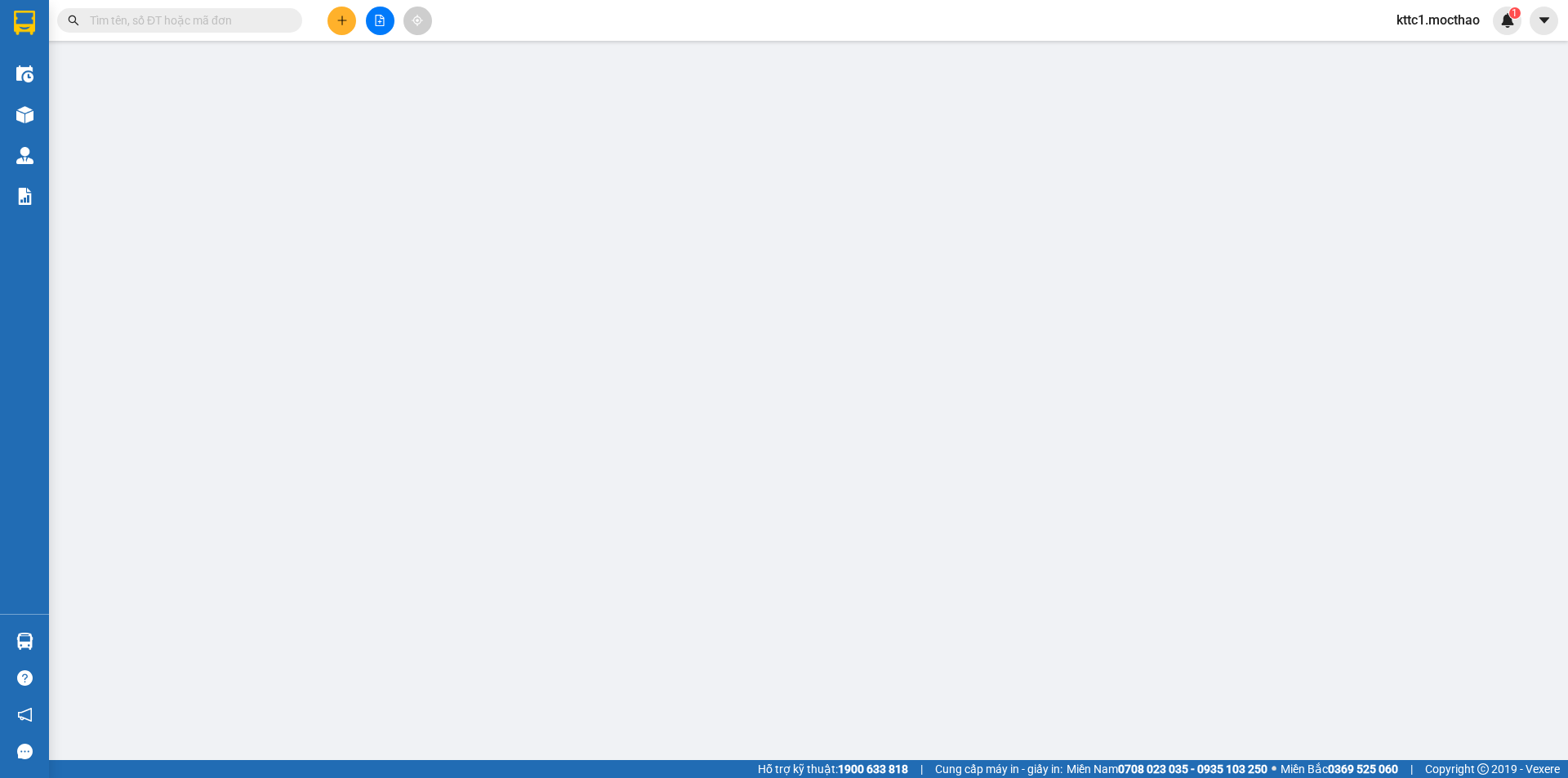
type input "0"
type input "30.000"
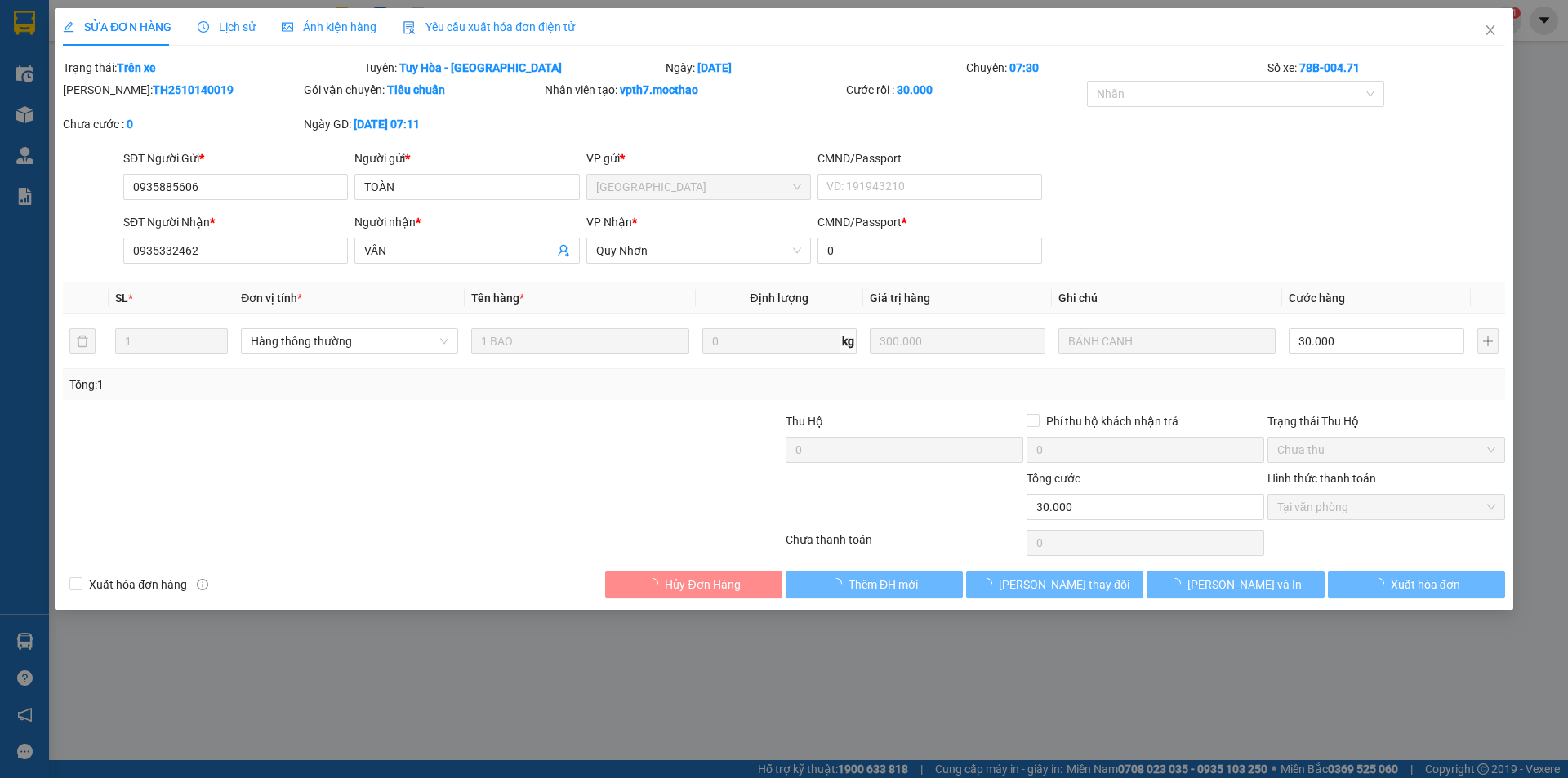
click at [437, 22] on span "Yêu cầu xuất hóa đơn điện tử" at bounding box center [489, 27] width 172 height 13
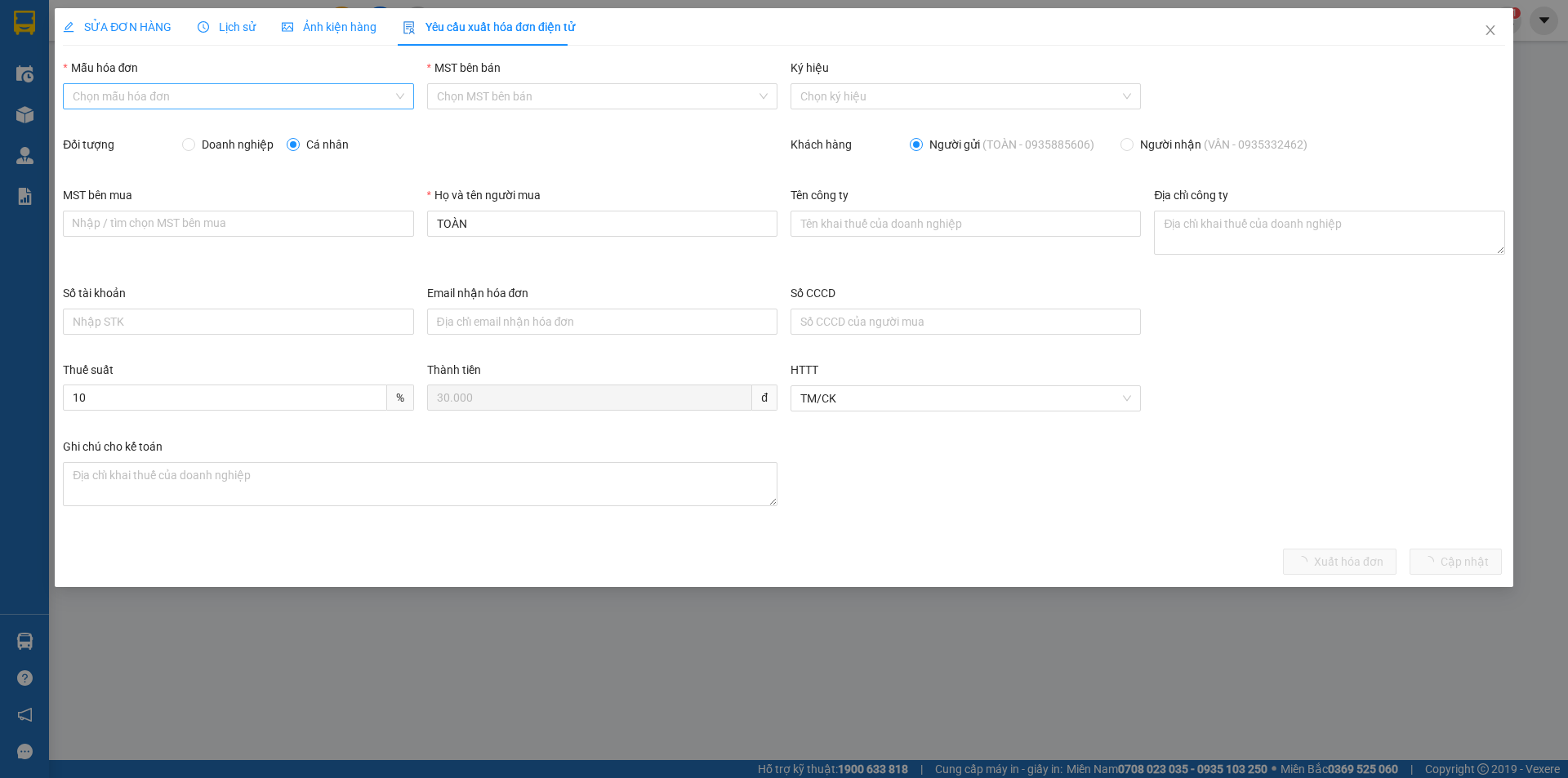
click at [244, 95] on input "Mẫu hóa đơn" at bounding box center [232, 96] width 319 height 24
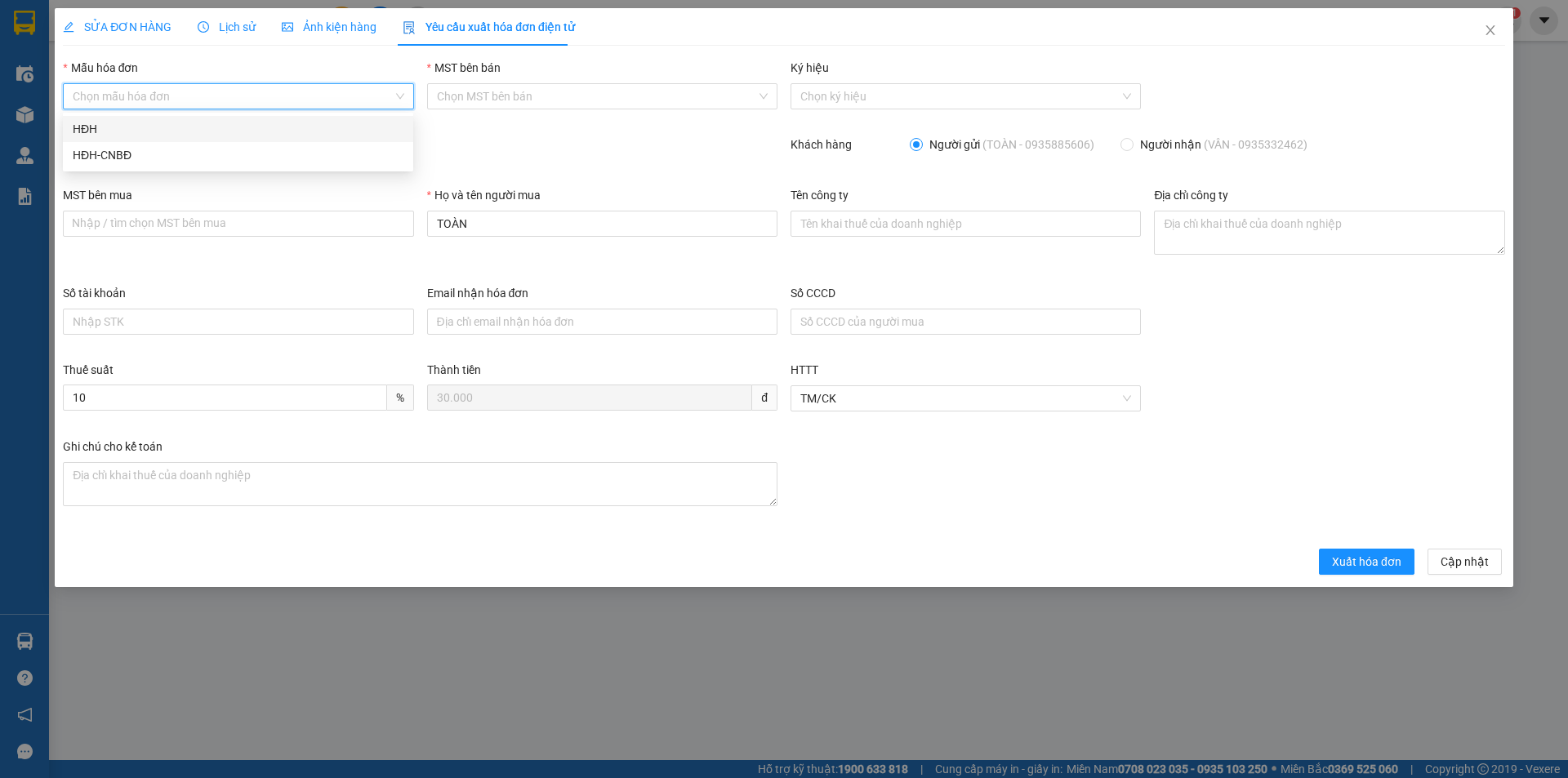
click at [229, 116] on div "HĐH" at bounding box center [238, 129] width 350 height 26
type input "8"
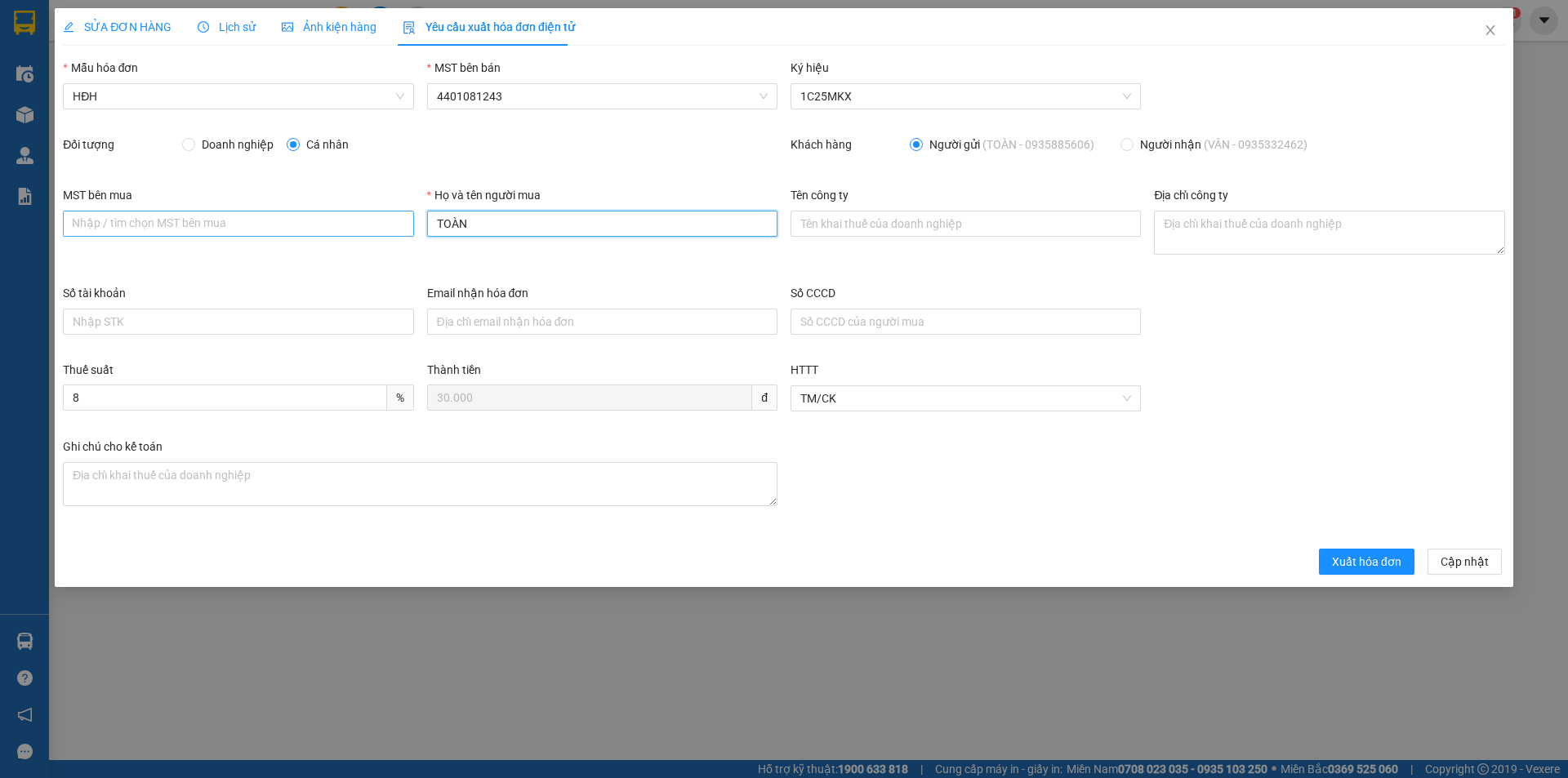
drag, startPoint x: 501, startPoint y: 231, endPoint x: 374, endPoint y: 228, distance: 127.0
click at [374, 228] on div "MST bên mua Nhập / tìm chọn MST bên mua Họ và tên người mua TOÀN Tên công ty Đị…" at bounding box center [784, 234] width 1456 height 98
type input "Người mua không lấy hóa đơn"
click at [1358, 556] on span "Xuất hóa đơn" at bounding box center [1366, 561] width 69 height 18
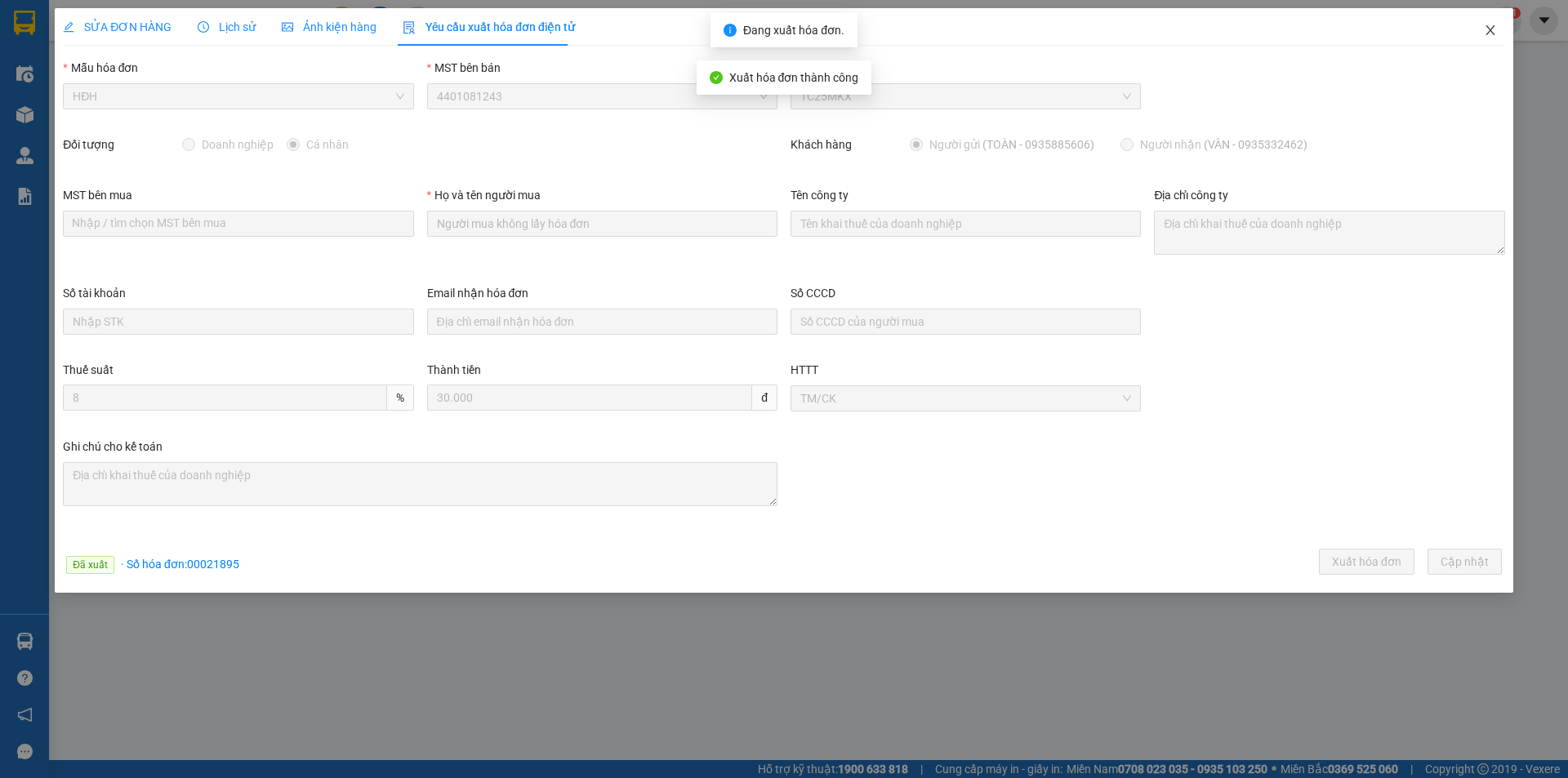
click at [1494, 33] on icon "close" at bounding box center [1490, 29] width 13 height 13
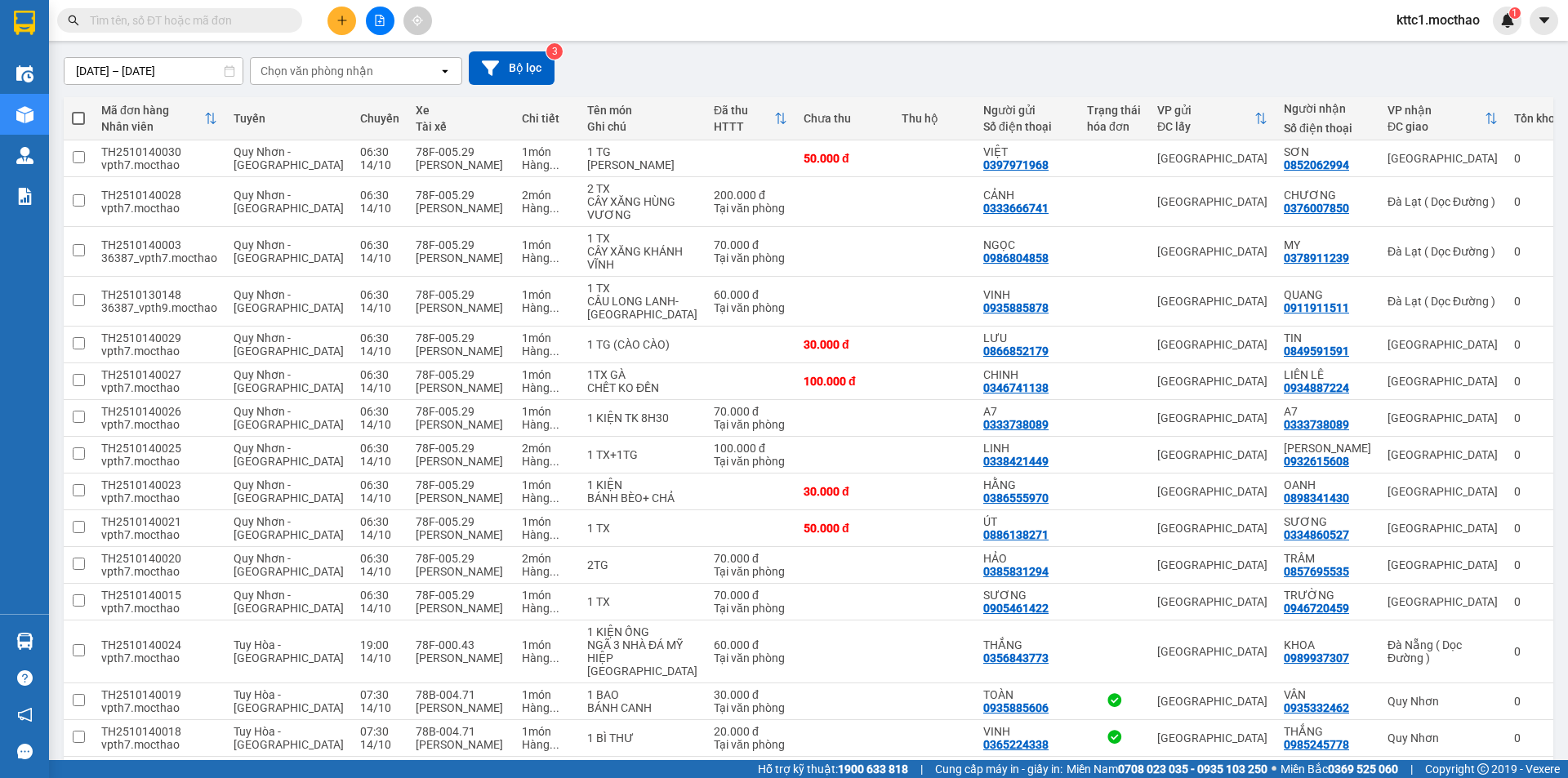
scroll to position [490, 0]
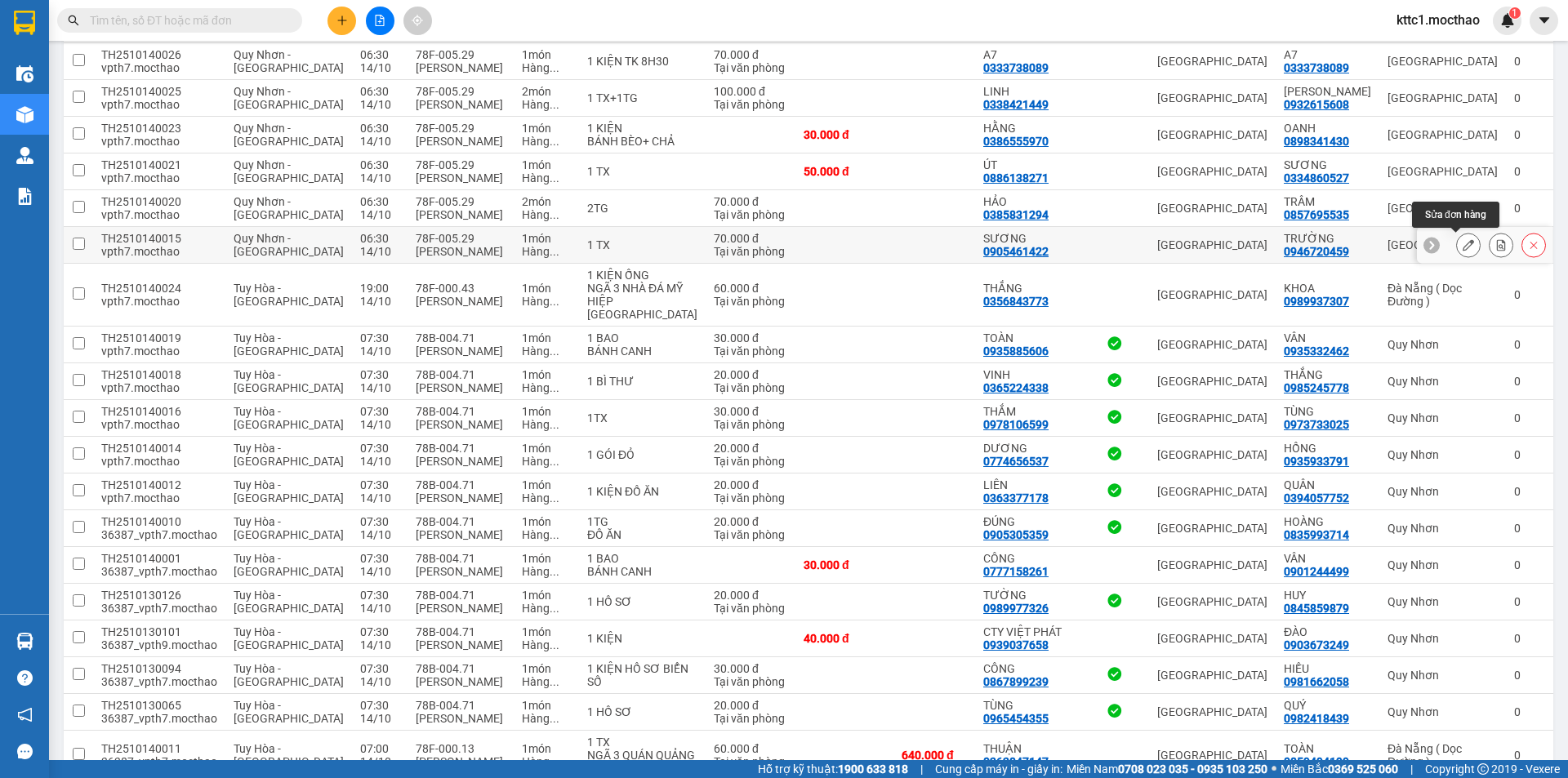
click at [1462, 247] on icon at bounding box center [1468, 245] width 11 height 11
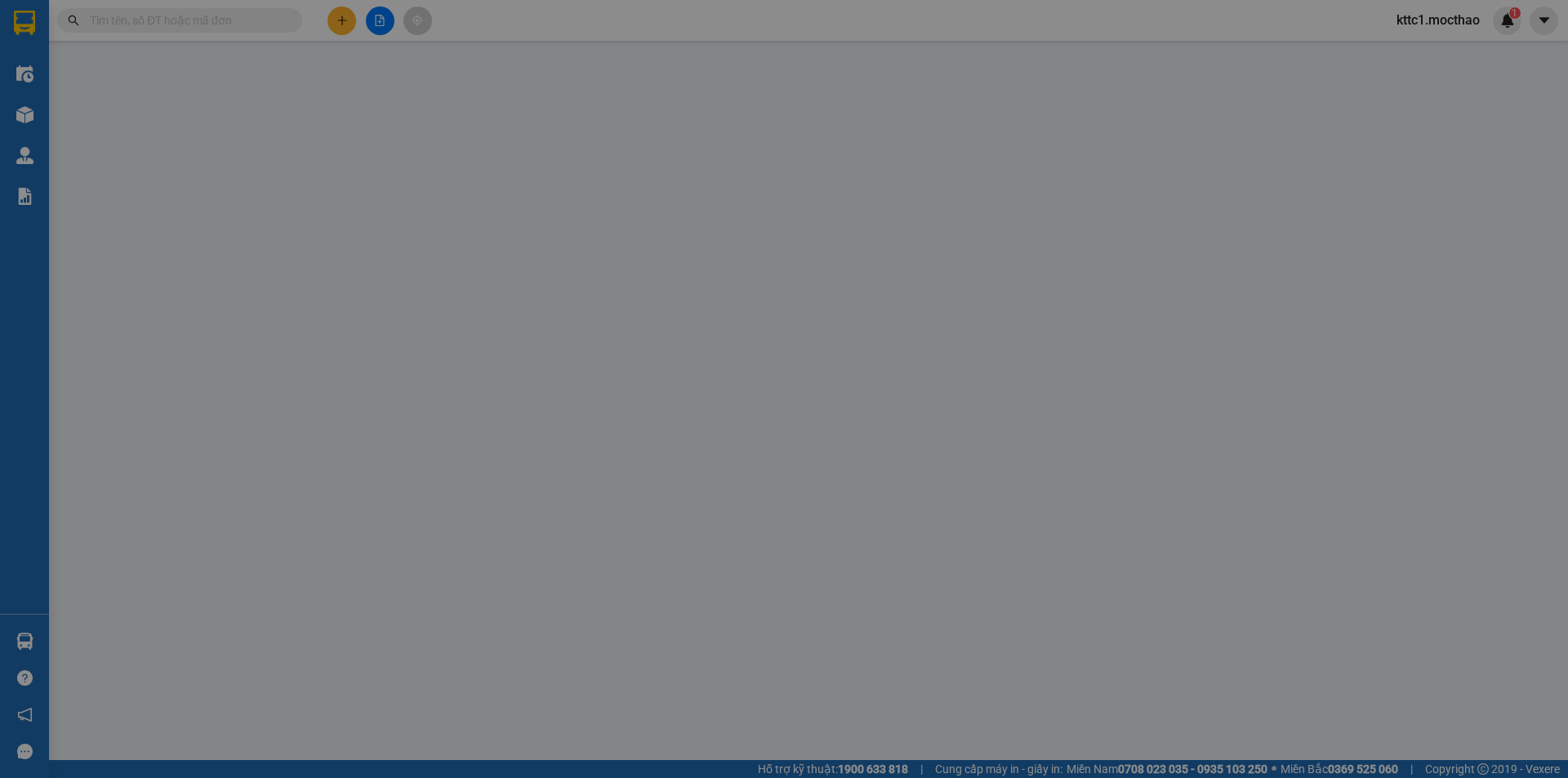
type input "0905461422"
type input "SƯƠNG"
type input "0946720459"
type input "TRƯỜNG"
type input "1"
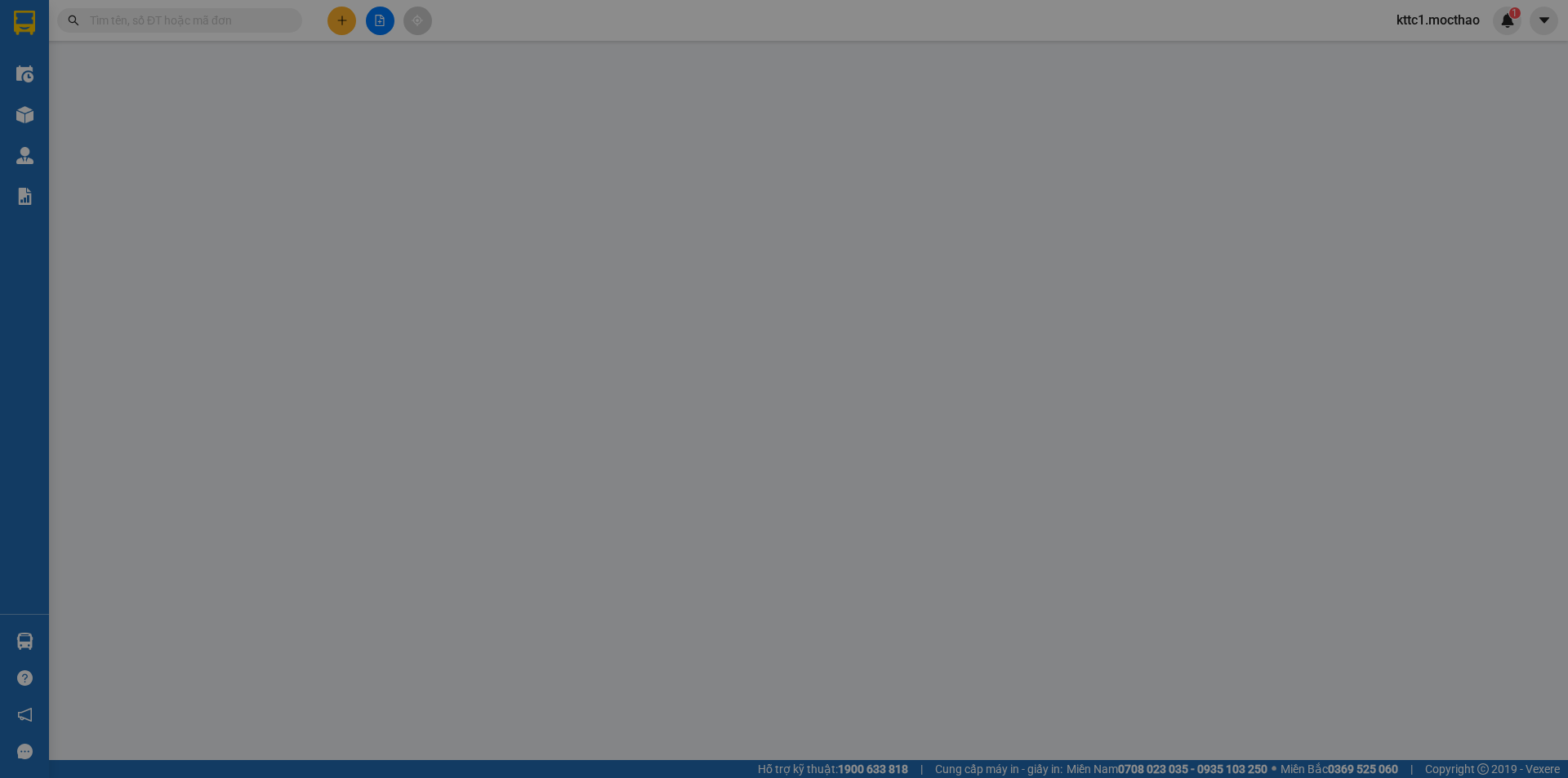
type input "0"
type input "70.000"
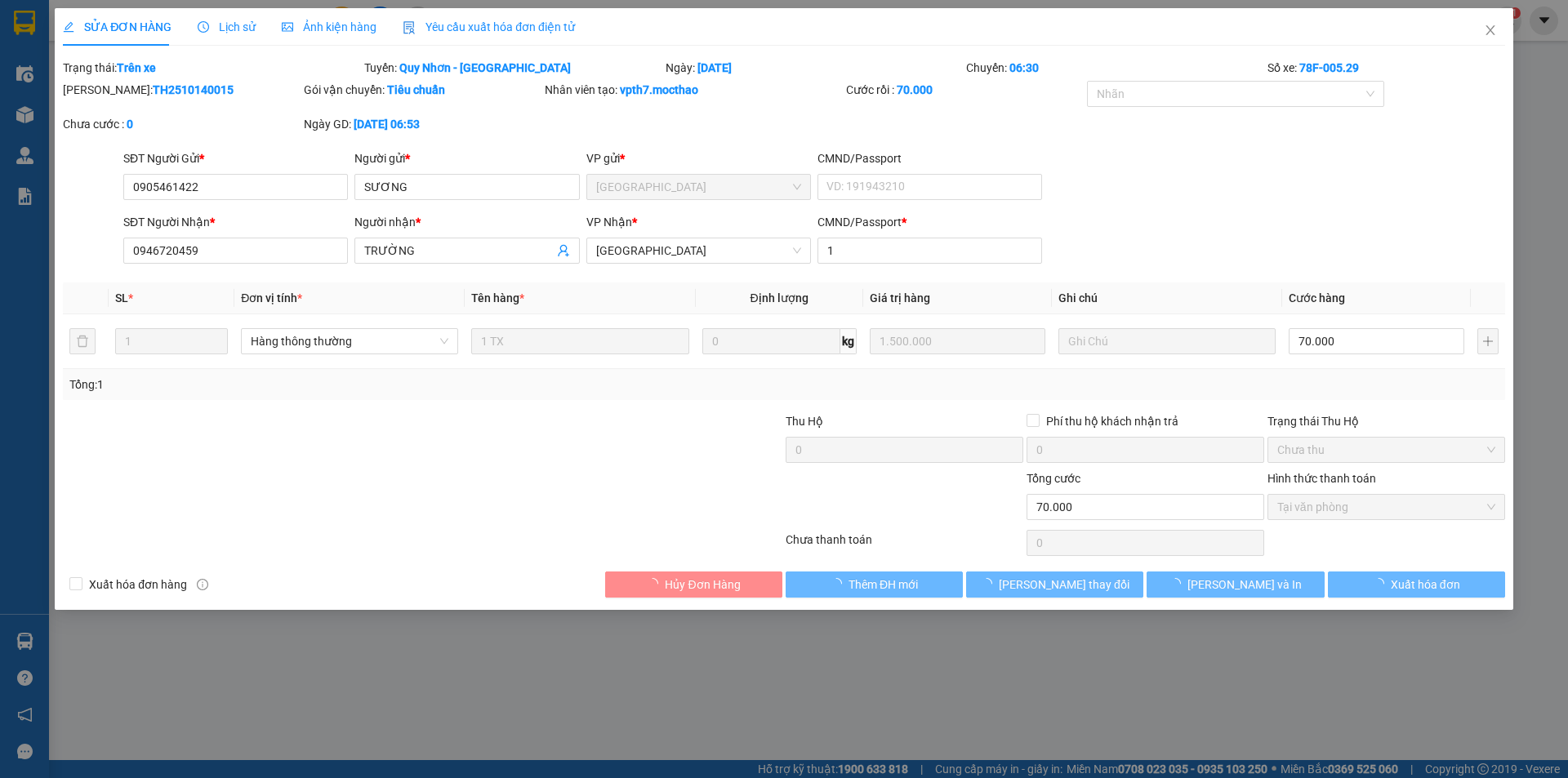
click at [458, 15] on div "Yêu cầu xuất hóa đơn điện tử" at bounding box center [489, 26] width 172 height 37
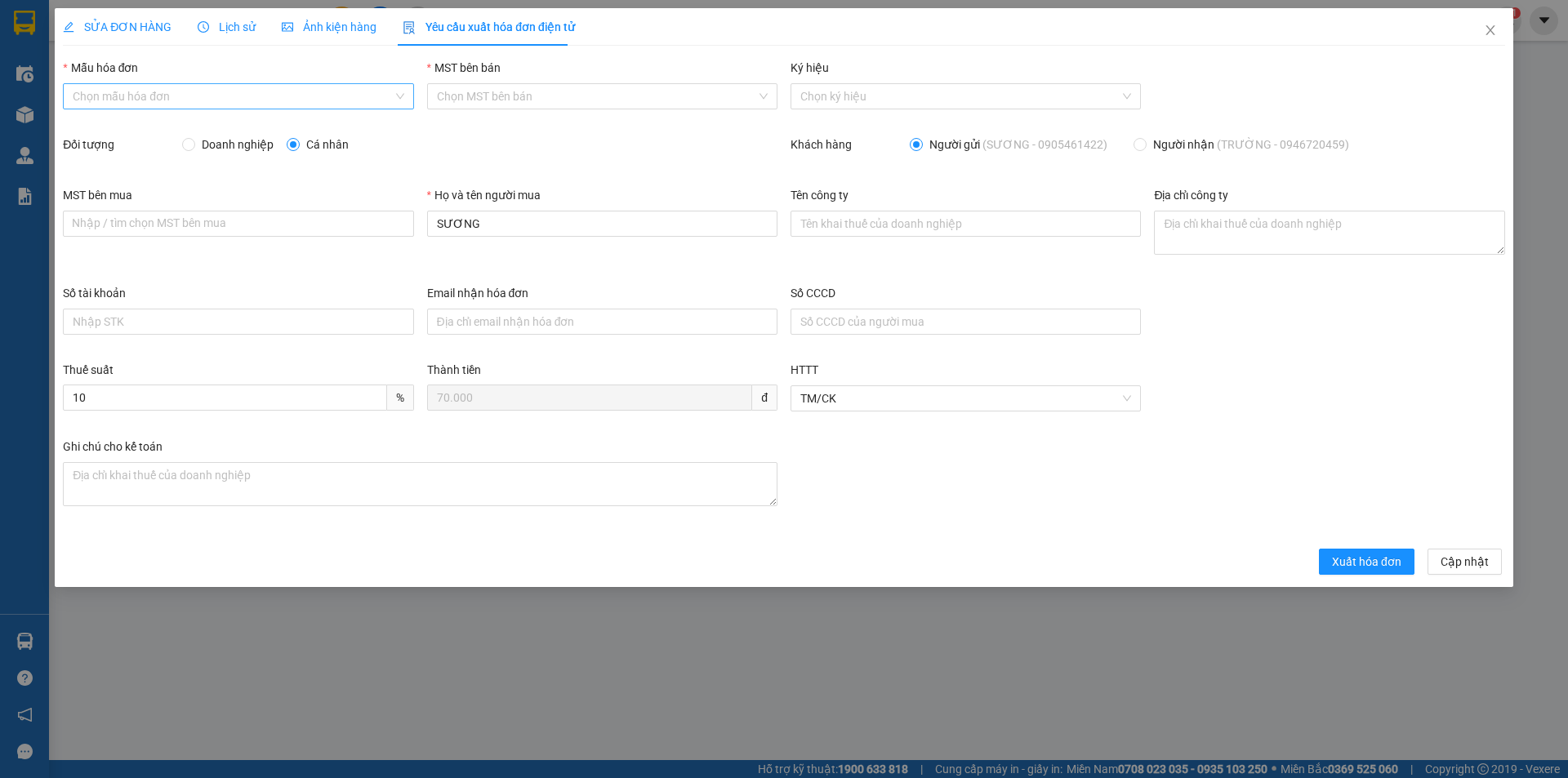
click at [180, 96] on input "Mẫu hóa đơn" at bounding box center [232, 96] width 319 height 24
click at [159, 128] on div "HĐH" at bounding box center [238, 129] width 330 height 18
type input "8"
drag, startPoint x: 512, startPoint y: 230, endPoint x: 335, endPoint y: 222, distance: 177.2
click at [336, 222] on div "MST bên mua Nhập / tìm chọn MST bên mua Họ và tên người mua SƯƠNG Tên công ty Đ…" at bounding box center [784, 234] width 1456 height 98
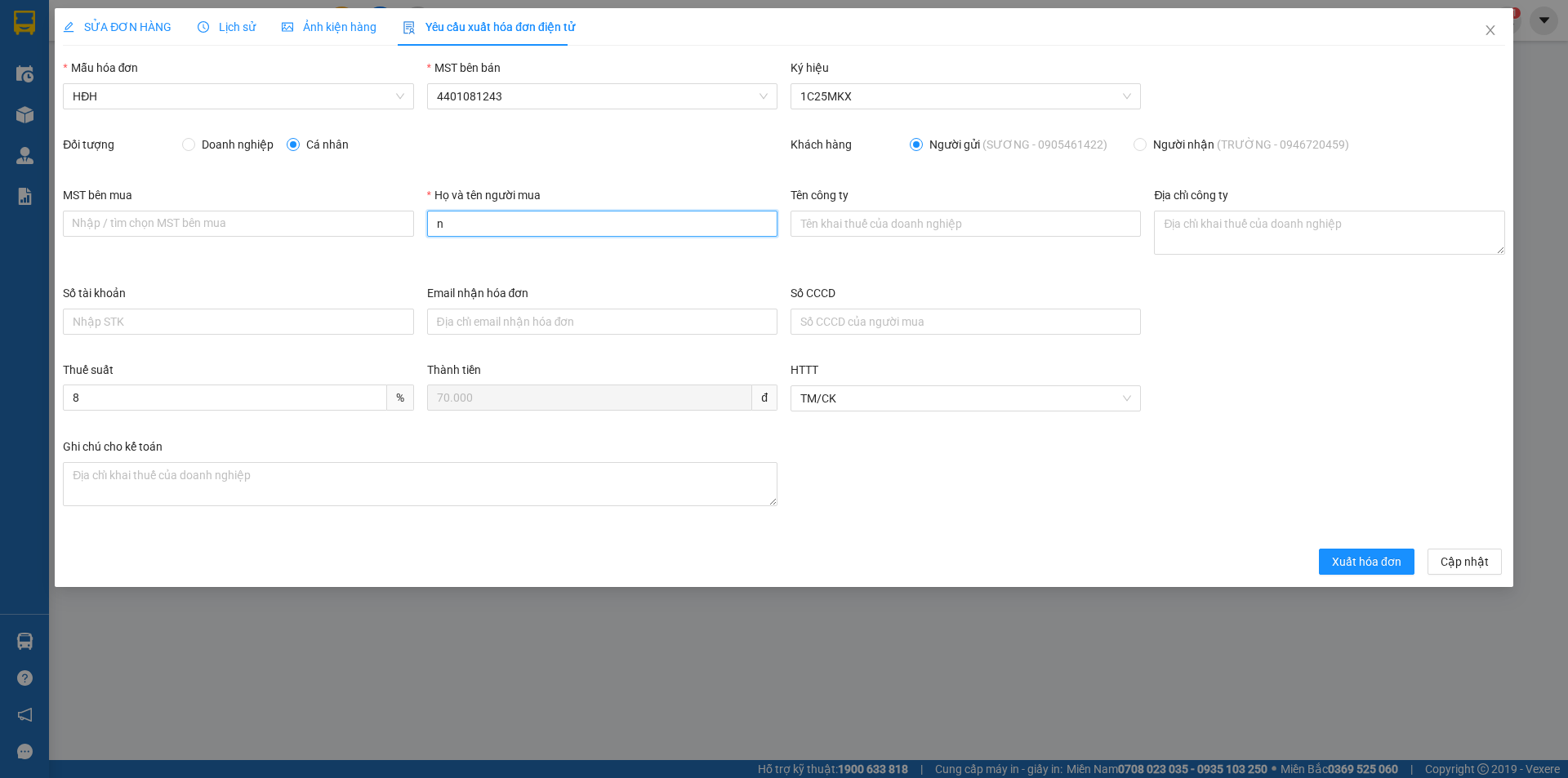
type input "Người mua không lấy hóa đơn"
click at [1388, 563] on span "Xuất hóa đơn" at bounding box center [1366, 561] width 69 height 18
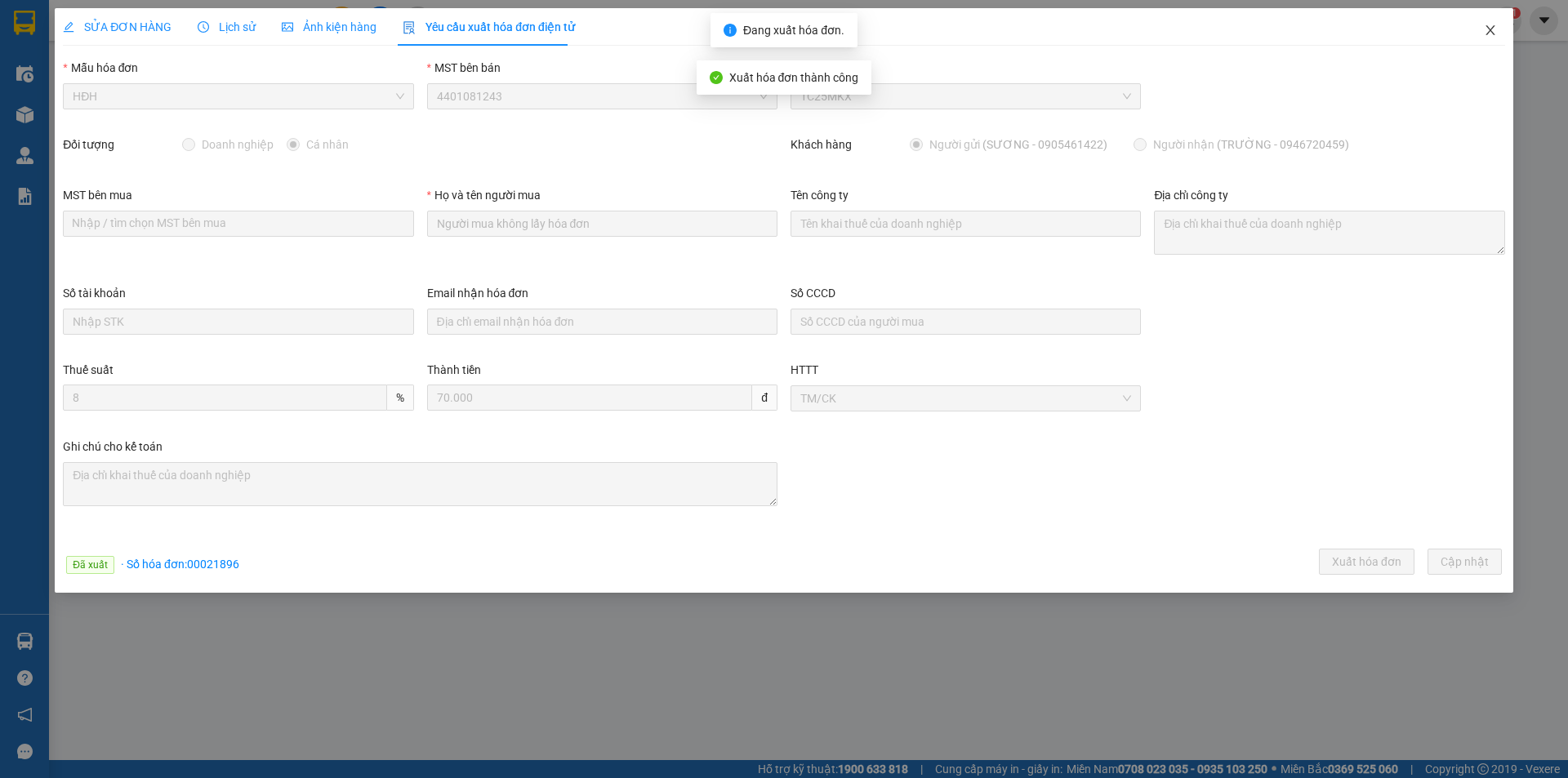
click at [1489, 28] on icon "close" at bounding box center [1490, 29] width 13 height 13
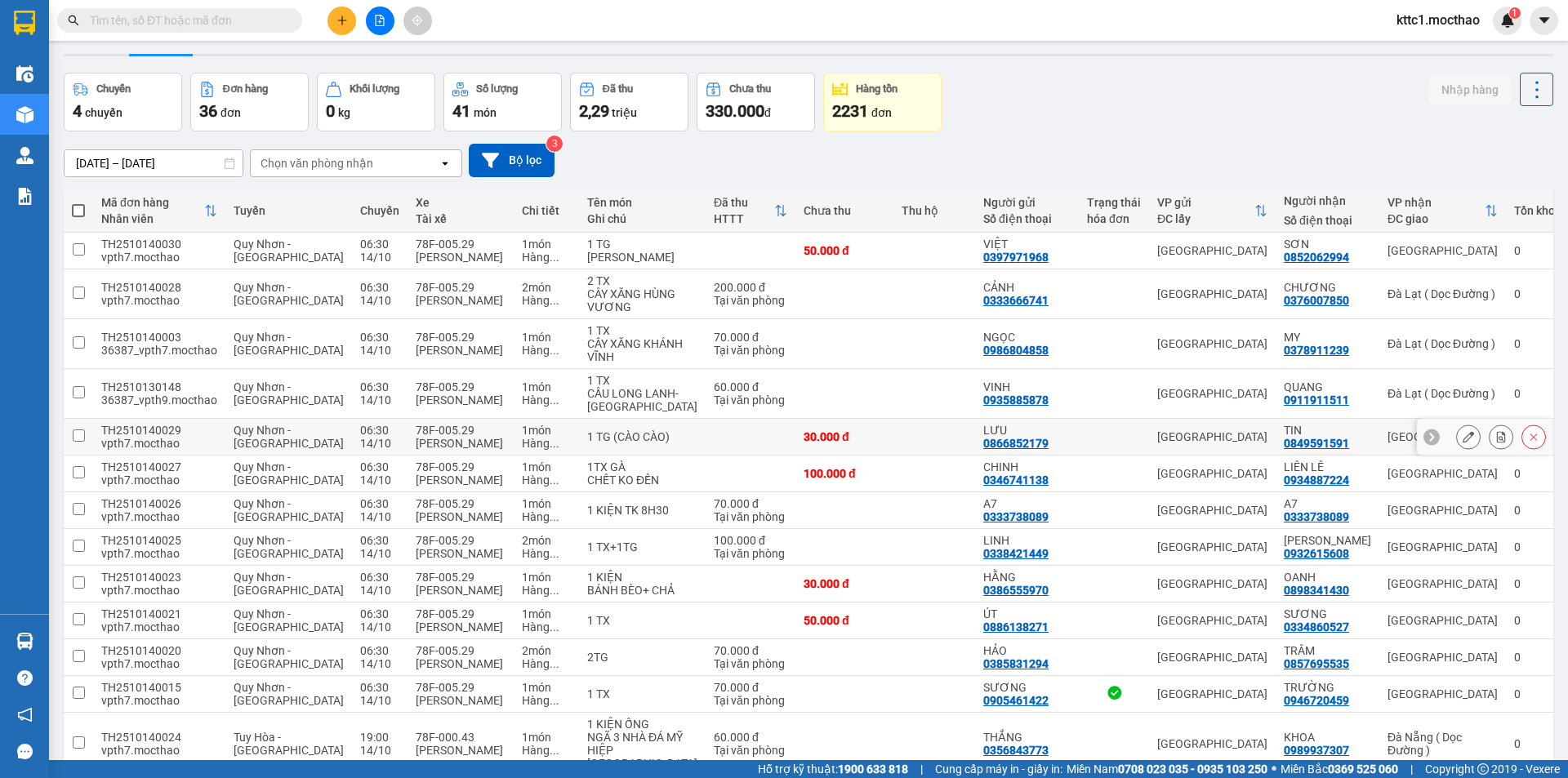
scroll to position [81, 0]
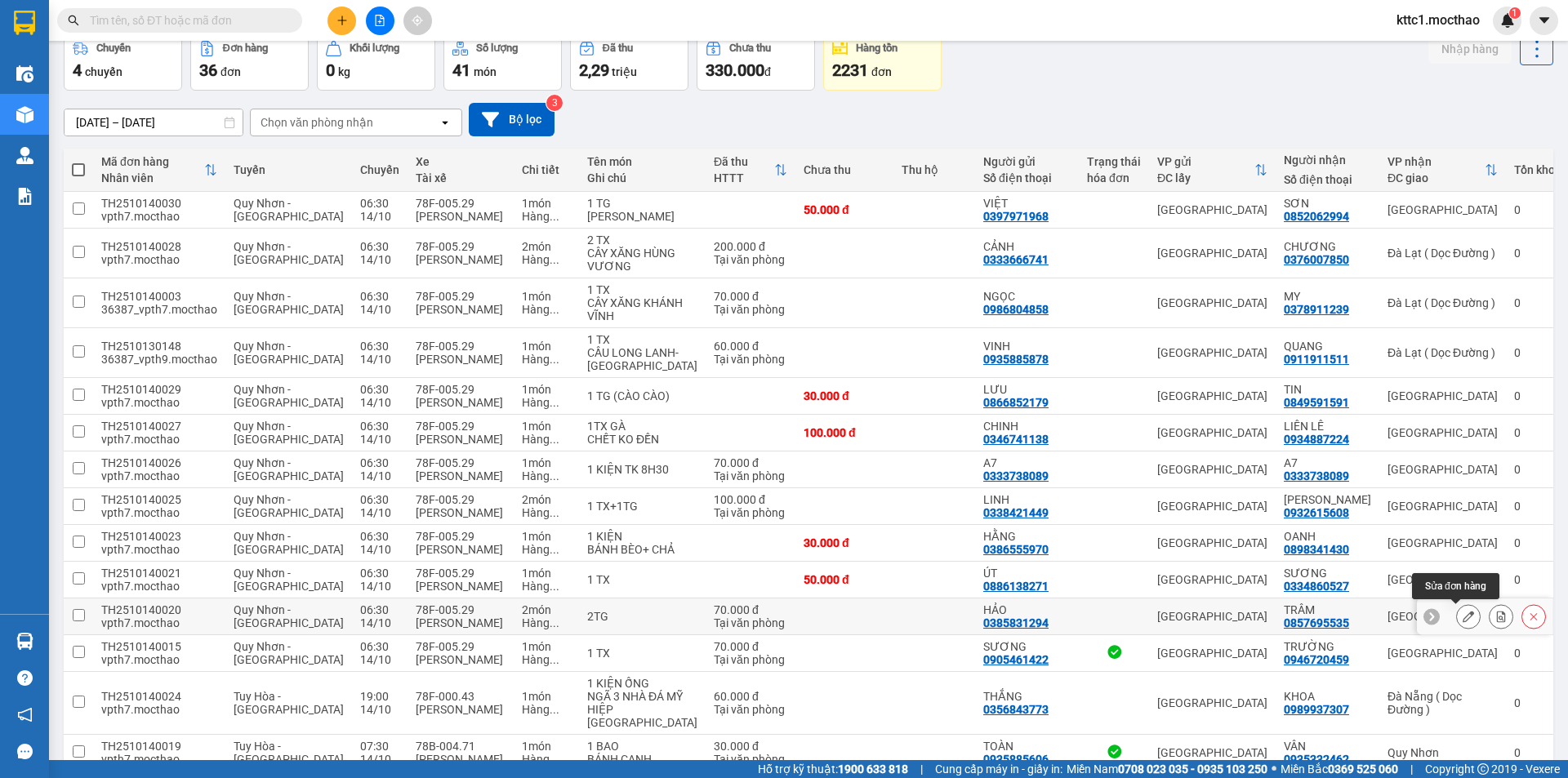
click at [1462, 620] on icon at bounding box center [1468, 615] width 11 height 11
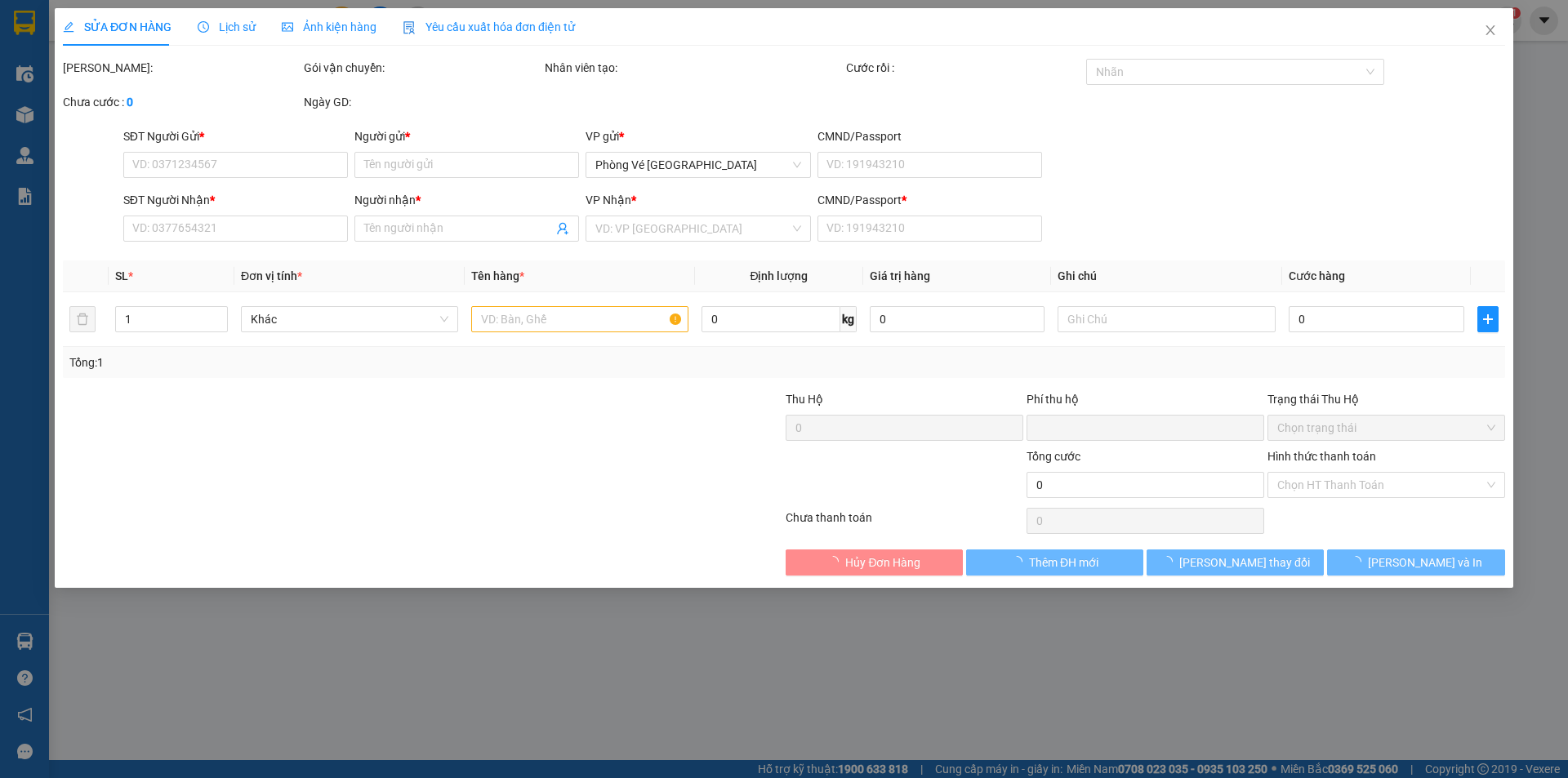
type input "0385831294"
type input "HẢO"
type input "0857695535"
type input "TRÂM"
type input "1"
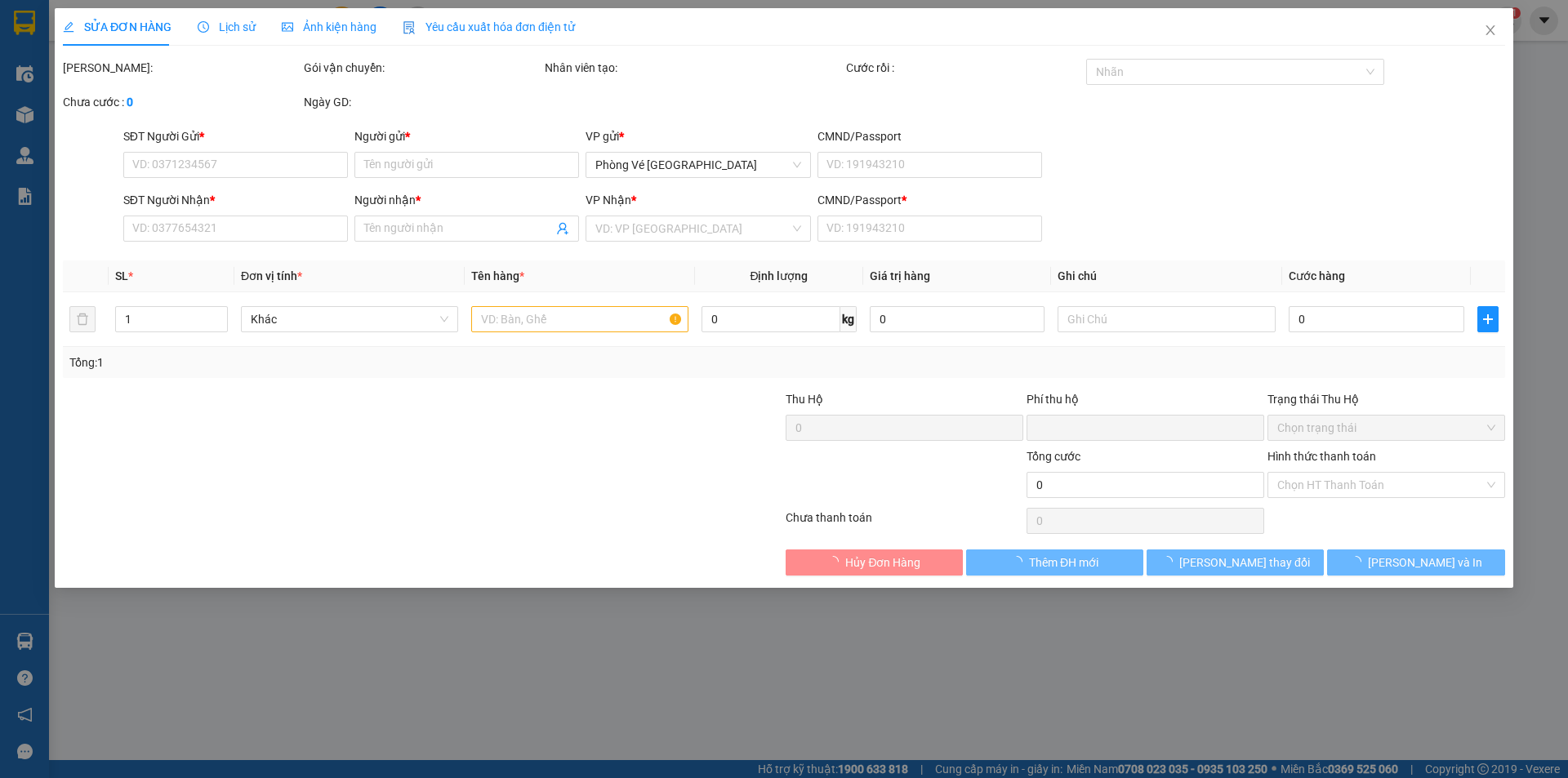
type input "0"
type input "70.000"
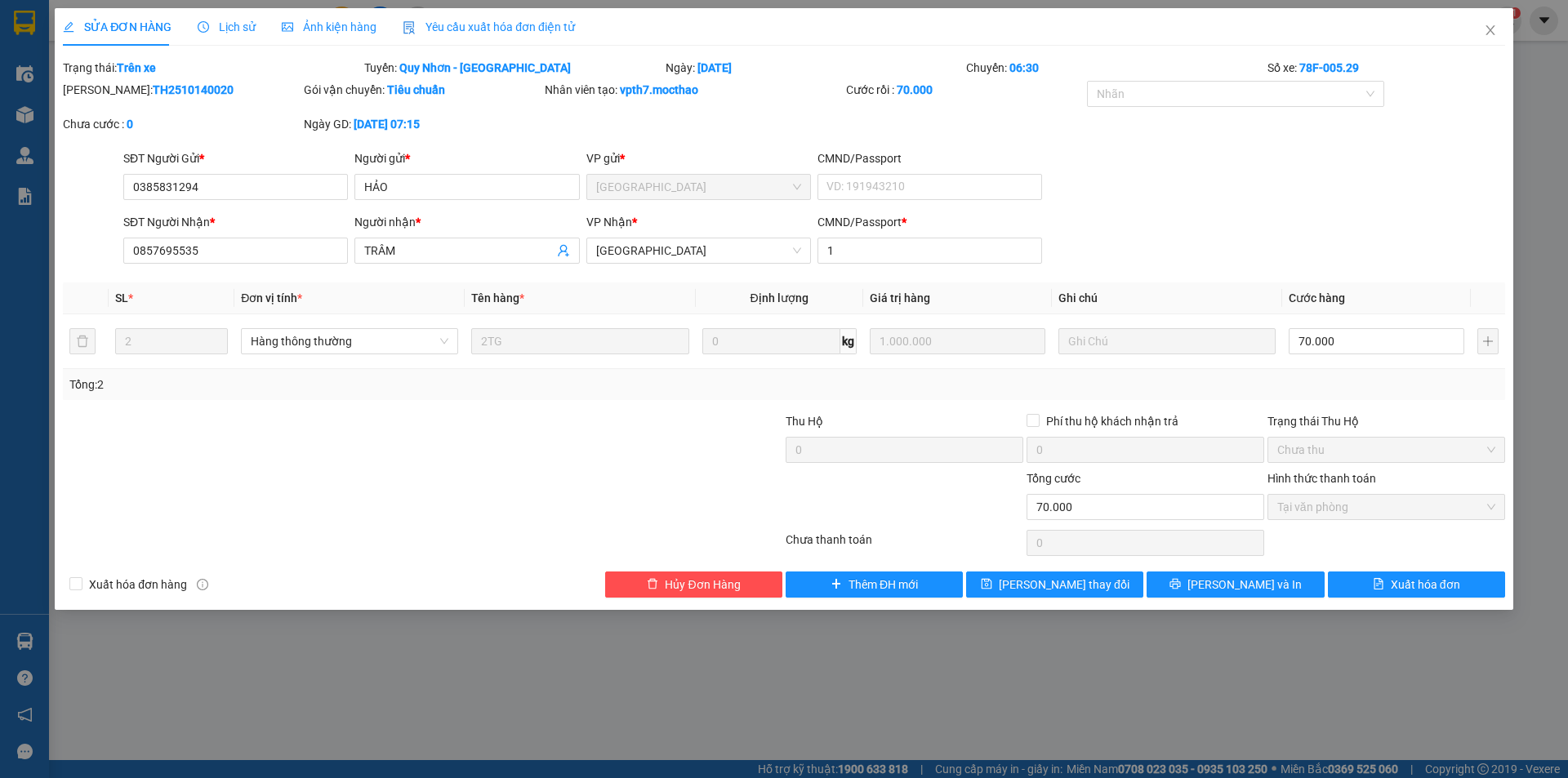
click at [472, 25] on span "Yêu cầu xuất hóa đơn điện tử" at bounding box center [489, 27] width 172 height 13
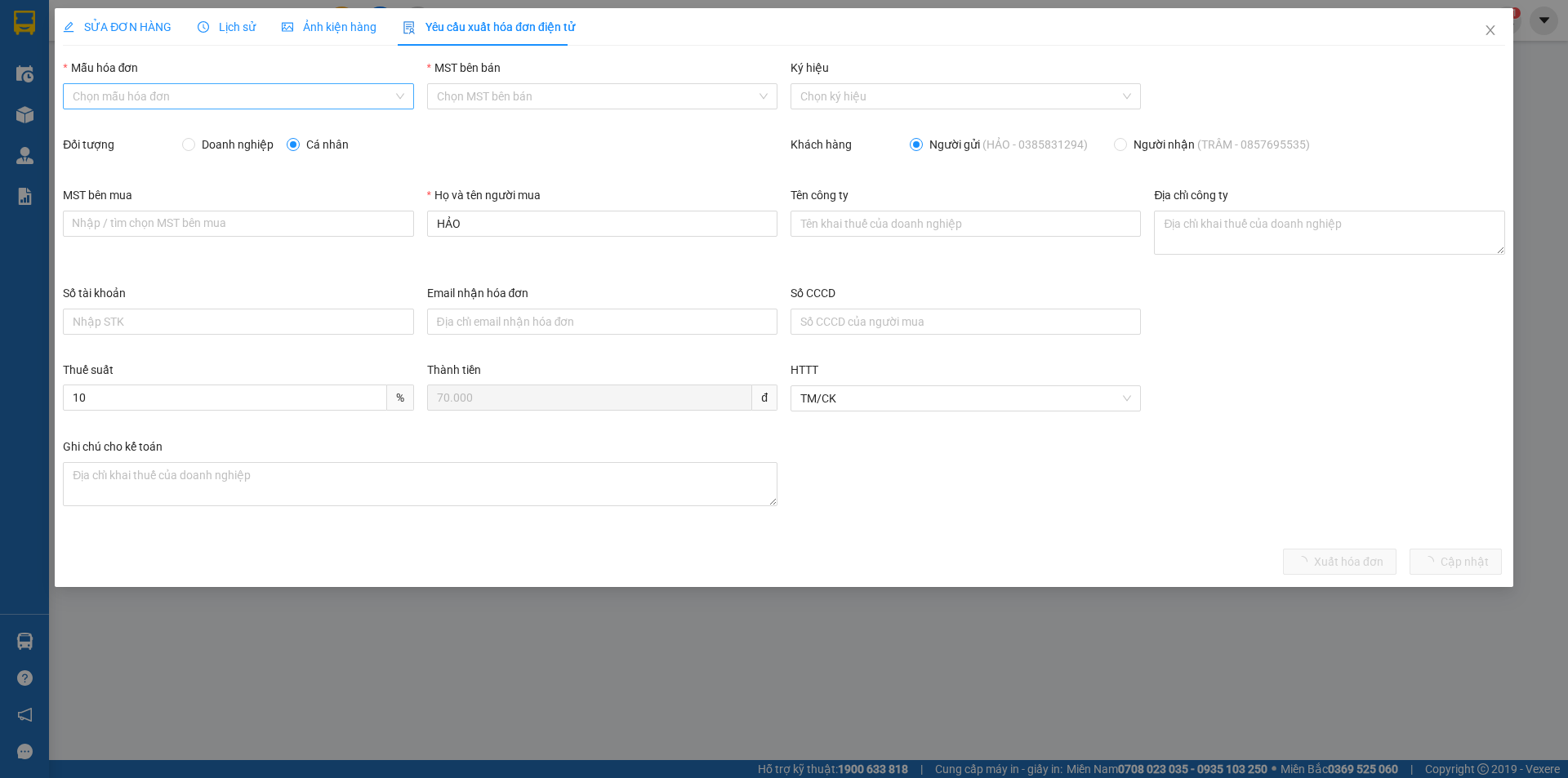
click at [266, 92] on input "Mẫu hóa đơn" at bounding box center [232, 96] width 319 height 24
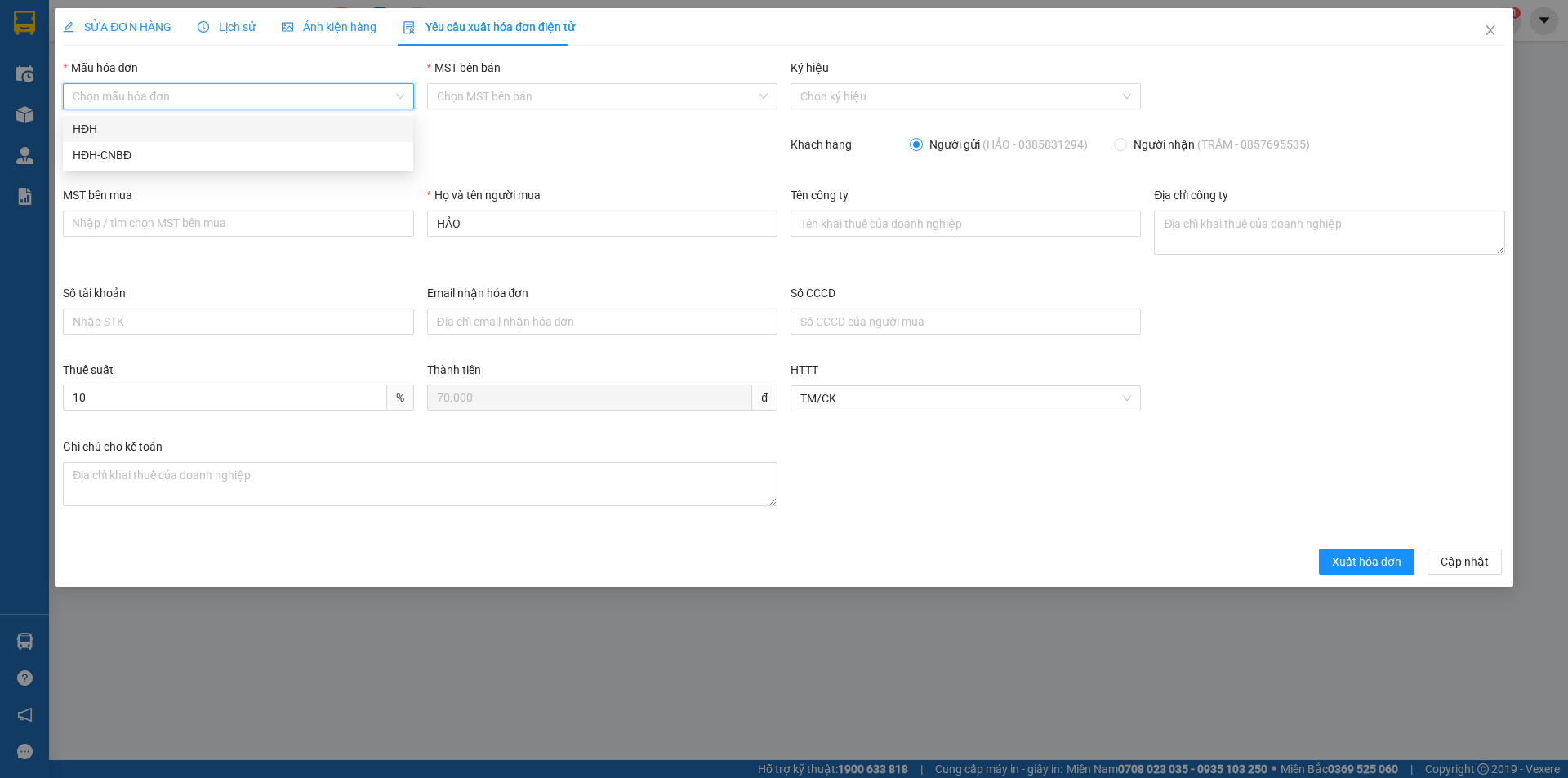
click at [263, 121] on div "HĐH" at bounding box center [238, 129] width 330 height 18
type input "8"
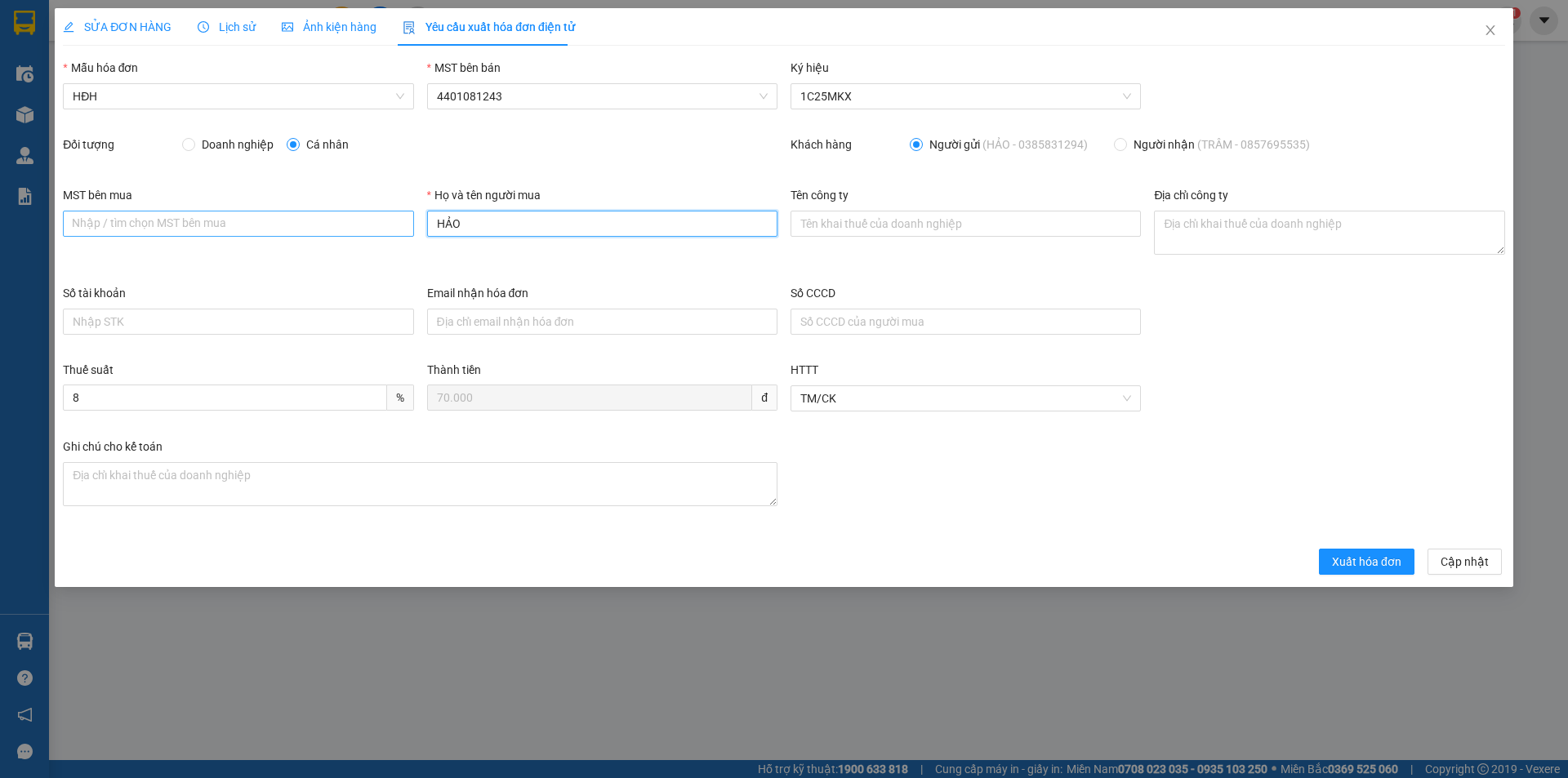
drag, startPoint x: 470, startPoint y: 222, endPoint x: 386, endPoint y: 226, distance: 84.1
click at [394, 229] on div "MST bên mua Nhập / tìm chọn MST bên mua Họ và tên người mua HẢO Tên công ty Địa…" at bounding box center [784, 234] width 1456 height 98
type input "Người mua không lấy hóa đơn"
click at [1389, 556] on span "Xuất hóa đơn" at bounding box center [1366, 561] width 69 height 18
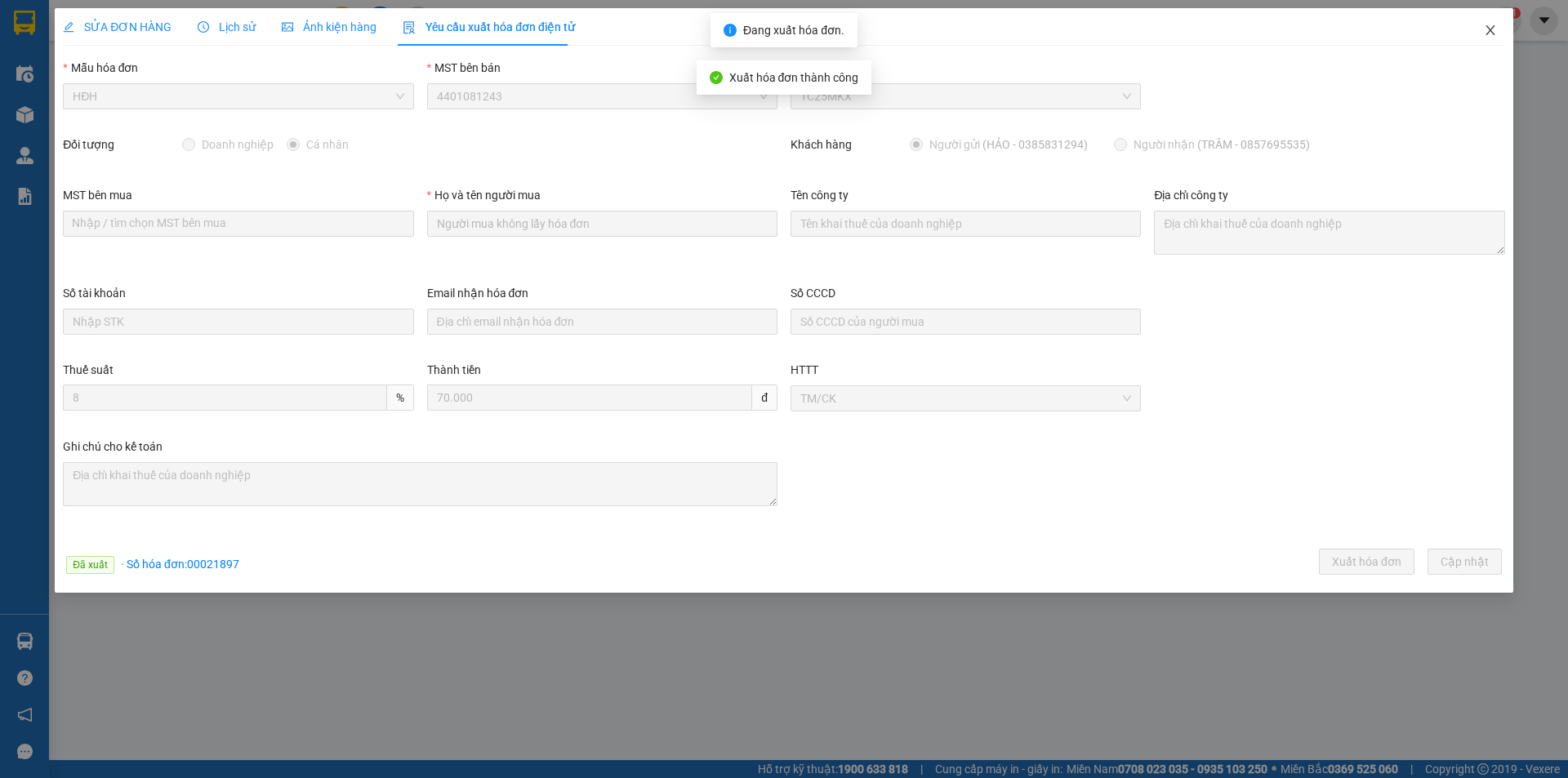
click at [1488, 28] on icon "close" at bounding box center [1490, 29] width 13 height 13
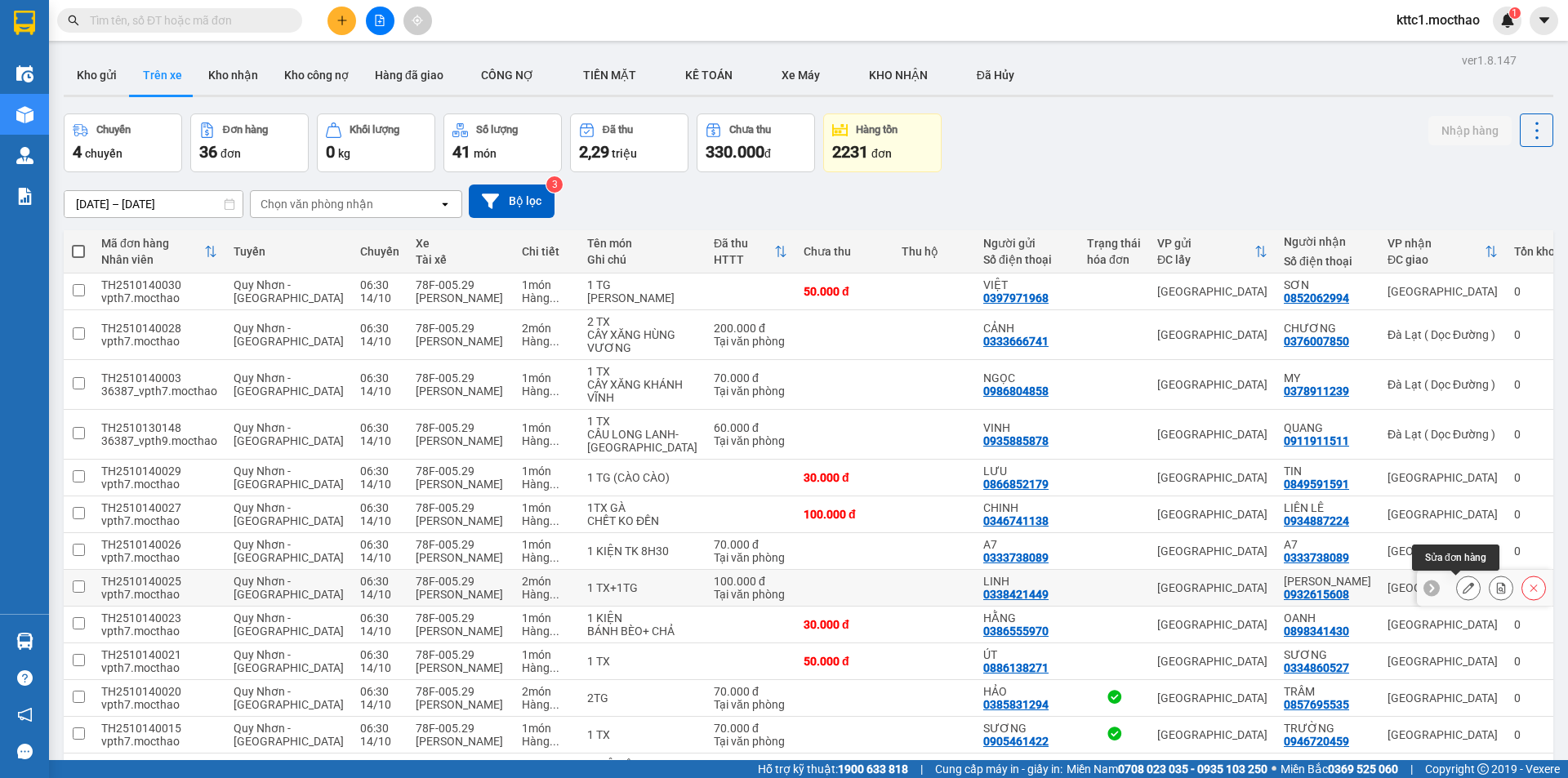
click at [1465, 582] on button at bounding box center [1468, 588] width 22 height 29
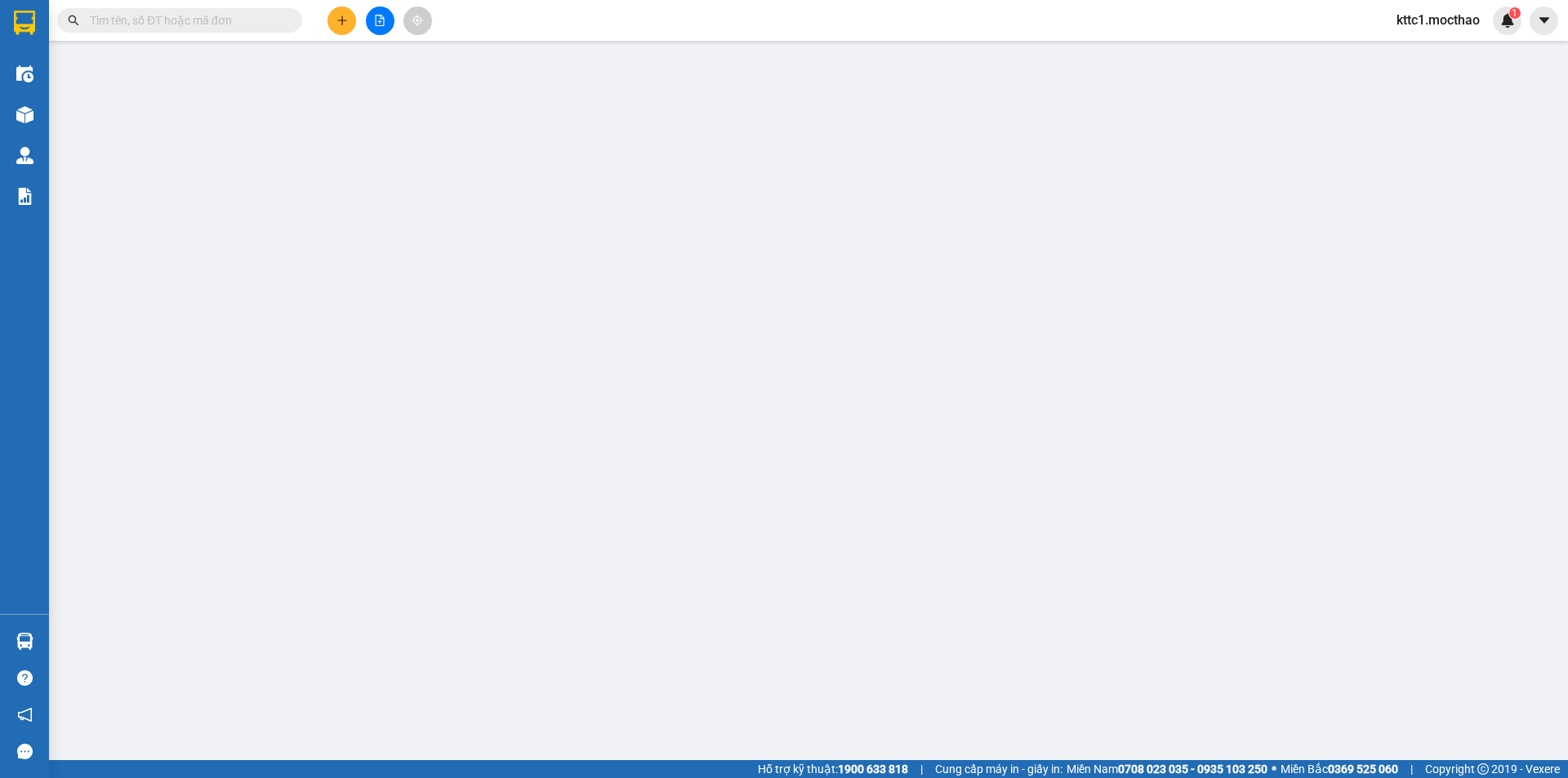
type input "0338421449"
type input "LINH"
type input "0932615608"
type input "[PERSON_NAME]"
type input "1"
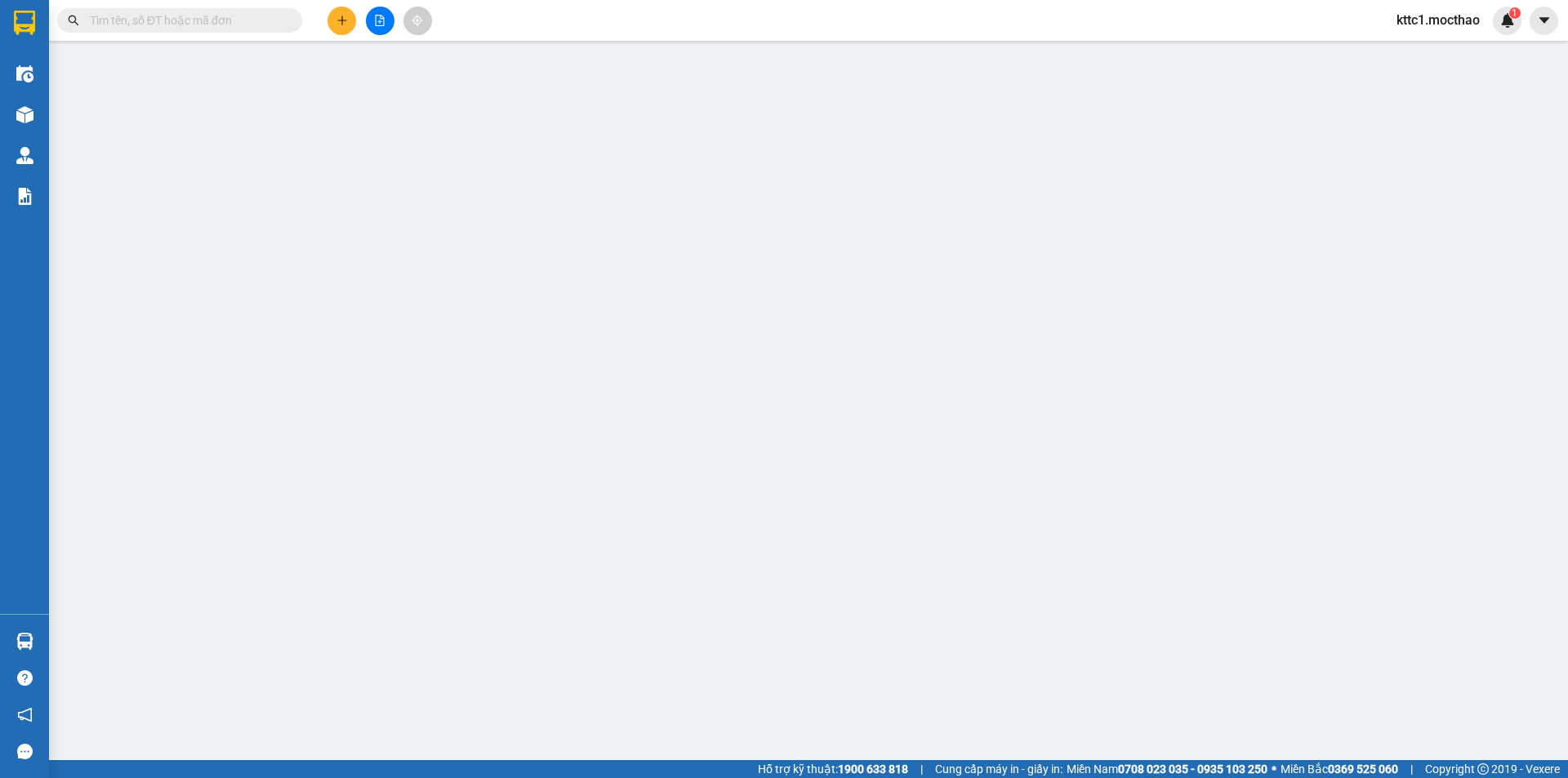
type input "0"
type input "100.000"
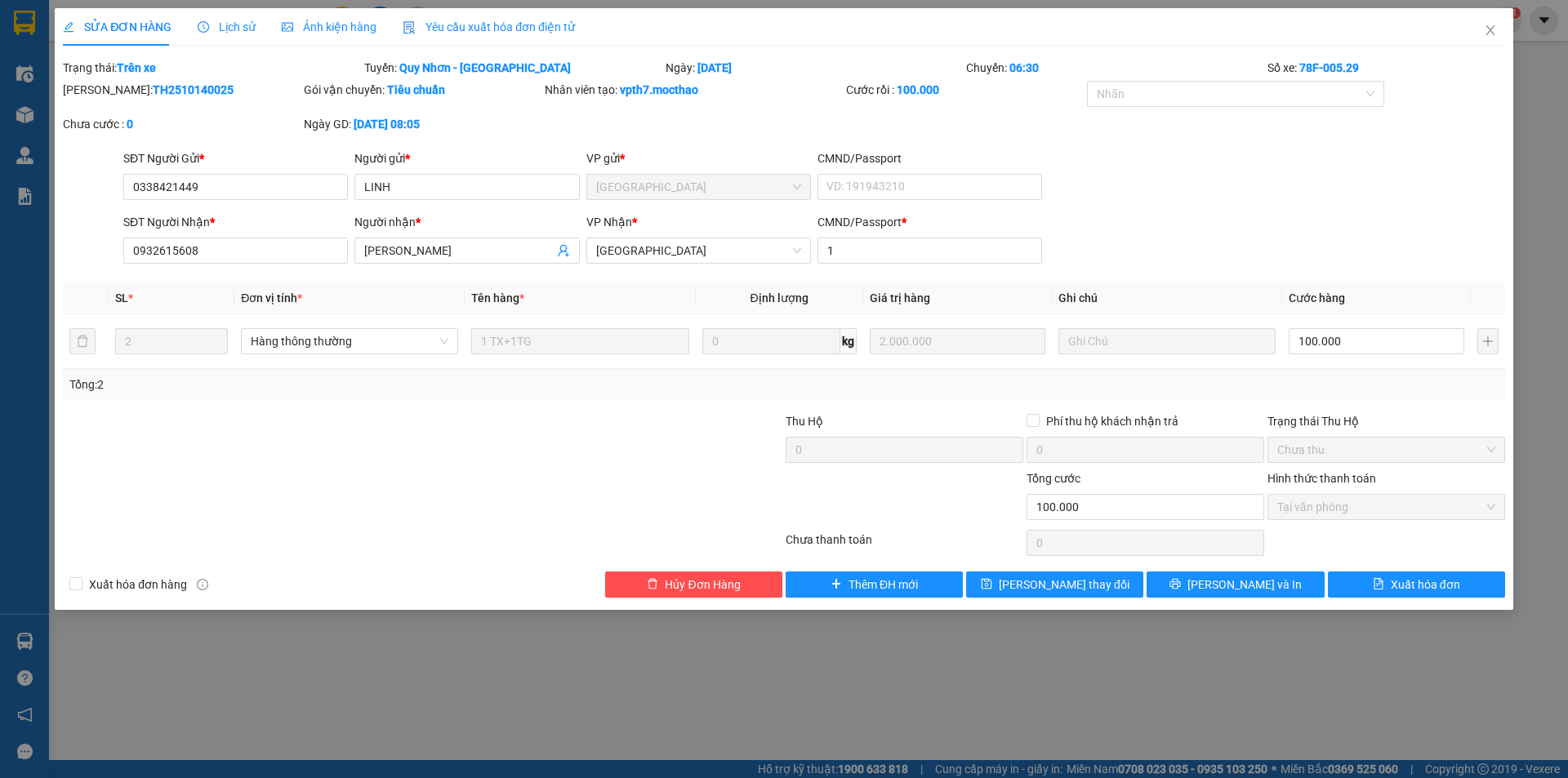
click at [527, 29] on span "Yêu cầu xuất hóa đơn điện tử" at bounding box center [489, 27] width 172 height 13
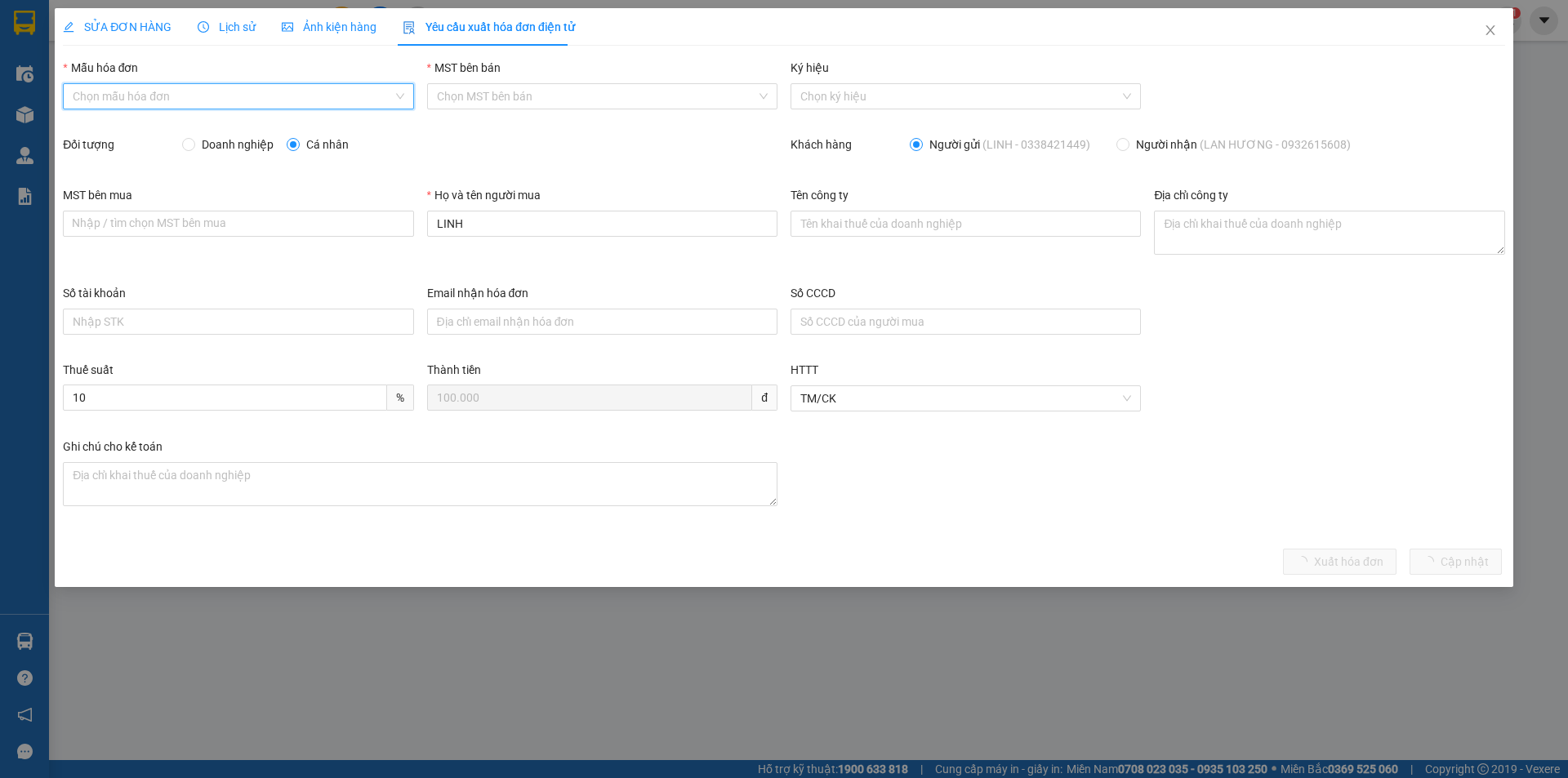
click at [288, 99] on input "Mẫu hóa đơn" at bounding box center [232, 96] width 319 height 24
click at [271, 118] on div "HĐH" at bounding box center [238, 129] width 350 height 26
type input "8"
drag, startPoint x: 473, startPoint y: 207, endPoint x: 422, endPoint y: 215, distance: 51.6
click at [422, 215] on div "Họ và tên người mua LINH" at bounding box center [602, 234] width 363 height 98
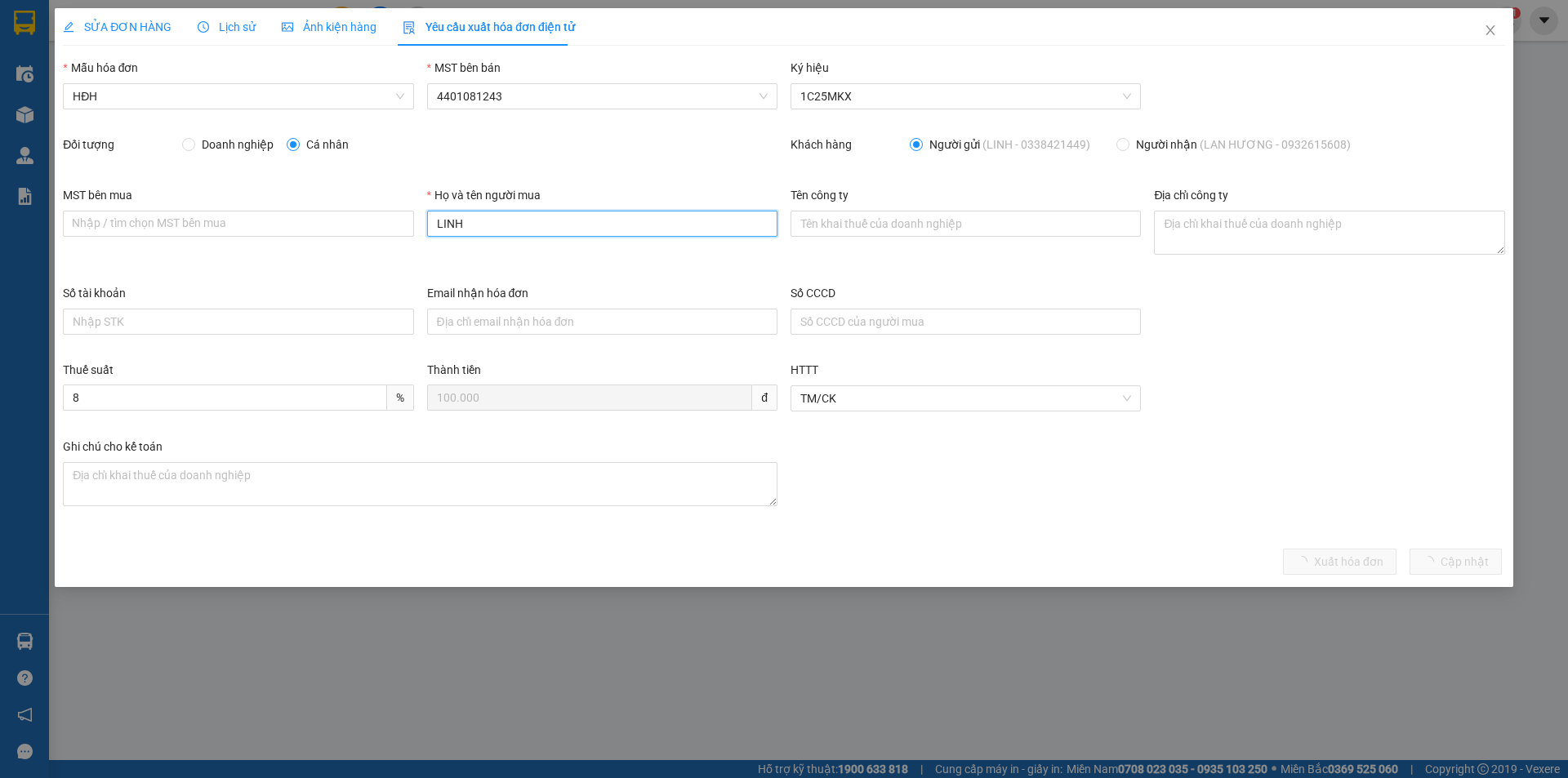
drag, startPoint x: 464, startPoint y: 226, endPoint x: 419, endPoint y: 223, distance: 45.1
click at [419, 223] on div "MST bên mua Nhập / tìm chọn MST bên mua Họ và tên người mua LINH Tên công ty Đị…" at bounding box center [784, 234] width 1456 height 98
type input "Người mua không lấy hóa đơn"
click at [1352, 561] on span "Xuất hóa đơn" at bounding box center [1366, 561] width 69 height 18
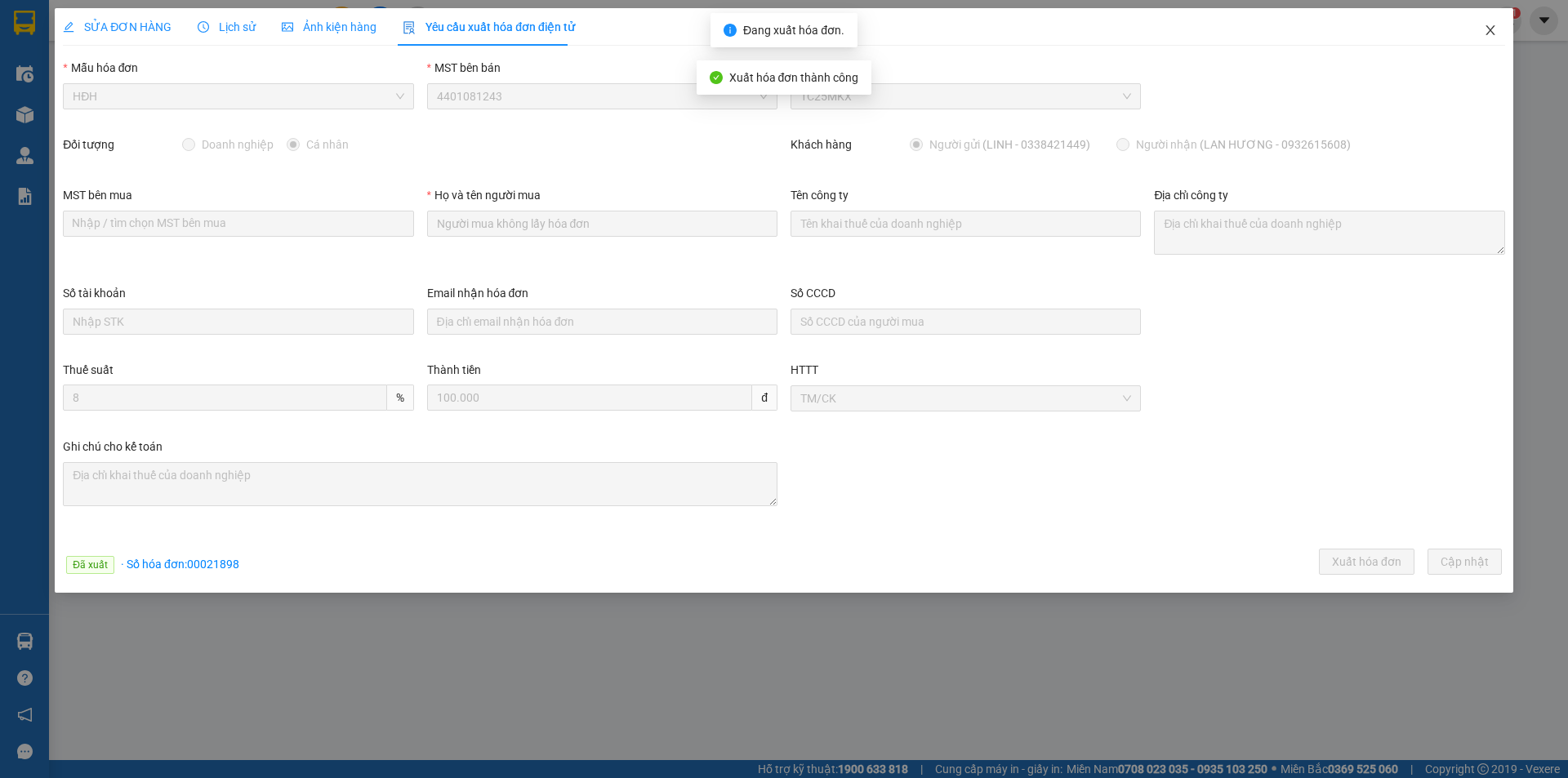
click at [1492, 29] on icon "close" at bounding box center [1490, 29] width 9 height 10
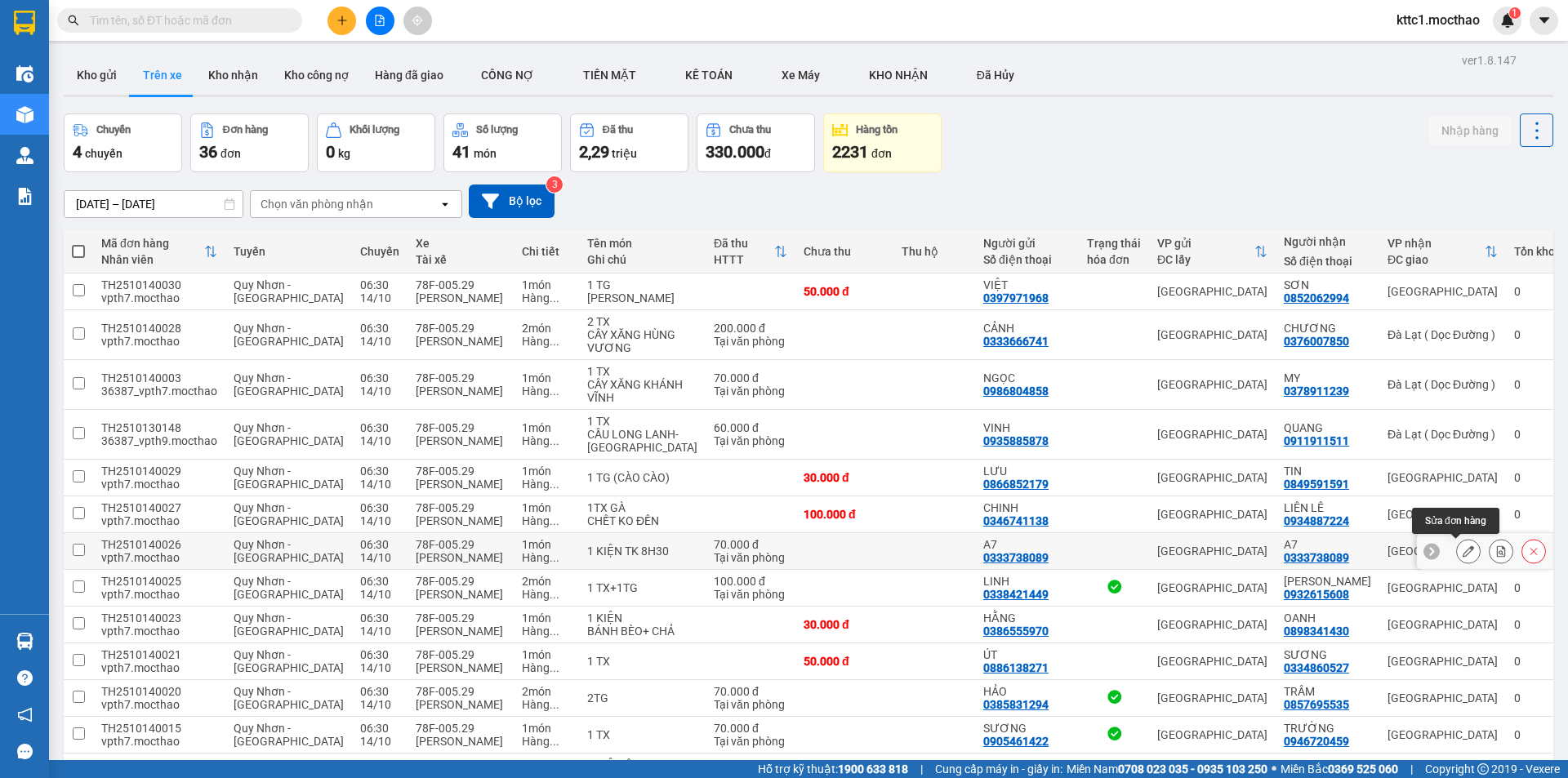
click at [1462, 549] on icon at bounding box center [1468, 551] width 11 height 11
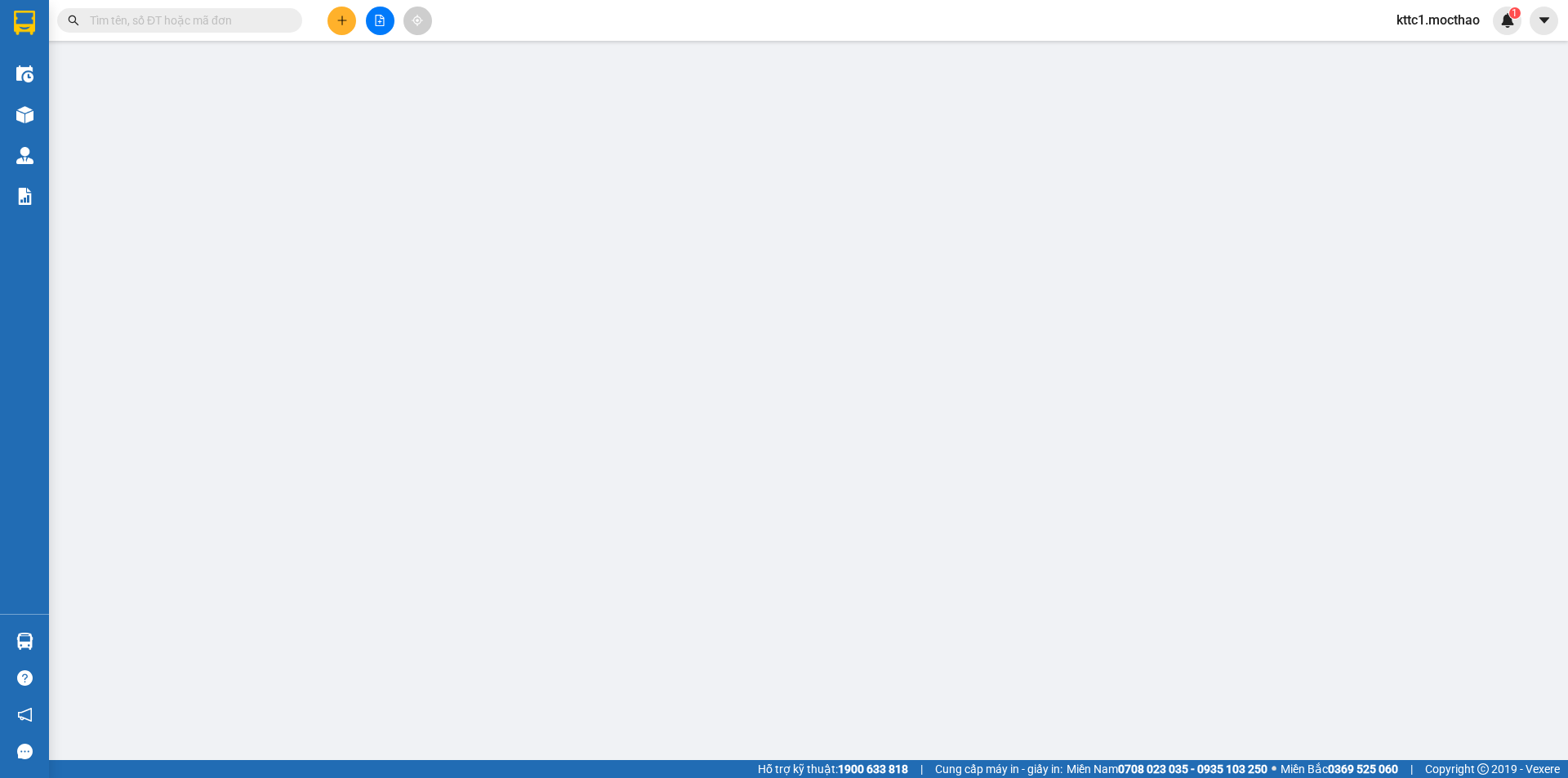
type input "0333738089"
type input "A7"
type input "0333738089"
type input "A7"
type input "1"
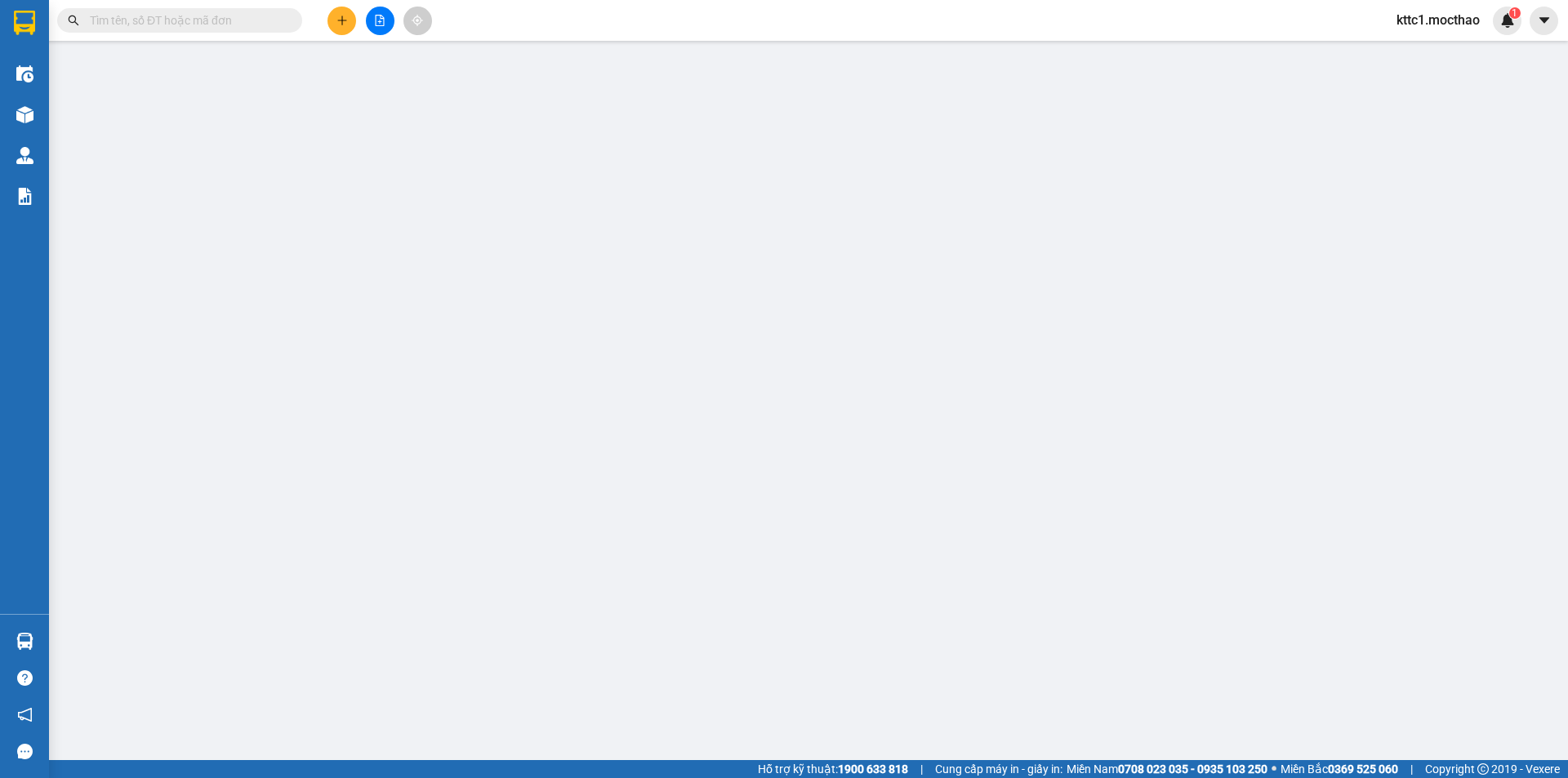
type input "0"
type input "70.000"
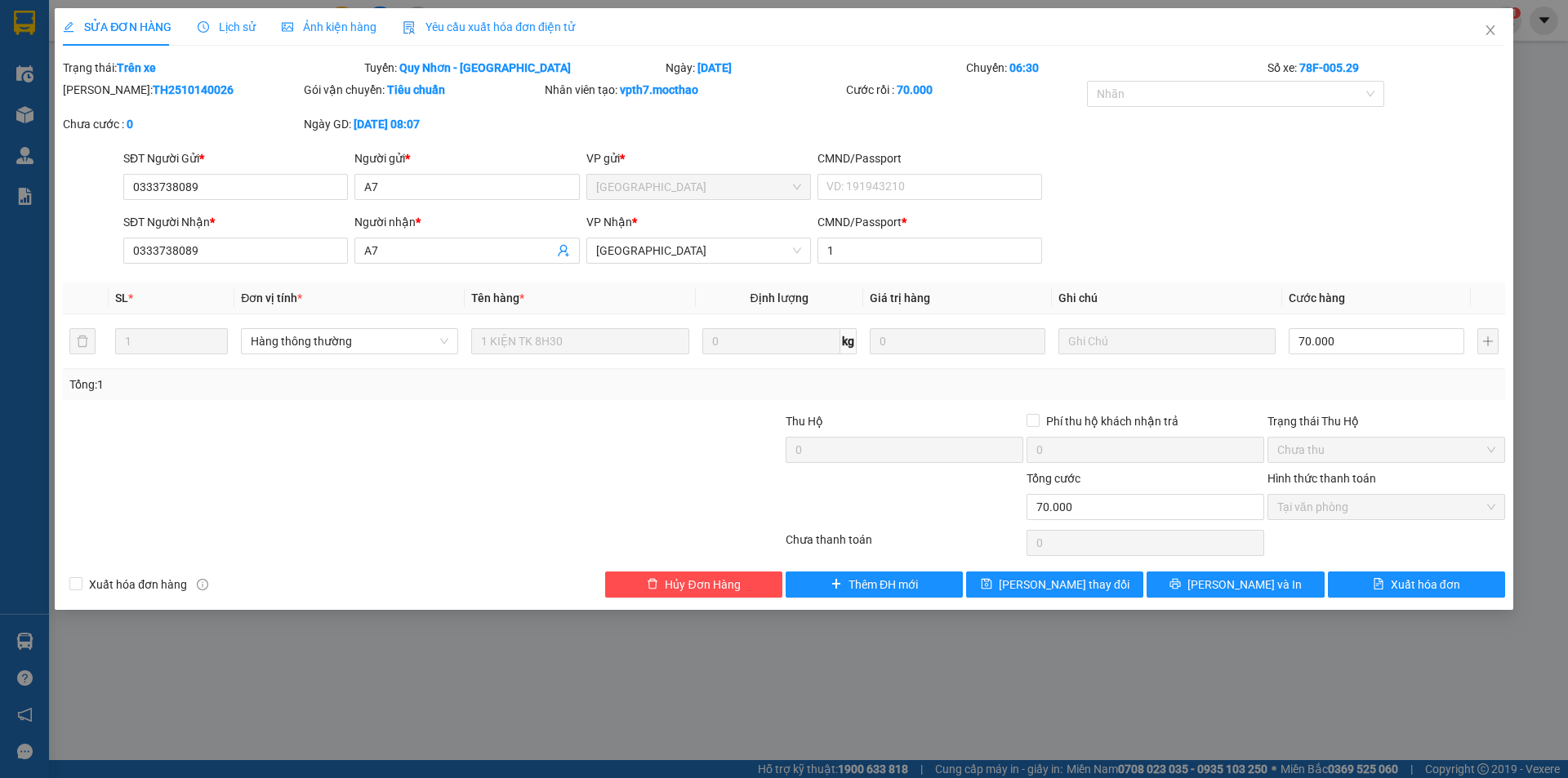
click at [520, 25] on span "Yêu cầu xuất hóa đơn điện tử" at bounding box center [489, 27] width 172 height 13
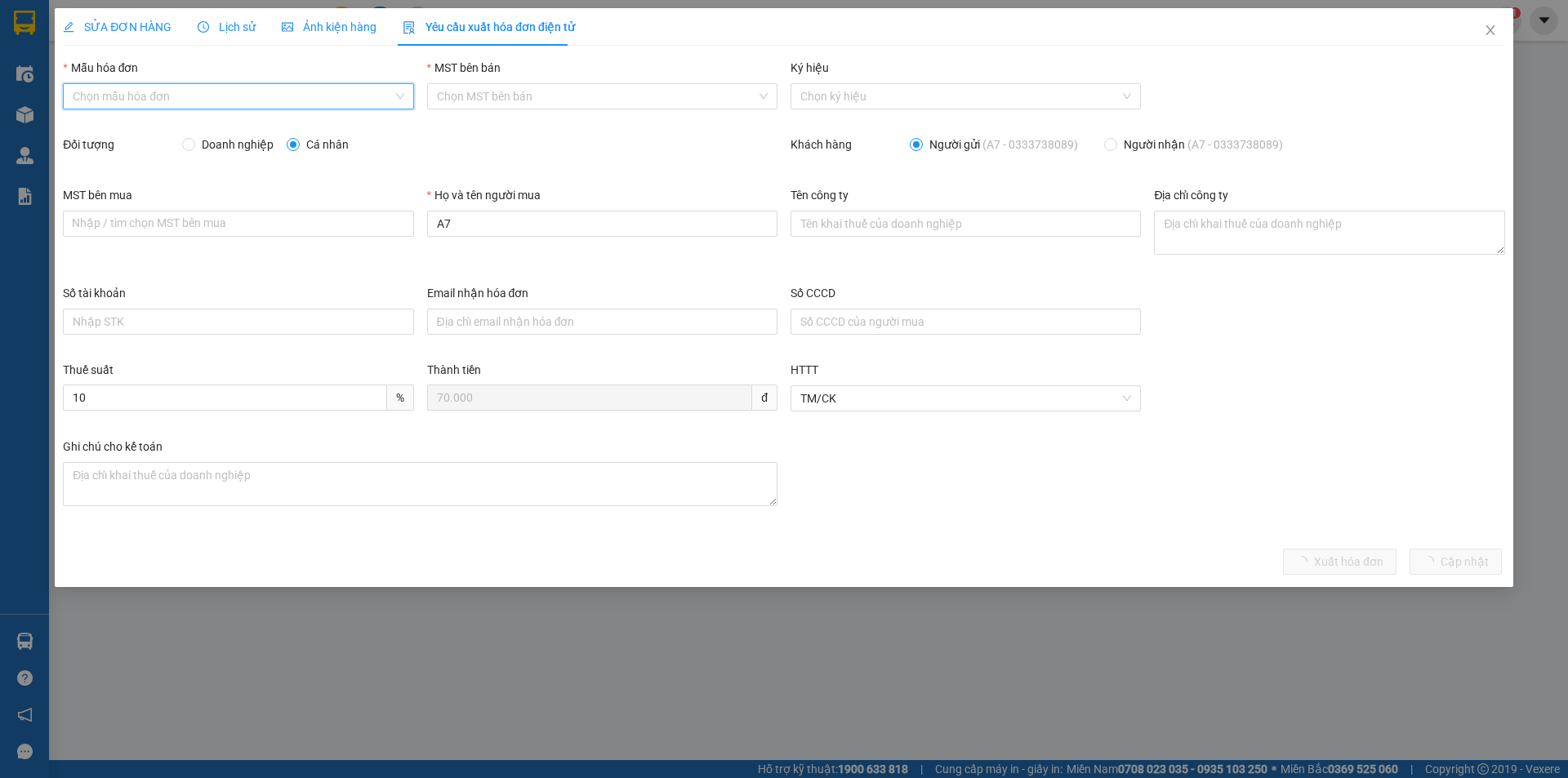
click at [184, 95] on input "Mẫu hóa đơn" at bounding box center [232, 96] width 319 height 24
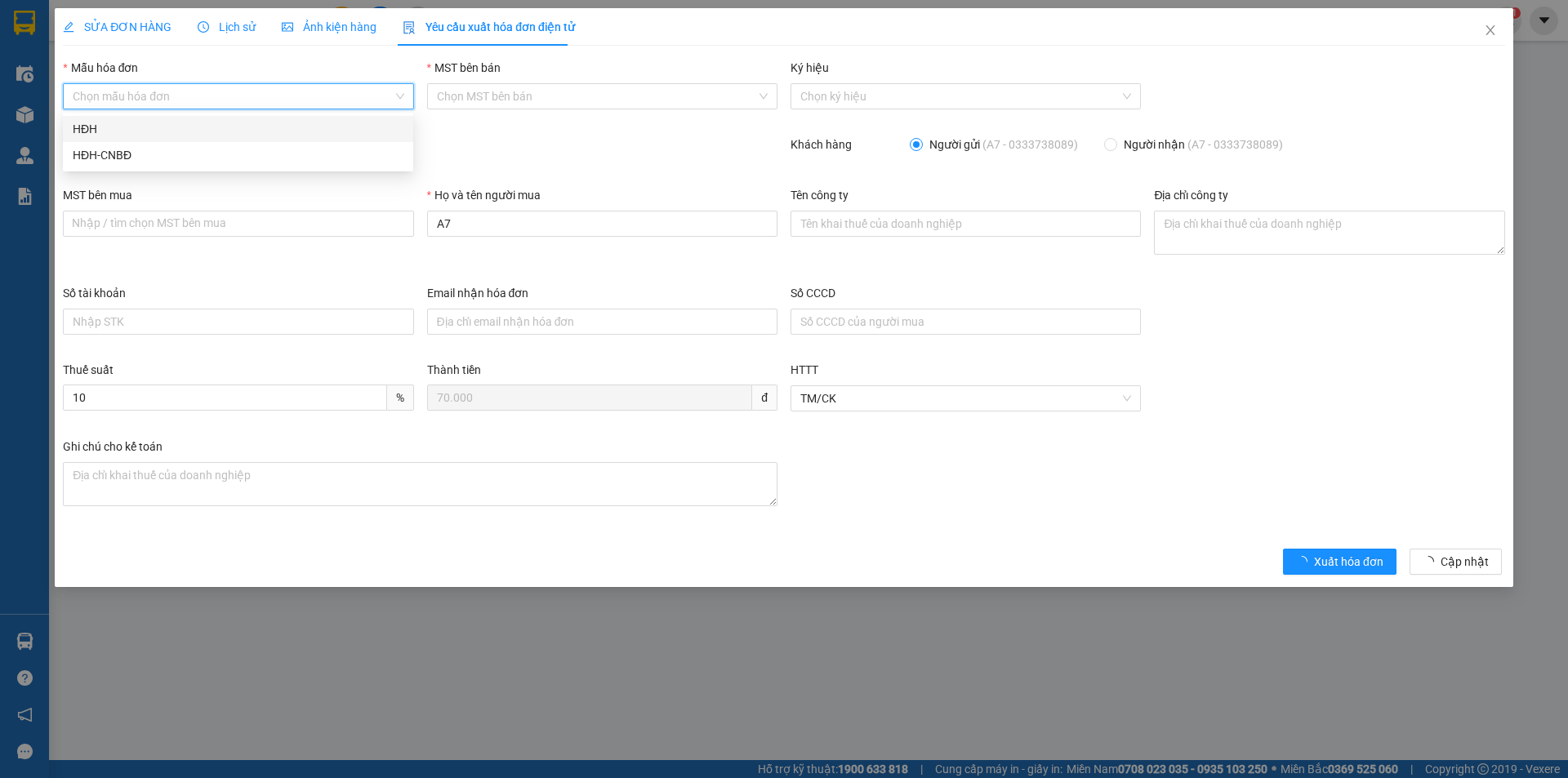
click at [175, 126] on div "HĐH" at bounding box center [238, 129] width 330 height 18
type input "8"
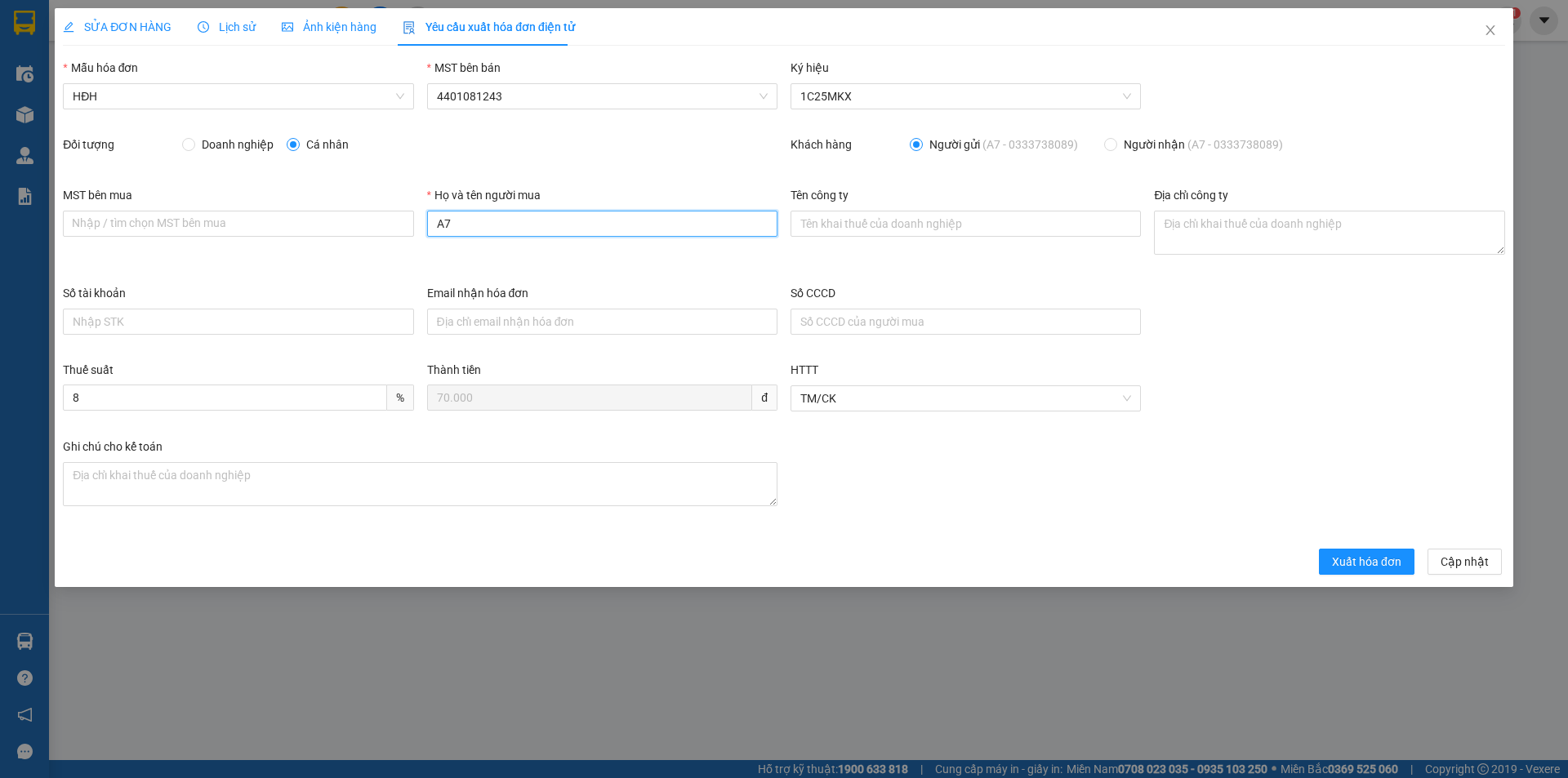
drag, startPoint x: 524, startPoint y: 234, endPoint x: 362, endPoint y: 207, distance: 164.2
click at [362, 207] on div "MST bên mua Nhập / tìm chọn MST bên mua Họ và tên người mua A7 Tên công ty Địa …" at bounding box center [784, 234] width 1456 height 98
type input "Người mua không lấy hóa đơn"
click at [1324, 549] on button "Xuất hóa đơn" at bounding box center [1366, 562] width 95 height 26
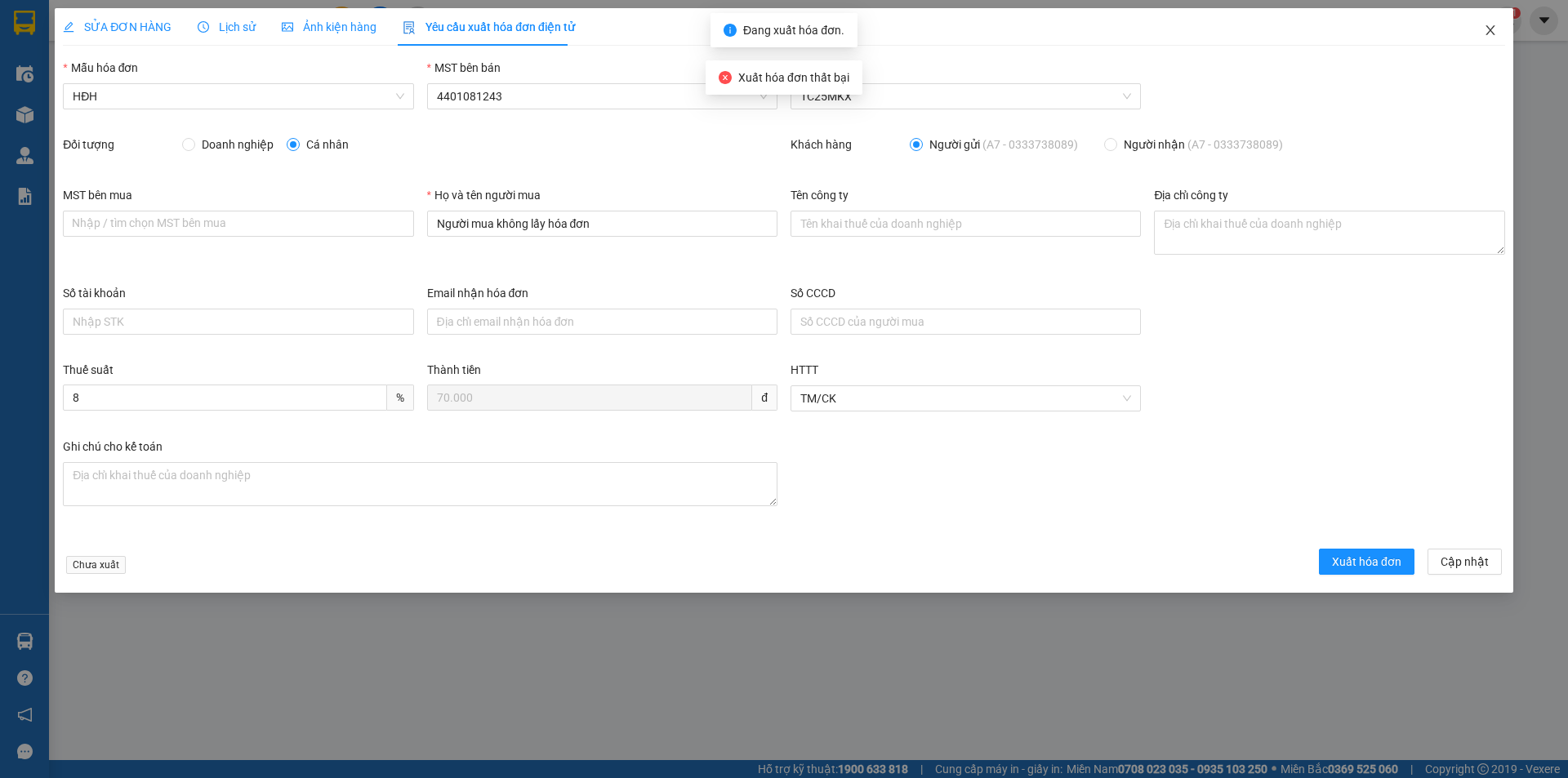
click at [1488, 30] on icon "close" at bounding box center [1490, 29] width 13 height 13
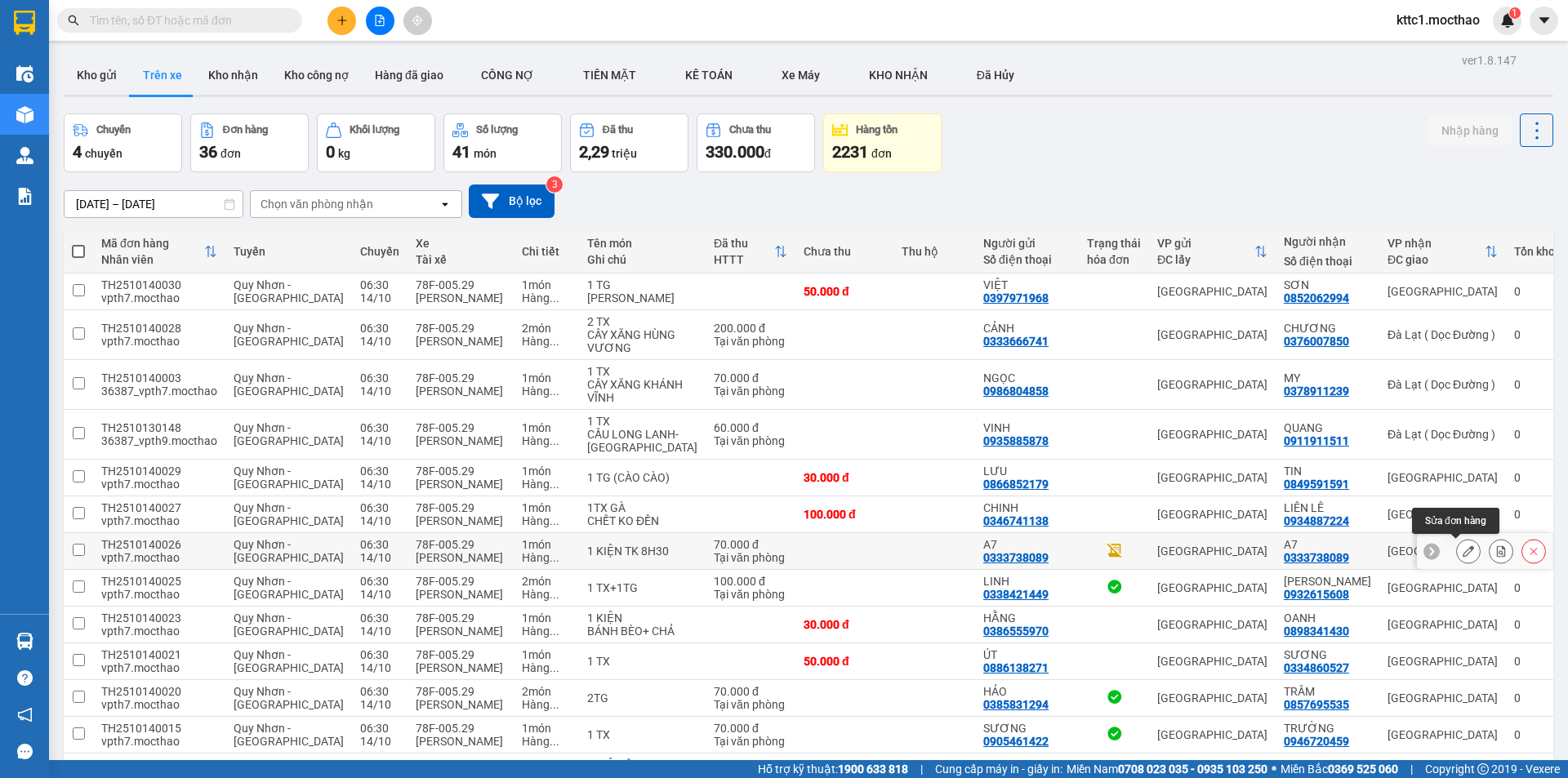
click at [1462, 555] on icon at bounding box center [1468, 551] width 11 height 11
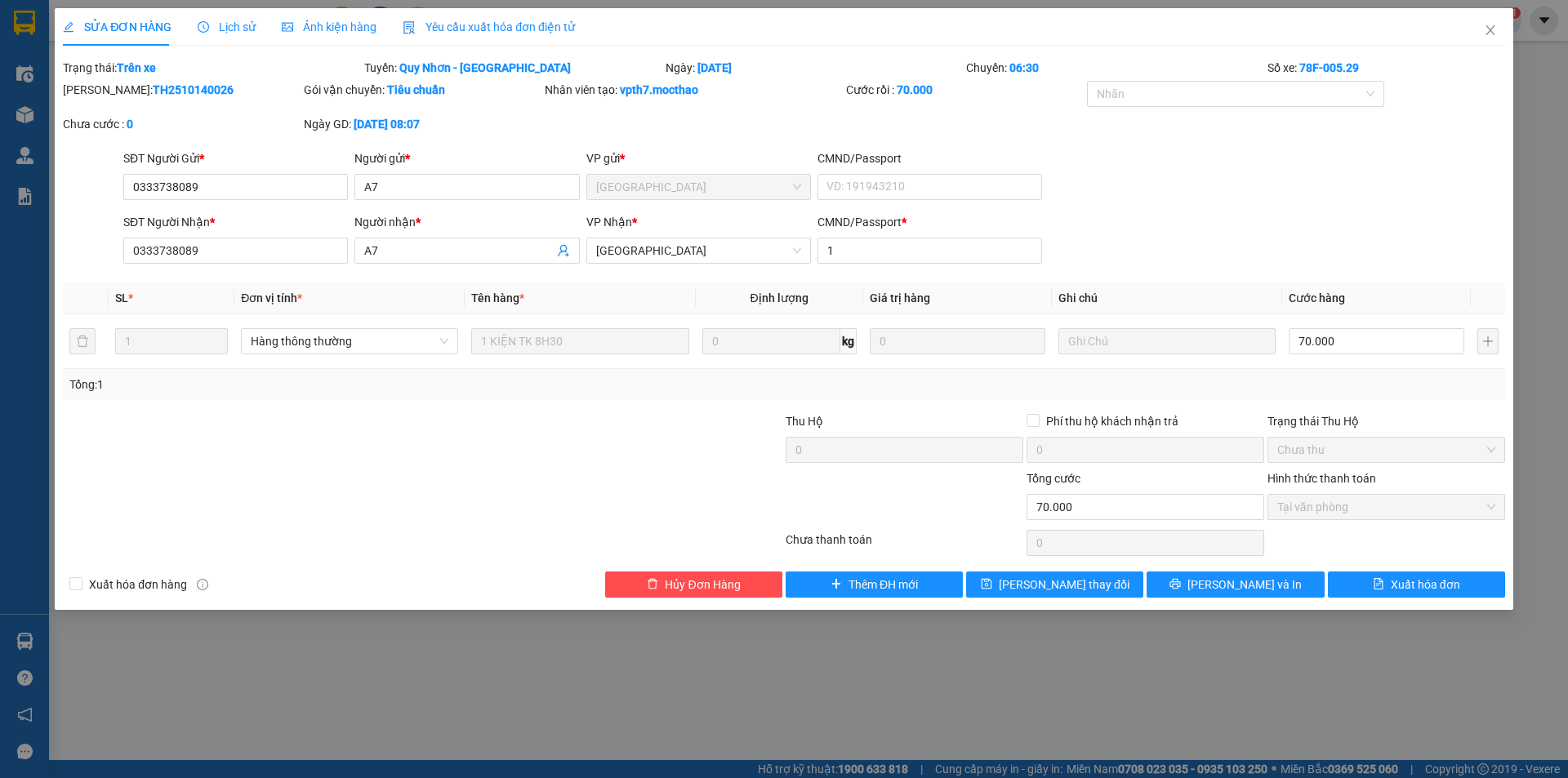
click at [522, 29] on span "Yêu cầu xuất hóa đơn điện tử" at bounding box center [489, 27] width 172 height 13
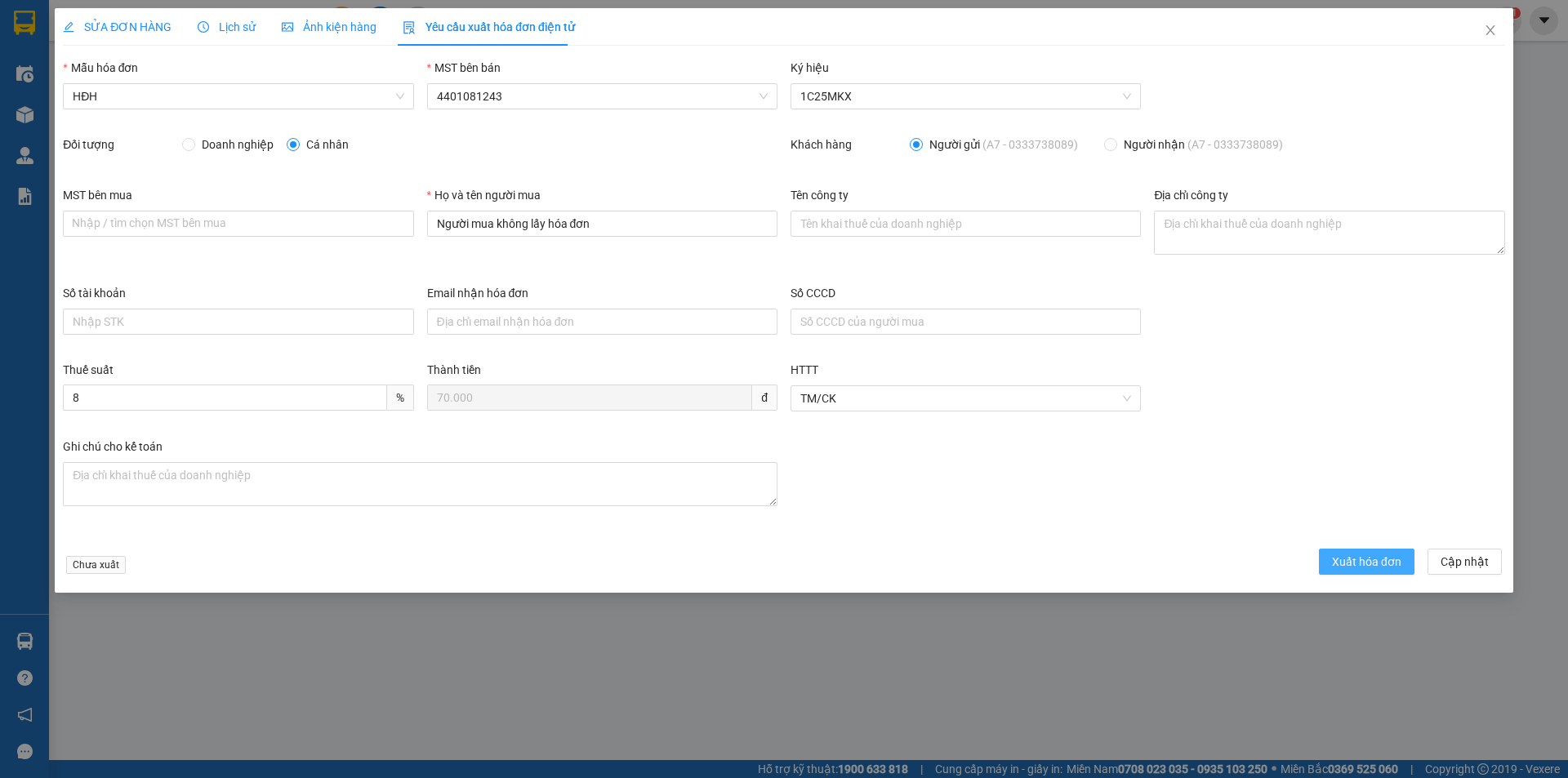
click at [1366, 563] on span "Xuất hóa đơn" at bounding box center [1366, 561] width 69 height 18
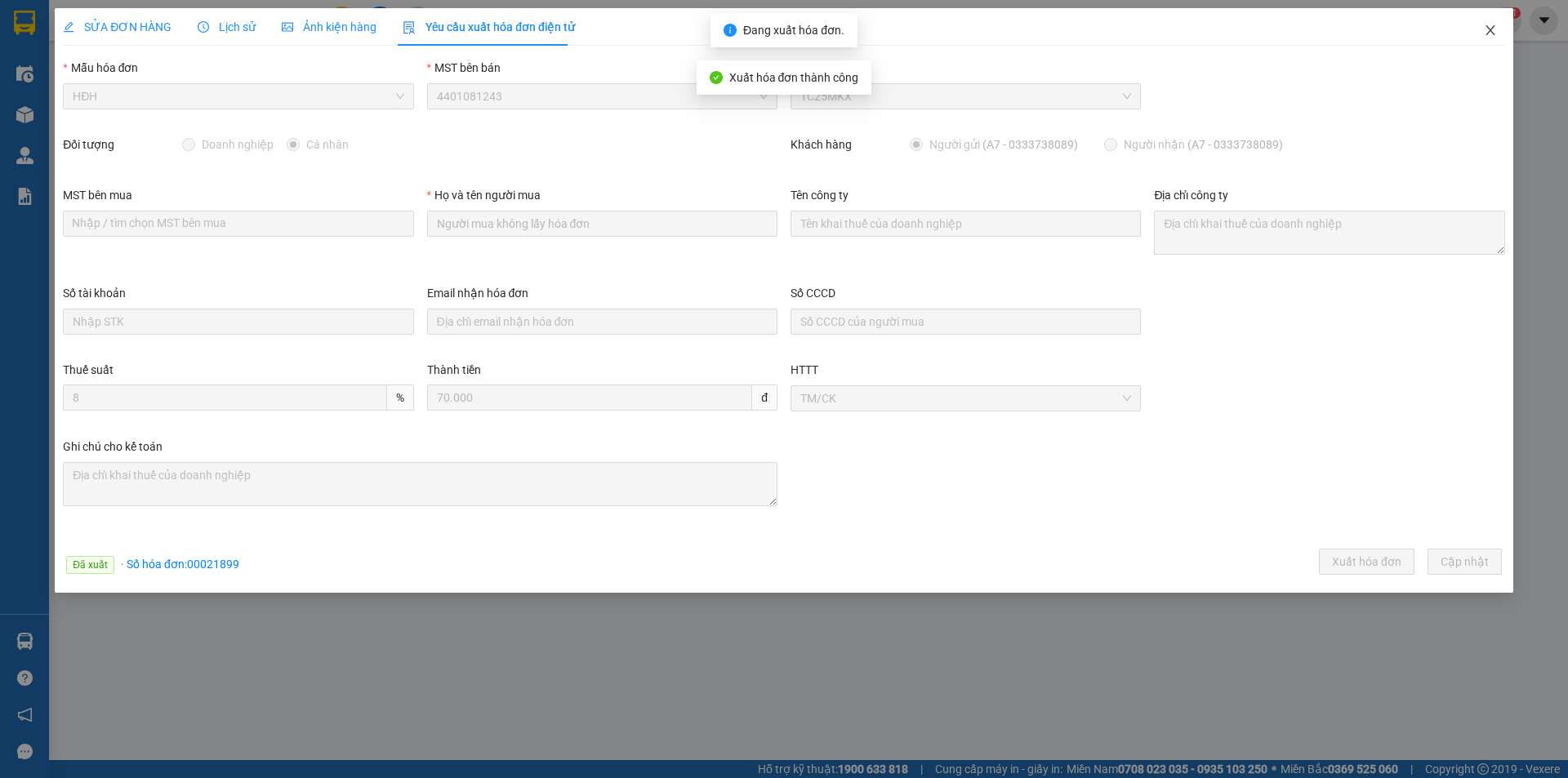
click at [1494, 29] on icon "close" at bounding box center [1490, 29] width 13 height 13
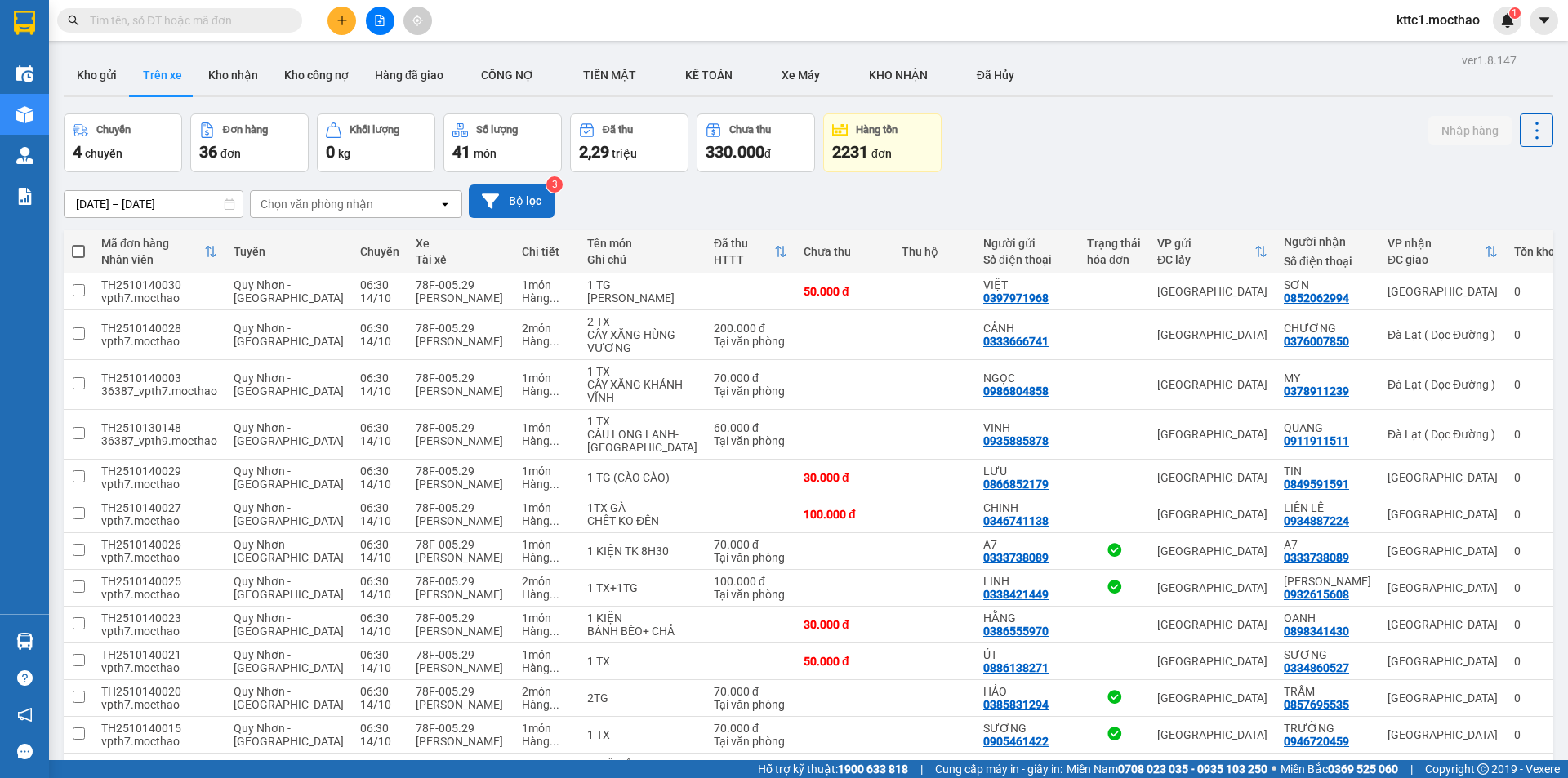
click at [515, 210] on button "Bộ lọc" at bounding box center [511, 201] width 86 height 34
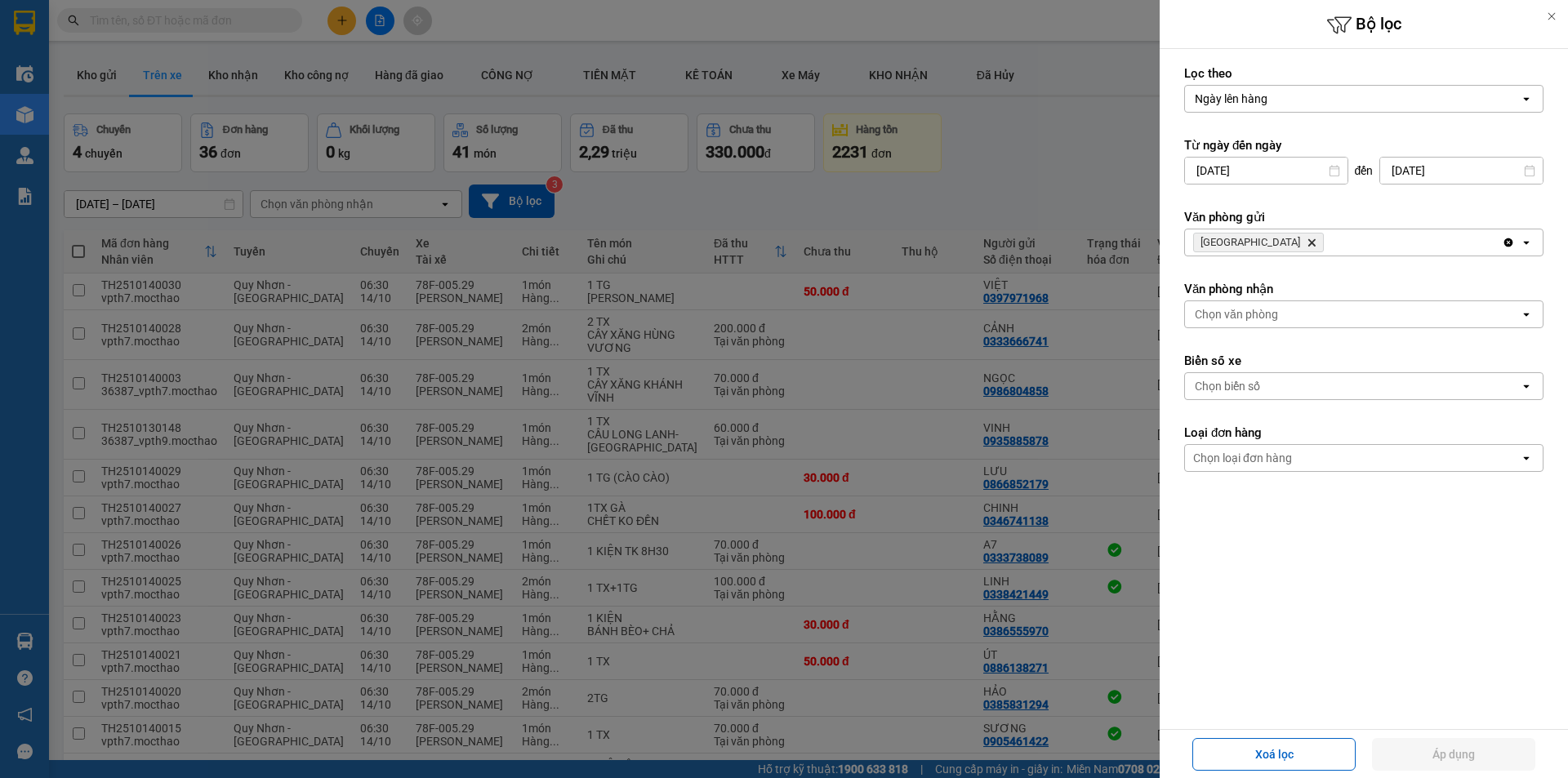
click at [1309, 240] on icon "Tuy Hòa, close by backspace" at bounding box center [1312, 243] width 7 height 7
click at [1251, 240] on div "Chọn văn phòng" at bounding box center [1236, 242] width 83 height 16
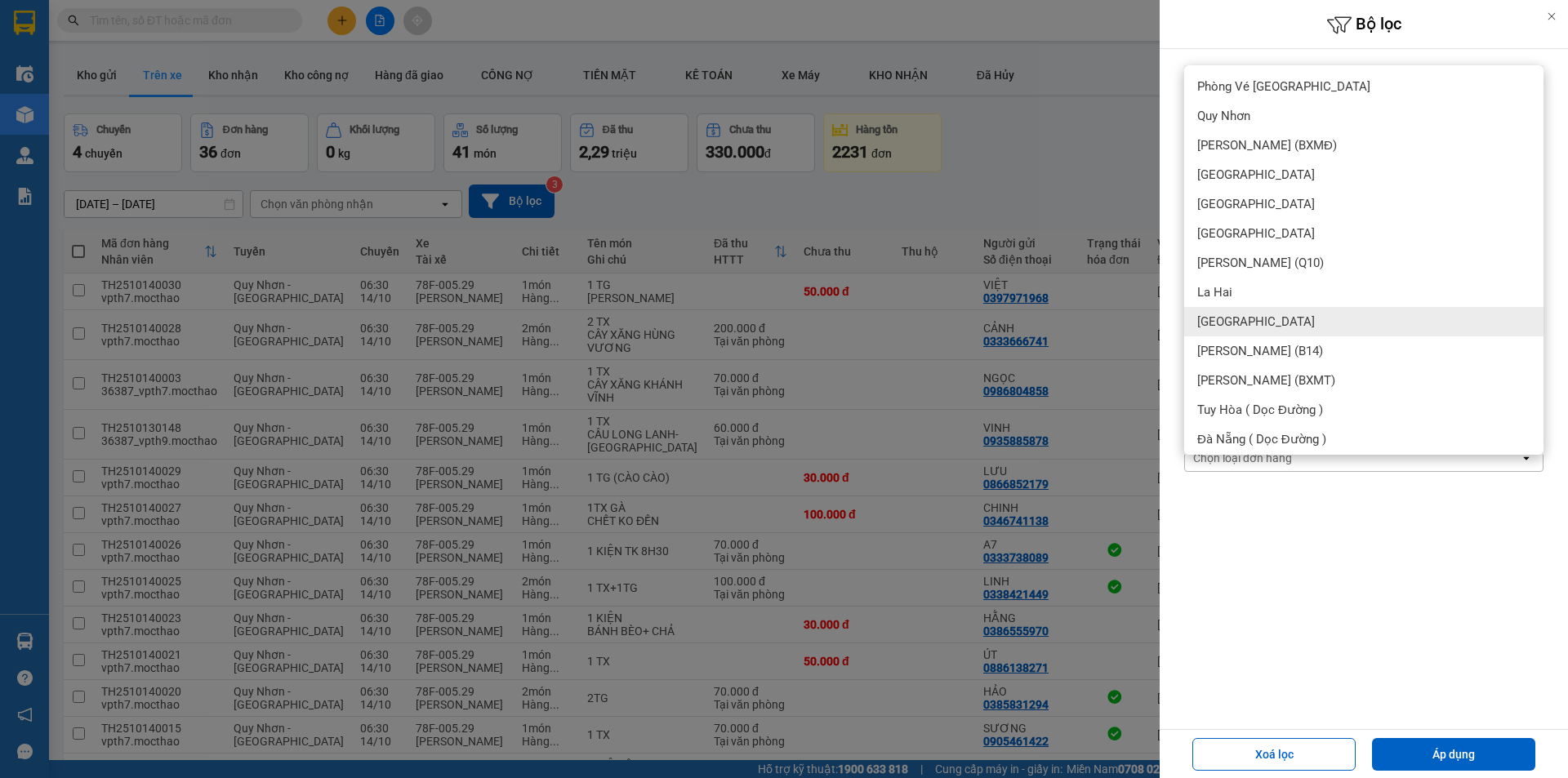
click at [1220, 313] on div "[GEOGRAPHIC_DATA]" at bounding box center [1363, 322] width 359 height 29
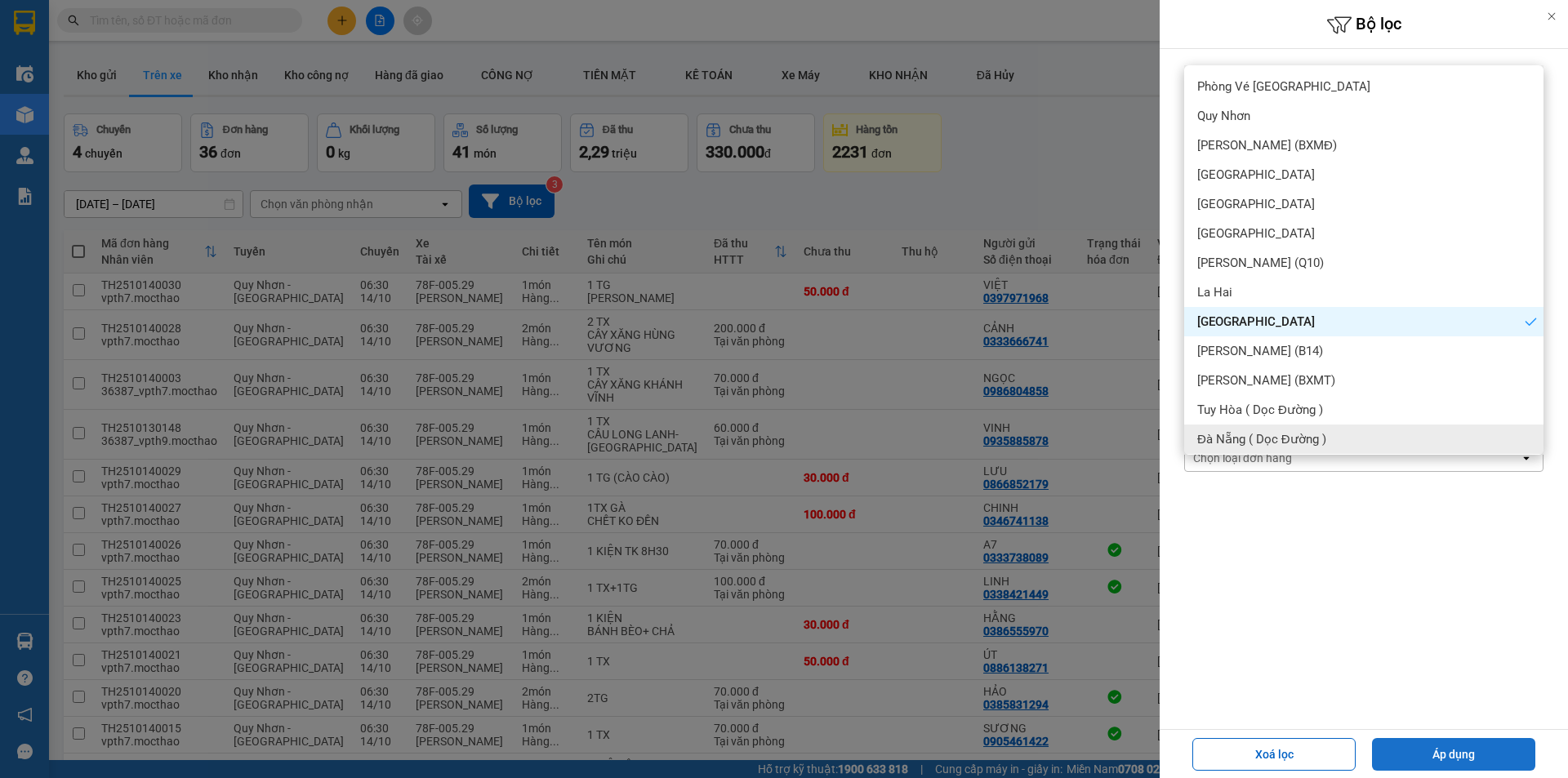
click at [1456, 749] on button "Áp dụng" at bounding box center [1453, 755] width 163 height 33
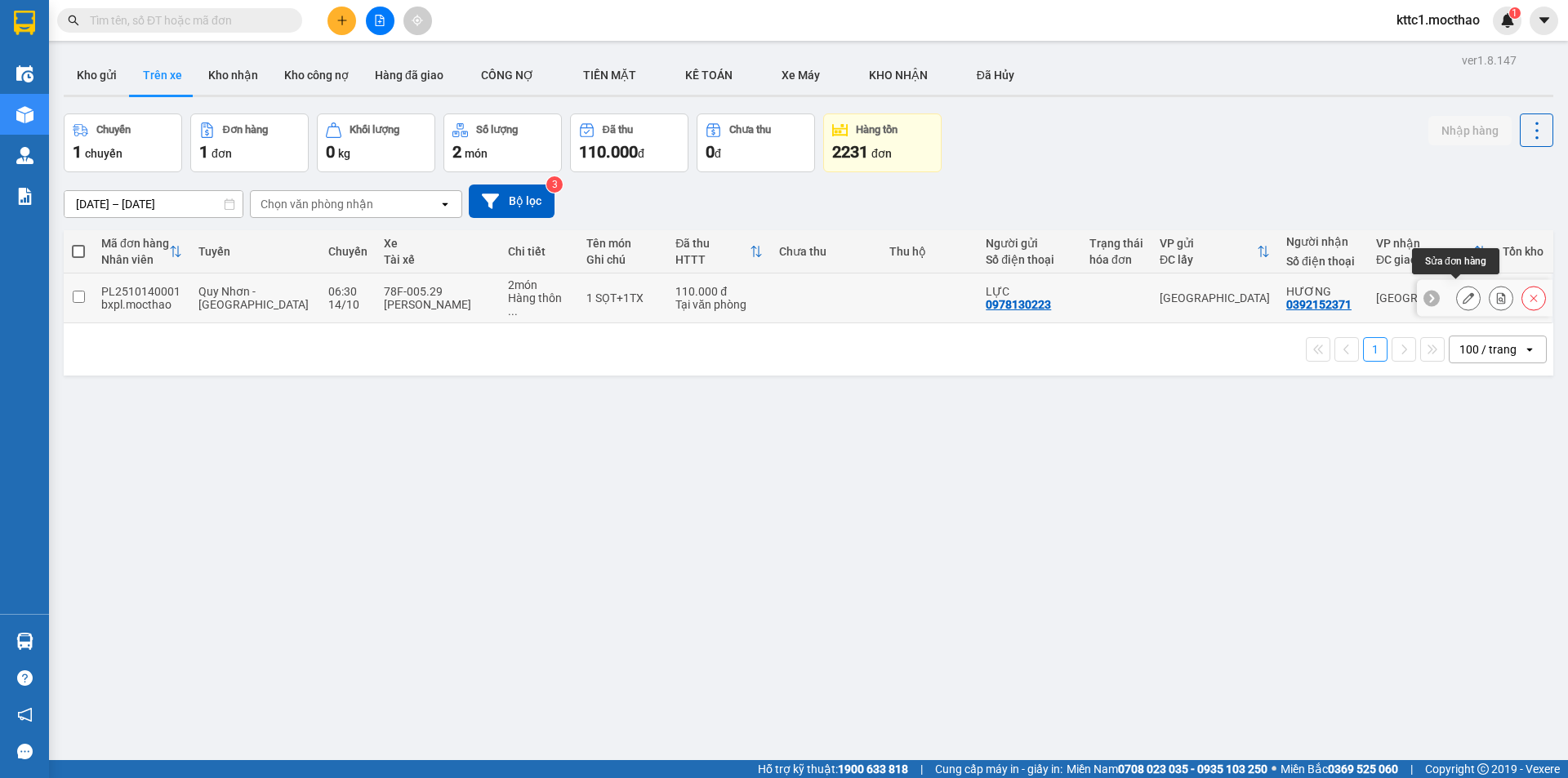
click at [1462, 296] on icon at bounding box center [1468, 297] width 11 height 11
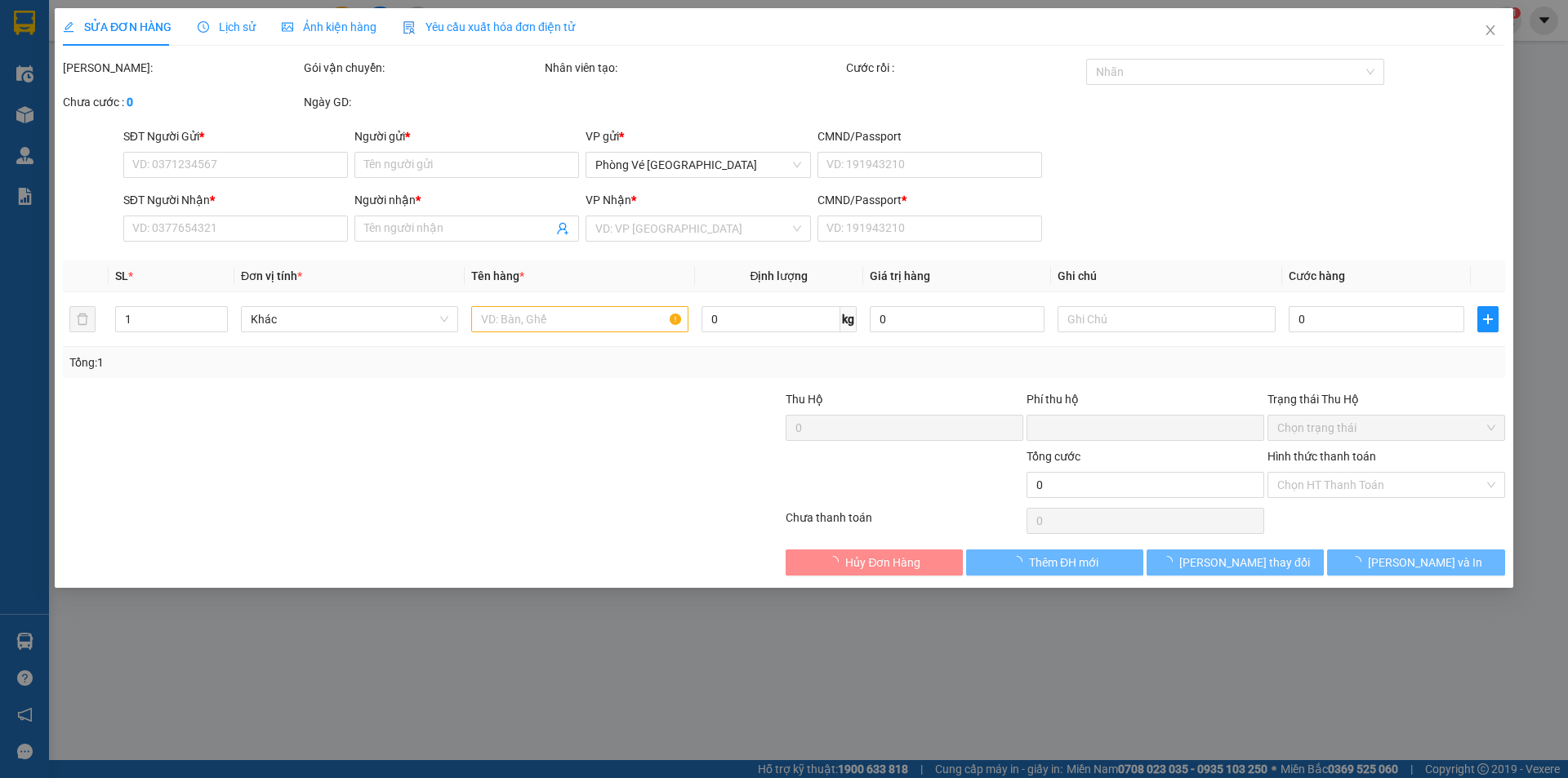
type input "0978130223"
type input "LỰC"
type input "0392152371"
type input "HƯƠNG"
type input "0392152371"
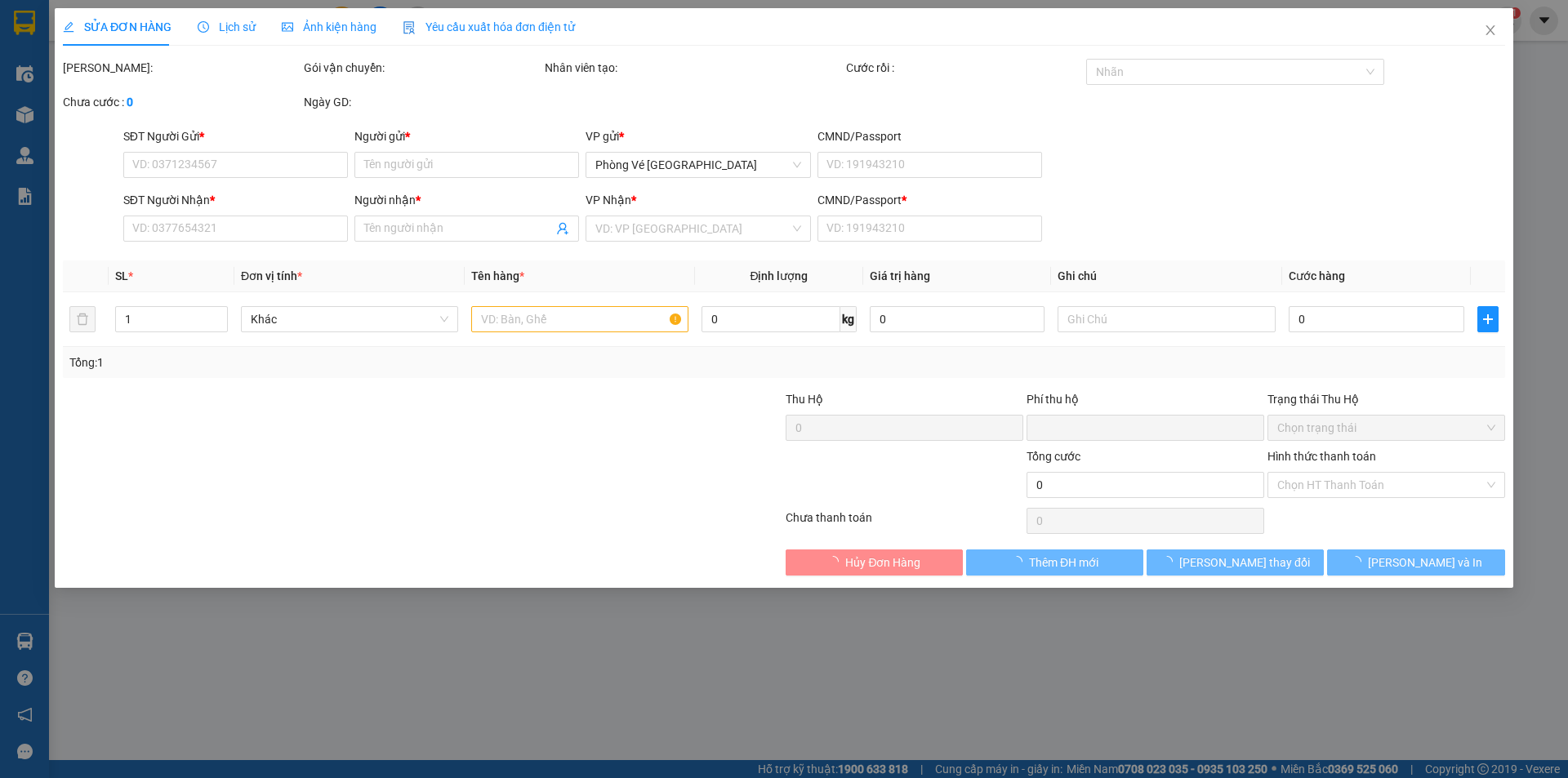
type input "0"
type input "110.000"
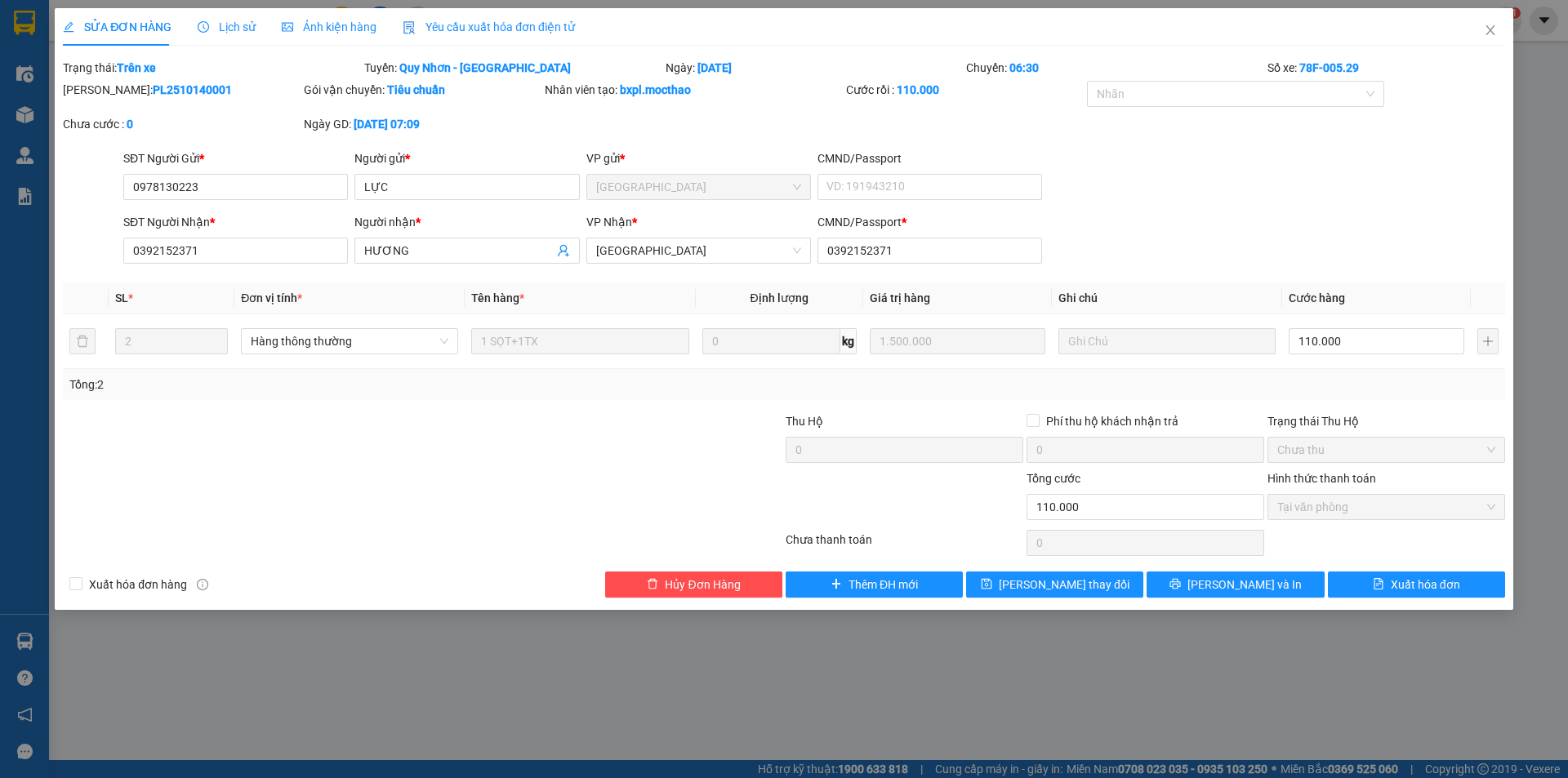
click at [516, 25] on span "Yêu cầu xuất hóa đơn điện tử" at bounding box center [489, 27] width 172 height 13
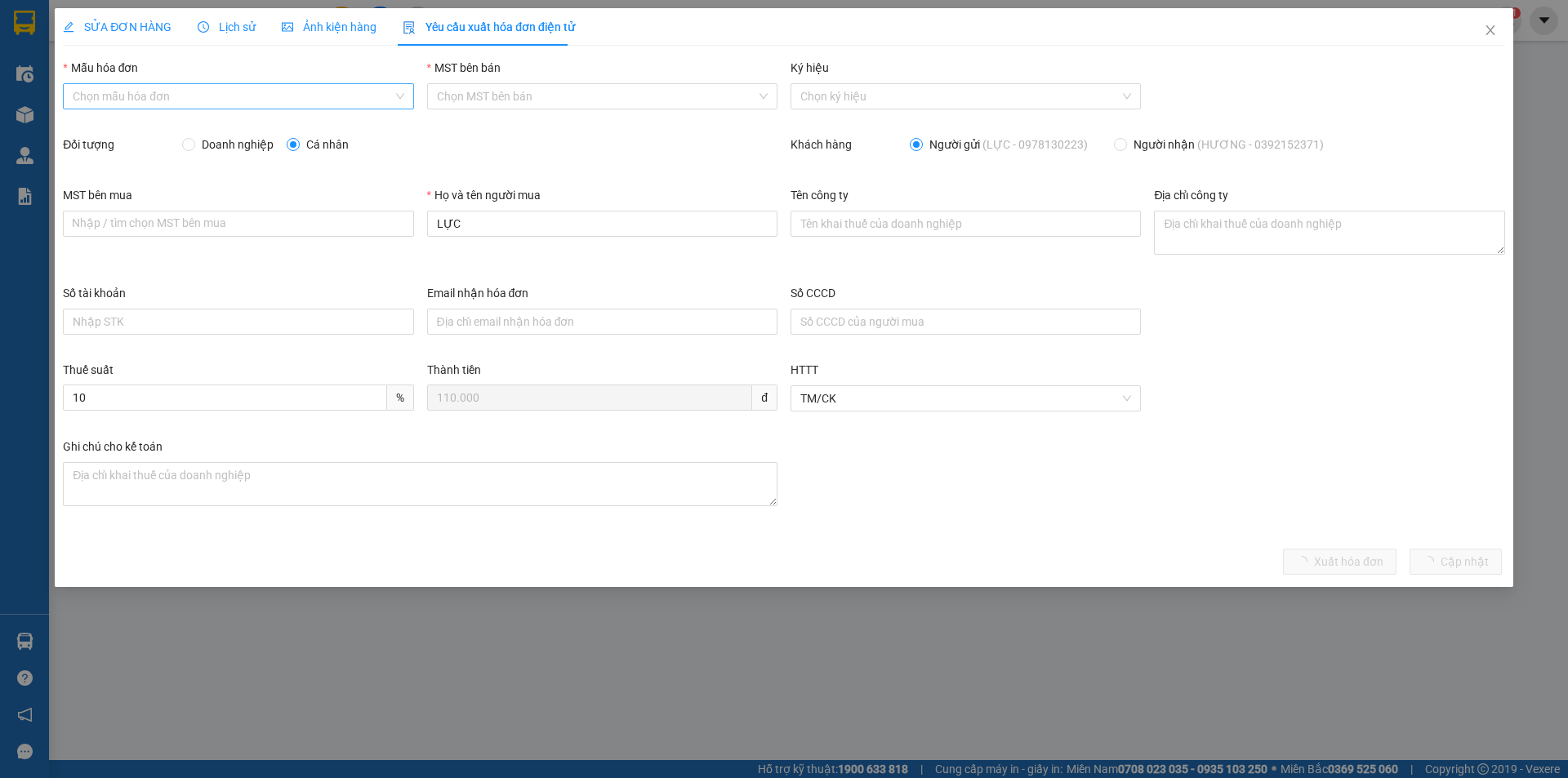
click at [296, 97] on input "Mẫu hóa đơn" at bounding box center [232, 96] width 319 height 24
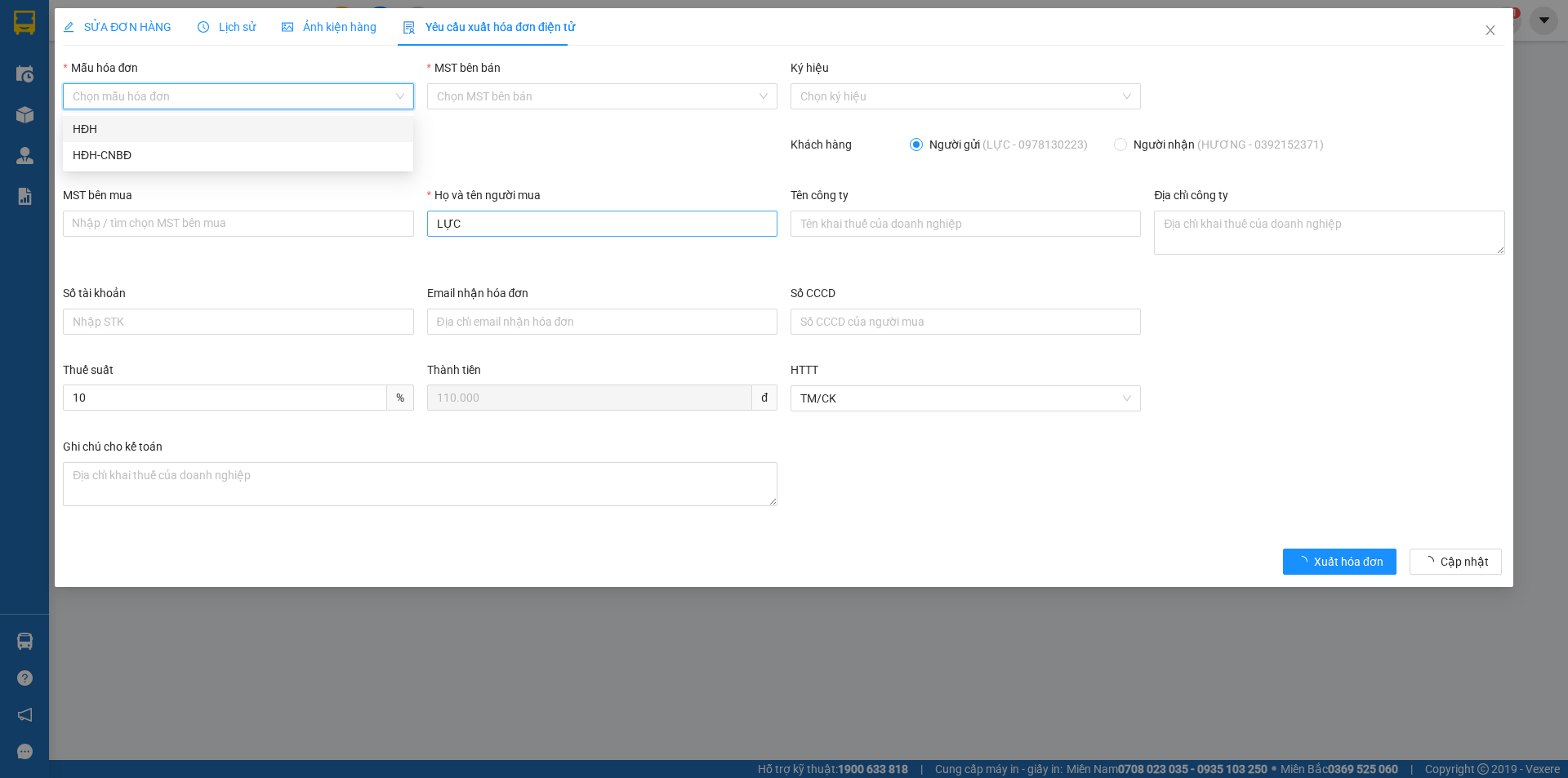
drag, startPoint x: 271, startPoint y: 124, endPoint x: 451, endPoint y: 225, distance: 206.4
click at [271, 124] on div "HĐH" at bounding box center [238, 129] width 330 height 18
type input "8"
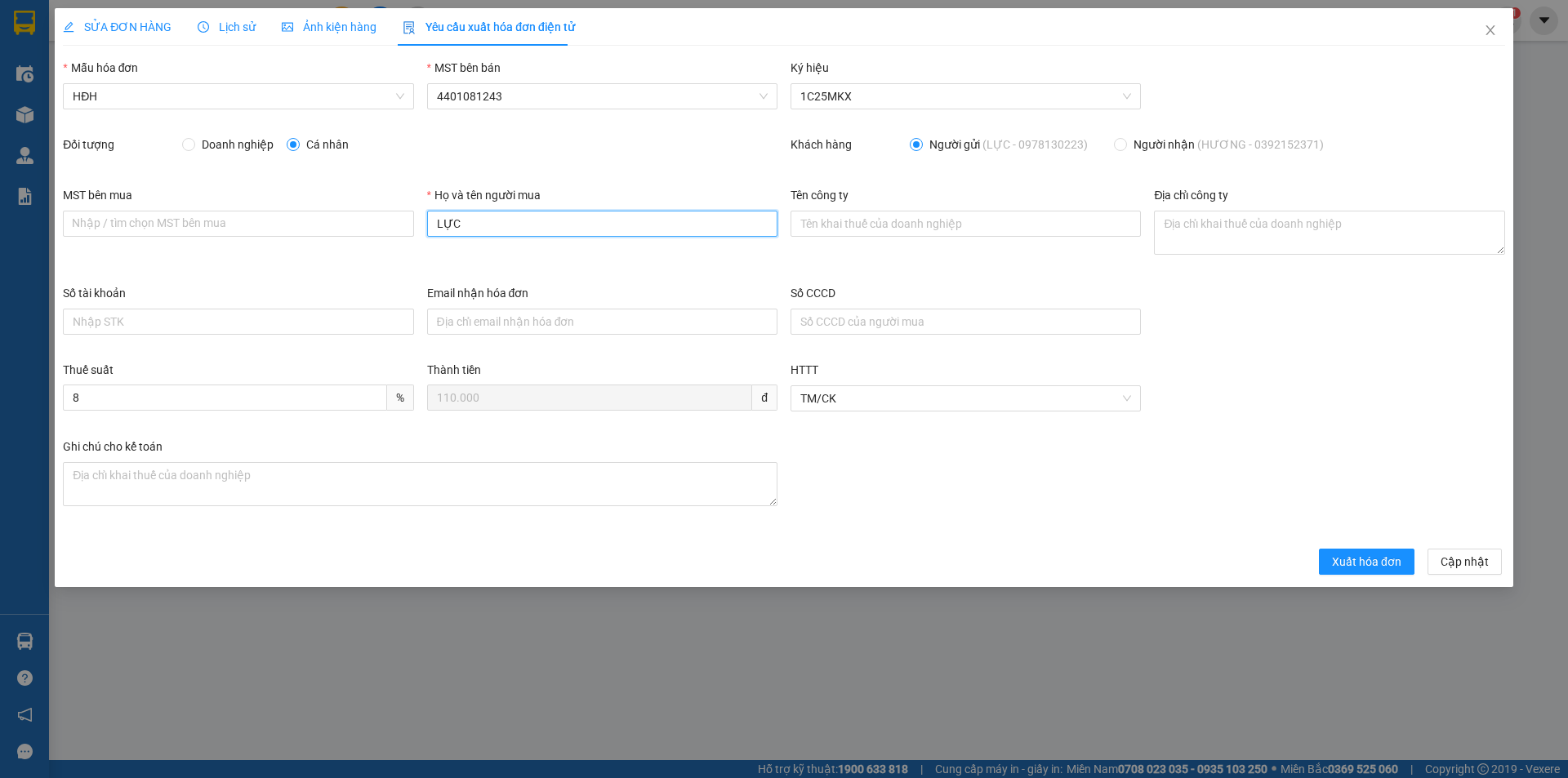
drag, startPoint x: 515, startPoint y: 214, endPoint x: 416, endPoint y: 221, distance: 99.2
click at [416, 221] on div "MST bên mua Nhập / tìm chọn MST bên mua Họ và tên người mua LỰC Tên công ty Địa…" at bounding box center [784, 234] width 1456 height 98
type input "Người mua không lấy hóa đơn"
click at [1374, 554] on span "Xuất hóa đơn" at bounding box center [1366, 561] width 69 height 18
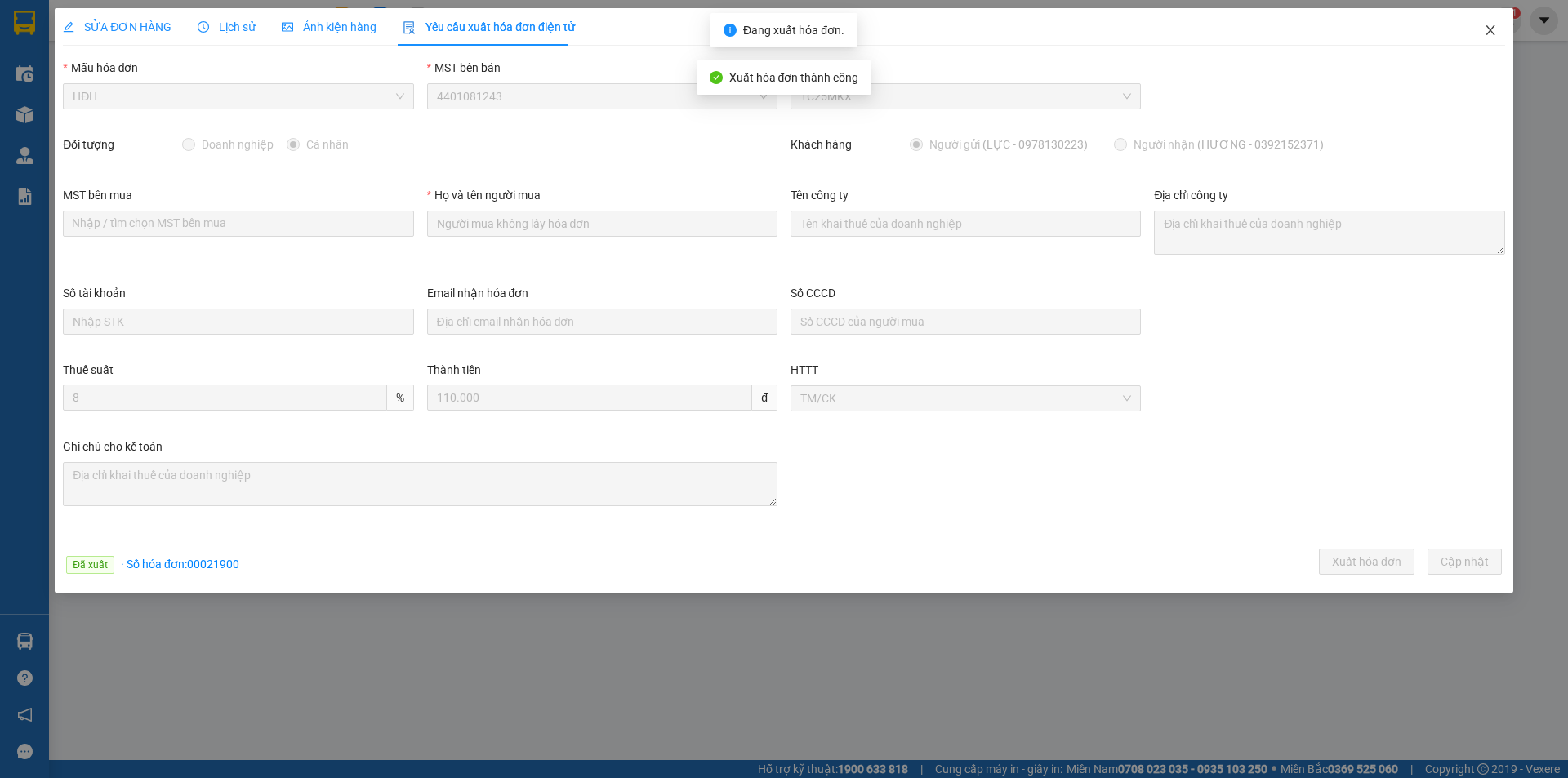
click at [1490, 25] on icon "close" at bounding box center [1490, 29] width 13 height 13
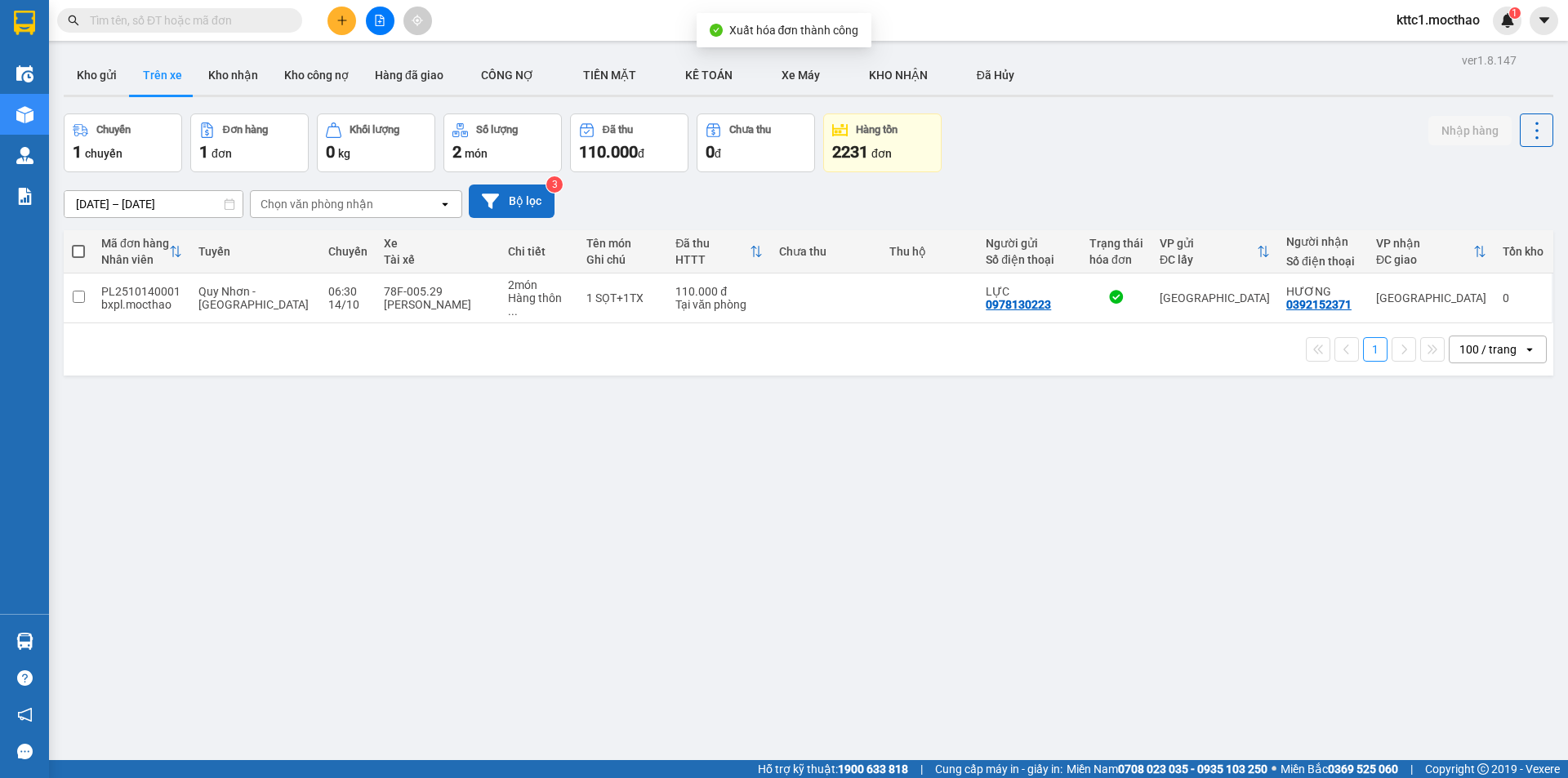
click at [518, 199] on button "Bộ lọc" at bounding box center [511, 201] width 86 height 34
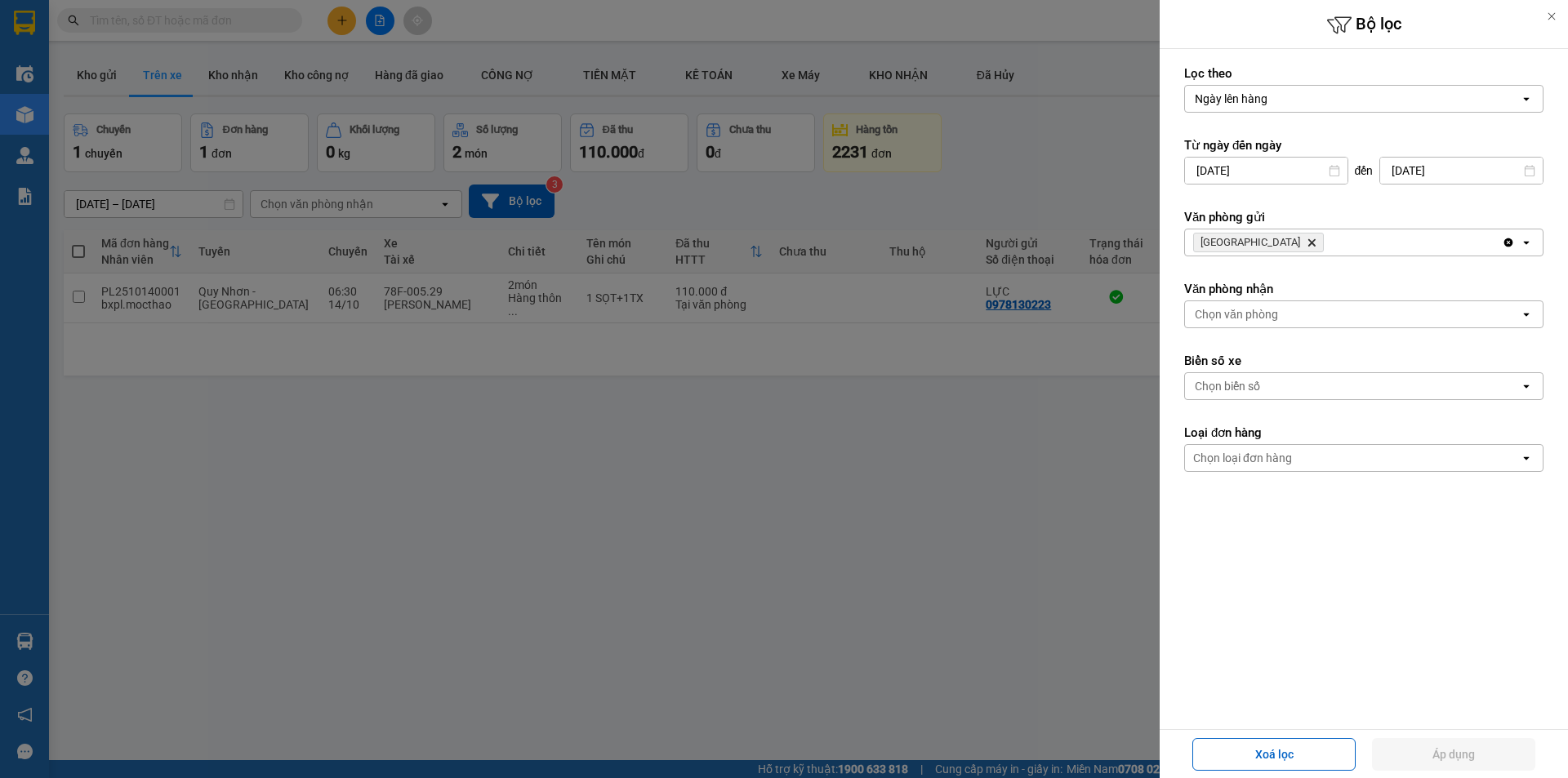
click at [1309, 242] on icon "Phú Lâm, close by backspace" at bounding box center [1312, 243] width 7 height 7
click at [1244, 242] on div "Chọn văn phòng" at bounding box center [1236, 242] width 83 height 16
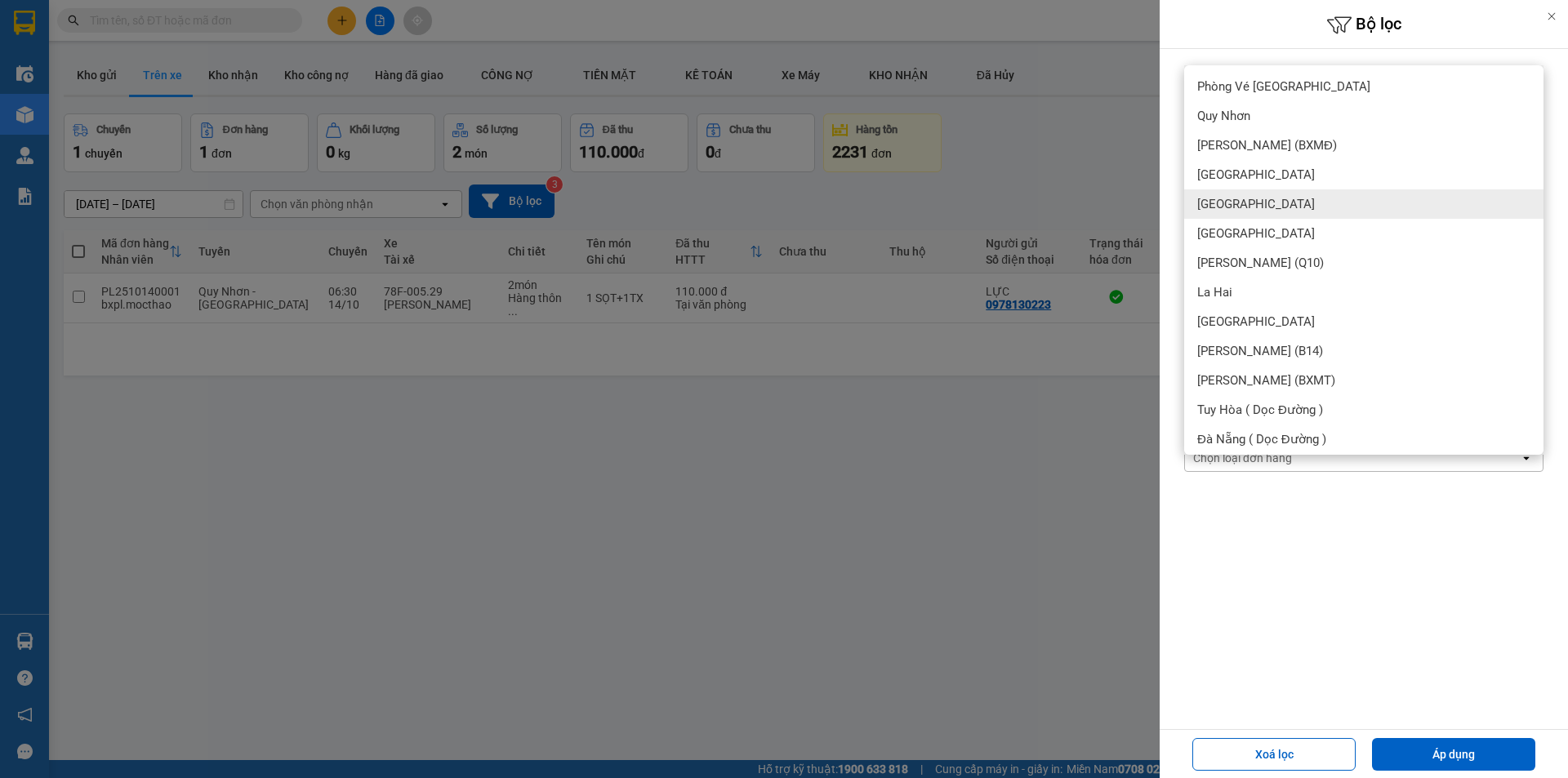
click at [1239, 207] on div "[GEOGRAPHIC_DATA]" at bounding box center [1363, 204] width 359 height 29
click at [1223, 205] on span "[GEOGRAPHIC_DATA]" at bounding box center [1256, 204] width 118 height 16
click at [1214, 176] on span "[GEOGRAPHIC_DATA]" at bounding box center [1256, 175] width 118 height 16
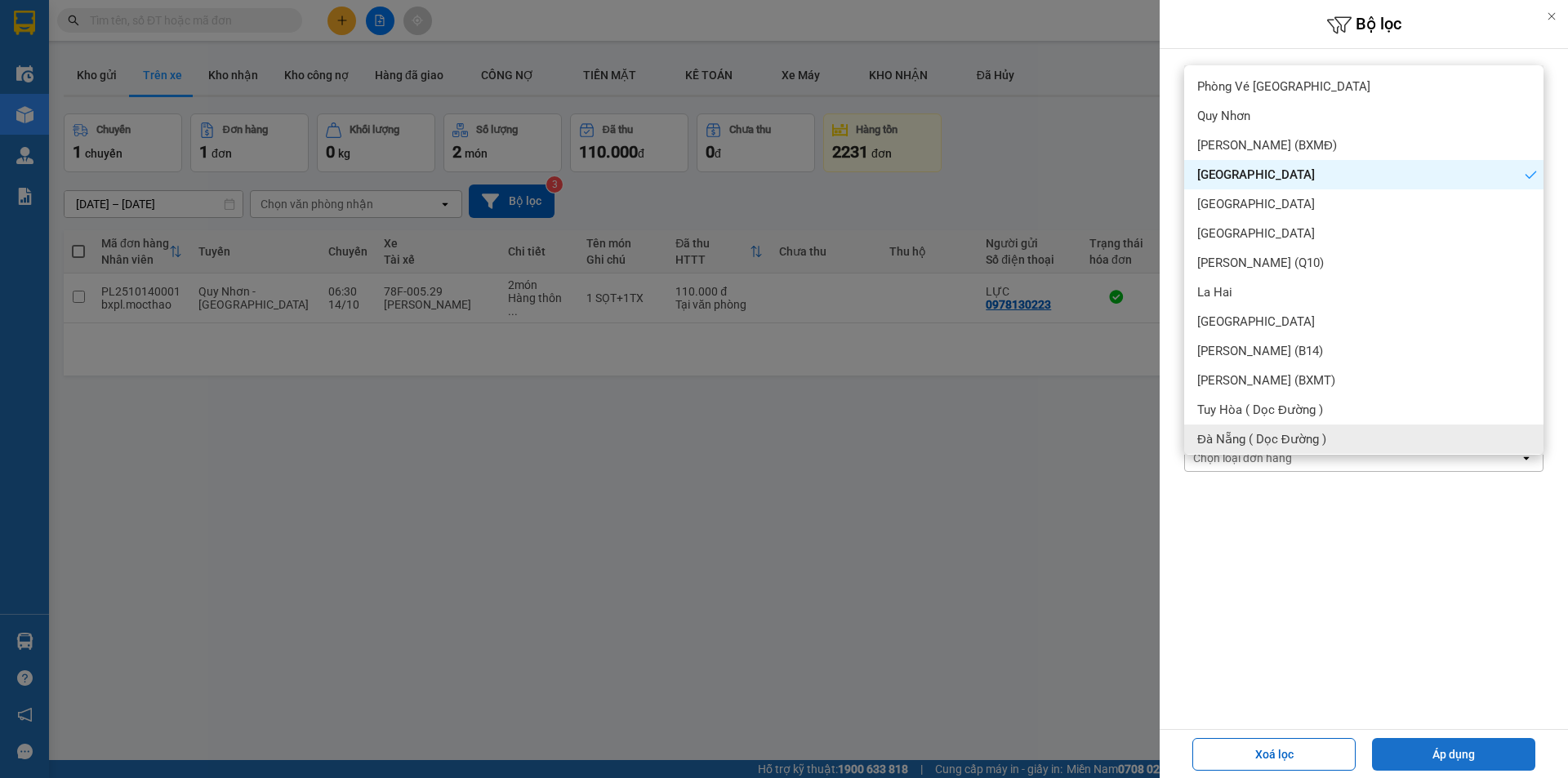
click at [1502, 756] on button "Áp dụng" at bounding box center [1453, 755] width 163 height 33
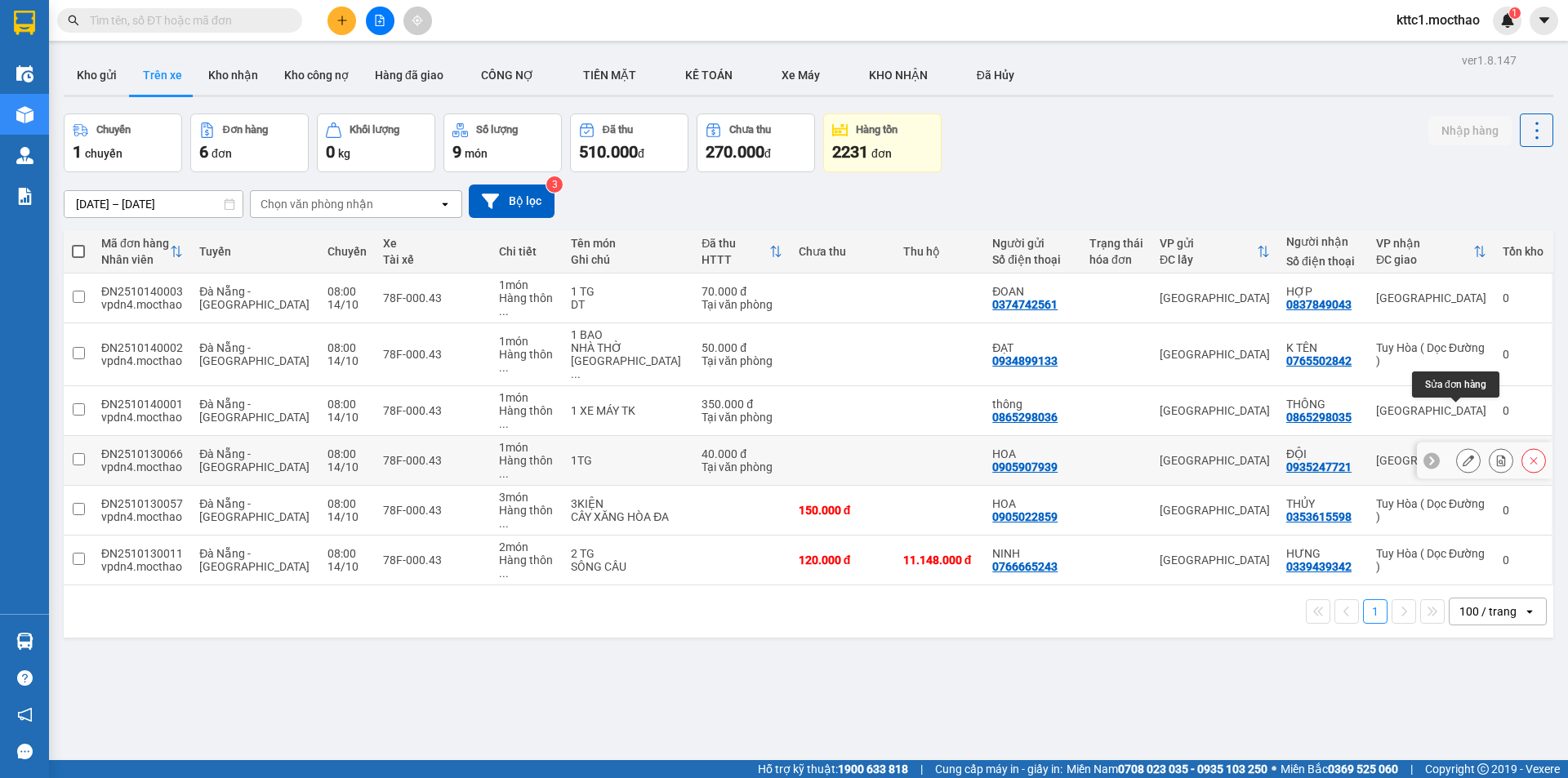
click at [1462, 455] on icon at bounding box center [1468, 460] width 11 height 11
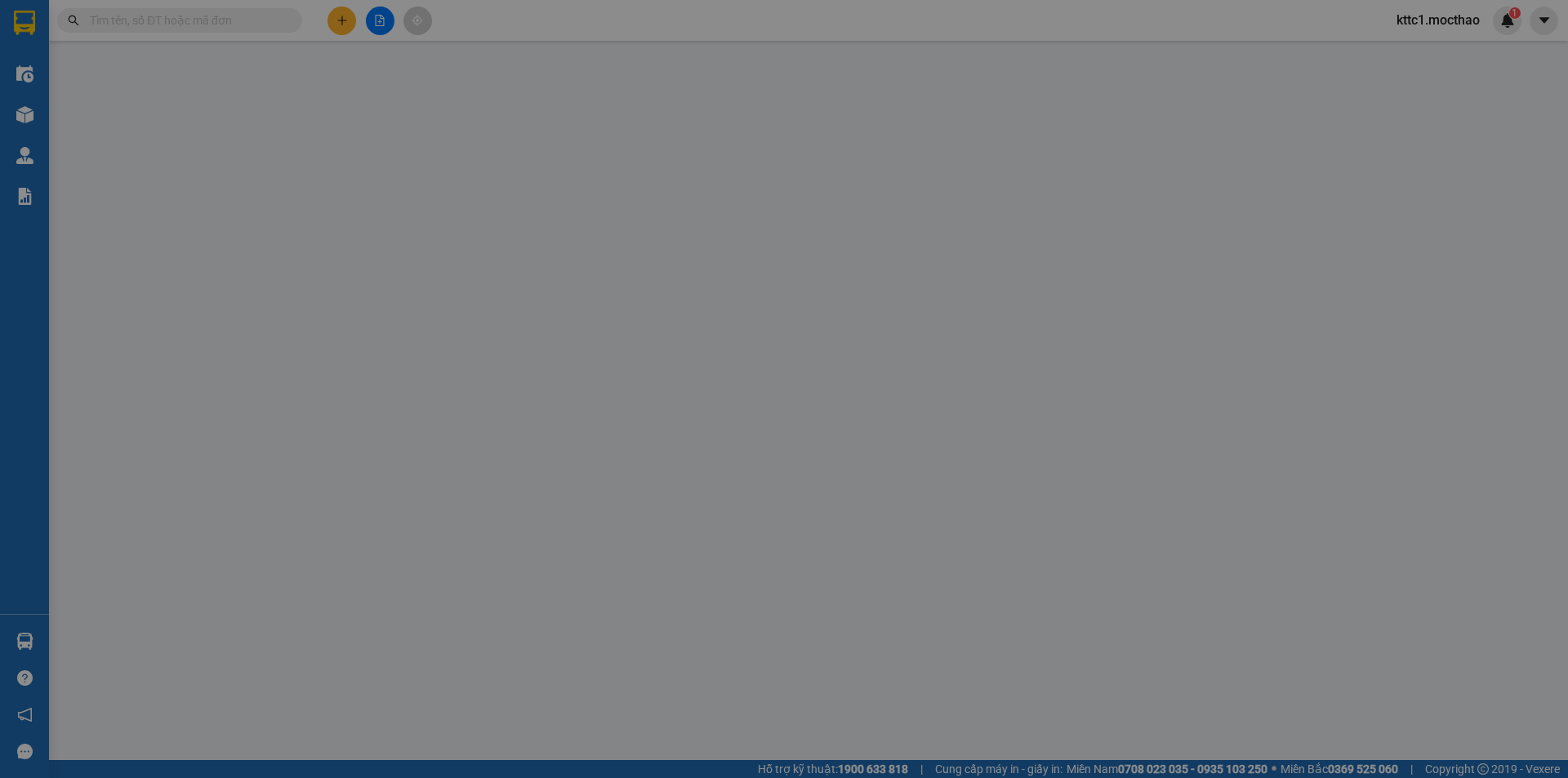
type input "0905907939"
type input "HOA"
type input "0935247721"
type input "ĐỘI"
type input "0"
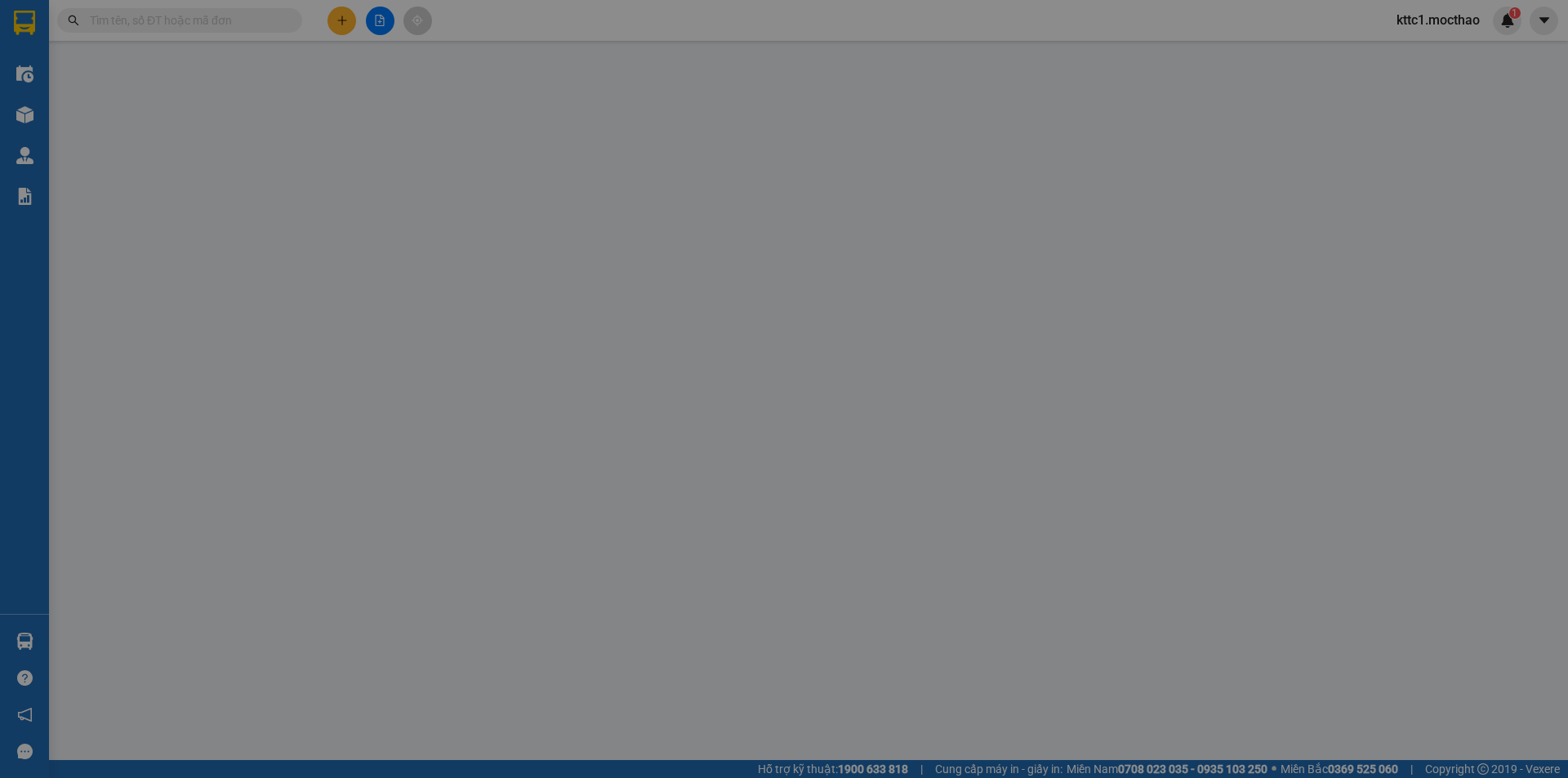
type input "0"
type input "40.000"
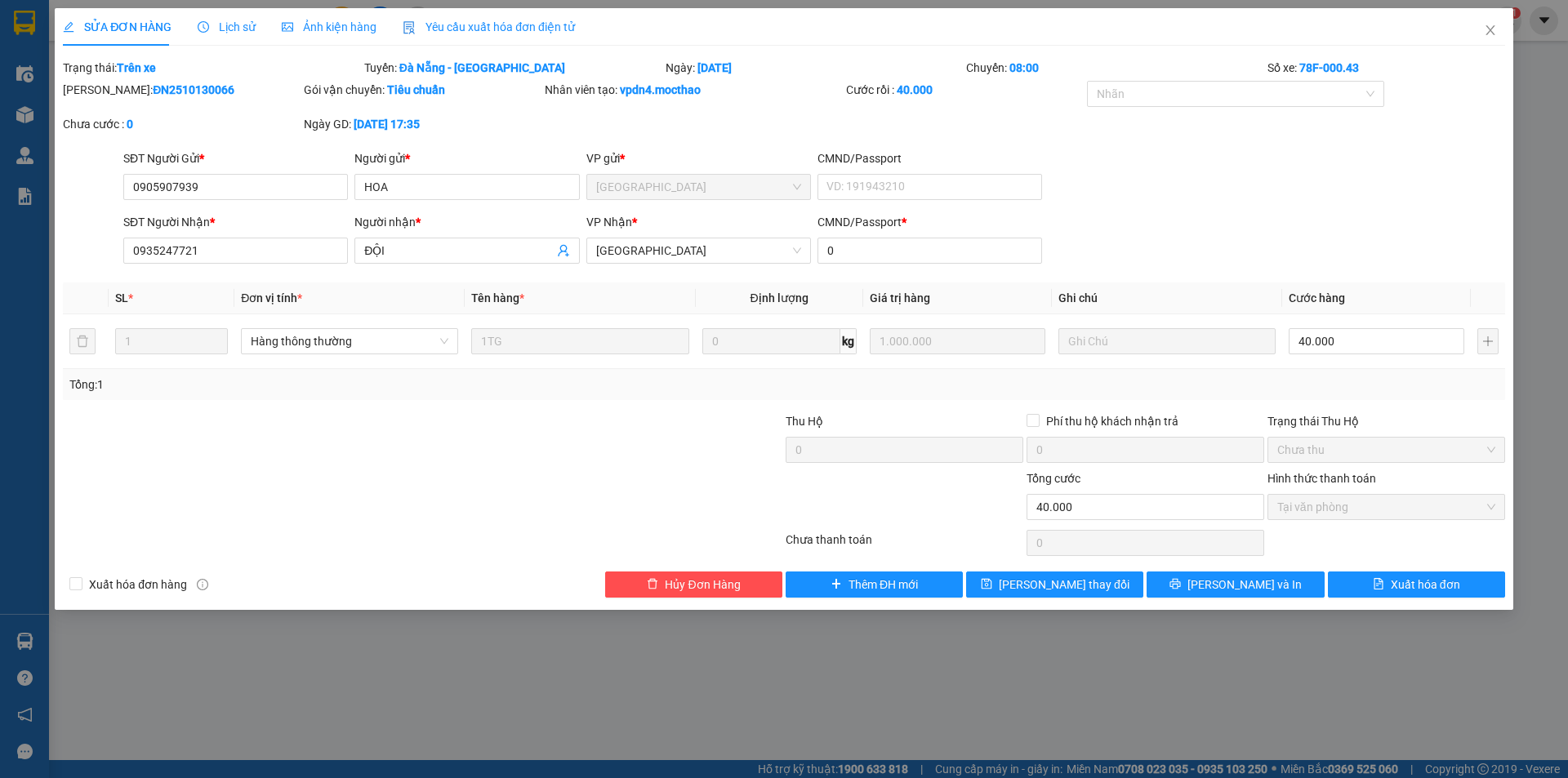
click at [513, 29] on span "Yêu cầu xuất hóa đơn điện tử" at bounding box center [489, 27] width 172 height 13
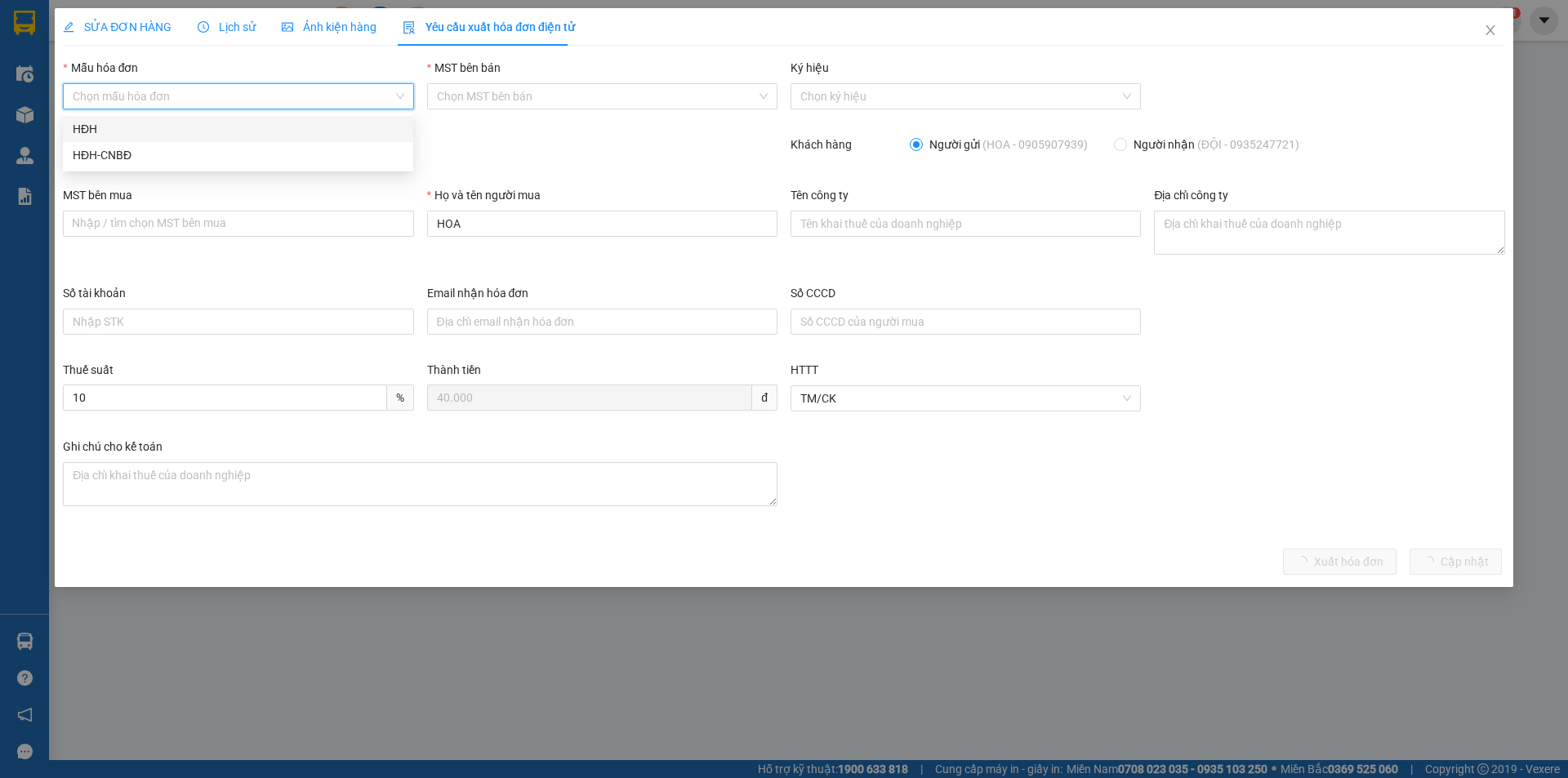
click at [285, 93] on input "Mẫu hóa đơn" at bounding box center [232, 96] width 319 height 24
click at [268, 120] on div "HĐH" at bounding box center [238, 129] width 330 height 18
type input "8"
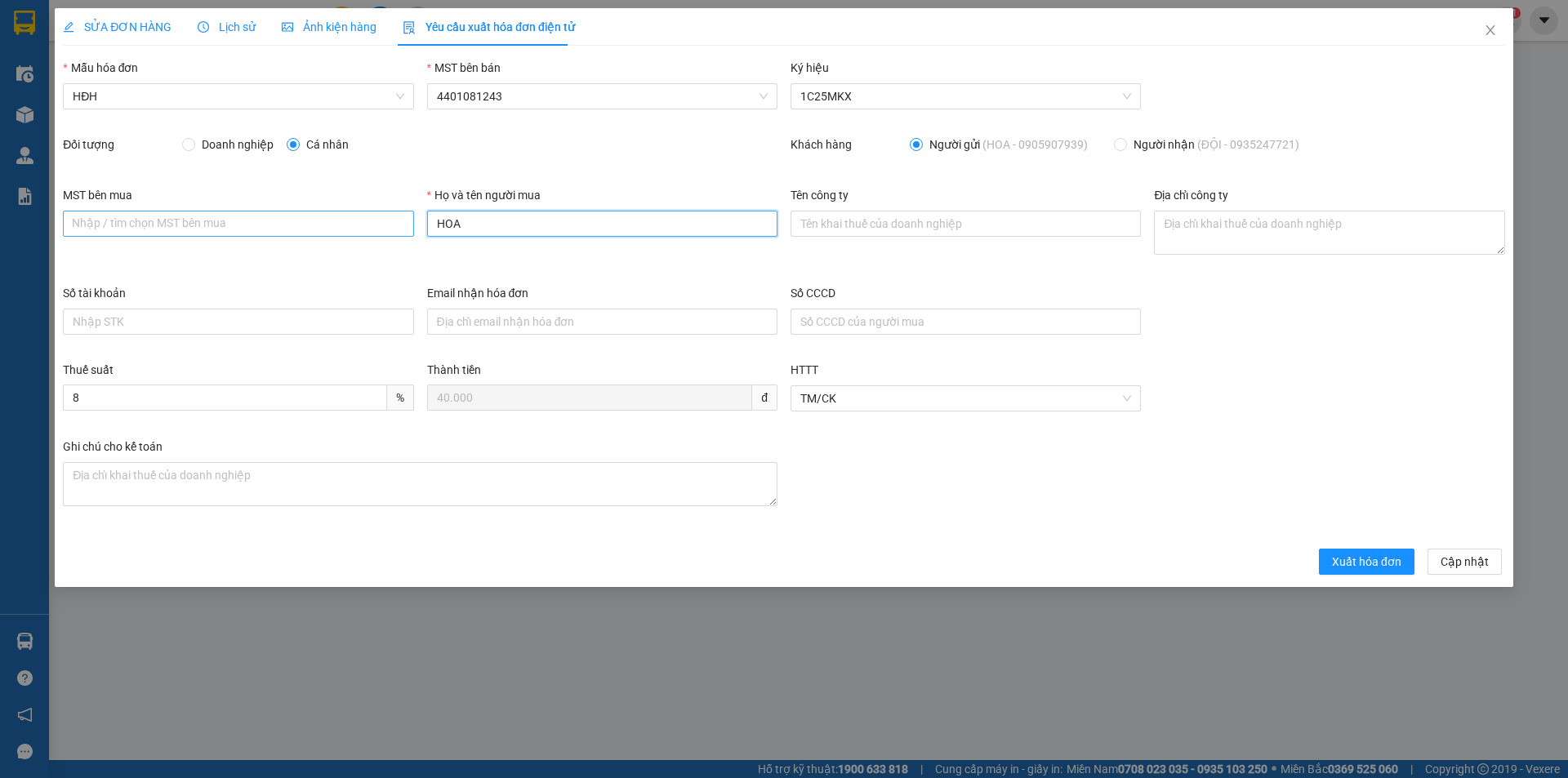
drag, startPoint x: 503, startPoint y: 226, endPoint x: 400, endPoint y: 228, distance: 103.0
click at [401, 228] on div "MST bên mua Nhập / tìm chọn MST bên mua Họ và tên người mua HOA Tên công ty Địa…" at bounding box center [784, 234] width 1456 height 98
type input "Người mua không lấy hóa đơn"
click at [1392, 566] on span "Xuất hóa đơn" at bounding box center [1366, 561] width 69 height 18
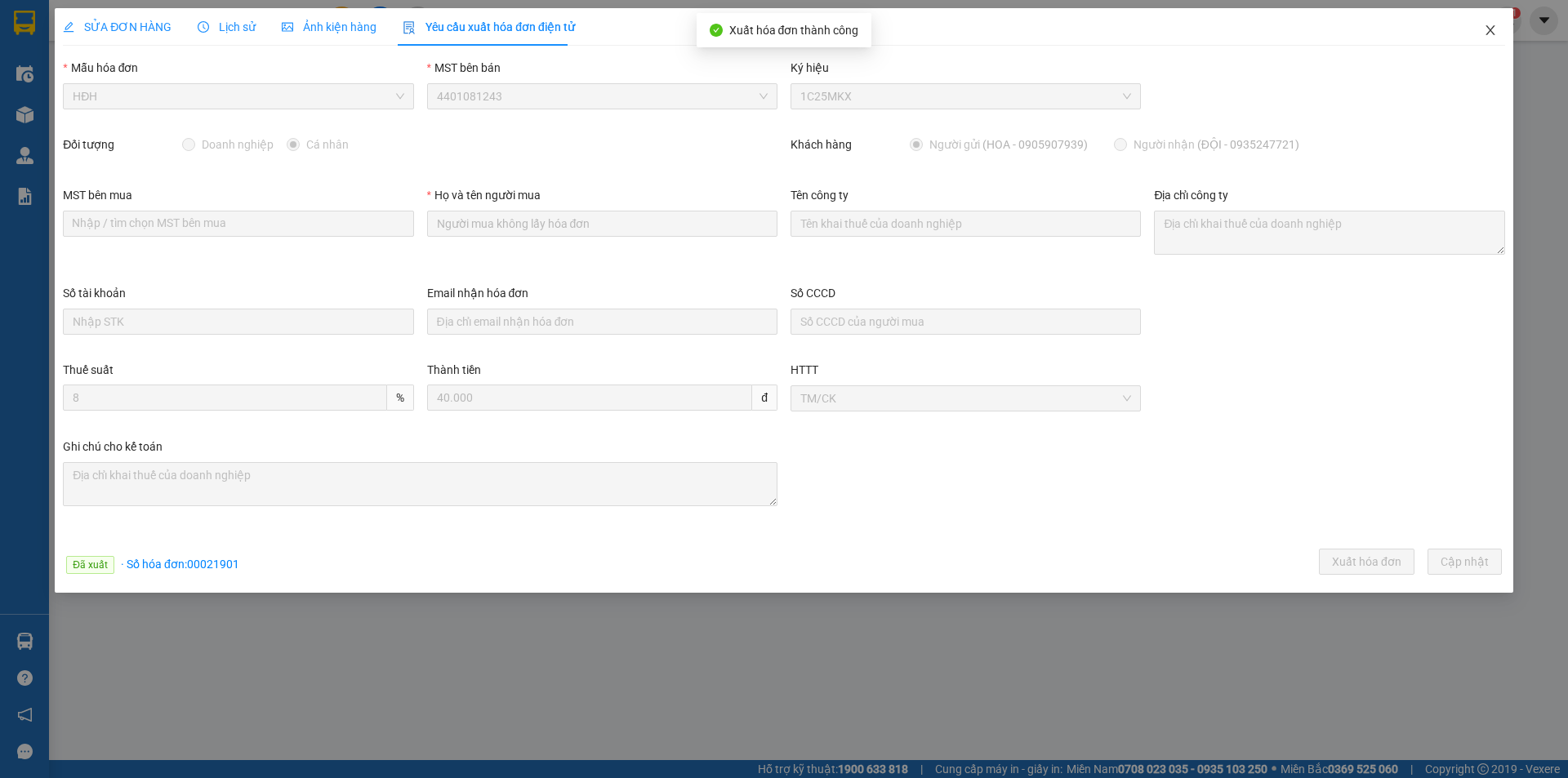
click at [1495, 32] on icon "close" at bounding box center [1490, 29] width 13 height 13
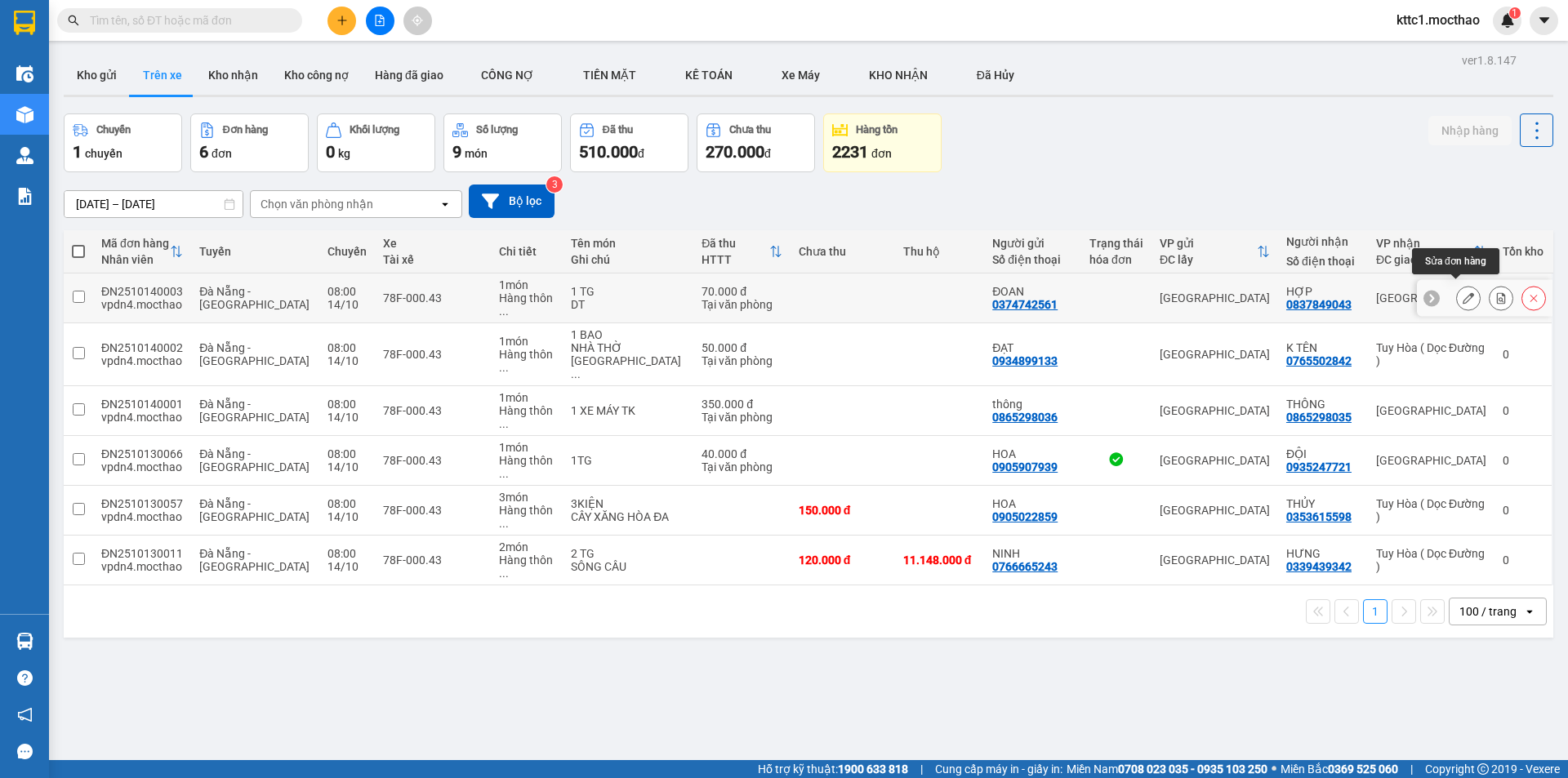
click at [1462, 292] on icon at bounding box center [1468, 297] width 11 height 11
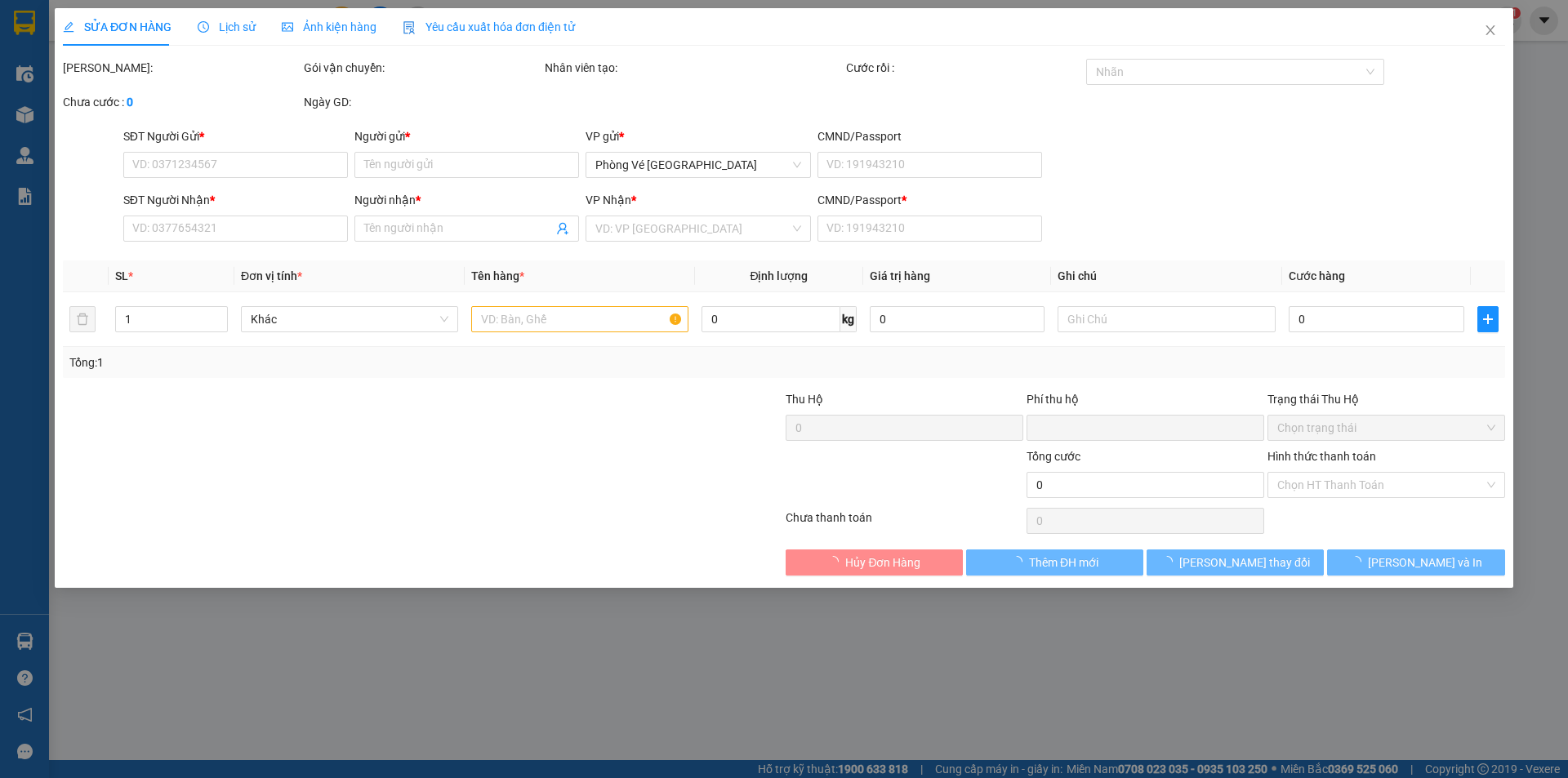
type input "0374742561"
type input "ĐOAN"
type input "0837849043"
type input "HỢP"
type input "0"
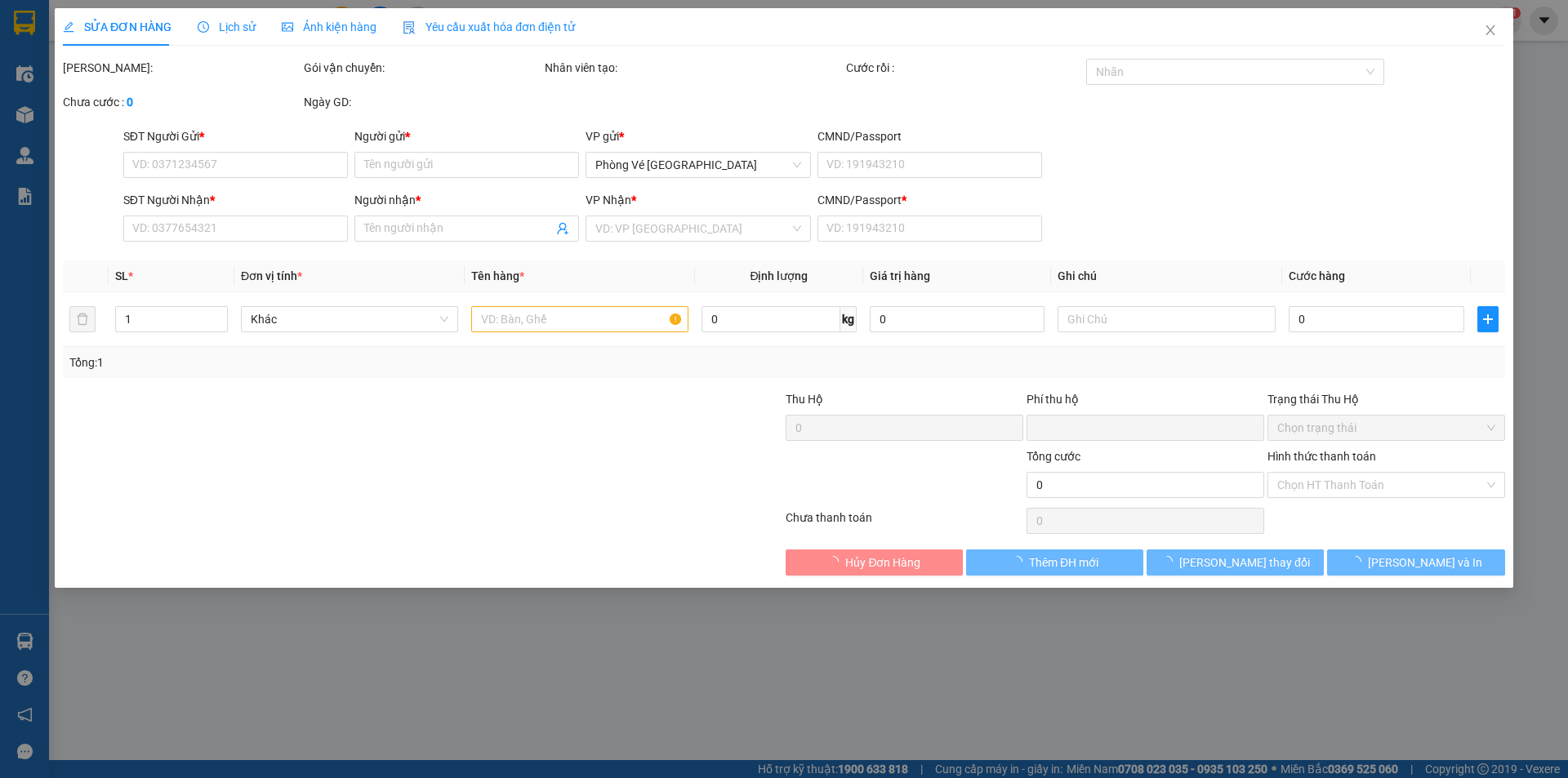
type input "0"
type input "70.000"
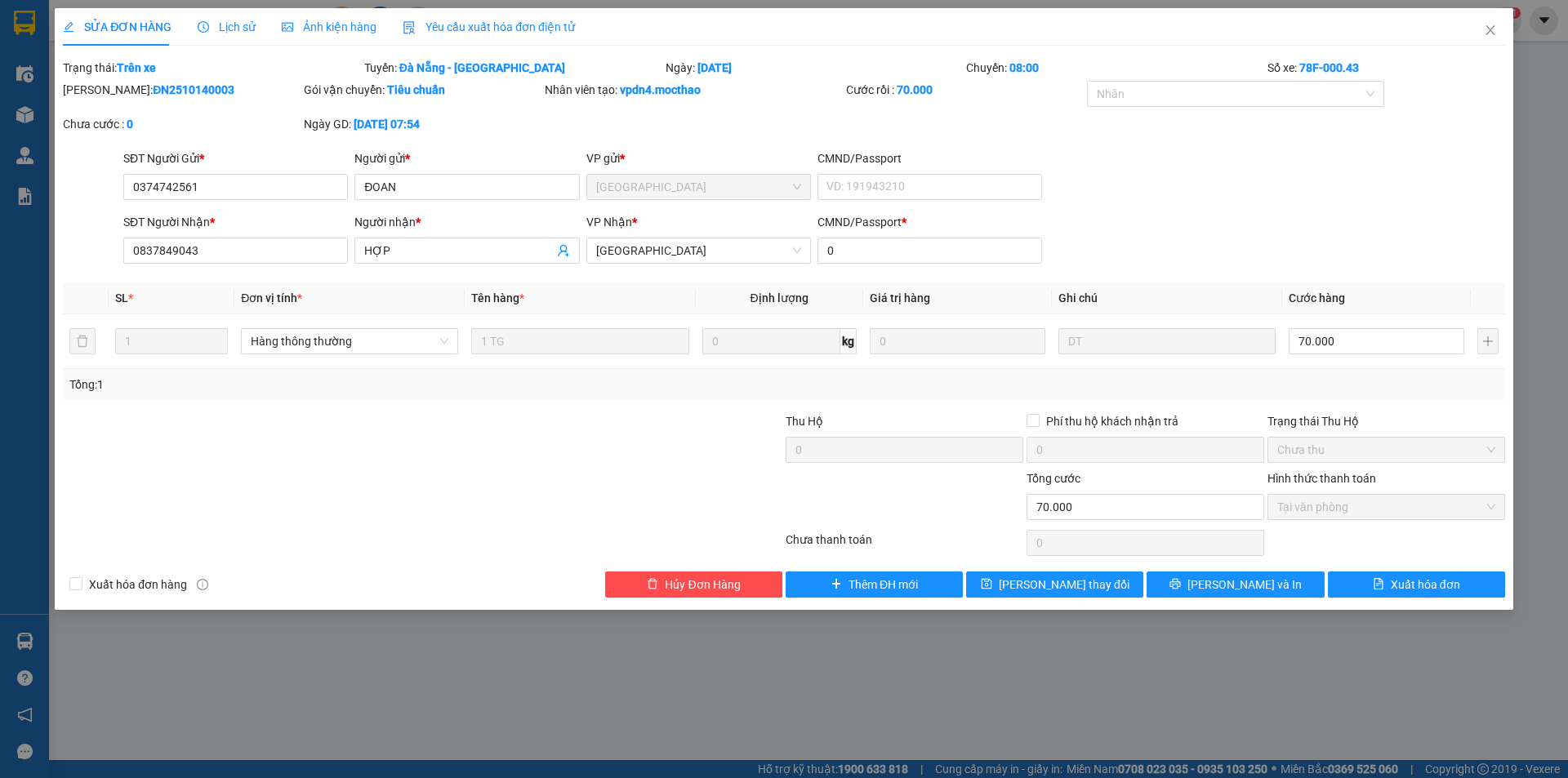
click at [512, 27] on span "Yêu cầu xuất hóa đơn điện tử" at bounding box center [489, 27] width 172 height 13
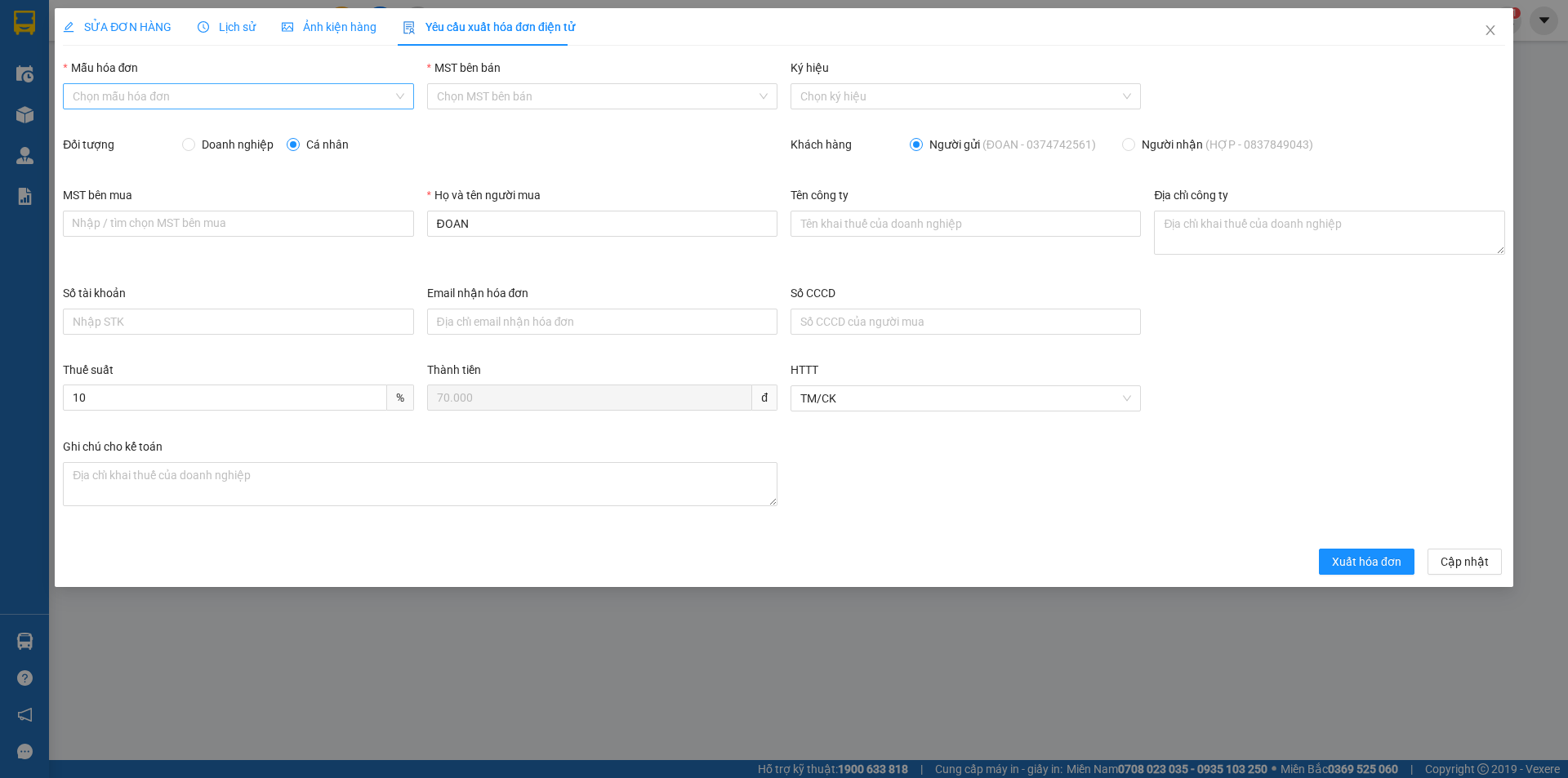
click at [179, 95] on input "Mẫu hóa đơn" at bounding box center [232, 96] width 319 height 24
click at [158, 128] on div "HĐH" at bounding box center [238, 129] width 330 height 18
type input "8"
drag, startPoint x: 472, startPoint y: 226, endPoint x: 398, endPoint y: 227, distance: 74.0
click at [398, 227] on div "MST bên mua Nhập / tìm chọn MST bên mua Họ và tên người mua ĐOAN Tên công ty Đị…" at bounding box center [784, 234] width 1456 height 98
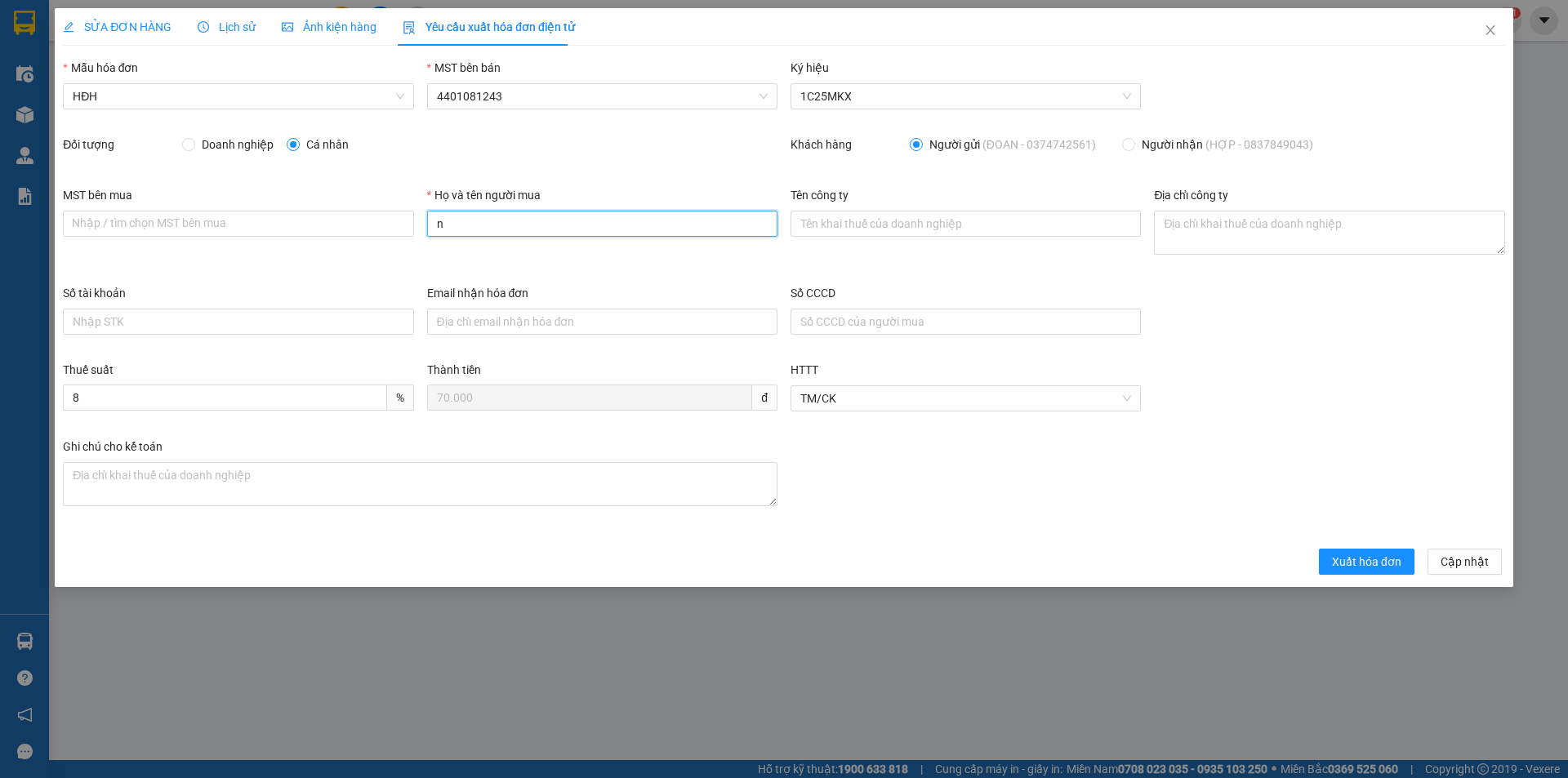
type input "Người mua không lấy hóa đơn"
click at [1381, 573] on button "Xuất hóa đơn" at bounding box center [1366, 562] width 95 height 26
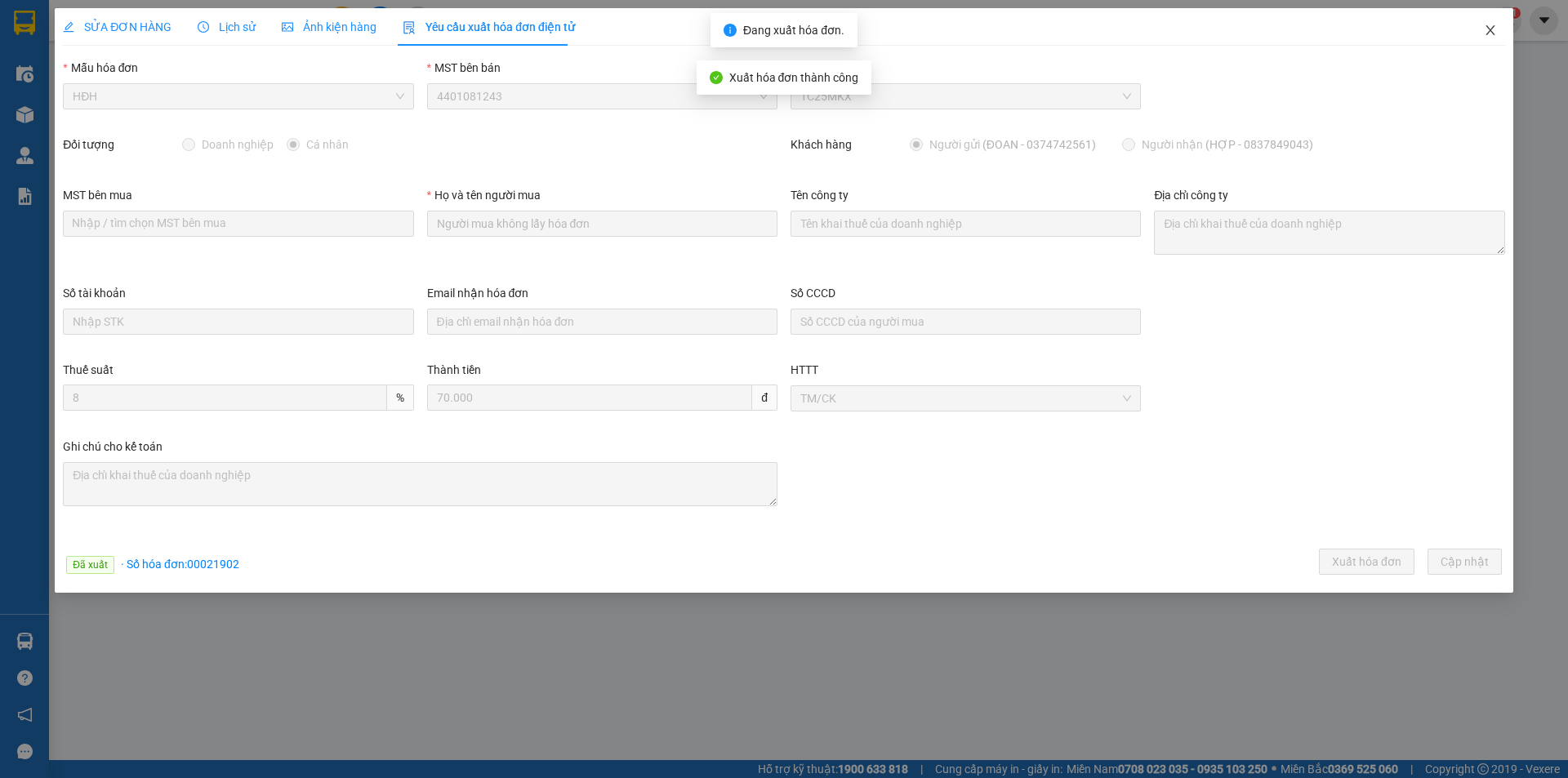
click at [1492, 26] on icon "close" at bounding box center [1490, 29] width 13 height 13
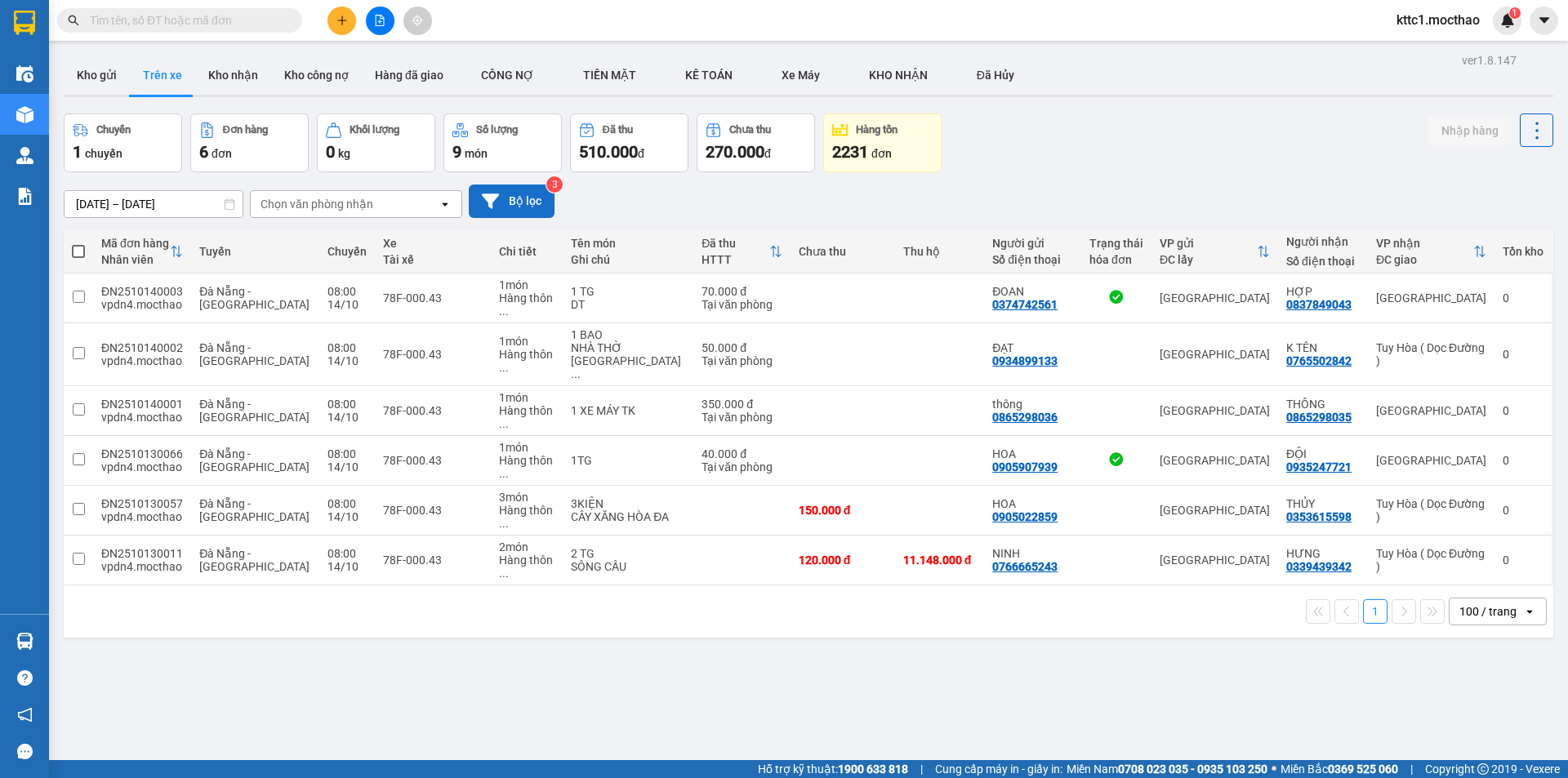
click at [520, 190] on button "Bộ lọc" at bounding box center [511, 201] width 86 height 34
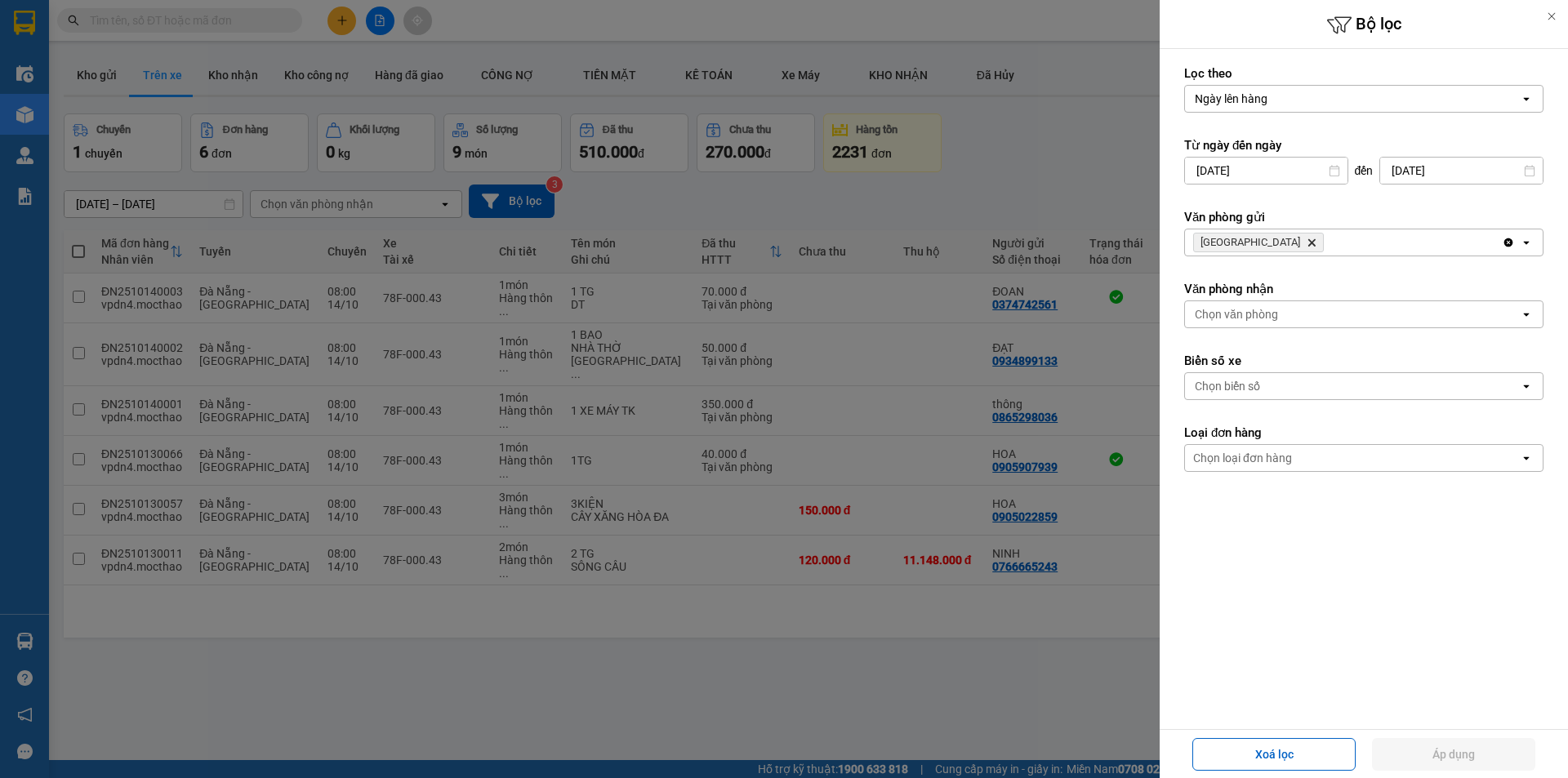
click at [1309, 240] on icon "Đà Nẵng, close by backspace" at bounding box center [1312, 243] width 7 height 7
click at [1247, 239] on div "Chọn văn phòng" at bounding box center [1236, 242] width 83 height 16
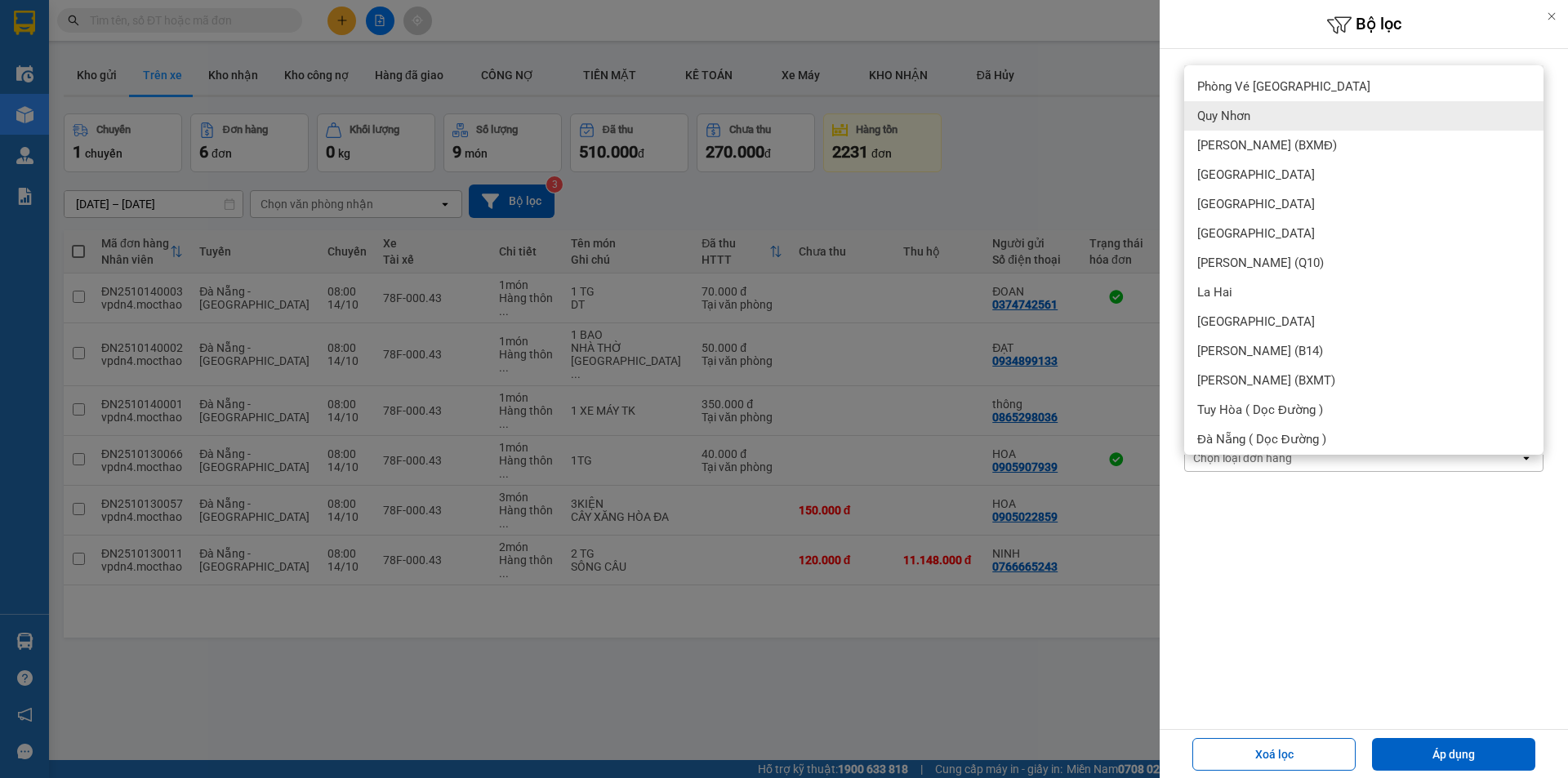
click at [1239, 124] on div "Quy Nhơn" at bounding box center [1363, 116] width 359 height 29
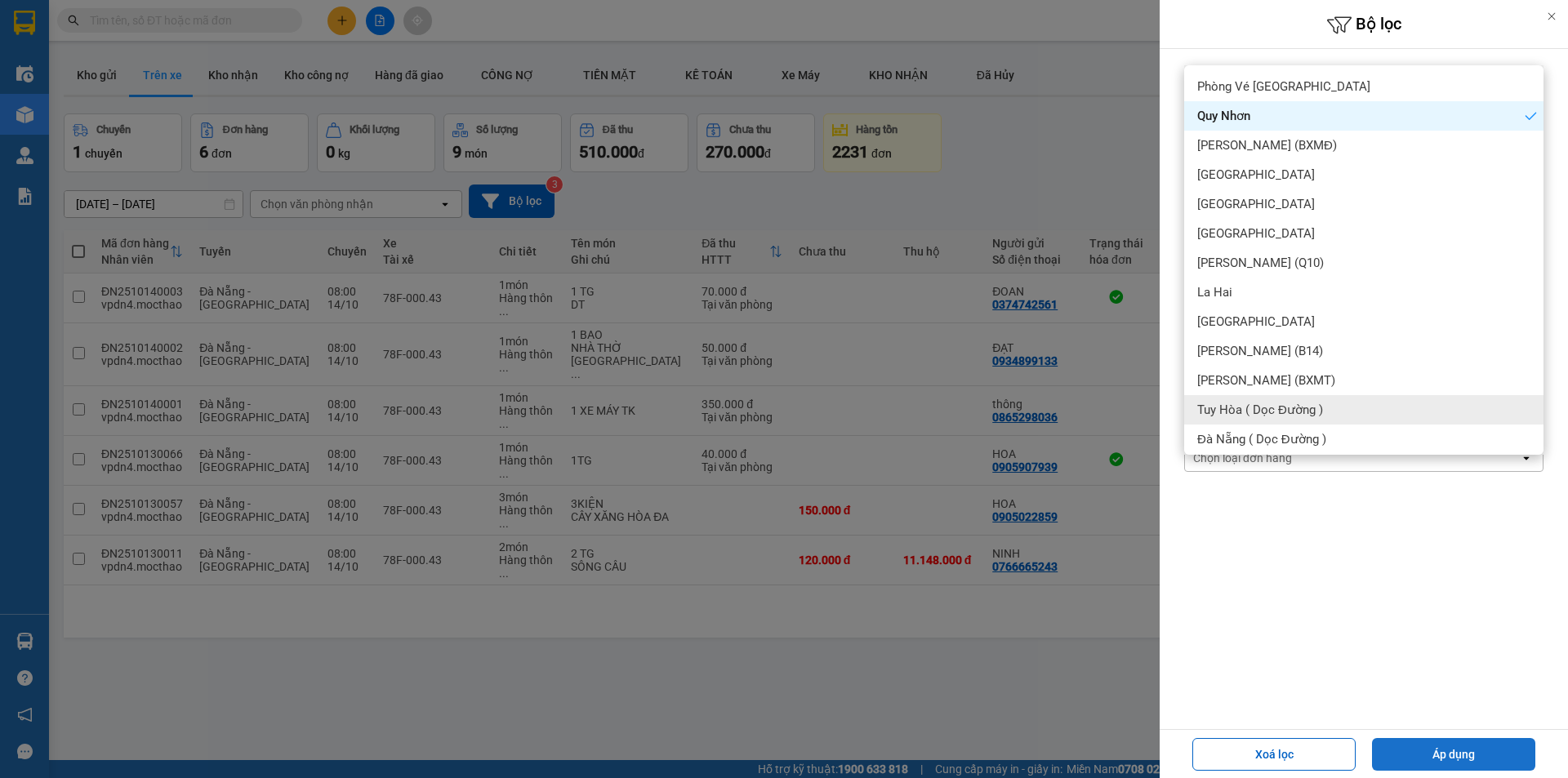
click at [1466, 761] on button "Áp dụng" at bounding box center [1453, 755] width 163 height 33
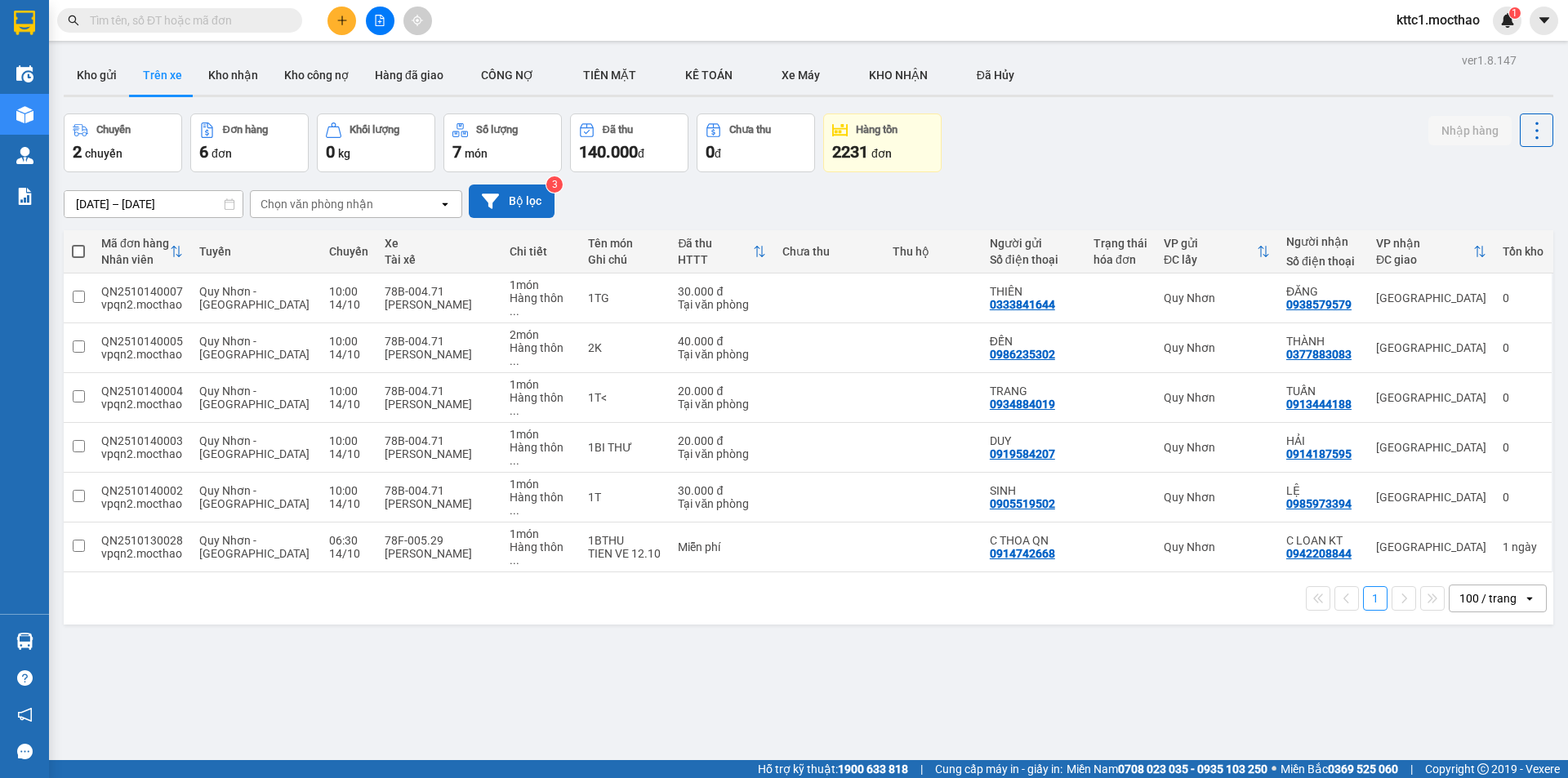
click at [524, 203] on button "Bộ lọc" at bounding box center [511, 201] width 86 height 34
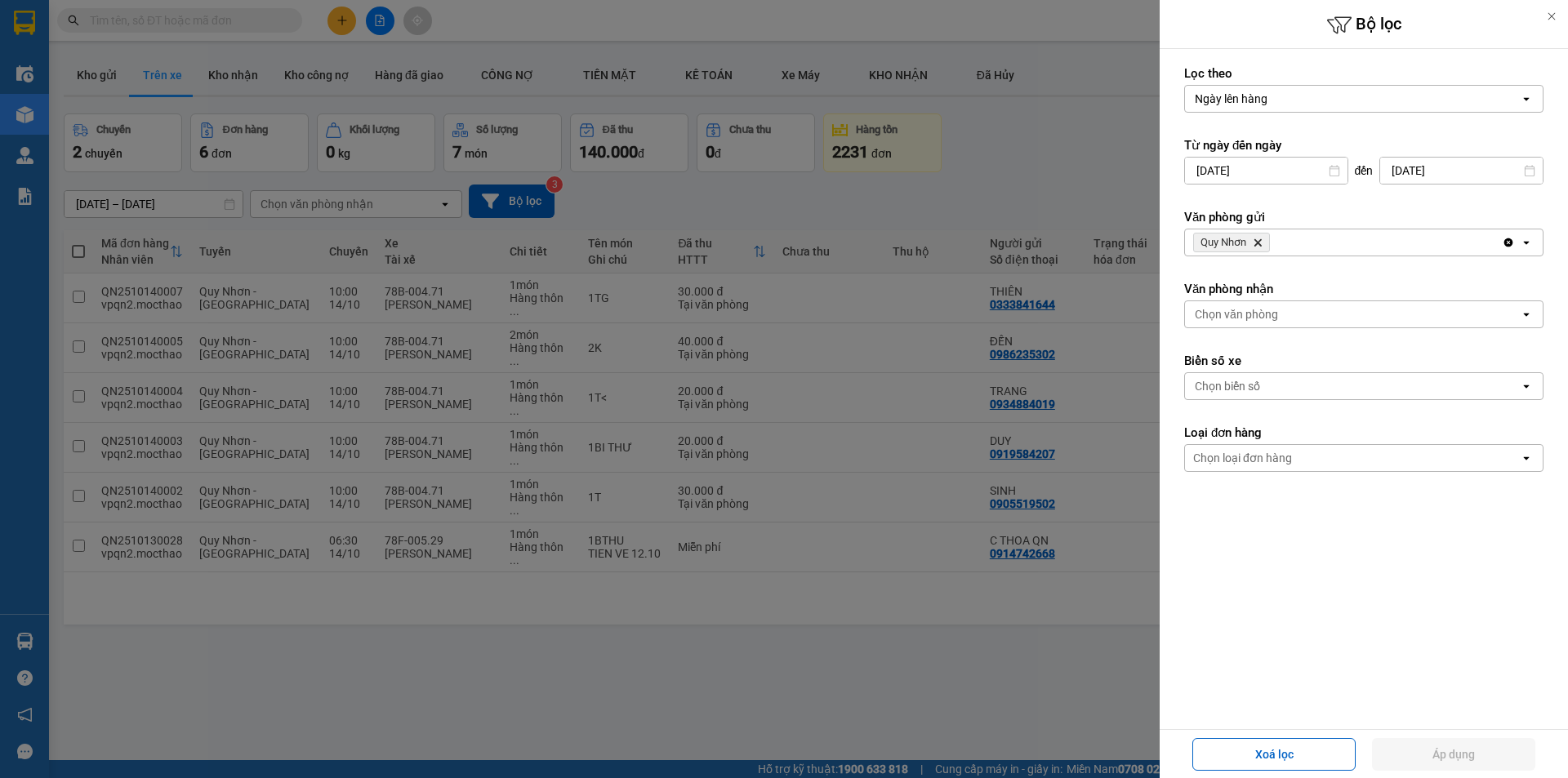
click at [832, 614] on div at bounding box center [784, 389] width 1568 height 778
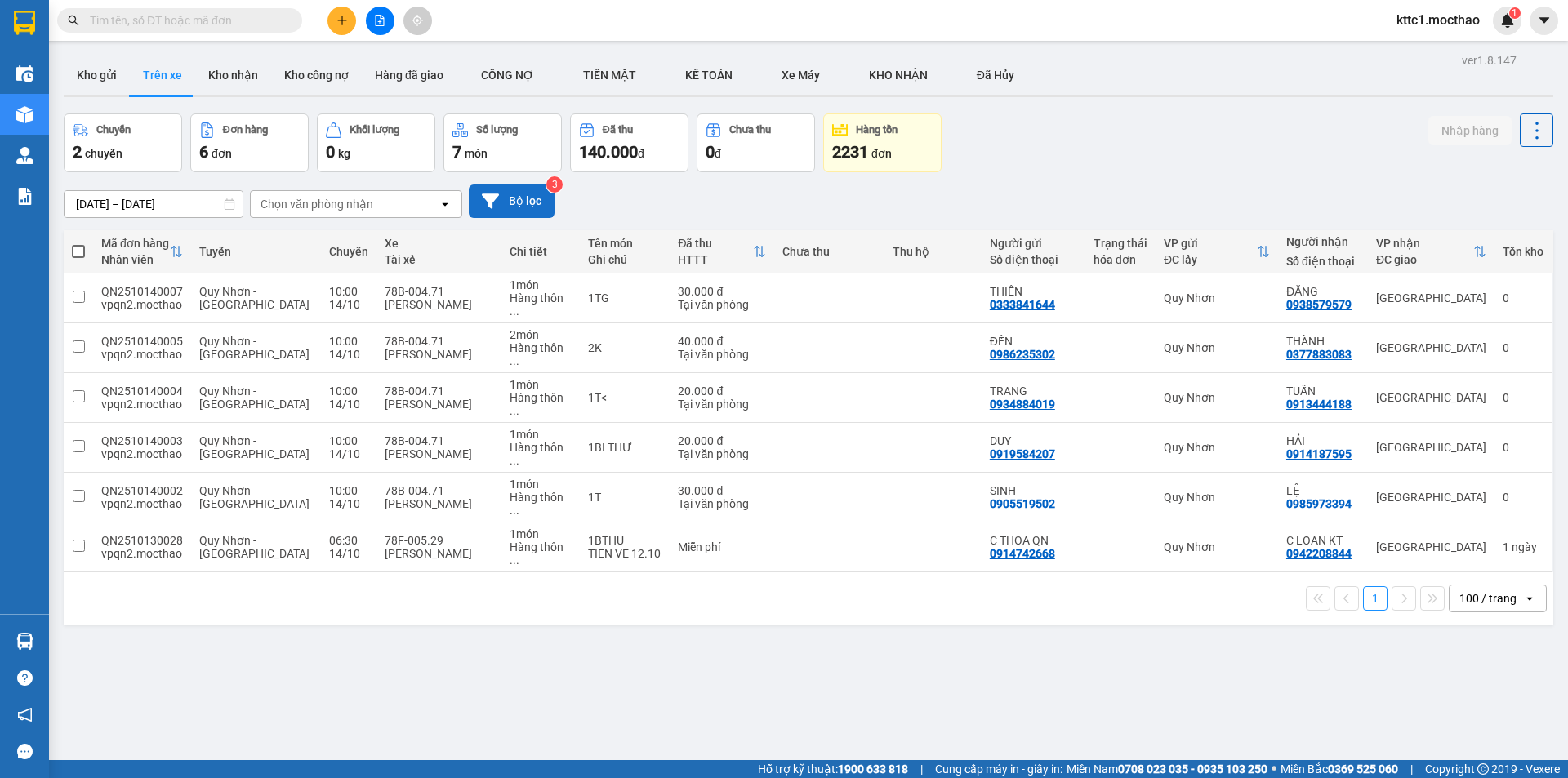
click at [504, 198] on button "Bộ lọc" at bounding box center [511, 201] width 86 height 34
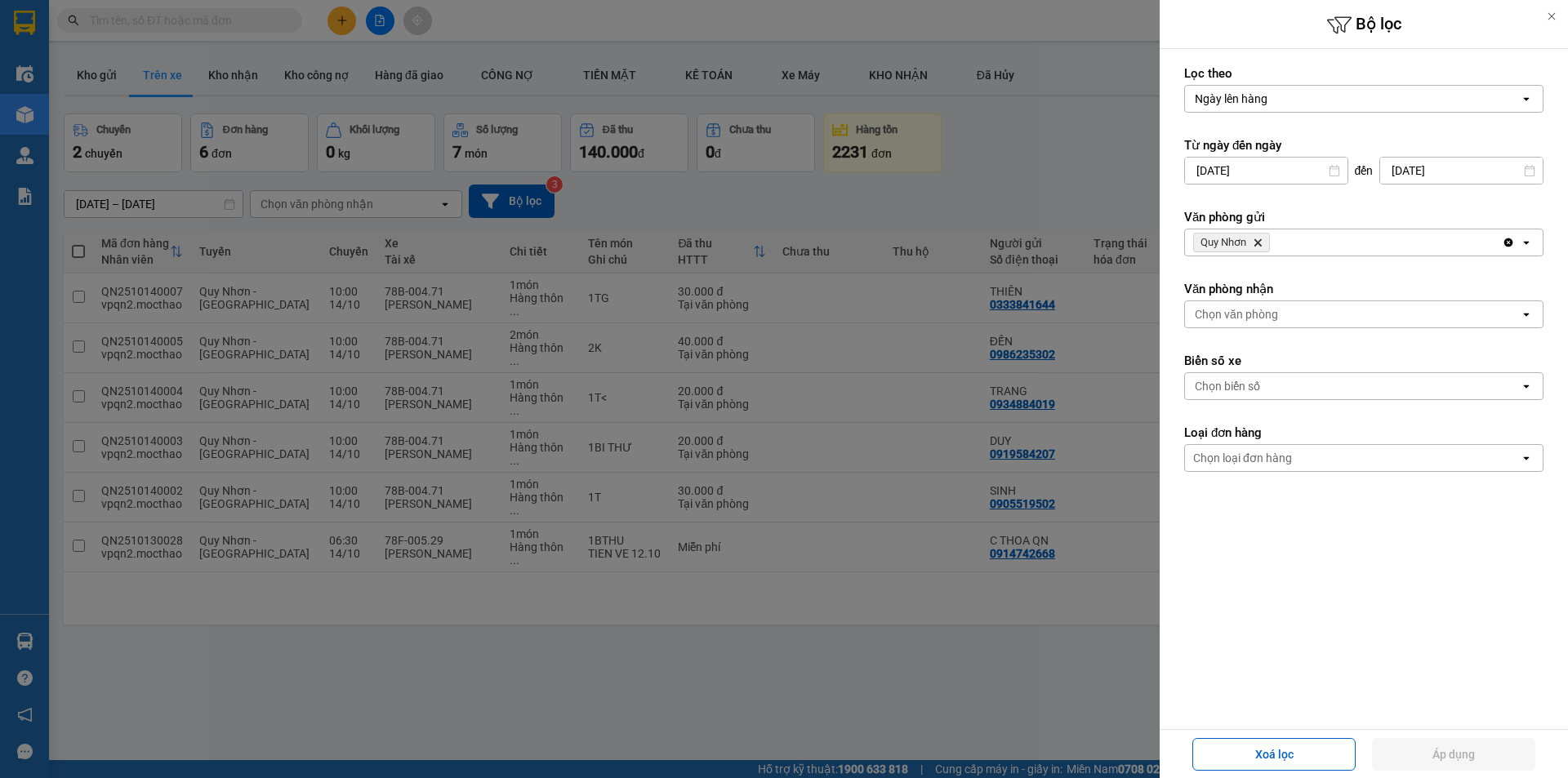
click at [1259, 239] on icon "Delete" at bounding box center [1257, 242] width 10 height 10
click at [1252, 242] on div "Chọn văn phòng" at bounding box center [1236, 242] width 83 height 16
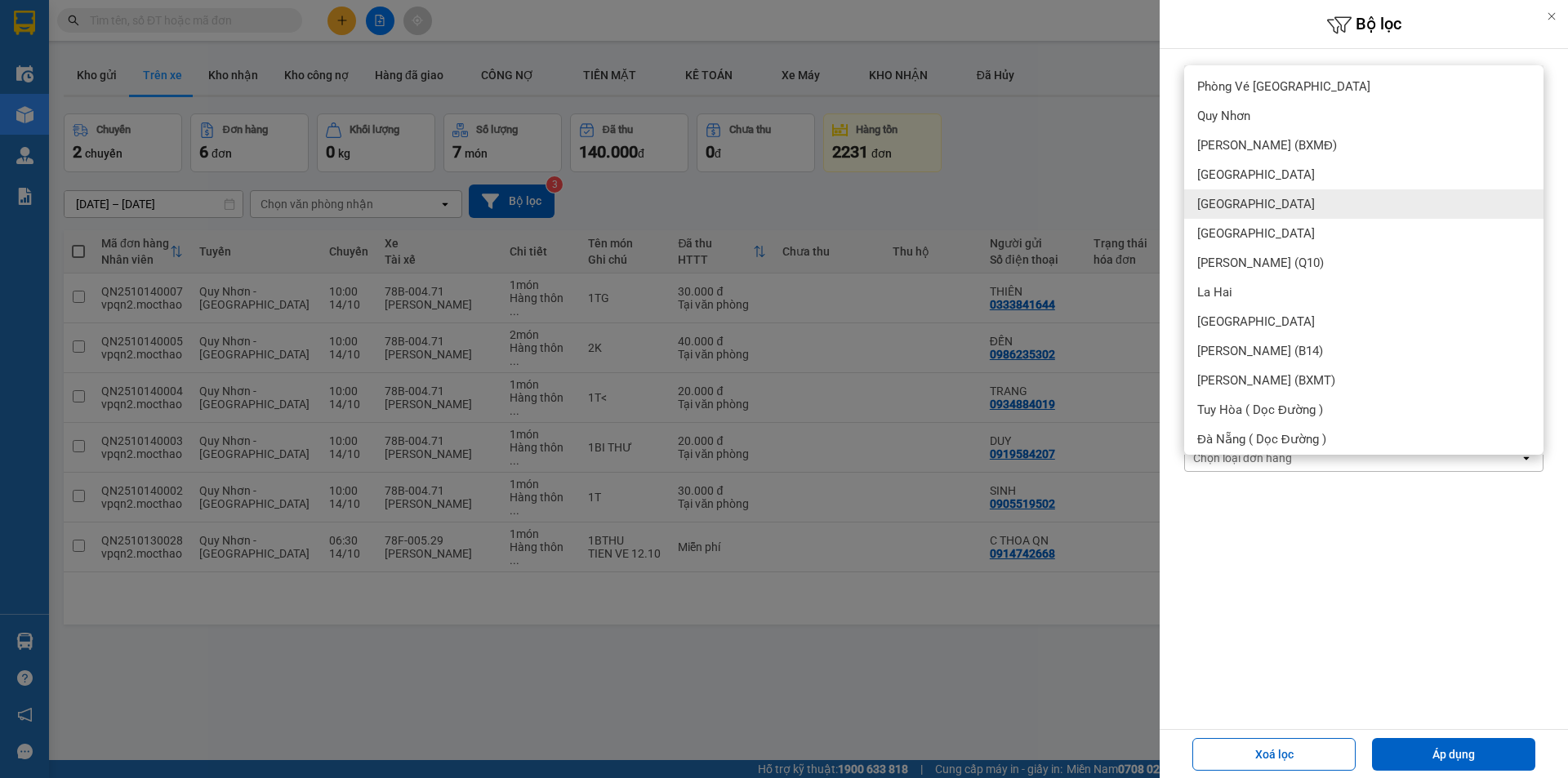
click at [1247, 201] on div "[GEOGRAPHIC_DATA]" at bounding box center [1363, 204] width 359 height 29
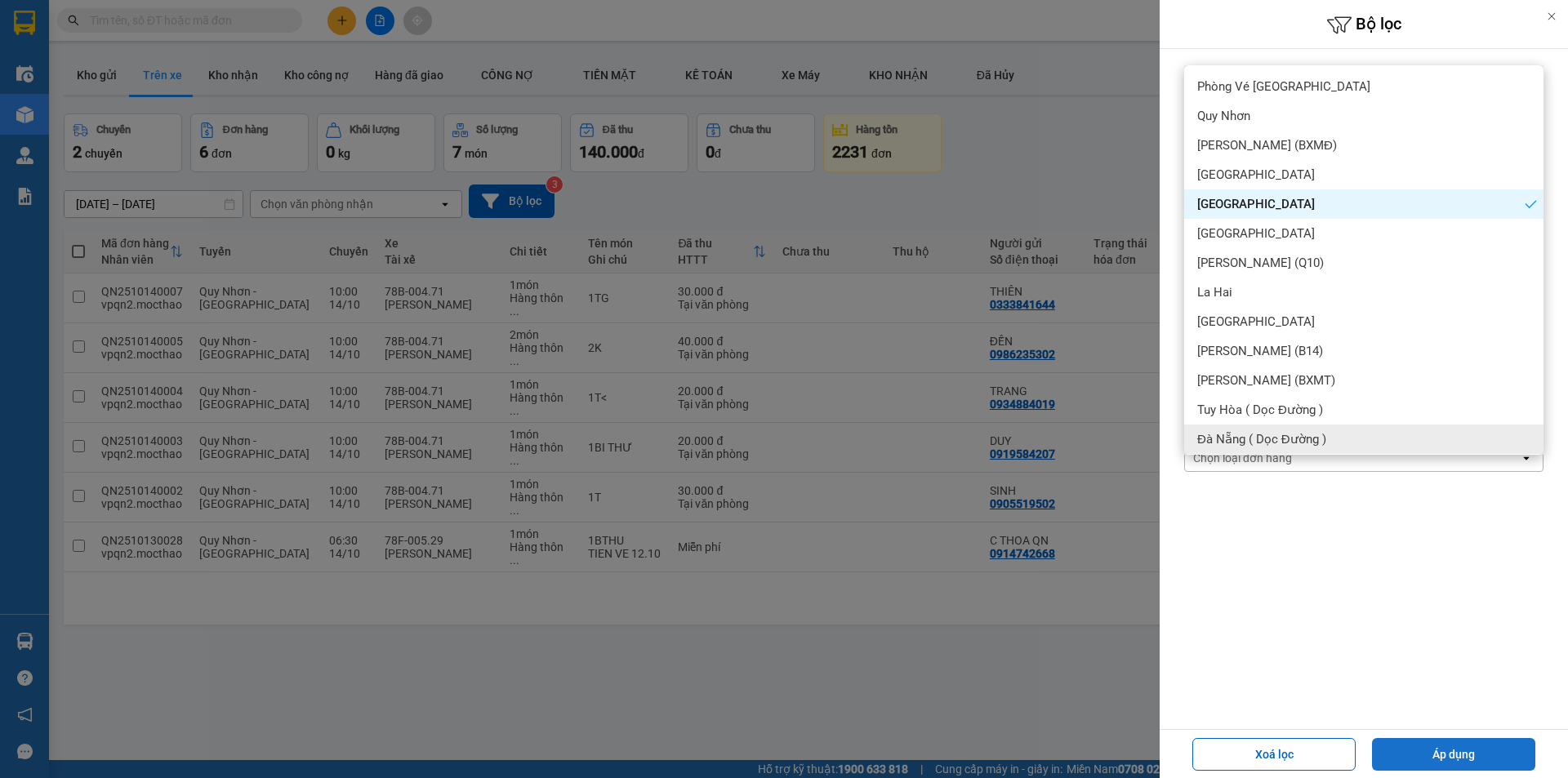
click at [1449, 742] on button "Áp dụng" at bounding box center [1453, 755] width 163 height 33
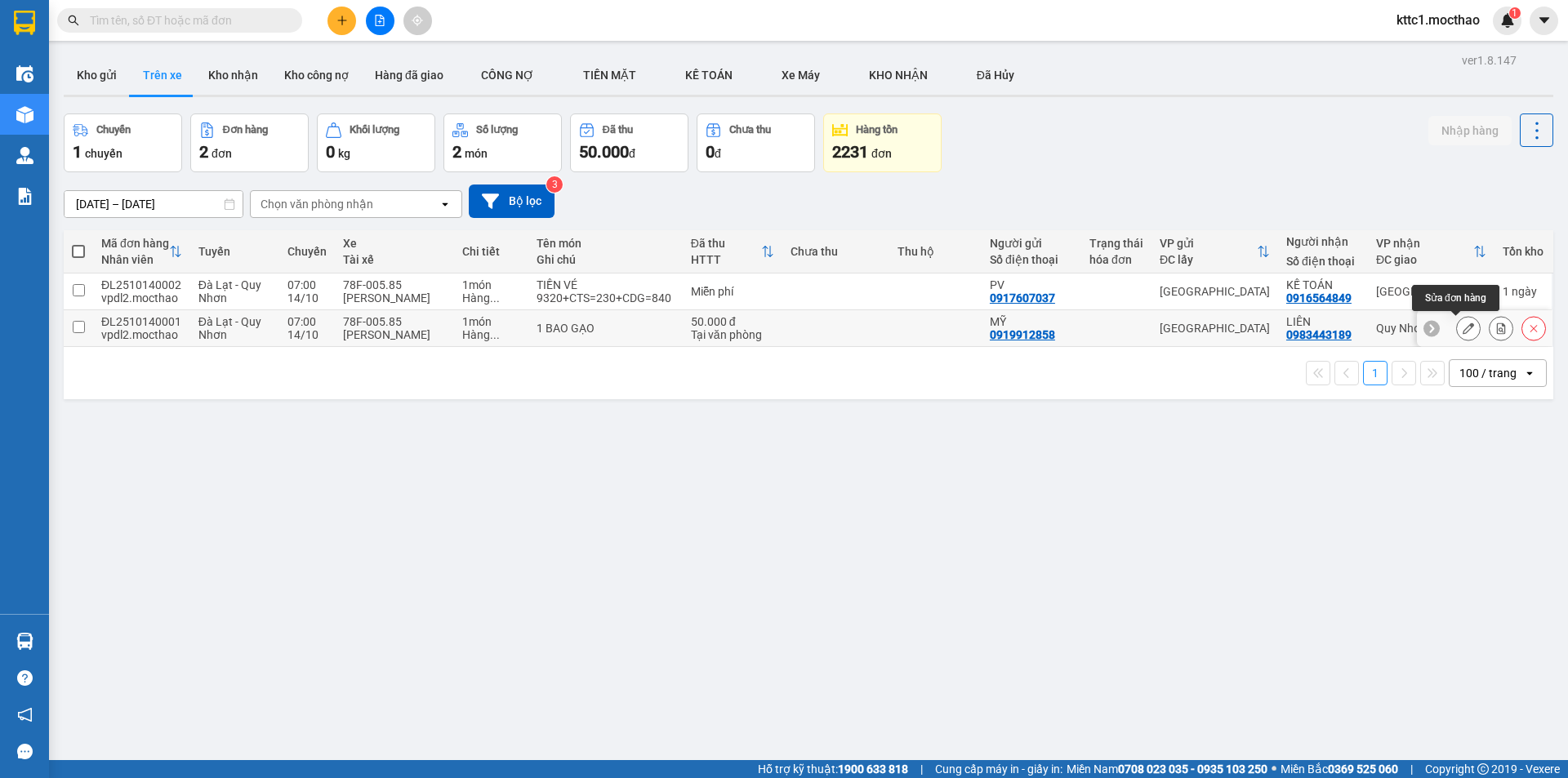
click at [1462, 329] on icon at bounding box center [1468, 328] width 11 height 11
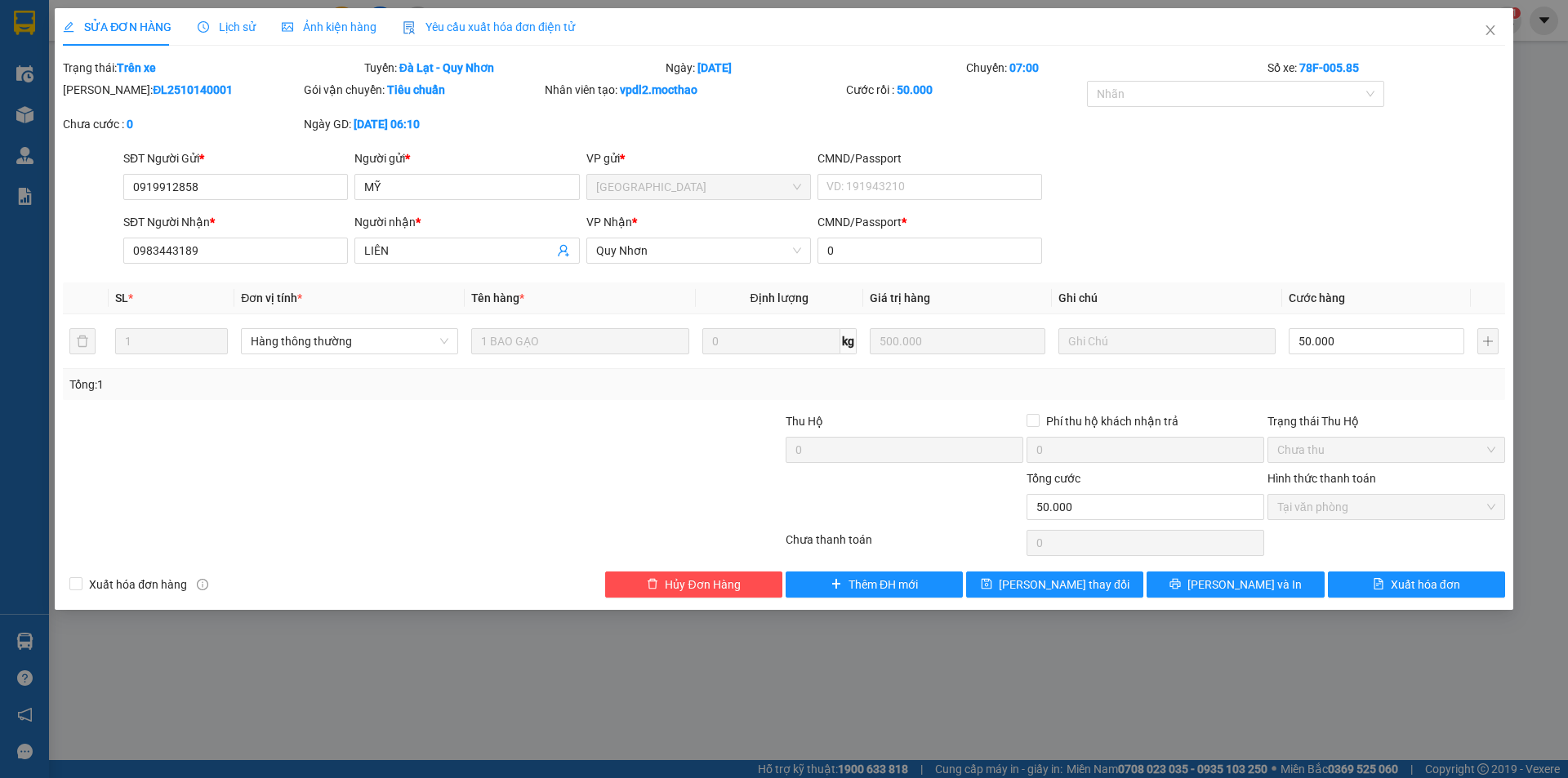
click at [476, 21] on span "Yêu cầu xuất hóa đơn điện tử" at bounding box center [489, 27] width 172 height 13
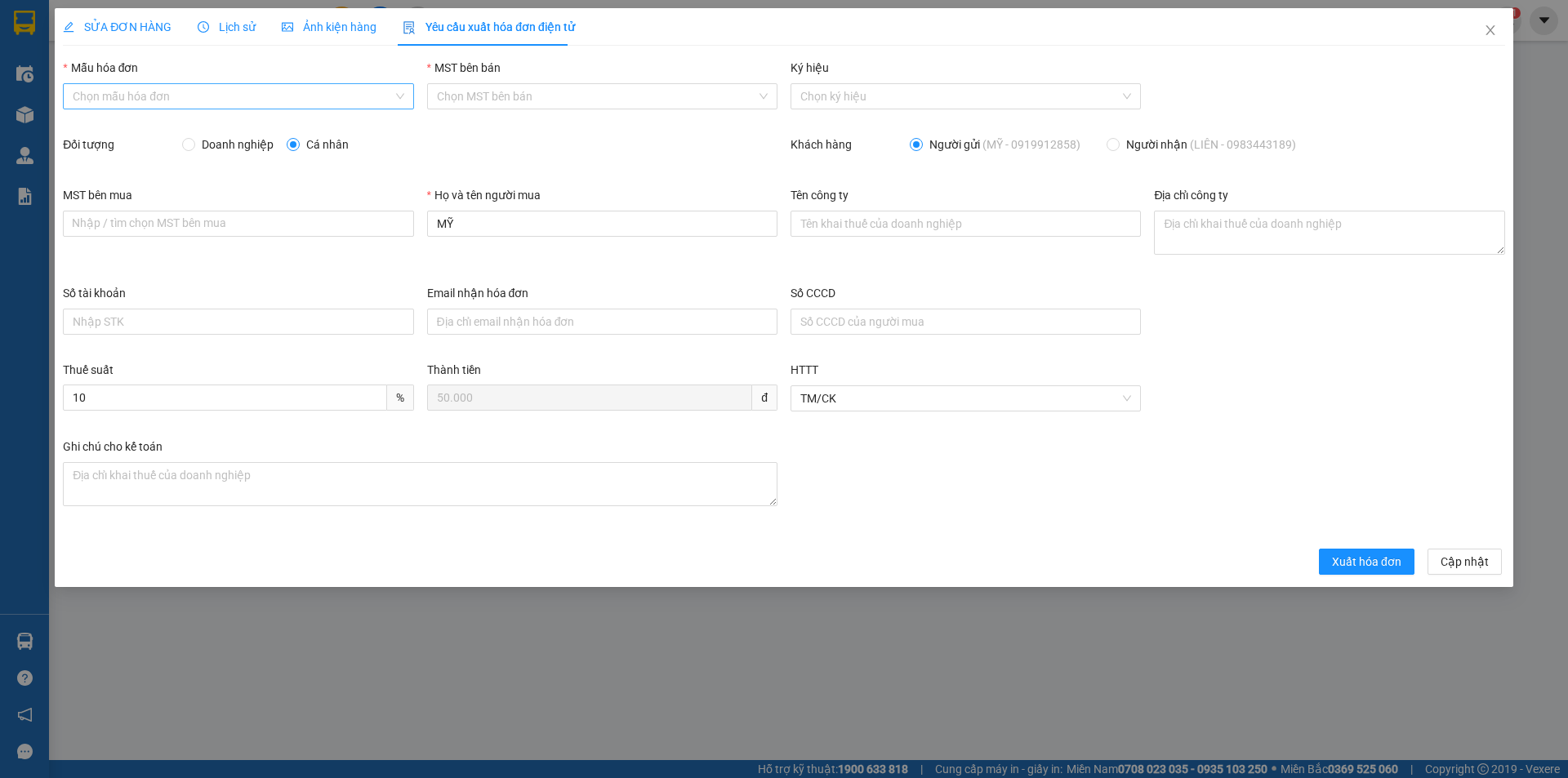
click at [124, 94] on input "Mẫu hóa đơn" at bounding box center [232, 96] width 319 height 24
click at [105, 160] on div "HĐH-CNBĐ" at bounding box center [238, 155] width 330 height 18
type input "8"
drag, startPoint x: 449, startPoint y: 226, endPoint x: 412, endPoint y: 226, distance: 37.0
click at [412, 226] on div "MST bên mua Nhập / tìm chọn MST bên mua Họ và tên người mua MỸ Tên công ty Địa …" at bounding box center [784, 234] width 1456 height 98
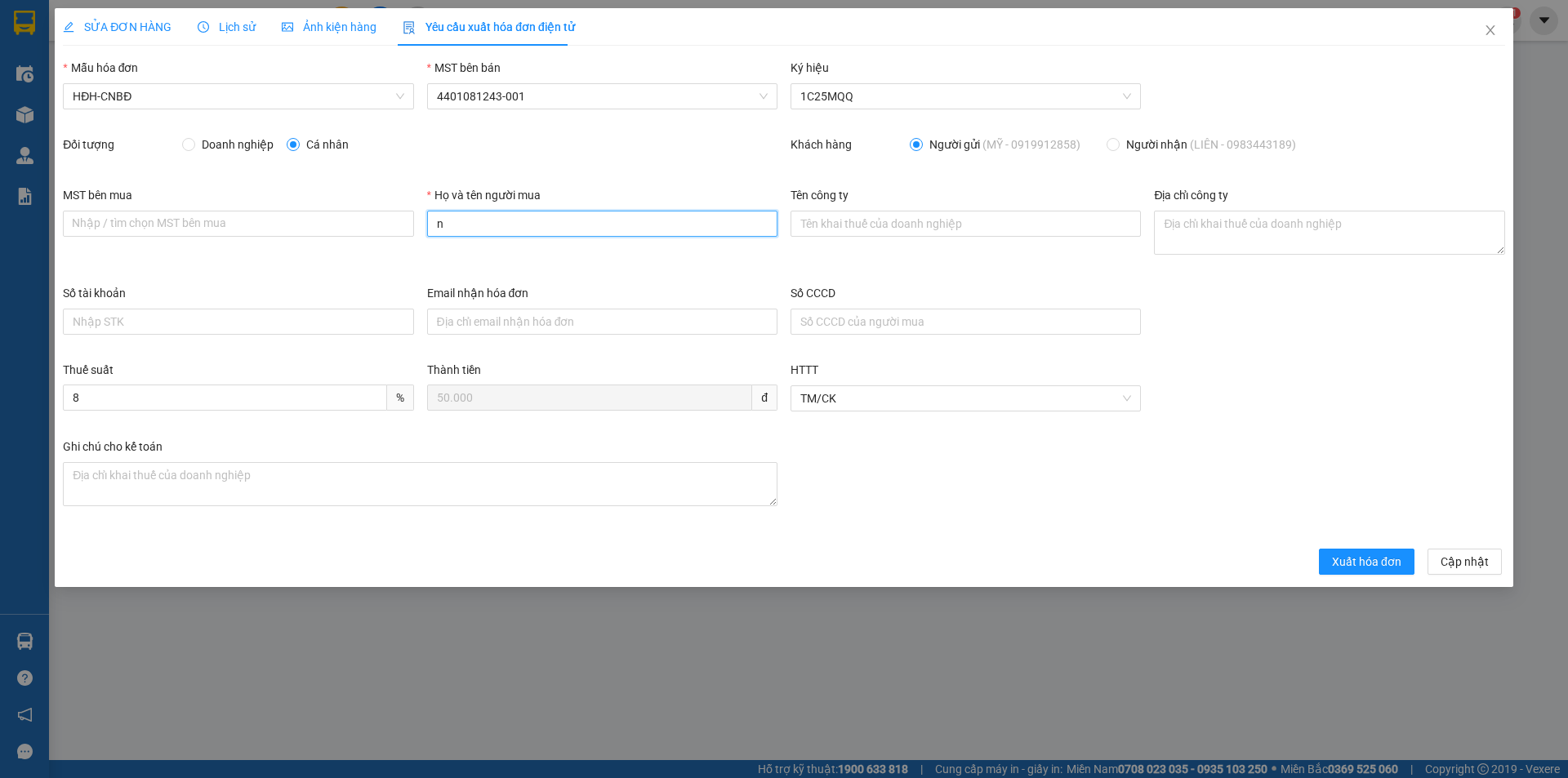
type input "Người mua không lấy hóa đơn"
click at [1384, 565] on span "Xuất hóa đơn" at bounding box center [1366, 561] width 69 height 18
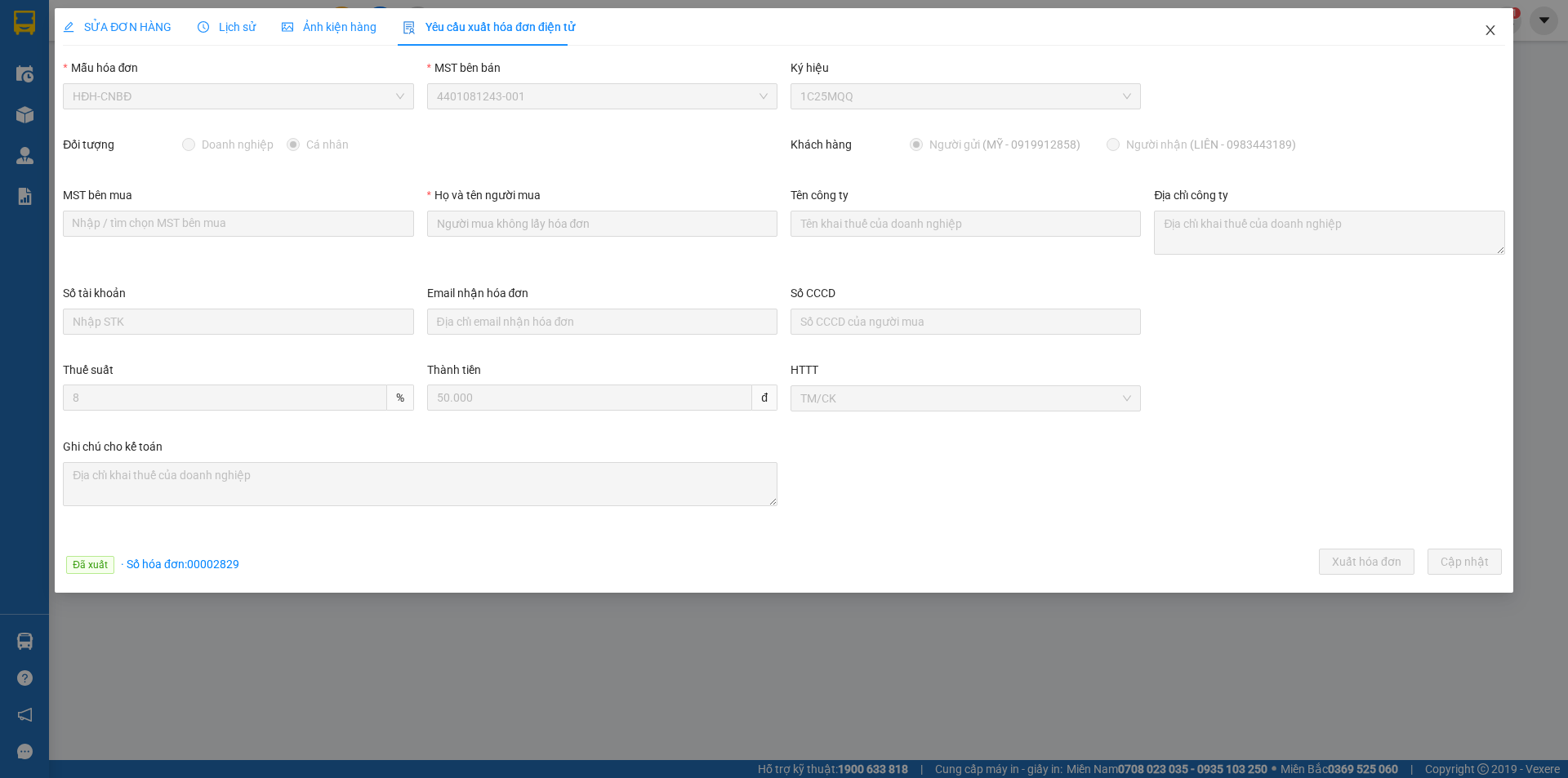
click at [1490, 29] on icon "close" at bounding box center [1490, 29] width 13 height 13
